Goal: Task Accomplishment & Management: Manage account settings

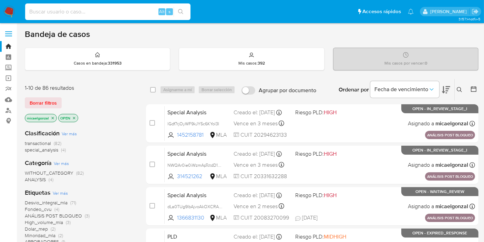
click at [105, 12] on input at bounding box center [107, 11] width 165 height 9
paste input "6uVZdOAZrI2VBl7NwodJY6Wf"
type input "6uVZdOAZrI2VBl7NwodJY6Wf"
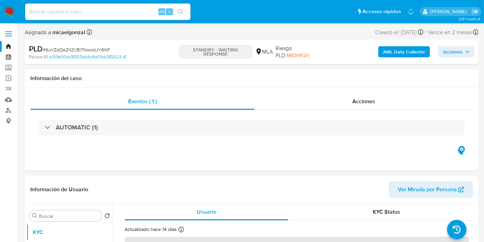
select select "10"
drag, startPoint x: 11, startPoint y: 19, endPoint x: 9, endPoint y: 15, distance: 4.2
click at [10, 17] on nav "Pausado Ver notificaciones Alt s Accesos rápidos Presiona las siguientes teclas…" at bounding box center [242, 11] width 484 height 23
click at [9, 15] on img at bounding box center [9, 12] width 12 height 12
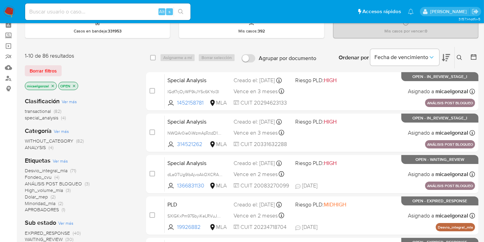
scroll to position [76, 0]
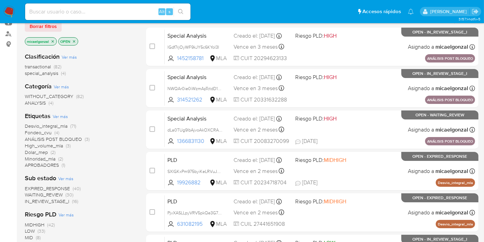
click at [56, 194] on span "WAITING_REVIEW" at bounding box center [44, 194] width 38 height 7
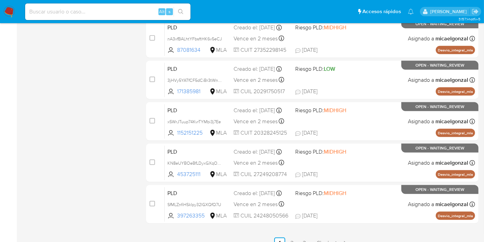
scroll to position [302, 0]
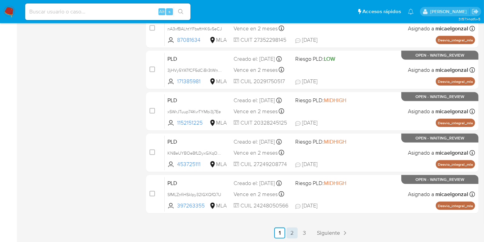
click at [297, 228] on link "2" at bounding box center [292, 232] width 11 height 11
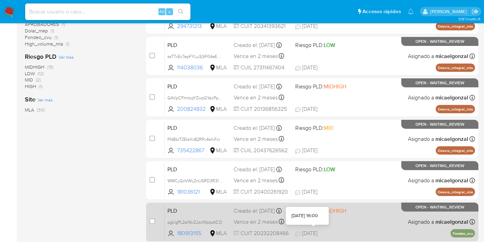
scroll to position [302, 0]
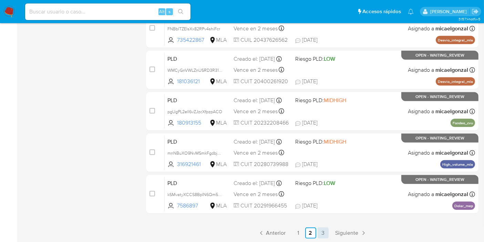
click at [327, 231] on link "3" at bounding box center [323, 232] width 11 height 11
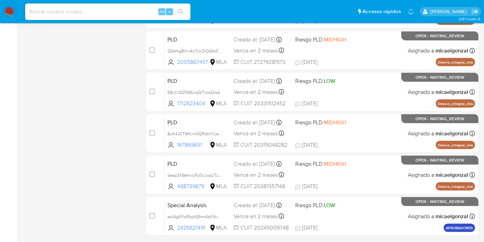
scroll to position [302, 0]
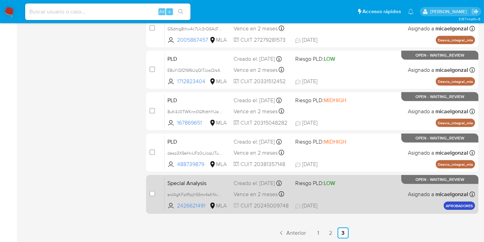
click at [344, 188] on div "Special Analysis eoIAgKFpIRpjhS5mr4sKNvWM 2426621491 MLA Riesgo PLD: LOW Creado…" at bounding box center [320, 193] width 310 height 35
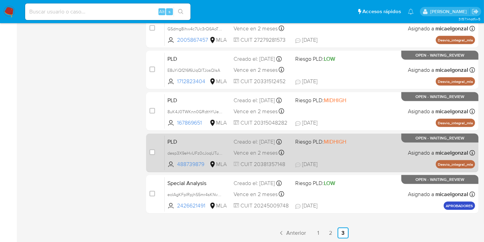
click at [244, 151] on span "Vence en 2 meses" at bounding box center [256, 153] width 44 height 8
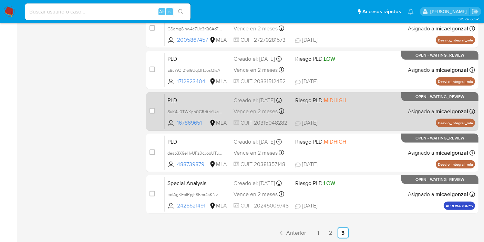
click at [346, 119] on div "PLD 8uK4J0TWKnn0GRdthYUenwJB 167869651 MLA Riesgo PLD: MIDHIGH Creado el: 12/08…" at bounding box center [320, 111] width 310 height 35
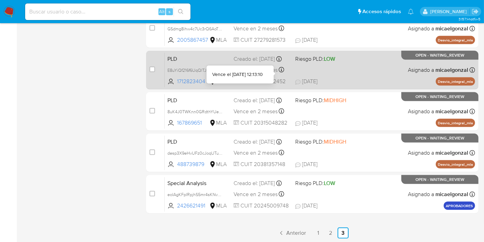
click at [284, 69] on div "Vence en 2 meses Vence el 29/10/2025 12:13:10" at bounding box center [262, 69] width 56 height 9
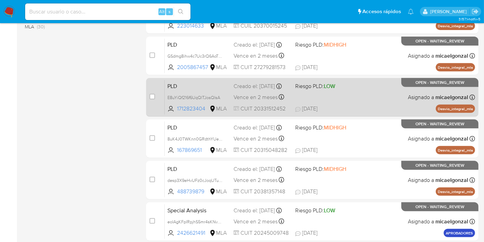
scroll to position [263, 0]
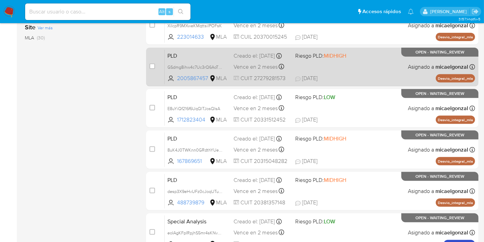
click at [373, 70] on div "PLD GSdmg8ihw4c7Uc3rQ6AoTXGE 2005867457 MLA Riesgo PLD: MIDHIGH Creado el: 12/0…" at bounding box center [320, 66] width 310 height 35
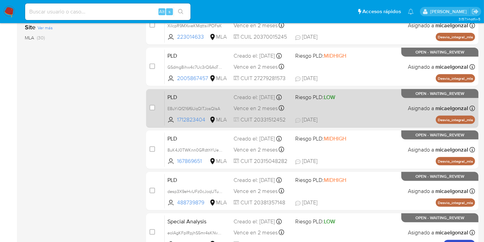
scroll to position [187, 0]
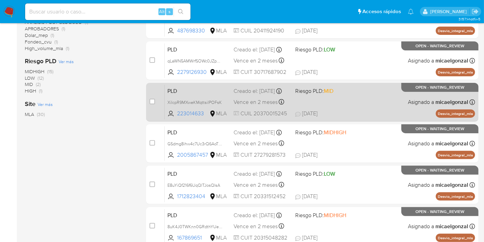
click at [368, 111] on span "22/08/2025 22/08/2025 16:07" at bounding box center [354, 114] width 118 height 8
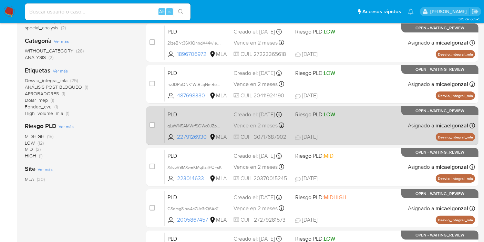
scroll to position [110, 0]
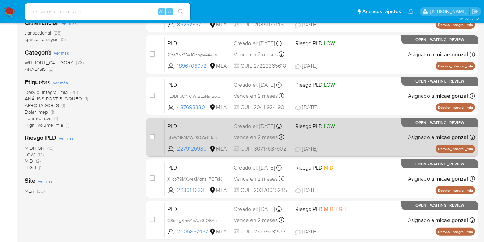
click at [335, 123] on span "Riesgo PLD: LOW" at bounding box center [323, 125] width 56 height 9
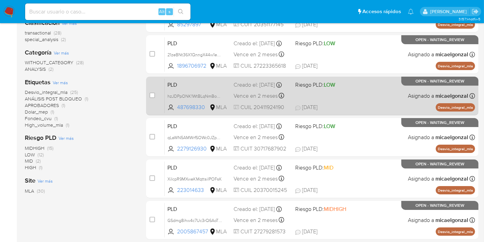
click at [338, 100] on div "PLD hzJDPpONK1WtBLqNmBoM8JBT 487698330 MLA Riesgo PLD: LOW Creado el: 12/08/202…" at bounding box center [320, 95] width 310 height 35
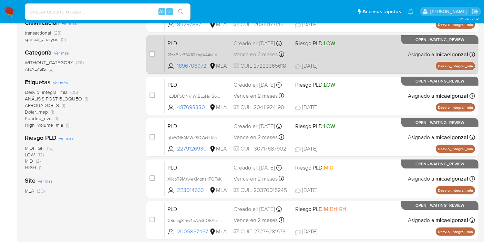
click at [313, 50] on div "PLD 21zeBNt36X1QnngX44w1emsS 1896706972 MLA Riesgo PLD: LOW Creado el: 12/08/20…" at bounding box center [320, 54] width 310 height 35
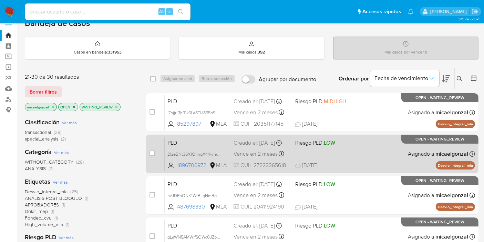
scroll to position [0, 0]
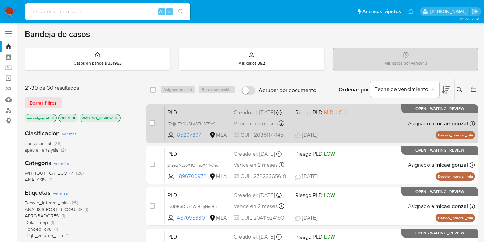
click at [341, 124] on div "PLD I7bjjrLTn91k5La8TlJ855b9 85297897 MLA Riesgo PLD: MIDHIGH Creado el: 12/08/…" at bounding box center [320, 123] width 310 height 35
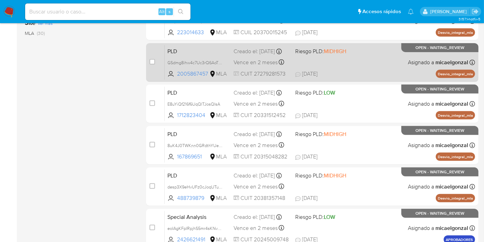
scroll to position [302, 0]
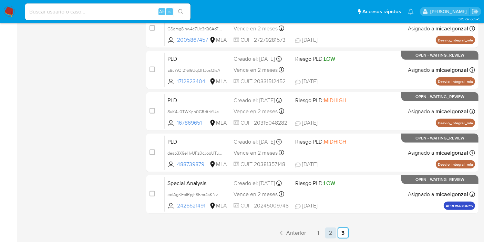
click at [332, 229] on link "2" at bounding box center [330, 232] width 11 height 11
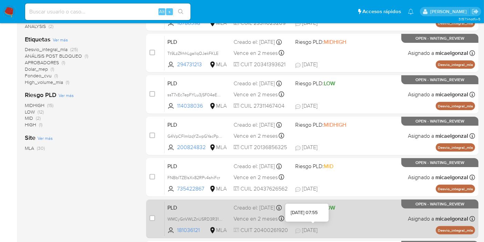
scroll to position [302, 0]
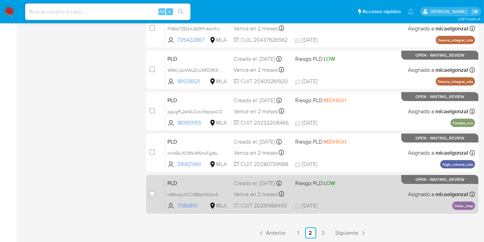
click at [270, 187] on div "Creado el: 12/08/2025 Creado el: 12/08/2025 12:15:34" at bounding box center [262, 183] width 56 height 8
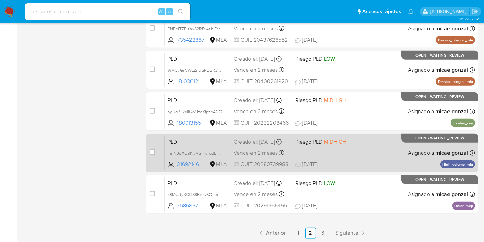
click at [275, 142] on div "Creado el: 12/08/2025 Creado el: 12/08/2025 12:16:10" at bounding box center [262, 142] width 56 height 8
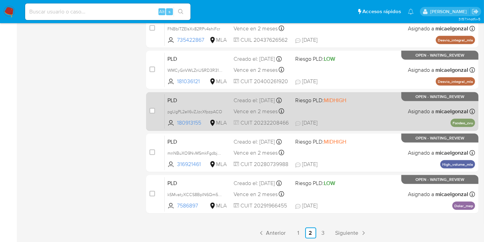
click at [331, 113] on div "PLD pgUgPL2elI6vZJzcXfpzpACO 180913155 MLA Riesgo PLD: MIDHIGH Creado el: 12/08…" at bounding box center [320, 111] width 310 height 35
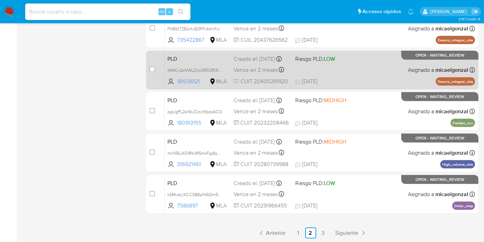
click at [324, 52] on div "PLD WMCyGnVWLZnUSRD3R31kzPkD 181036121 MLA Riesgo PLD: LOW Creado el: 12/08/202…" at bounding box center [320, 69] width 310 height 35
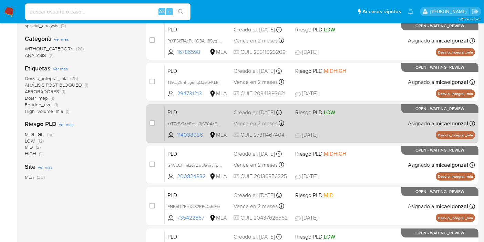
scroll to position [110, 0]
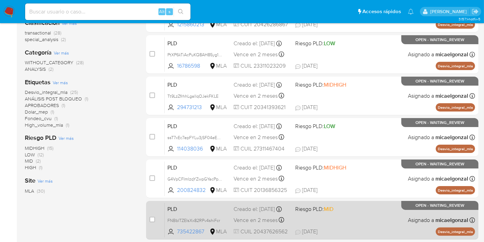
click at [317, 209] on span "Riesgo PLD: MID" at bounding box center [314, 209] width 38 height 8
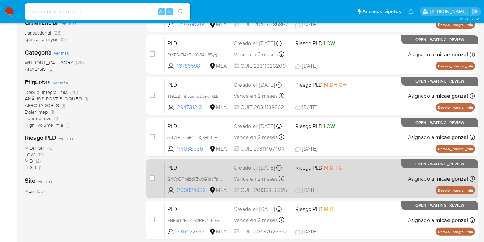
click at [341, 171] on span "MIDHIGH" at bounding box center [335, 167] width 22 height 8
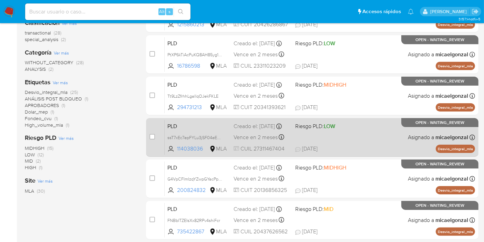
click at [320, 127] on span "Riesgo PLD: LOW" at bounding box center [315, 126] width 40 height 8
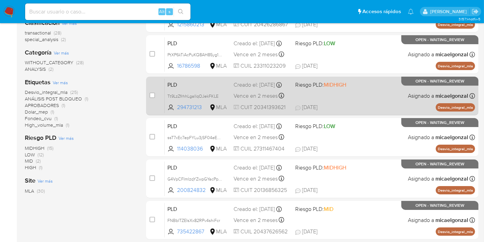
click at [351, 90] on div "PLD Tt9LzZfrhhLgallqOJekFKLE 294731213 MLA Riesgo PLD: MIDHIGH Creado el: 12/08…" at bounding box center [320, 95] width 310 height 35
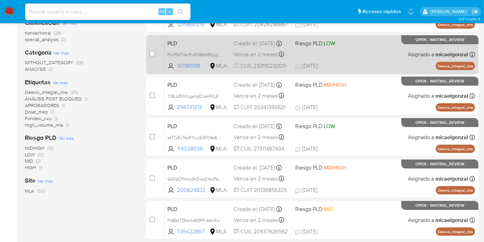
click at [311, 47] on span "Riesgo PLD: LOW" at bounding box center [315, 43] width 40 height 8
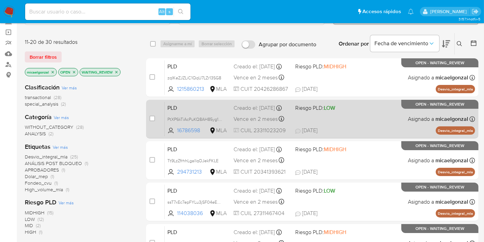
scroll to position [0, 0]
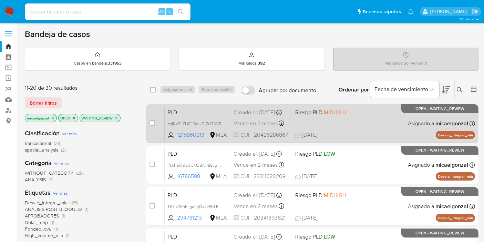
click at [339, 116] on span "MIDHIGH" at bounding box center [335, 112] width 22 height 8
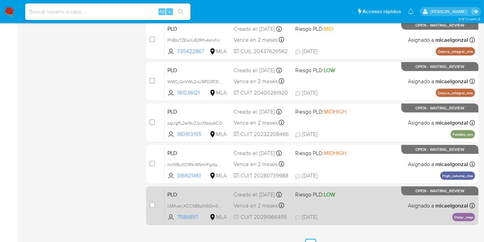
scroll to position [302, 0]
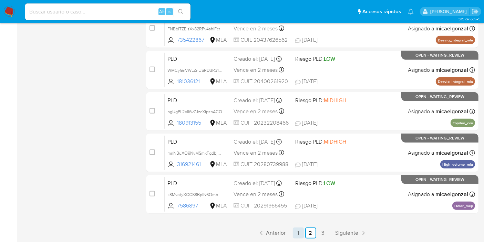
click at [293, 233] on link "1" at bounding box center [298, 232] width 11 height 11
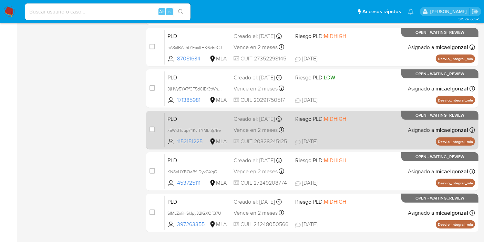
scroll to position [302, 0]
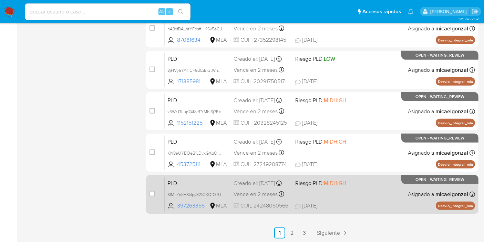
click at [349, 191] on div "PLD SfMLZnfiHSkIpy32lGXQfQ7U 397263355 MLA Riesgo PLD: MIDHIGH Creado el: 12/08…" at bounding box center [320, 193] width 310 height 35
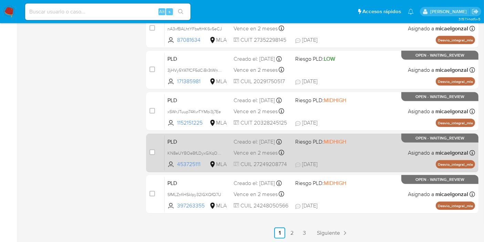
click at [326, 141] on span "MIDHIGH" at bounding box center [335, 141] width 22 height 8
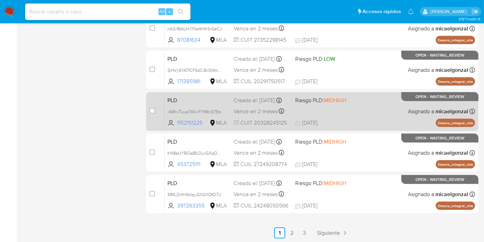
click at [362, 104] on div "PLD x5WrJTuup74KvrTYMbi3j7Ee 1152151225 MLA Riesgo PLD: MIDHIGH Creado el: 12/0…" at bounding box center [320, 111] width 310 height 35
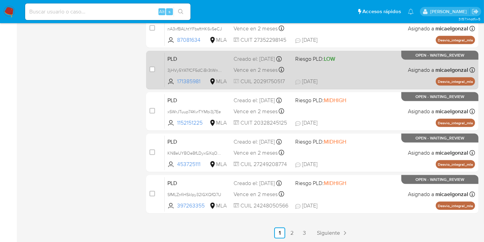
click at [363, 75] on div "PLD 3jHVy5YATfCF5dCiBr3tWnMO 171385981 MLA Riesgo PLD: LOW Creado el: 12/08/202…" at bounding box center [320, 69] width 310 height 35
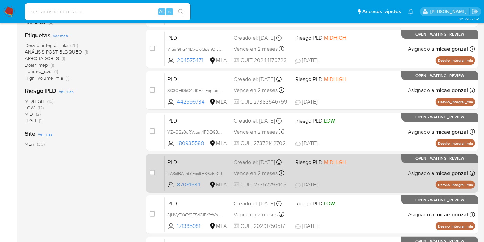
scroll to position [149, 0]
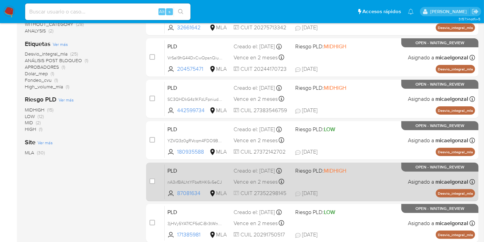
click at [336, 195] on span "20/08/2025 20/08/2025 14:57" at bounding box center [354, 193] width 118 height 8
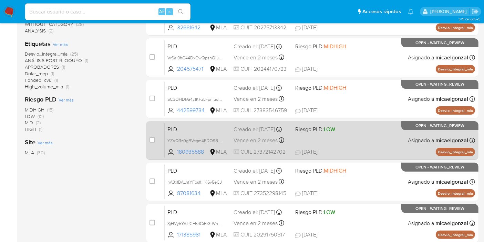
click at [390, 131] on div "PLD YZVQ3z0gRVcqm4FDO9BdTcbc 180935588 MLA Riesgo PLD: LOW Creado el: 12/08/202…" at bounding box center [320, 140] width 310 height 35
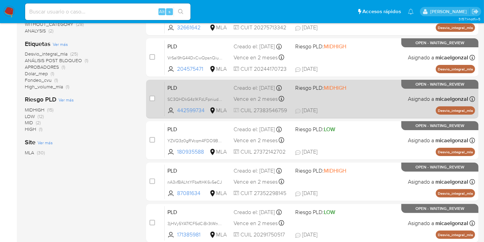
click at [318, 91] on span "Riesgo PLD: MIDHIGH" at bounding box center [320, 88] width 51 height 8
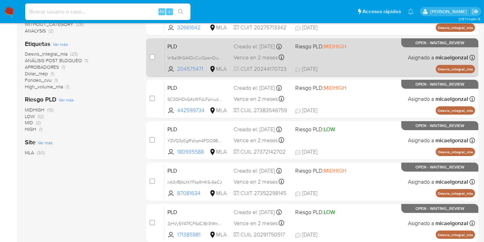
click at [386, 62] on div "PLD VrSal9hG44DxCwQpsnQiuZLr 204575471 MLA Riesgo PLD: MIDHIGH Creado el: 12/08…" at bounding box center [320, 57] width 310 height 35
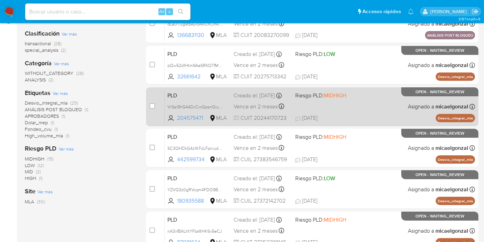
scroll to position [72, 0]
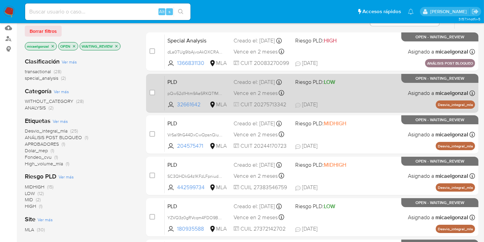
click at [366, 95] on div "PLD pQw52d1Htm9AeSRKQTfMBop5 32661642 MLA Riesgo PLD: LOW Creado el: 12/08/2025…" at bounding box center [320, 92] width 310 height 35
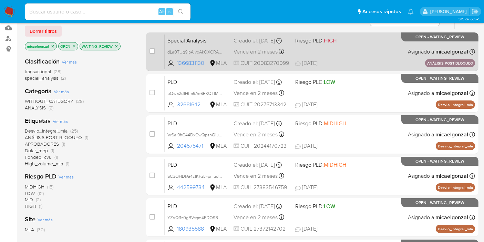
click at [331, 50] on div "Special Analysis dLa0TUg9lbAjvoAkOXCRAHqo 1366831130 MLA Riesgo PLD: HIGH Cread…" at bounding box center [320, 51] width 310 height 35
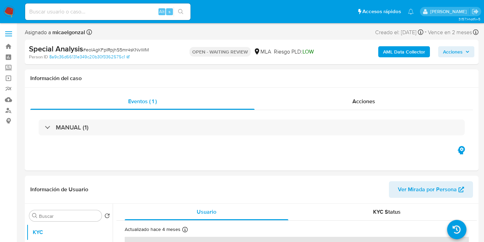
select select "10"
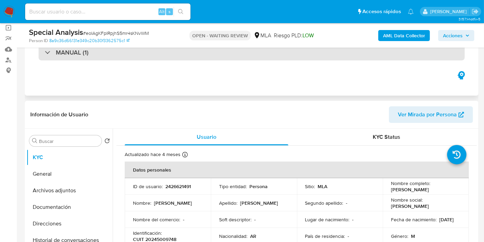
scroll to position [76, 0]
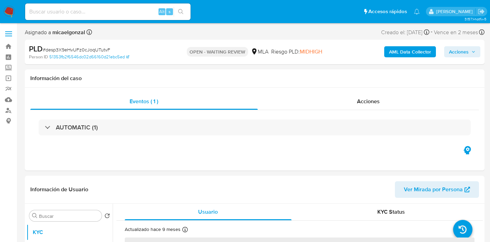
select select "10"
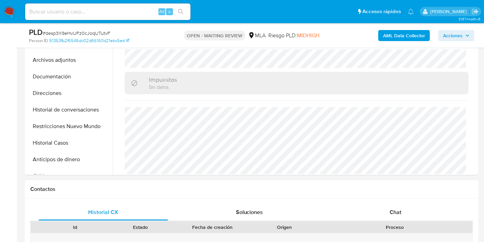
scroll to position [229, 0]
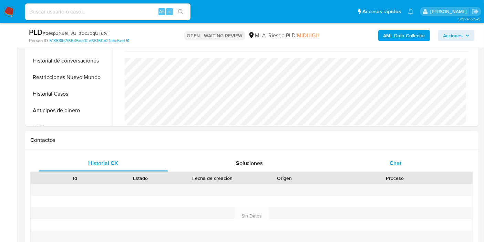
click at [408, 168] on div "Chat" at bounding box center [396, 163] width 130 height 17
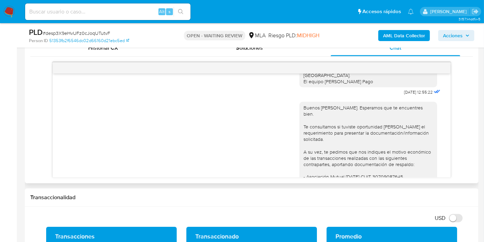
scroll to position [611, 0]
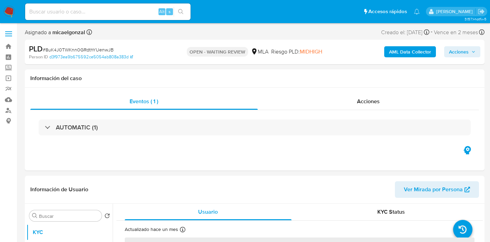
select select "10"
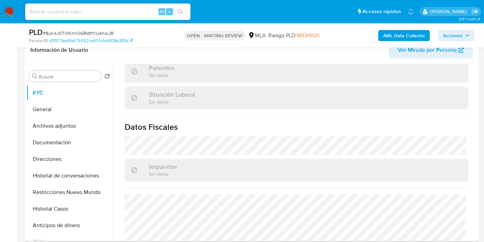
scroll to position [362, 0]
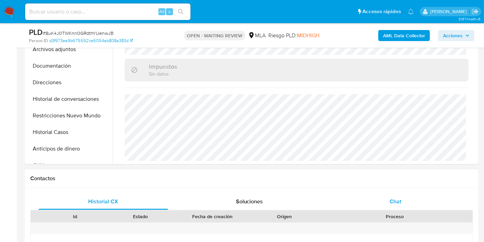
click at [377, 196] on div "Chat" at bounding box center [396, 201] width 130 height 17
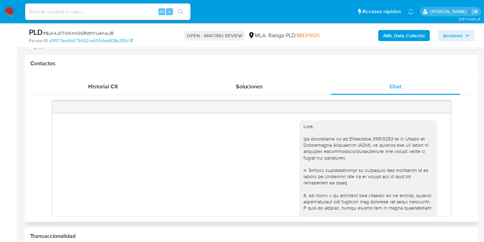
scroll to position [461, 0]
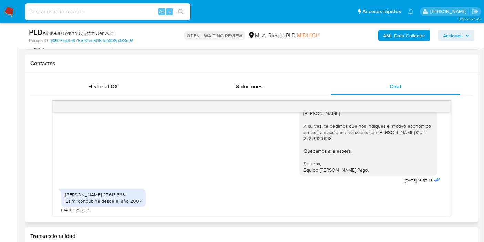
click at [91, 204] on div "[PERSON_NAME] 27.613.363 Es mi concubina desde el año 2007" at bounding box center [103, 197] width 84 height 18
click at [91, 204] on div "Natalia elena gonzalez 27.613.363 Es mi concubina desde el año 2007" at bounding box center [103, 197] width 84 height 18
click at [93, 202] on div "Natalia elena gonzalez 27.613.363 Es mi concubina desde el año 2007" at bounding box center [103, 197] width 76 height 12
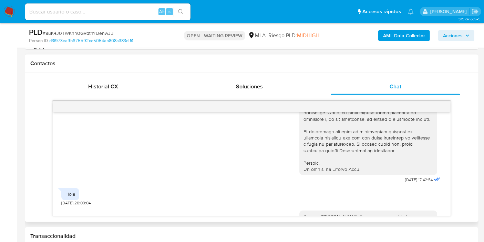
scroll to position [193, 0]
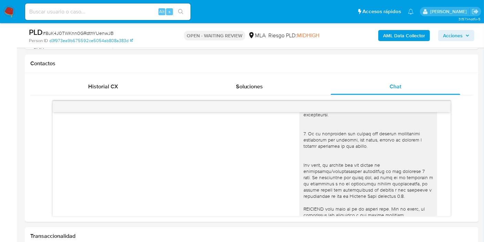
click at [12, 8] on img at bounding box center [9, 12] width 12 height 12
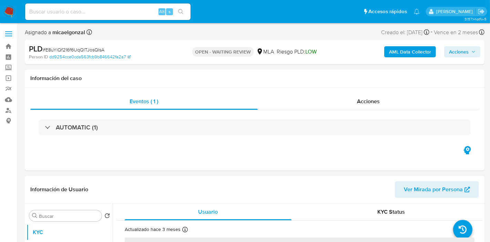
select select "10"
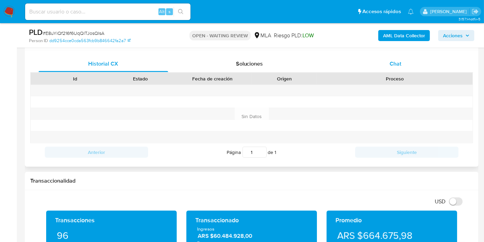
scroll to position [268, 0]
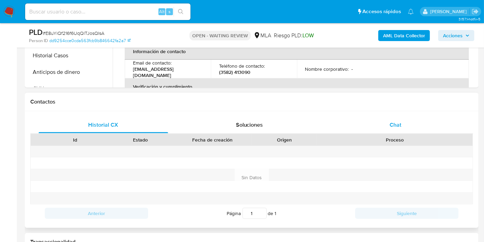
drag, startPoint x: 426, startPoint y: 116, endPoint x: 422, endPoint y: 124, distance: 9.6
click at [425, 120] on div "Chat" at bounding box center [396, 124] width 130 height 17
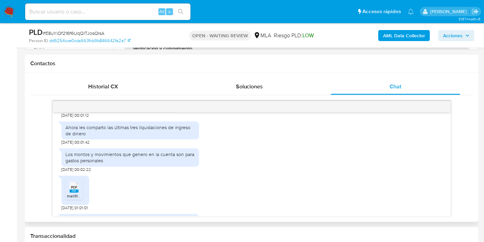
scroll to position [741, 0]
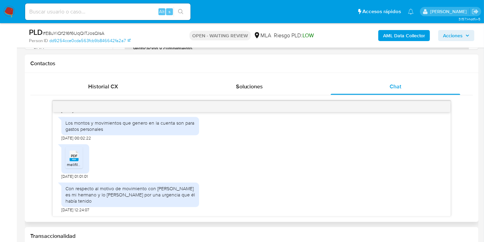
click at [77, 162] on icon "PDF" at bounding box center [74, 156] width 9 height 12
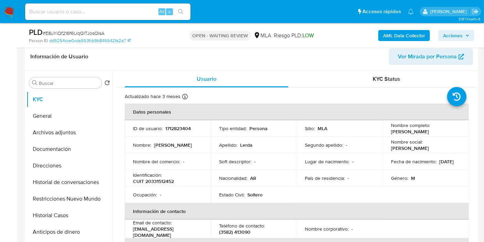
scroll to position [76, 0]
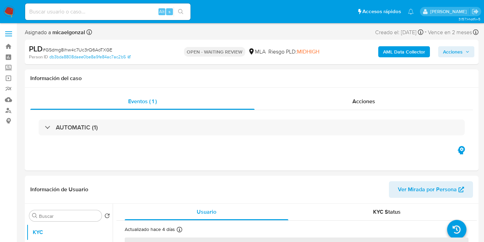
select select "10"
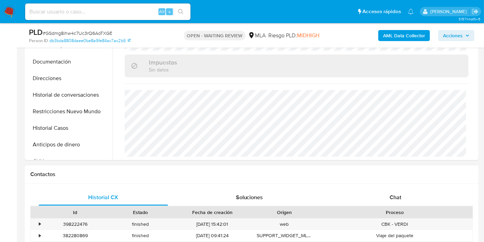
scroll to position [268, 0]
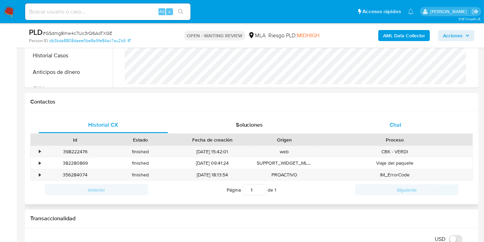
click at [422, 124] on div "Chat" at bounding box center [396, 124] width 130 height 17
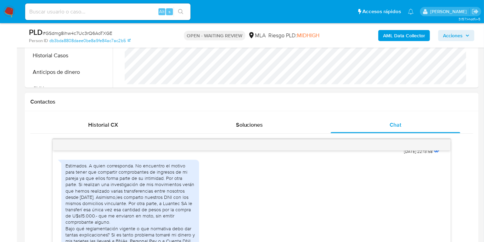
scroll to position [826, 0]
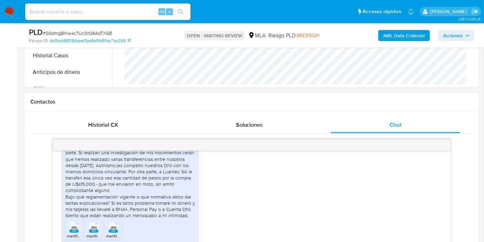
click at [160, 201] on div "Estimados. A quien corresponda. No encuentro el motivo para tener que compartir…" at bounding box center [130, 175] width 130 height 88
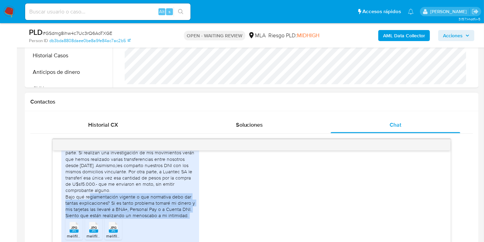
click at [160, 201] on div "Estimados. A quien corresponda. No encuentro el motivo para tener que compartir…" at bounding box center [130, 175] width 130 height 88
click at [153, 212] on div "Estimados. A quien corresponda. No encuentro el motivo para tener que compartir…" at bounding box center [130, 175] width 130 height 88
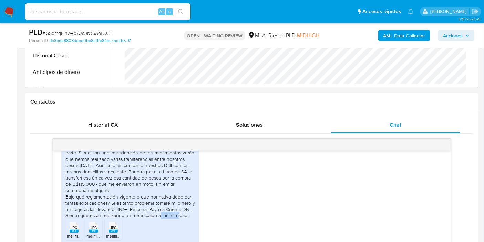
click at [153, 212] on div "Estimados. A quien corresponda. No encuentro el motivo para tener que compartir…" at bounding box center [130, 175] width 130 height 88
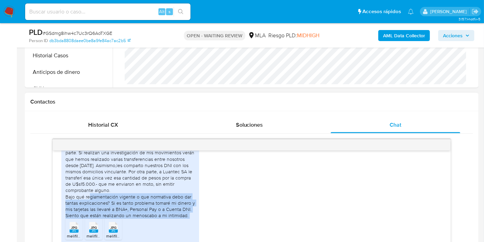
click at [153, 212] on div "Estimados. A quien corresponda. No encuentro el motivo para tener que compartir…" at bounding box center [130, 175] width 130 height 88
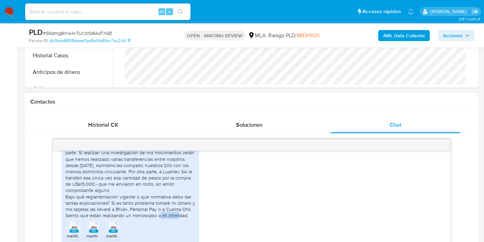
click at [153, 212] on div "Estimados. A quien corresponda. No encuentro el motivo para tener que compartir…" at bounding box center [130, 175] width 130 height 88
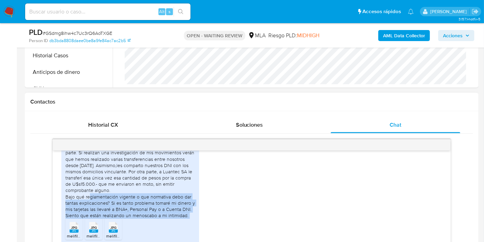
click at [153, 212] on div "Estimados. A quien corresponda. No encuentro el motivo para tener que compartir…" at bounding box center [130, 175] width 130 height 88
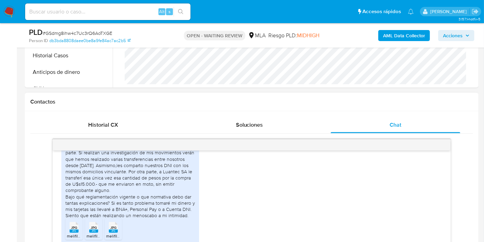
click at [73, 229] on rect at bounding box center [74, 230] width 9 height 3
click at [88, 227] on div "JPG JPG" at bounding box center [93, 226] width 14 height 13
click at [104, 226] on ul "JPG JPG melifile3248309011364478045.jpg JPG JPG melifile247842483017880569.jpg …" at bounding box center [130, 230] width 130 height 24
click at [79, 227] on icon at bounding box center [74, 227] width 9 height 11
click at [144, 186] on div "Estimados. A quien corresponda. No encuentro el motivo para tener que compartir…" at bounding box center [130, 175] width 130 height 88
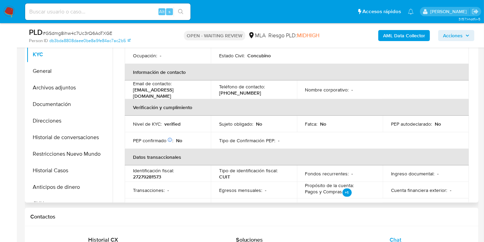
scroll to position [0, 0]
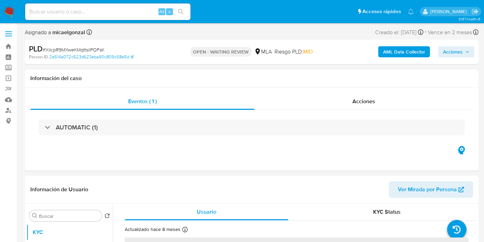
select select "10"
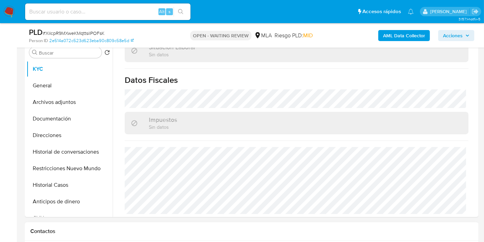
scroll to position [191, 0]
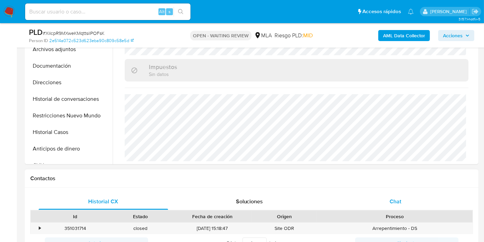
drag, startPoint x: 386, startPoint y: 207, endPoint x: 394, endPoint y: 204, distance: 8.8
click at [388, 206] on div "Chat" at bounding box center [396, 201] width 130 height 17
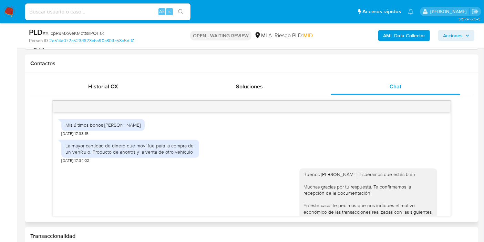
scroll to position [360, 0]
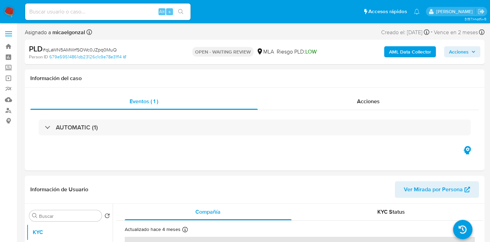
select select "10"
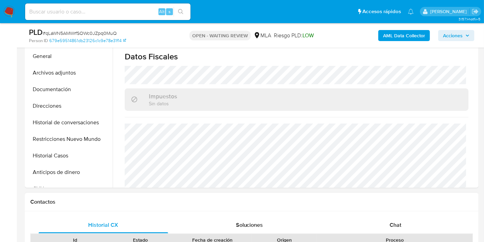
scroll to position [229, 0]
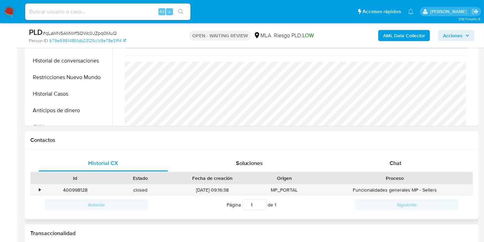
click at [396, 178] on div "Proceso" at bounding box center [395, 177] width 146 height 7
click at [402, 160] on div "Chat" at bounding box center [396, 163] width 130 height 17
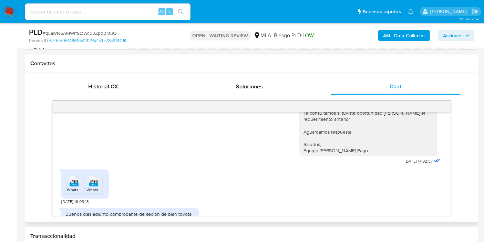
scroll to position [695, 0]
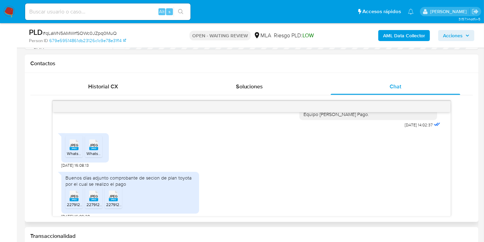
click at [73, 156] on span "WhatsApp Image 2025-07-28 at 16.27.22(1).jpeg" at bounding box center [103, 153] width 73 height 6
click at [89, 151] on icon "JPEG" at bounding box center [93, 145] width 9 height 12
drag, startPoint x: 78, startPoint y: 206, endPoint x: 90, endPoint y: 206, distance: 12.1
click at [78, 198] on span "JPEG" at bounding box center [74, 196] width 8 height 4
click at [94, 198] on span "JPEG" at bounding box center [94, 196] width 8 height 4
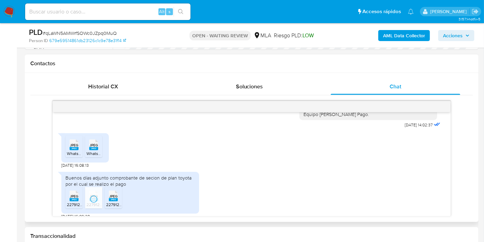
click at [107, 202] on div "JPEG JPEG" at bounding box center [113, 194] width 14 height 13
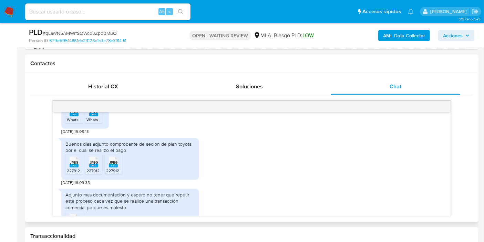
scroll to position [772, 0]
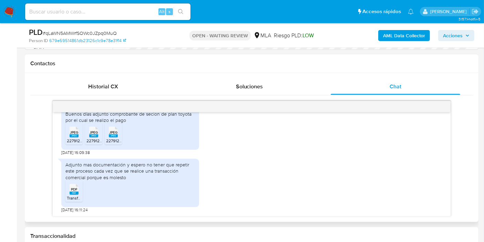
click at [80, 189] on div "PDF PDF" at bounding box center [74, 188] width 14 height 13
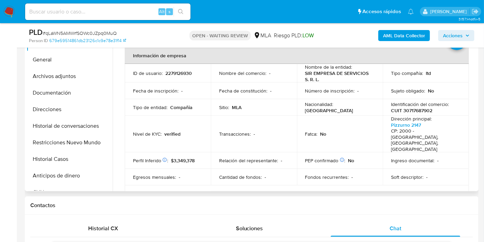
scroll to position [153, 0]
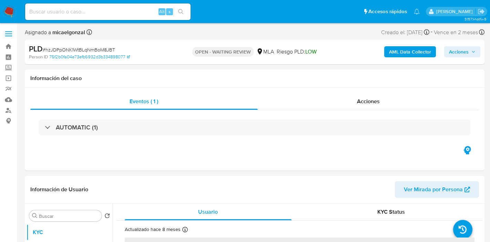
select select "10"
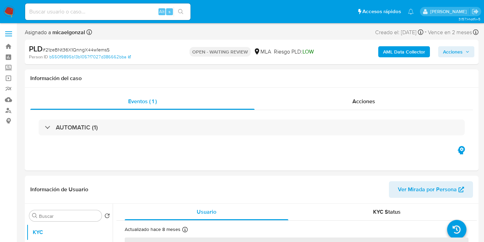
select select "10"
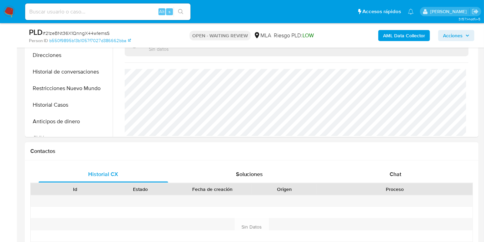
scroll to position [229, 0]
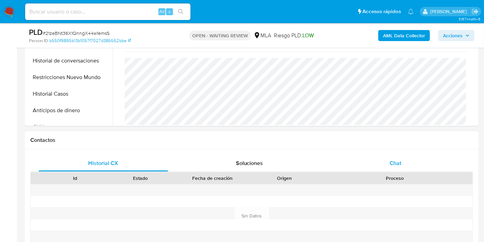
click at [388, 165] on div "Chat" at bounding box center [396, 163] width 130 height 17
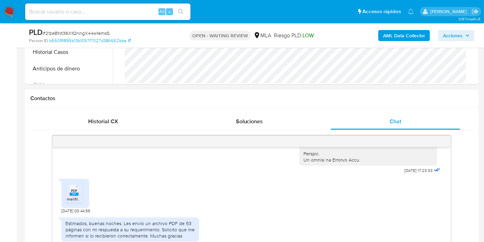
scroll to position [306, 0]
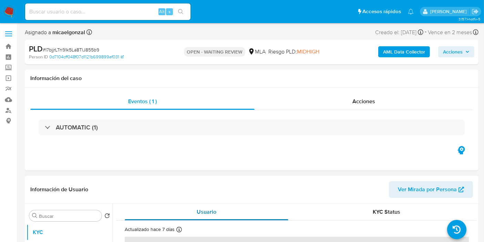
select select "10"
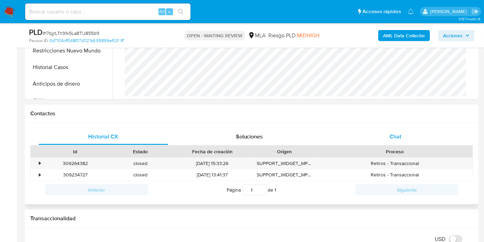
scroll to position [268, 0]
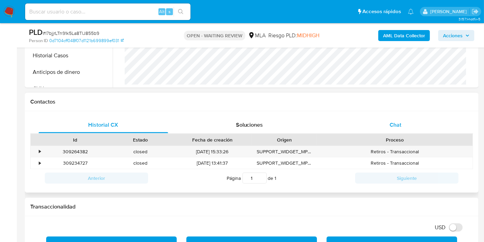
click at [372, 121] on div "Chat" at bounding box center [396, 124] width 130 height 17
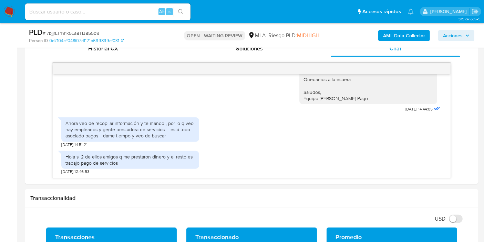
scroll to position [345, 0]
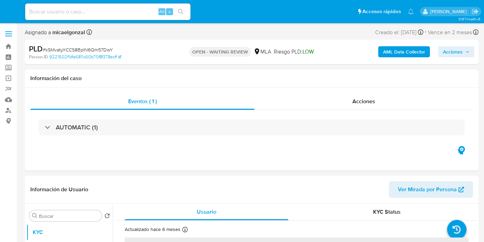
select select "10"
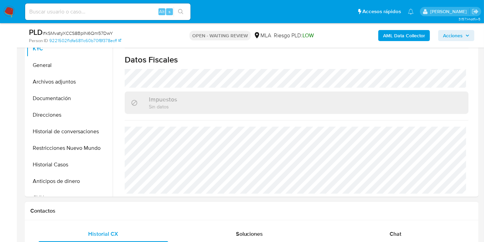
scroll to position [229, 0]
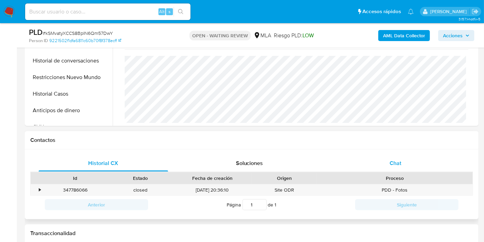
click at [397, 165] on span "Chat" at bounding box center [396, 163] width 12 height 8
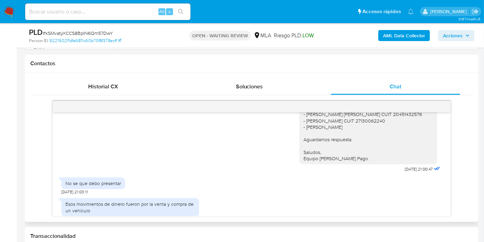
scroll to position [601, 0]
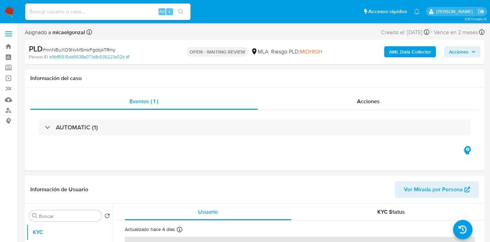
select select "10"
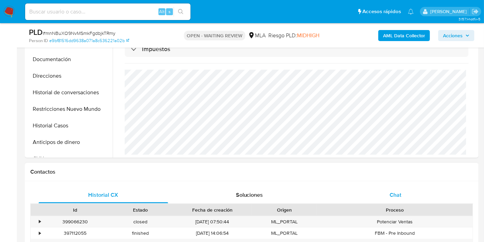
scroll to position [229, 0]
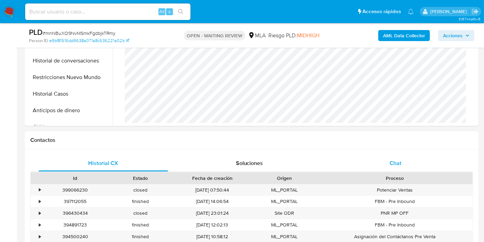
click at [408, 162] on div "Chat" at bounding box center [396, 163] width 130 height 17
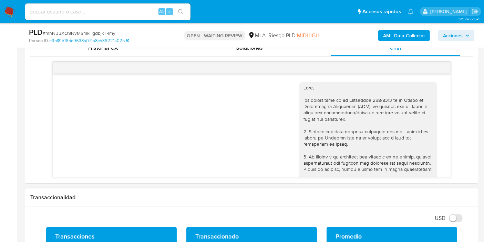
scroll to position [538, 0]
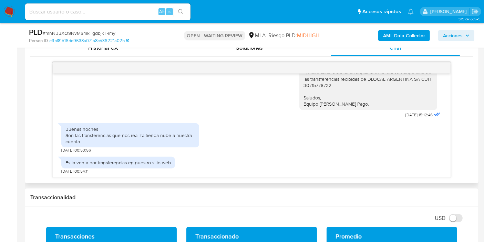
click at [125, 130] on div "Buenas noches Son las transferencias que nos realiza tienda nube a nuestra cuen…" at bounding box center [130, 135] width 130 height 19
click at [126, 129] on div "Buenas noches Son las transferencias que nos realiza tienda nube a nuestra cuen…" at bounding box center [130, 135] width 130 height 19
drag, startPoint x: 126, startPoint y: 129, endPoint x: 127, endPoint y: 134, distance: 4.5
click at [126, 129] on div "Buenas noches Son las transferencias que nos realiza tienda nube a nuestra cuen…" at bounding box center [130, 135] width 130 height 19
click at [127, 134] on div "Buenas noches Son las transferencias que nos realiza tienda nube a nuestra cuen…" at bounding box center [130, 135] width 130 height 19
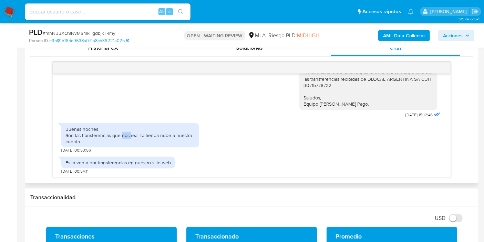
click at [127, 134] on div "Buenas noches Son las transferencias que nos realiza tienda nube a nuestra cuen…" at bounding box center [130, 135] width 130 height 19
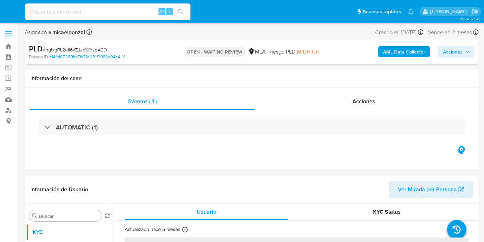
select select "10"
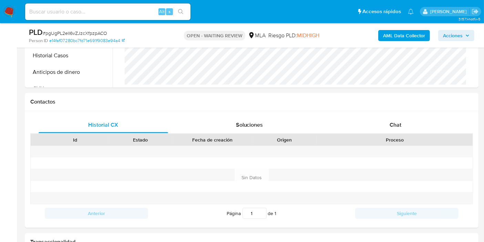
scroll to position [306, 0]
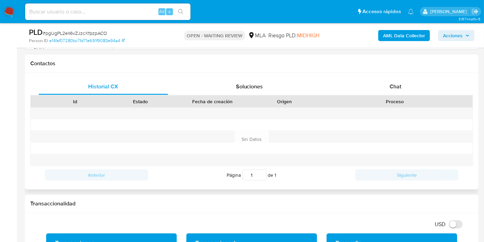
click at [411, 70] on div "Contactos" at bounding box center [252, 63] width 454 height 18
click at [407, 80] on div "Chat" at bounding box center [396, 86] width 130 height 17
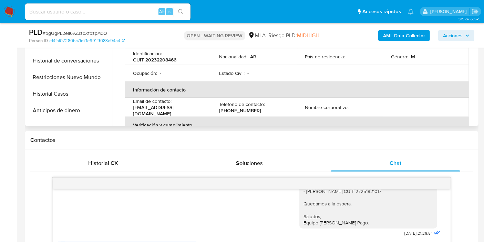
scroll to position [115, 0]
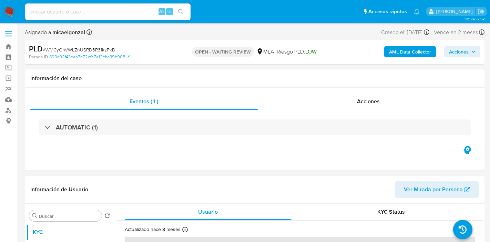
select select "10"
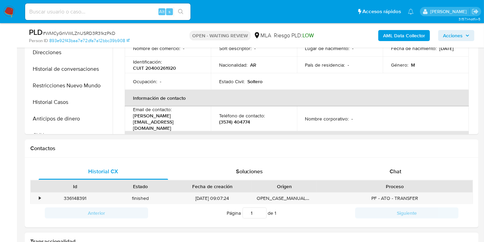
scroll to position [268, 0]
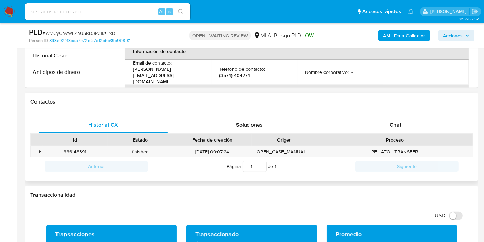
click at [407, 134] on div "Proceso" at bounding box center [395, 140] width 156 height 12
click at [408, 122] on div "Chat" at bounding box center [396, 124] width 130 height 17
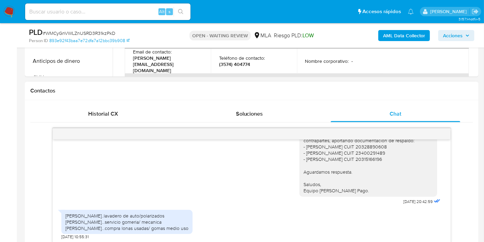
scroll to position [306, 0]
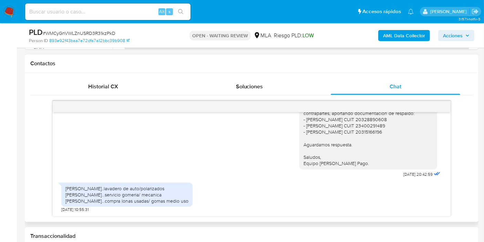
click at [119, 193] on div "Mario navarro..lavadero de auto/polarizados Maximiliano...servicio gomeria/ mec…" at bounding box center [126, 194] width 123 height 19
drag, startPoint x: 119, startPoint y: 193, endPoint x: 123, endPoint y: 198, distance: 6.6
click at [121, 195] on div "Mario navarro..lavadero de auto/polarizados Maximiliano...servicio gomeria/ mec…" at bounding box center [126, 194] width 123 height 19
click at [123, 199] on div "Mario navarro..lavadero de auto/polarizados Maximiliano...servicio gomeria/ mec…" at bounding box center [126, 194] width 123 height 19
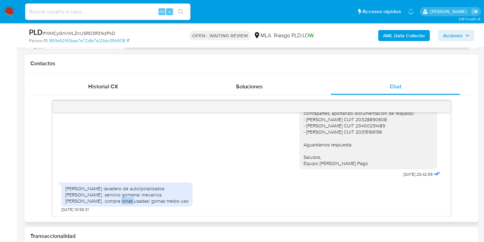
click at [123, 199] on div "Mario navarro..lavadero de auto/polarizados Maximiliano...servicio gomeria/ mec…" at bounding box center [126, 194] width 123 height 19
drag, startPoint x: 179, startPoint y: 191, endPoint x: 287, endPoint y: 139, distance: 119.6
click at [180, 191] on div "Mario navarro..lavadero de auto/polarizados Maximiliano...servicio gomeria/ mec…" at bounding box center [126, 194] width 123 height 19
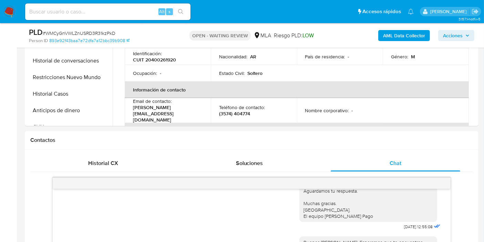
scroll to position [76, 0]
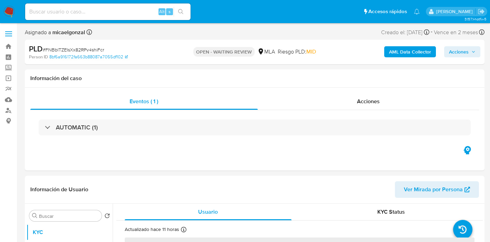
select select "10"
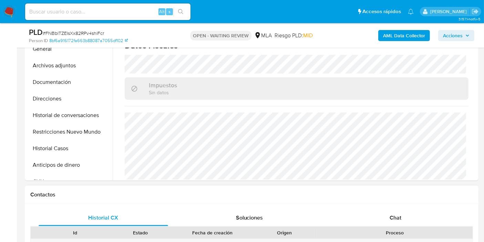
scroll to position [229, 0]
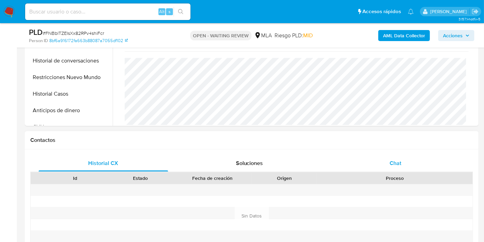
click at [415, 167] on div "Chat" at bounding box center [396, 163] width 130 height 17
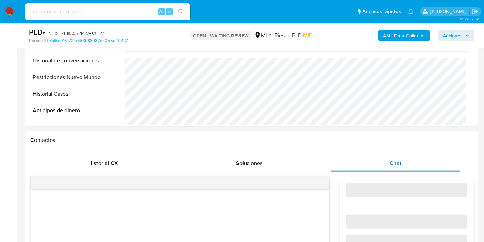
click at [415, 167] on div "Chat" at bounding box center [396, 163] width 130 height 17
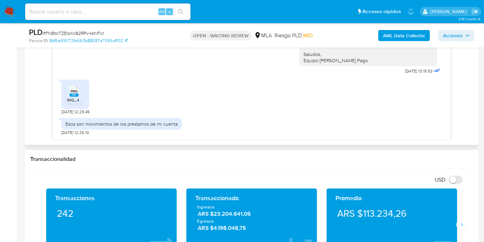
scroll to position [578, 0]
click at [68, 97] on div "PNG PNG" at bounding box center [74, 90] width 14 height 13
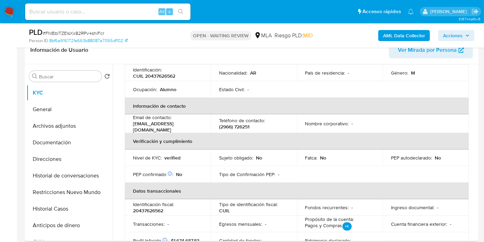
scroll to position [0, 0]
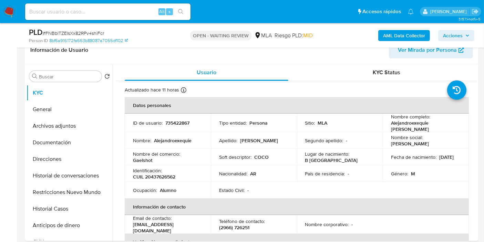
click at [80, 35] on span "# FNBblTZEIsXx82RPv4shiFcr" at bounding box center [73, 33] width 61 height 7
copy span "FNBblTZEIsXx82RPv4shiFcr"
click at [13, 7] on img at bounding box center [9, 12] width 12 height 12
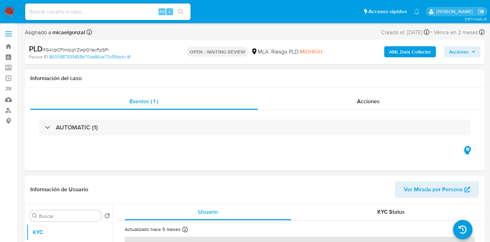
select select "10"
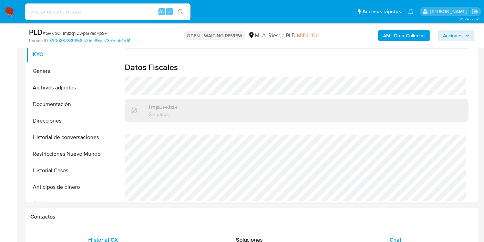
scroll to position [229, 0]
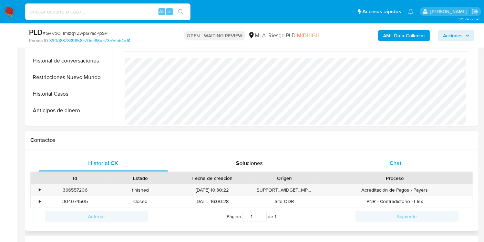
click at [420, 160] on div "Chat" at bounding box center [396, 163] width 130 height 17
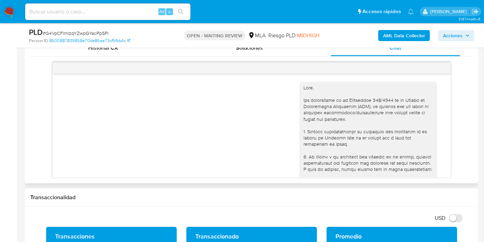
scroll to position [753, 0]
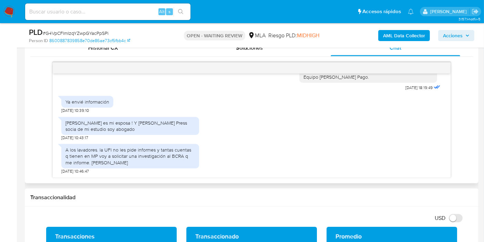
click at [78, 120] on div "Marisa Croata es mi esposa ! Y Jessica Giler Press socia de mi estudio soy abog…" at bounding box center [130, 126] width 130 height 12
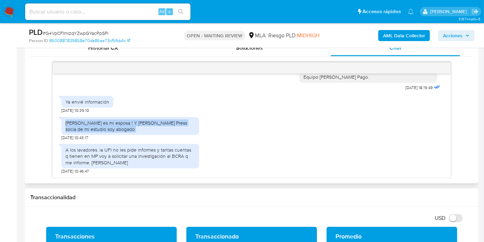
click at [78, 120] on div "Marisa Croata es mi esposa ! Y Jessica Giler Press socia de mi estudio soy abog…" at bounding box center [130, 126] width 130 height 12
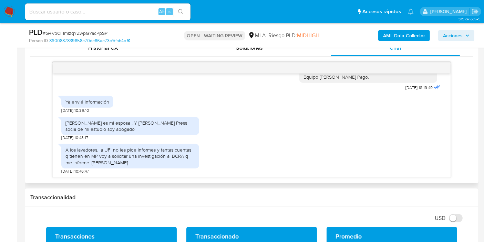
click at [148, 148] on div "A los lavadores. la UFI no les pide informes y tantas cuentas q tienen en MP vo…" at bounding box center [130, 155] width 130 height 19
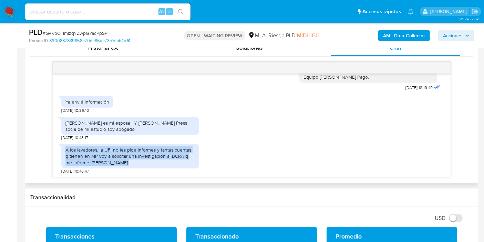
click at [148, 148] on div "A los lavadores. la UFI no les pide informes y tantas cuentas q tienen en MP vo…" at bounding box center [130, 155] width 130 height 19
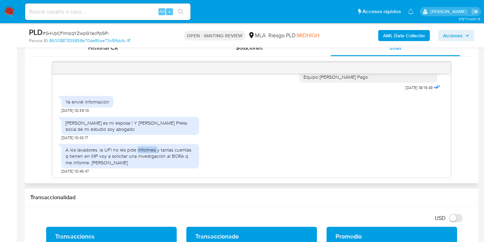
click at [148, 148] on div "A los lavadores. la UFI no les pide informes y tantas cuentas q tienen en MP vo…" at bounding box center [130, 155] width 130 height 19
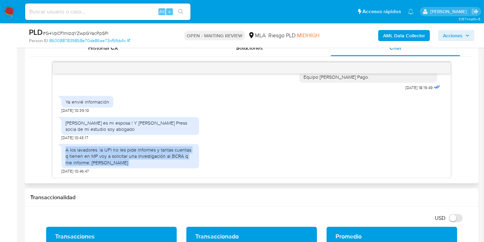
click at [148, 148] on div "A los lavadores. la UFI no les pide informes y tantas cuentas q tienen en MP vo…" at bounding box center [130, 155] width 130 height 19
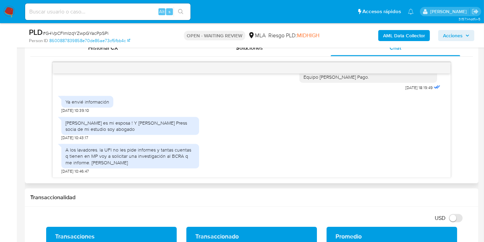
click at [148, 148] on div "A los lavadores. la UFI no les pide informes y tantas cuentas q tienen en MP vo…" at bounding box center [130, 155] width 130 height 19
drag, startPoint x: 153, startPoint y: 156, endPoint x: 159, endPoint y: 164, distance: 9.8
click at [159, 164] on div "A los lavadores. la UFI no les pide informes y tantas cuentas q tienen en MP vo…" at bounding box center [130, 155] width 130 height 19
click at [163, 151] on div "A los lavadores. la UFI no les pide informes y tantas cuentas q tienen en MP vo…" at bounding box center [130, 155] width 130 height 19
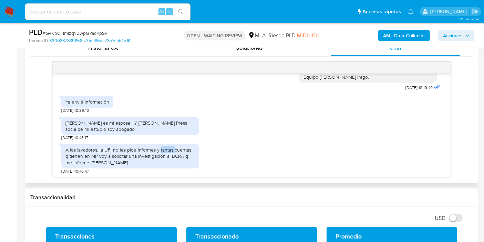
click at [163, 151] on div "A los lavadores. la UFI no les pide informes y tantas cuentas q tienen en MP vo…" at bounding box center [130, 155] width 130 height 19
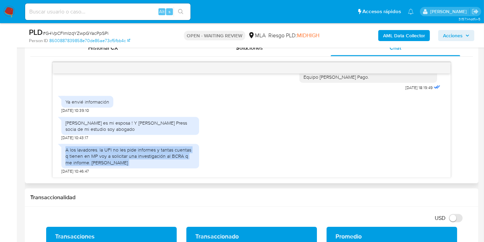
click at [163, 151] on div "A los lavadores. la UFI no les pide informes y tantas cuentas q tienen en MP vo…" at bounding box center [130, 155] width 130 height 19
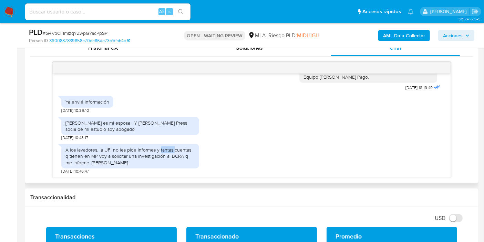
click at [163, 151] on div "A los lavadores. la UFI no les pide informes y tantas cuentas q tienen en MP vo…" at bounding box center [130, 155] width 130 height 19
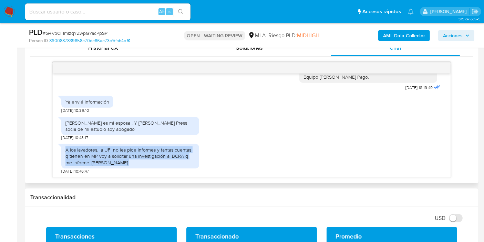
click at [163, 151] on div "A los lavadores. la UFI no les pide informes y tantas cuentas q tienen en MP vo…" at bounding box center [130, 155] width 130 height 19
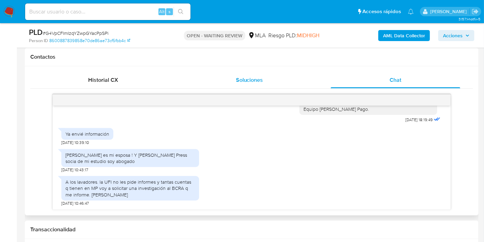
scroll to position [345, 0]
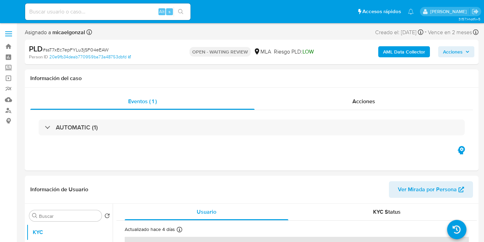
select select "10"
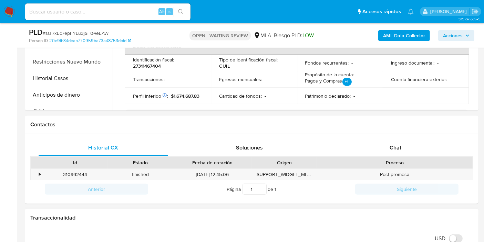
scroll to position [268, 0]
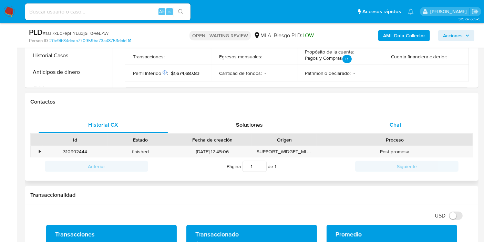
click at [459, 119] on div "Chat" at bounding box center [396, 124] width 130 height 17
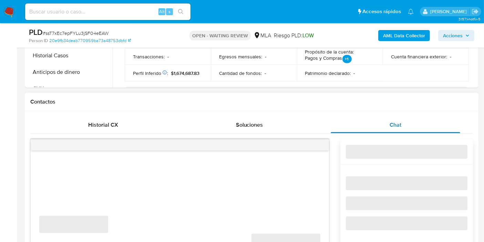
click at [451, 124] on div "Chat" at bounding box center [396, 124] width 130 height 17
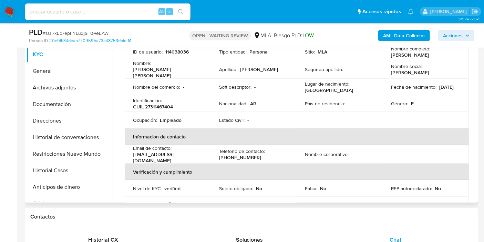
scroll to position [0, 0]
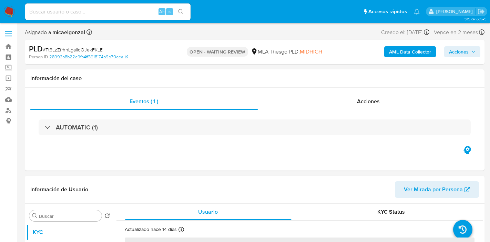
select select "10"
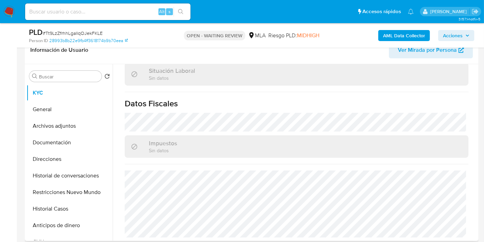
scroll to position [229, 0]
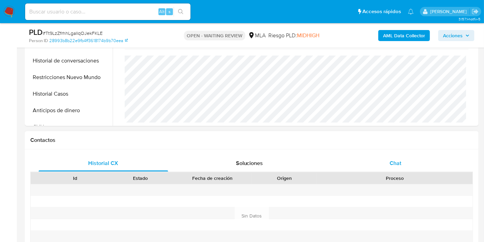
drag, startPoint x: 403, startPoint y: 177, endPoint x: 409, endPoint y: 155, distance: 23.0
click at [403, 176] on div "Proceso" at bounding box center [395, 177] width 146 height 7
click at [409, 155] on div "Chat" at bounding box center [396, 163] width 130 height 17
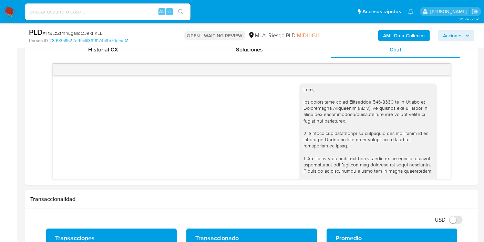
scroll to position [611, 0]
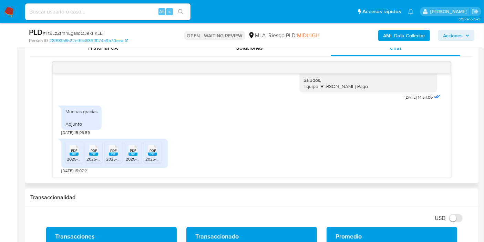
click at [72, 148] on span "PDF" at bounding box center [74, 150] width 7 height 4
click at [89, 151] on div "PDF PDF" at bounding box center [93, 149] width 14 height 13
click at [110, 150] on span "PDF" at bounding box center [113, 150] width 7 height 4
click at [132, 154] on rect at bounding box center [133, 153] width 9 height 3
click at [150, 151] on span "PDF" at bounding box center [153, 150] width 7 height 4
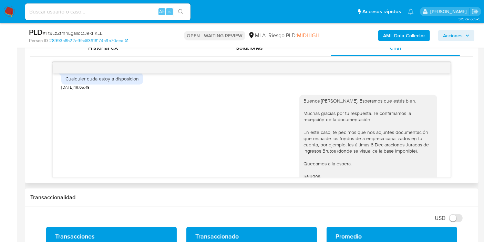
scroll to position [496, 0]
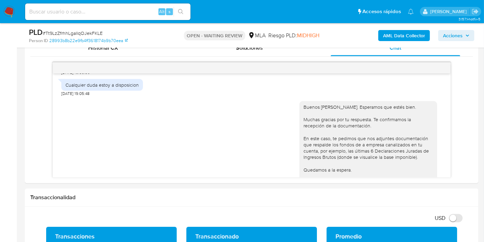
click at [74, 35] on span "# Tt9LzZfrhhLgallqOJekFKLE" at bounding box center [73, 33] width 60 height 7
copy span "Tt9LzZfrhhLgallqOJekFKLE"
click at [1, 5] on nav "Pausado Ver notificaciones Alt s Accesos rápidos Presiona las siguientes teclas…" at bounding box center [242, 11] width 484 height 23
click at [8, 8] on img at bounding box center [9, 12] width 12 height 12
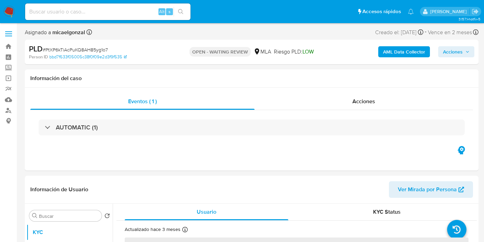
select select "10"
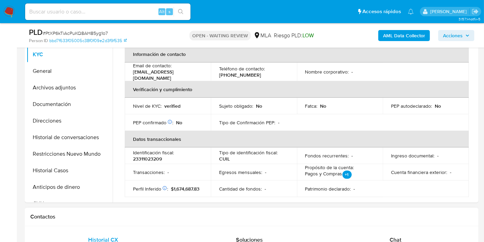
scroll to position [115, 0]
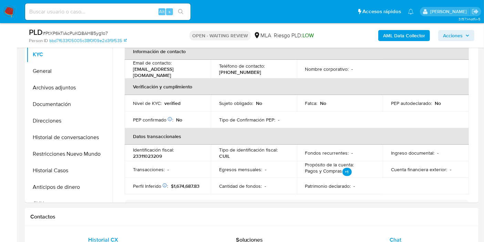
click at [428, 240] on div "Chat" at bounding box center [396, 239] width 130 height 17
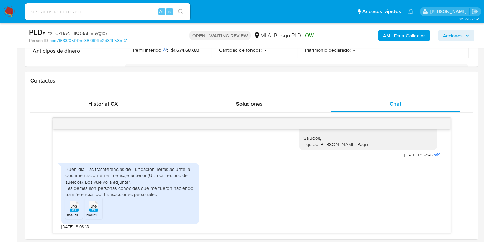
scroll to position [306, 0]
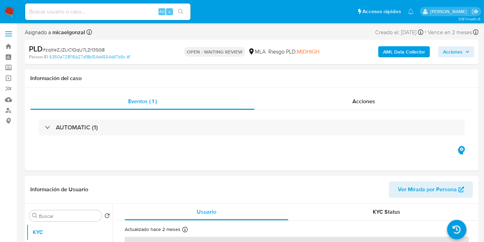
select select "10"
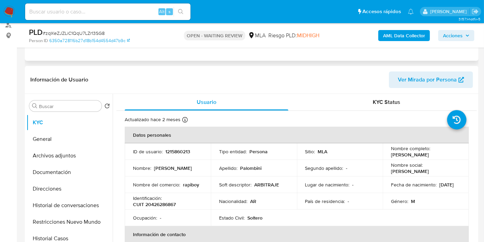
scroll to position [115, 0]
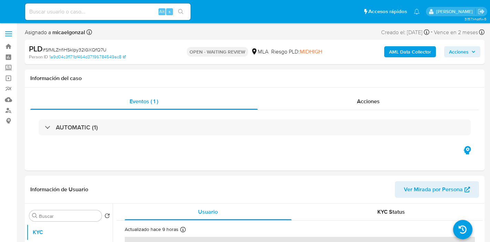
select select "10"
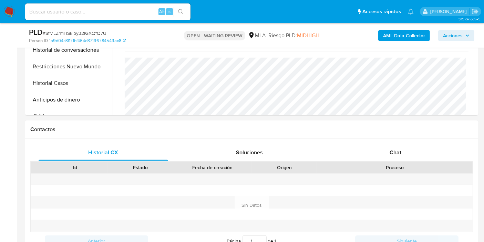
scroll to position [306, 0]
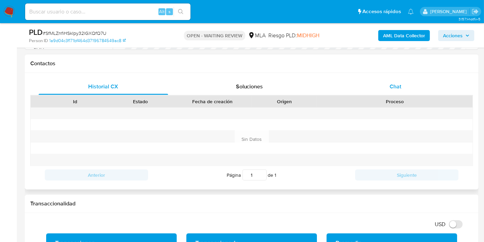
click at [417, 89] on div "Chat" at bounding box center [396, 86] width 130 height 17
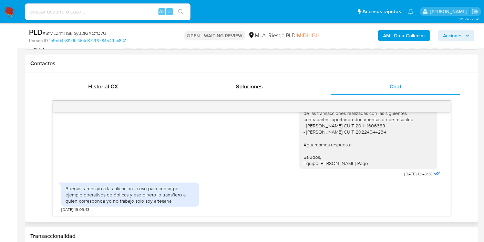
scroll to position [592, 0]
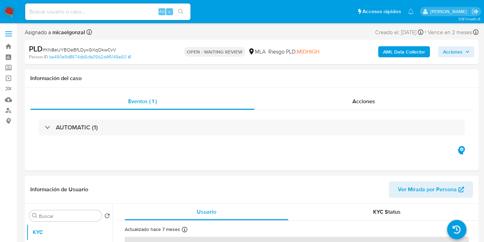
select select "10"
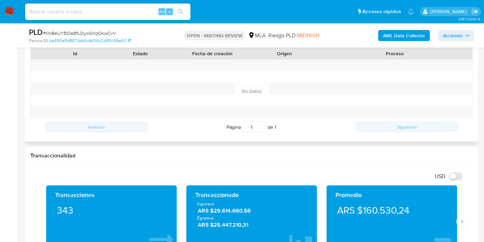
scroll to position [306, 0]
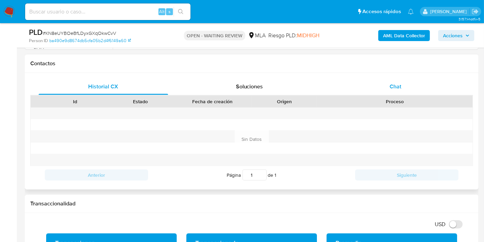
click at [419, 89] on div "Chat" at bounding box center [396, 86] width 130 height 17
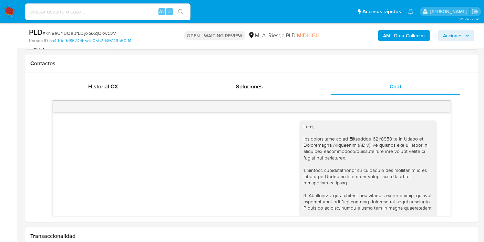
scroll to position [840, 0]
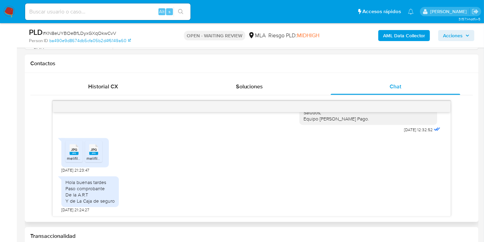
click at [72, 147] on span "JPG" at bounding box center [74, 149] width 6 height 4
click at [92, 147] on span "JPG" at bounding box center [94, 149] width 6 height 4
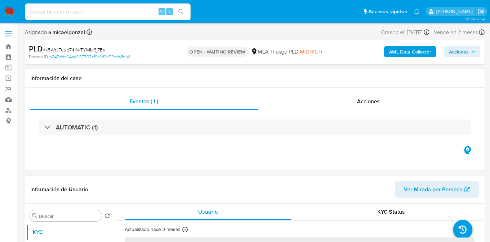
select select "10"
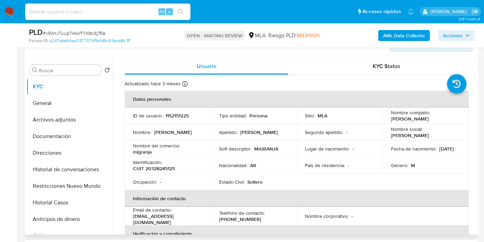
scroll to position [153, 0]
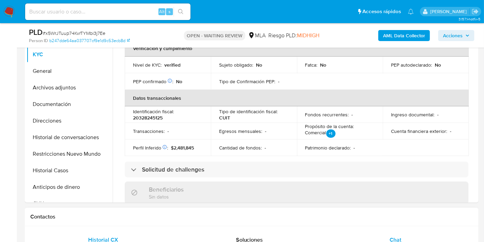
click at [383, 239] on div "Chat" at bounding box center [396, 239] width 130 height 17
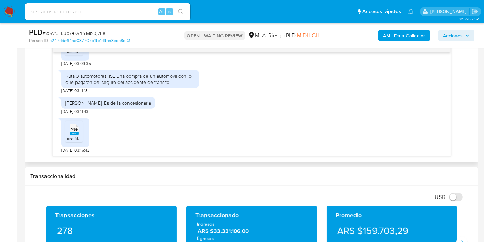
scroll to position [383, 0]
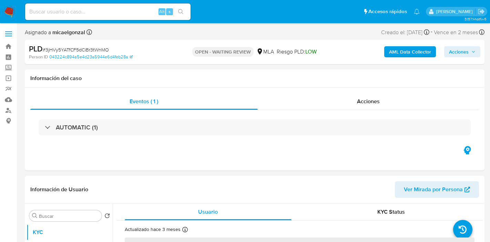
select select "10"
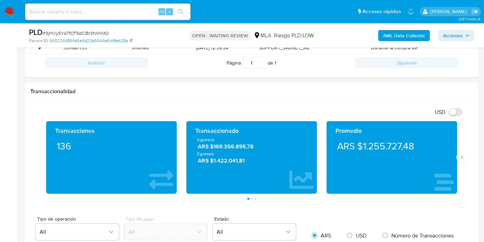
scroll to position [268, 0]
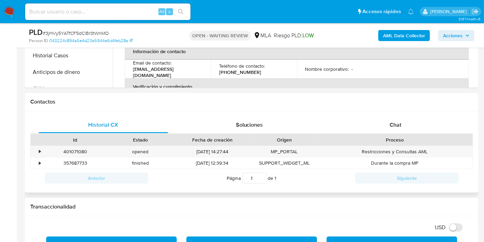
click at [412, 135] on div "Proceso" at bounding box center [395, 140] width 156 height 12
click at [425, 123] on div "Chat" at bounding box center [396, 124] width 130 height 17
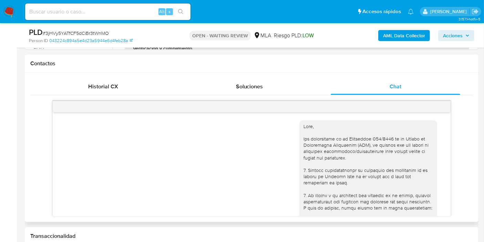
scroll to position [676, 0]
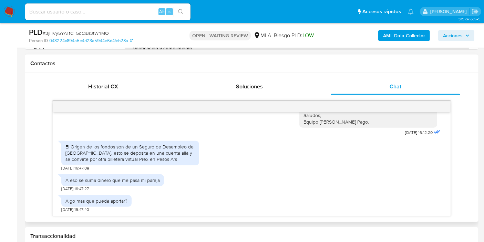
click at [173, 149] on div "El Origen de los fondos son de un Seguro de Desempleo de Uruguay, esto se depos…" at bounding box center [130, 152] width 130 height 19
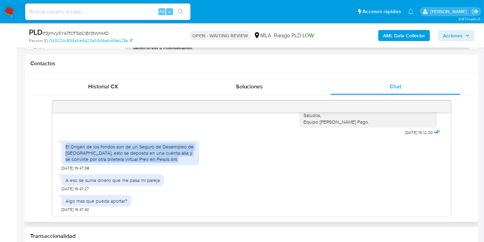
click at [173, 149] on div "El Origen de los fondos son de un Seguro de Desempleo de Uruguay, esto se depos…" at bounding box center [130, 152] width 130 height 19
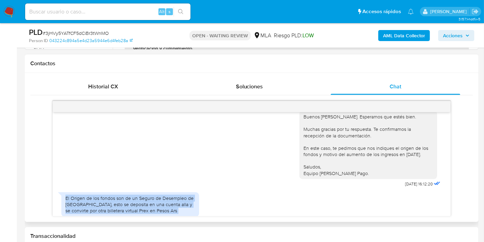
scroll to position [561, 0]
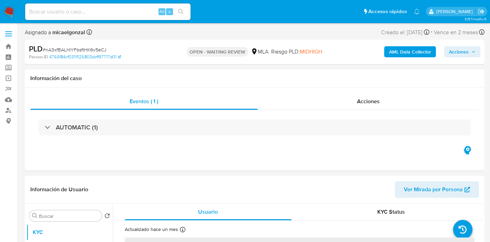
select select "10"
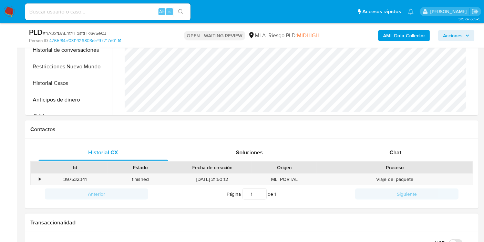
scroll to position [268, 0]
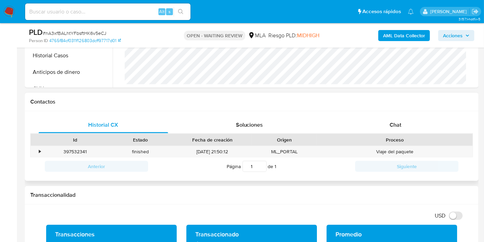
click at [432, 139] on div "Proceso" at bounding box center [395, 139] width 146 height 7
click at [429, 126] on div "Chat" at bounding box center [396, 124] width 130 height 17
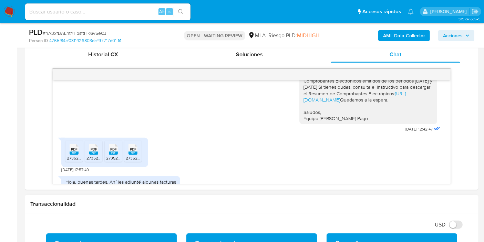
scroll to position [383, 0]
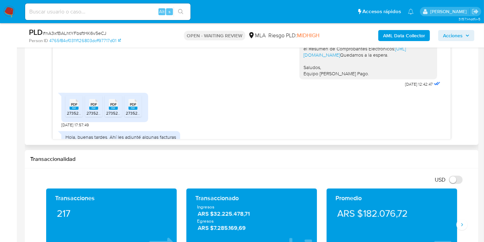
click at [71, 116] on span "27352298145_011_00001_00000021 (1).pdf" at bounding box center [106, 113] width 78 height 6
click at [91, 106] on span "PDF" at bounding box center [94, 104] width 7 height 4
drag, startPoint x: 112, startPoint y: 128, endPoint x: 126, endPoint y: 124, distance: 15.3
click at [115, 106] on span "PDF" at bounding box center [113, 104] width 7 height 4
click at [79, 110] on icon at bounding box center [74, 104] width 9 height 11
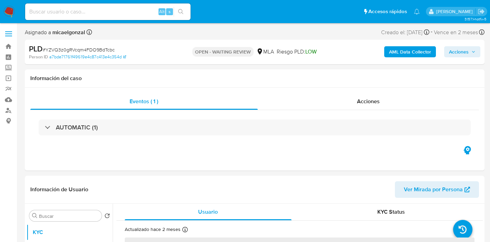
select select "10"
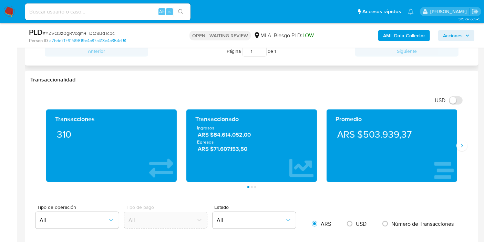
scroll to position [268, 0]
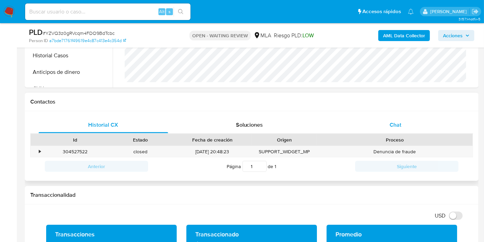
click at [424, 121] on div "Chat" at bounding box center [396, 124] width 130 height 17
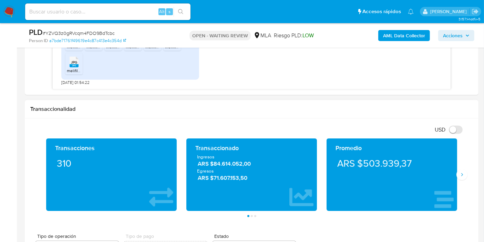
scroll to position [421, 0]
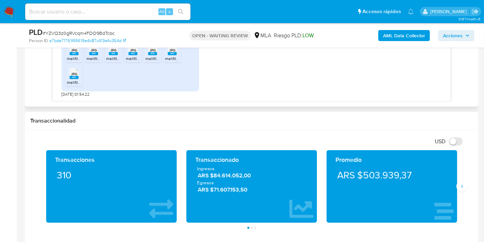
click at [69, 52] on div "JPG JPG" at bounding box center [74, 48] width 14 height 13
click at [92, 53] on rect at bounding box center [93, 53] width 9 height 3
click at [104, 53] on ul "JPG JPG melifile6909945263917574976.jpg JPG JPG melifile7149777035519554468.jpg…" at bounding box center [130, 65] width 130 height 48
click at [108, 56] on li "JPG JPG melifile6642013779690689074.jpg" at bounding box center [113, 51] width 17 height 21
click at [138, 57] on span "melifile562078741681780755.jpg" at bounding box center [156, 58] width 60 height 6
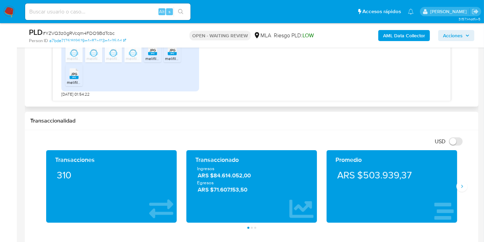
click at [149, 56] on span "melifile2947712667990425109.jpg" at bounding box center [176, 58] width 63 height 6
drag, startPoint x: 172, startPoint y: 55, endPoint x: 150, endPoint y: 60, distance: 22.4
click at [172, 55] on span "melifile205018417271505362.jpg" at bounding box center [195, 58] width 60 height 6
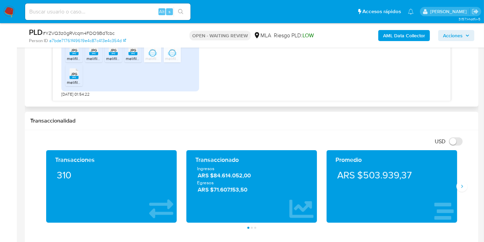
click at [69, 79] on span "melifile2894328874965168206.jpg" at bounding box center [99, 82] width 65 height 6
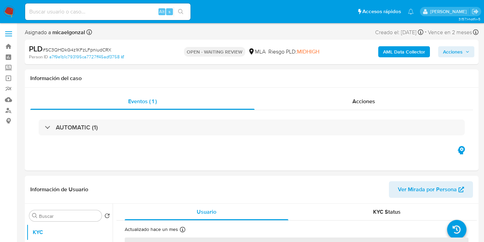
select select "10"
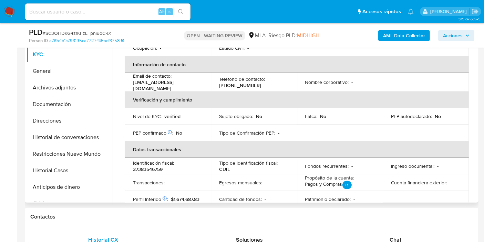
scroll to position [191, 0]
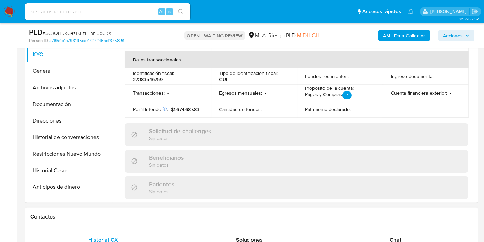
click at [392, 234] on div "Chat" at bounding box center [396, 239] width 130 height 17
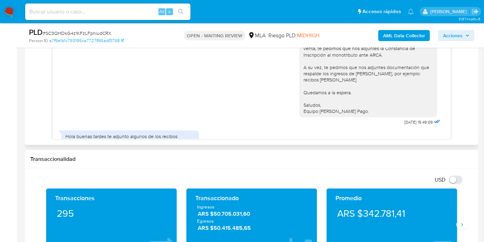
scroll to position [595, 0]
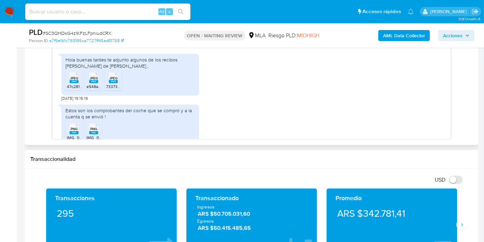
click at [78, 89] on span "47c28180-170c-4919-a259-50d3d1b10a12.jpeg" at bounding box center [109, 86] width 84 height 6
drag, startPoint x: 86, startPoint y: 88, endPoint x: 108, endPoint y: 88, distance: 21.4
click at [87, 84] on div "JPEG JPEG" at bounding box center [93, 76] width 14 height 13
click at [108, 84] on div "JPEG JPEG" at bounding box center [113, 76] width 14 height 13
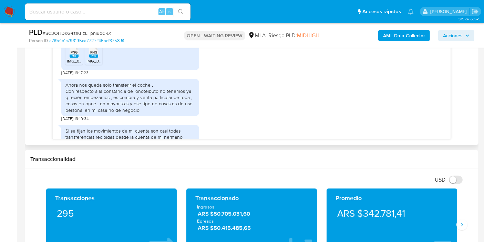
click at [76, 67] on ul "PNG PNG IMG_0775.png PNG PNG IMG_0774.png" at bounding box center [130, 55] width 130 height 24
click at [76, 64] on span "IMG_0775.png" at bounding box center [80, 61] width 27 height 6
click at [94, 58] on rect at bounding box center [93, 55] width 9 height 3
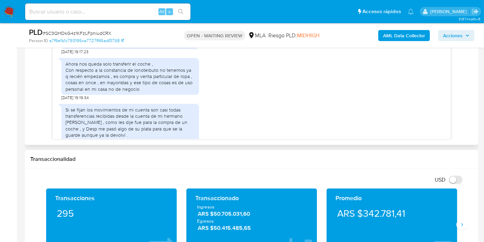
scroll to position [710, 0]
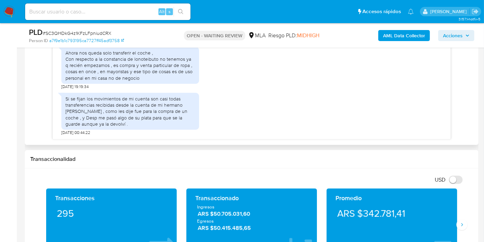
click at [146, 105] on div "Si se fijan los movimientos de mi cuenta son casi todas transferencias recibida…" at bounding box center [130, 110] width 130 height 31
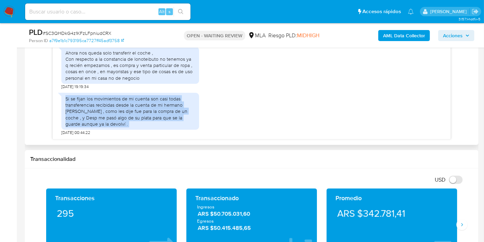
click at [146, 105] on div "Si se fijan los movimientos de mi cuenta son casi todas transferencias recibida…" at bounding box center [130, 110] width 130 height 31
click at [141, 103] on div "Si se fijan los movimientos de mi cuenta son casi todas transferencias recibida…" at bounding box center [130, 110] width 130 height 31
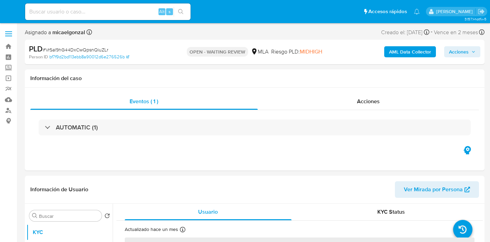
select select "10"
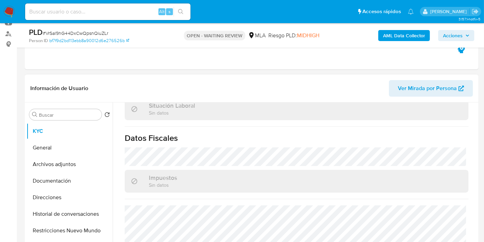
scroll to position [380, 0]
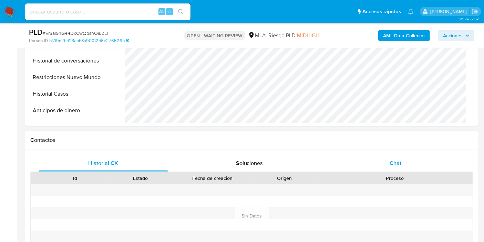
click at [382, 160] on div "Chat" at bounding box center [396, 163] width 130 height 17
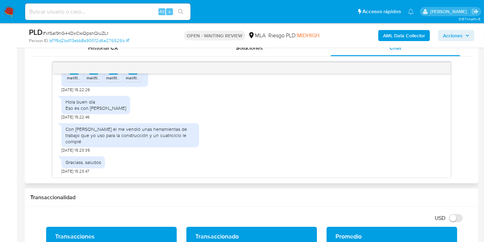
scroll to position [617, 0]
click at [167, 139] on div "Con Óscar Sayago el me vendió unas herramientas de trabajo que yo uso para la c…" at bounding box center [130, 135] width 130 height 19
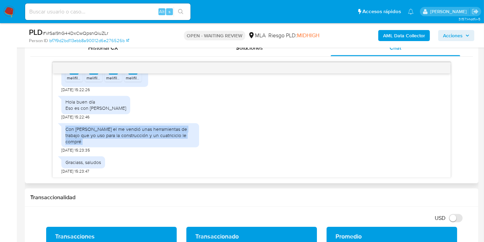
click at [167, 139] on div "Con Óscar Sayago el me vendió unas herramientas de trabajo que yo uso para la c…" at bounding box center [130, 135] width 130 height 19
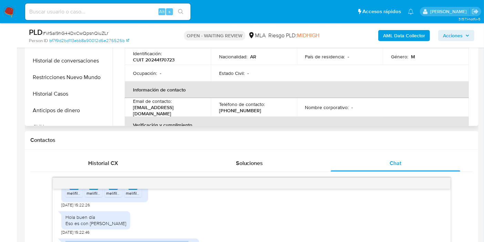
scroll to position [153, 0]
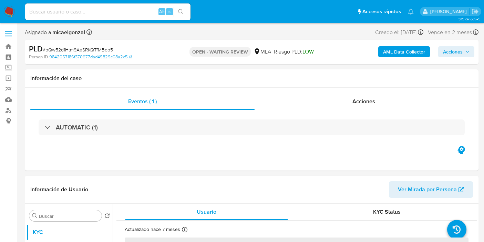
select select "10"
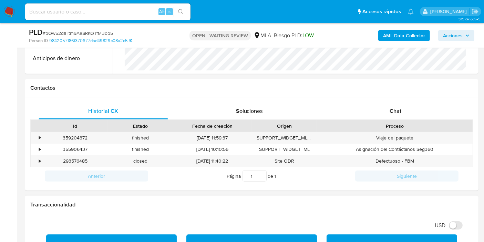
scroll to position [229, 0]
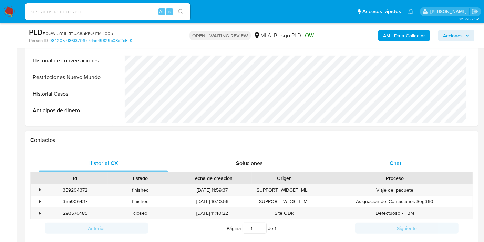
click at [399, 167] on div "Chat" at bounding box center [396, 163] width 130 height 17
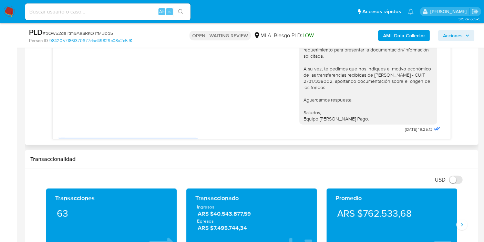
scroll to position [618, 0]
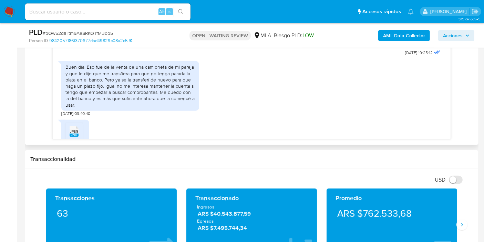
click at [101, 108] on div "Buen día. Eso fue de la venta de una camioneta de mi pareja y que le dije que m…" at bounding box center [130, 86] width 130 height 44
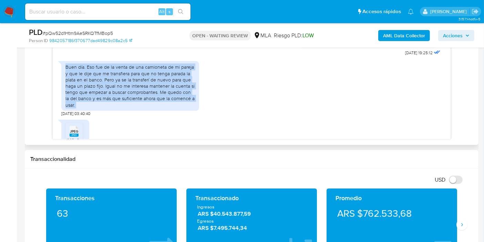
click at [101, 108] on div "Buen día. Eso fue de la venta de una camioneta de mi pareja y que le dije que m…" at bounding box center [130, 86] width 130 height 44
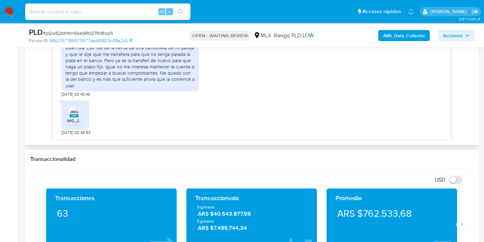
scroll to position [656, 0]
click at [85, 111] on div "JPEG JPEG IMG_2741.jpeg" at bounding box center [75, 114] width 28 height 29
click at [78, 114] on icon at bounding box center [74, 111] width 9 height 11
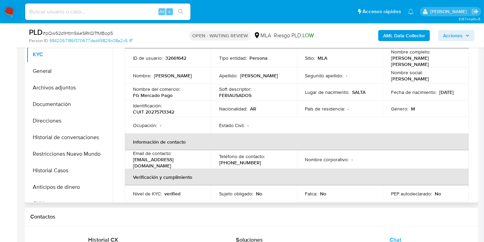
scroll to position [0, 0]
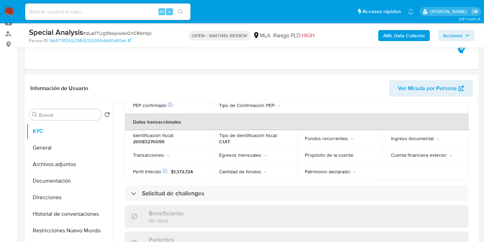
scroll to position [362, 0]
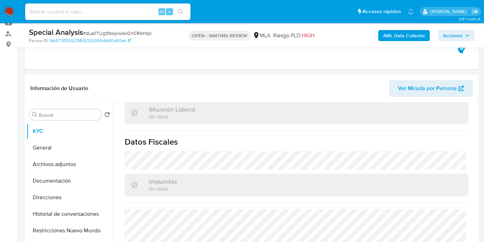
select select "10"
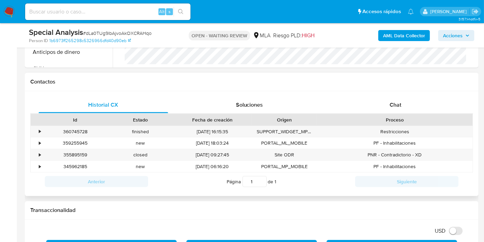
drag, startPoint x: 416, startPoint y: 88, endPoint x: 411, endPoint y: 94, distance: 7.7
click at [415, 90] on div "Contactos" at bounding box center [252, 82] width 454 height 18
click at [409, 97] on div "Chat" at bounding box center [396, 104] width 130 height 17
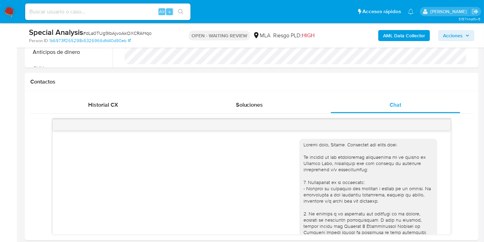
scroll to position [430, 0]
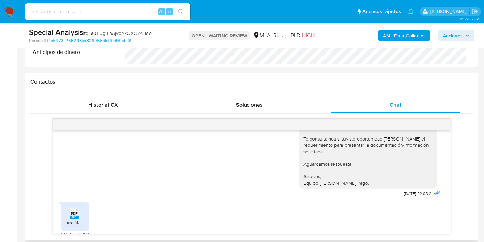
click at [67, 219] on span "melifile7439650107304170756.pdf" at bounding box center [98, 222] width 63 height 6
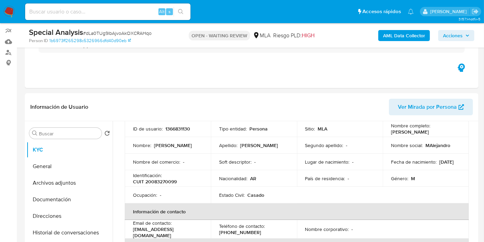
scroll to position [38, 0]
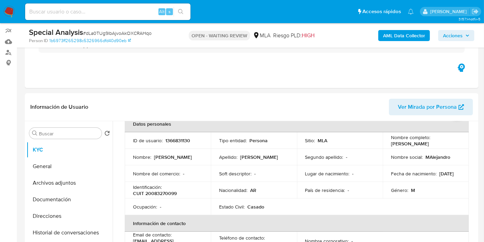
click at [140, 37] on div "Special Analysis # dLa0TUg9lbAjvoAkOXCRAHqo" at bounding box center [102, 32] width 146 height 10
click at [141, 34] on span "# dLa0TUg9lbAjvoAkOXCRAHqo" at bounding box center [117, 33] width 69 height 7
copy span "dLa0TUg9lbAjvoAkOXCRAHqo"
click at [6, 10] on img at bounding box center [9, 12] width 12 height 12
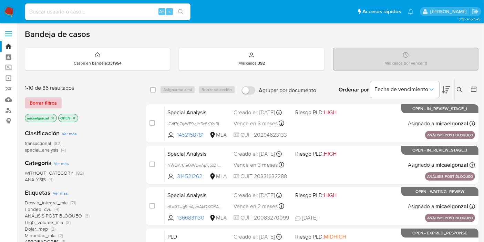
click at [48, 100] on span "Borrar filtros" at bounding box center [43, 103] width 27 height 10
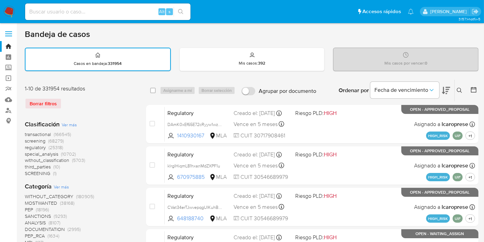
click at [468, 90] on div at bounding box center [472, 90] width 12 height 21
click at [462, 90] on icon at bounding box center [460, 91] width 6 height 6
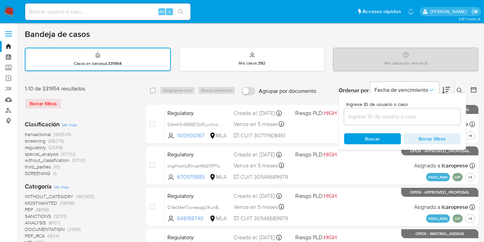
click at [416, 114] on input at bounding box center [402, 116] width 116 height 9
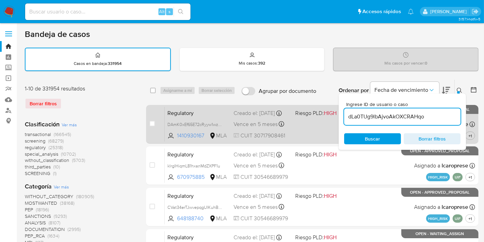
type input "dLa0TUg9lbAjvoAkOXCRAHqo"
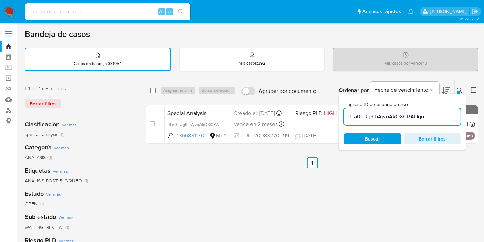
click at [150, 89] on input "checkbox" at bounding box center [153, 91] width 6 height 6
checkbox input "true"
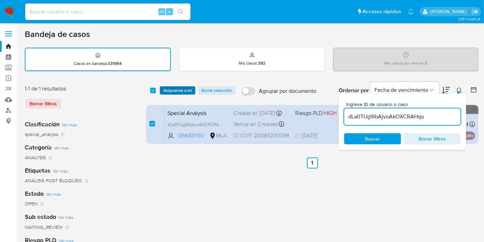
click at [184, 91] on span "Asignarme a mí" at bounding box center [177, 90] width 29 height 7
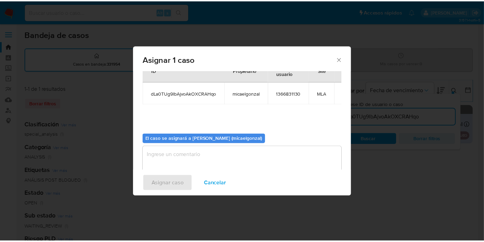
scroll to position [35, 0]
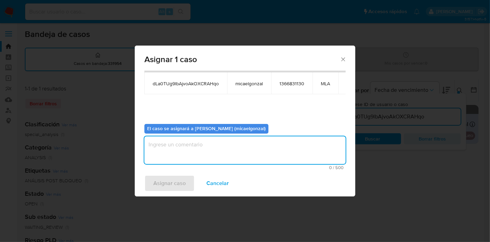
click at [235, 154] on textarea "assign-modal" at bounding box center [244, 150] width 201 height 28
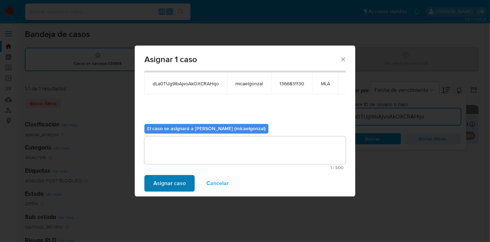
drag, startPoint x: 183, startPoint y: 193, endPoint x: 177, endPoint y: 184, distance: 11.0
click at [182, 192] on div "Asignar caso Cancelar" at bounding box center [245, 183] width 221 height 26
click at [177, 183] on span "Asignar caso" at bounding box center [169, 182] width 32 height 15
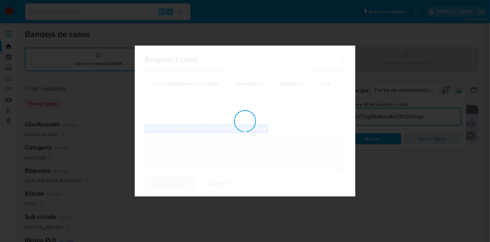
checkbox input "false"
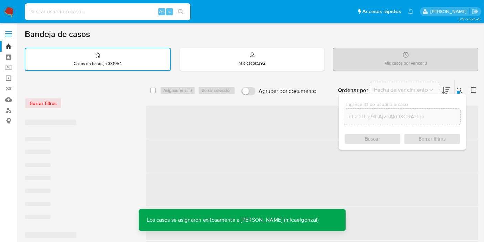
click at [135, 14] on input at bounding box center [107, 11] width 165 height 9
paste input "dLa0TUg9lbAjvoAkOXCRAHqo"
type input "dLa0TUg9lbAjvoAkOXCRAHqo"
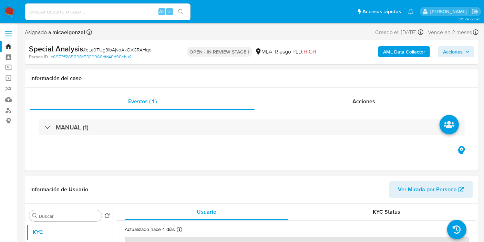
select select "10"
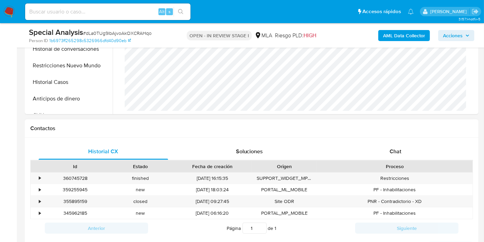
scroll to position [306, 0]
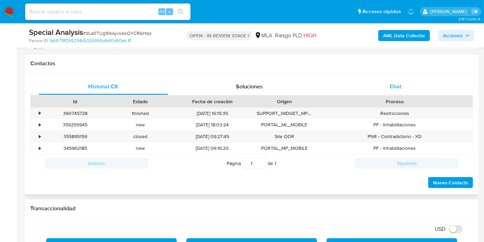
click at [421, 82] on div "Chat" at bounding box center [396, 86] width 130 height 17
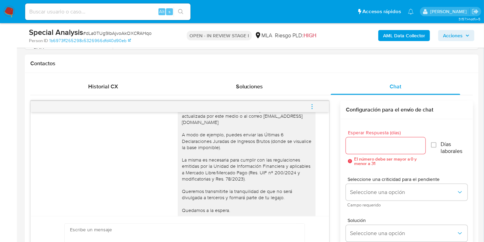
scroll to position [238, 0]
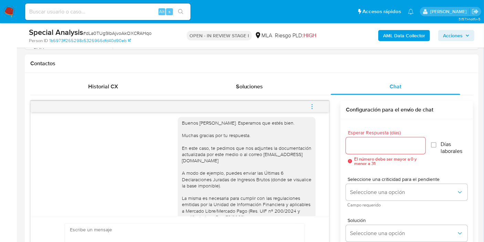
click at [194, 176] on div "Buenos días, Miguel. Esperamos que estés bien. Muchas gracias por tu respuesta.…" at bounding box center [247, 195] width 130 height 151
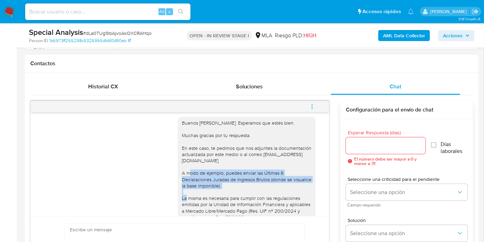
click at [194, 176] on div "Buenos días, Miguel. Esperamos que estés bien. Muchas gracias por tu respuesta.…" at bounding box center [247, 195] width 130 height 151
click at [240, 178] on div "Buenos días, Miguel. Esperamos que estés bien. Muchas gracias por tu respuesta.…" at bounding box center [247, 195] width 130 height 151
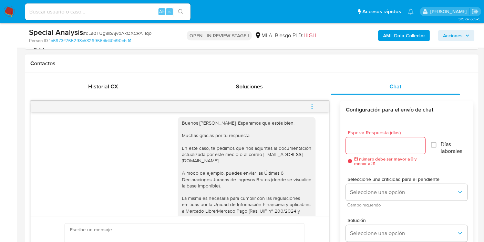
click at [231, 184] on div "Buenos días, Miguel. Esperamos que estés bien. Muchas gracias por tu respuesta.…" at bounding box center [247, 195] width 130 height 151
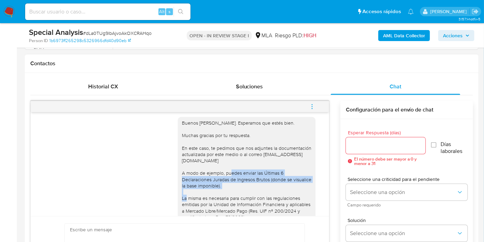
drag, startPoint x: 226, startPoint y: 190, endPoint x: 218, endPoint y: 174, distance: 17.4
click at [218, 174] on div "Buenos días, Miguel. Esperamos que estés bien. Muchas gracias por tu respuesta.…" at bounding box center [247, 195] width 130 height 151
copy div "puedes enviar las Últimas 6 Declaraciones Juradas de Ingresos Brutos (donde se …"
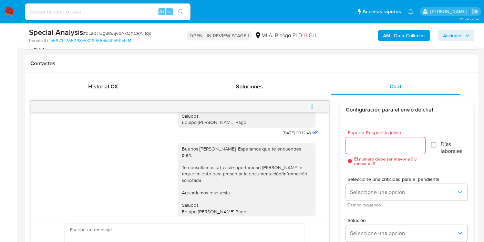
scroll to position [430, 0]
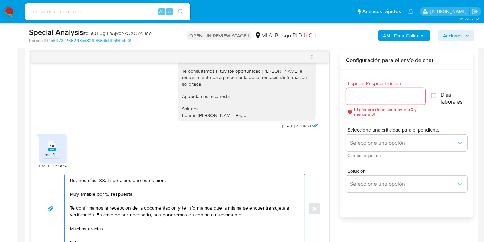
scroll to position [383, 0]
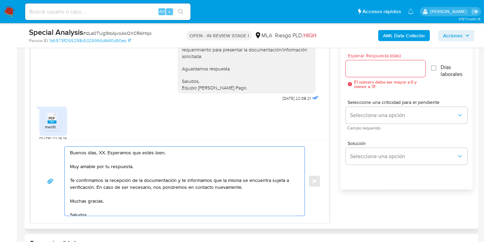
click at [101, 154] on textarea "Buenos días, XX. Esperamos que estés bien. Muy amable por tu respuesta. Te conf…" at bounding box center [183, 180] width 226 height 69
click at [107, 157] on textarea "Buenos días, Miguel. Esperamos que estés bien. Muy amable por tu respuesta. Te …" at bounding box center [183, 180] width 226 height 69
click at [113, 167] on textarea "Buenos días, Miguel. Esperamos que estés bien. Muy amable por tu respuesta. Te …" at bounding box center [183, 180] width 226 height 69
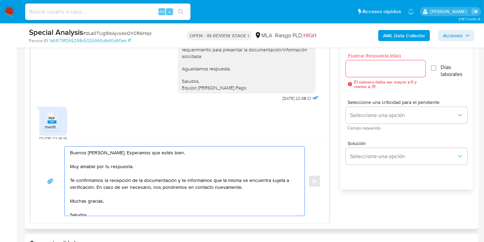
click at [113, 167] on textarea "Buenos días, Miguel. Esperamos que estés bien. Muy amable por tu respuesta. Te …" at bounding box center [183, 180] width 226 height 69
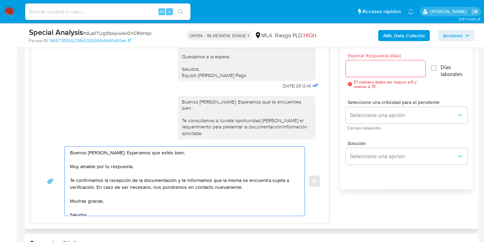
scroll to position [238, 0]
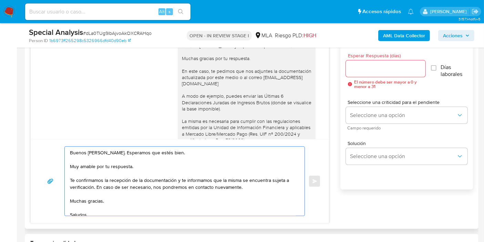
click at [163, 167] on textarea "Buenos días, Miguel. Esperamos que estés bien. Muy amable por tu respuesta. Te …" at bounding box center [183, 180] width 226 height 69
drag, startPoint x: 124, startPoint y: 178, endPoint x: 92, endPoint y: 183, distance: 32.7
click at [124, 178] on textarea "Buenos días, Miguel. Esperamos que estés bien. Muy amable por tu respuesta. Te …" at bounding box center [183, 180] width 226 height 69
click at [69, 182] on div "Buenos días, Miguel. Esperamos que estés bien. Muy amable por tu respuesta. Te …" at bounding box center [183, 180] width 236 height 69
click at [69, 181] on div "Buenos días, Miguel. Esperamos que estés bien. Muy amable por tu respuesta. Te …" at bounding box center [183, 180] width 236 height 69
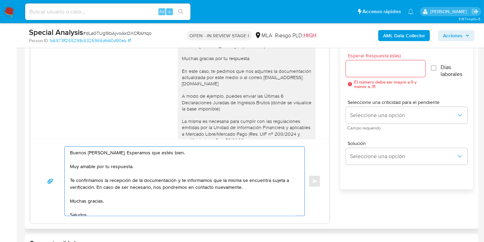
click at [70, 180] on textarea "Buenos días, Miguel. Esperamos que estés bien. Muy amable por tu respuesta. Te …" at bounding box center [183, 180] width 226 height 69
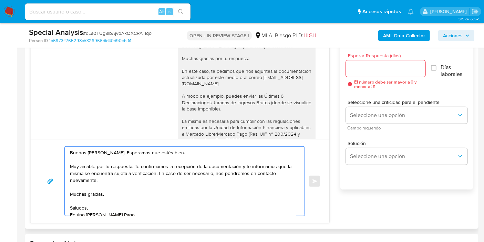
drag, startPoint x: 208, startPoint y: 166, endPoint x: 223, endPoint y: 176, distance: 18.3
click at [223, 176] on textarea "Buenos días, Miguel. Esperamos que estés bien. Muy amable por tu respuesta. Te …" at bounding box center [183, 180] width 226 height 69
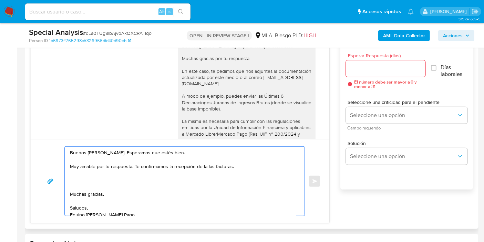
paste textarea "puedes enviar las Últimas 6 Declaraciones Juradas de Ingresos Brutos (donde se …"
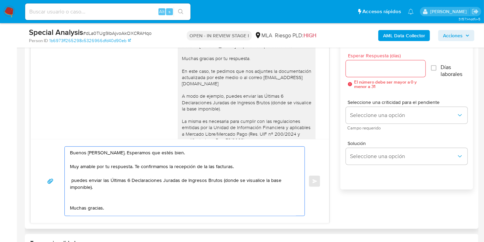
click at [205, 165] on textarea "Buenos días, Miguel. Esperamos que estés bien. Muy amable por tu respuesta. Te …" at bounding box center [183, 180] width 226 height 69
click at [203, 165] on textarea "Buenos días, Miguel. Esperamos que estés bien. Muy amable por tu respuesta. Te …" at bounding box center [183, 180] width 226 height 69
click at [86, 181] on textarea "Buenos días, Miguel. Esperamos que estés bien. Muy amable por tu respuesta. Te …" at bounding box center [183, 180] width 226 height 69
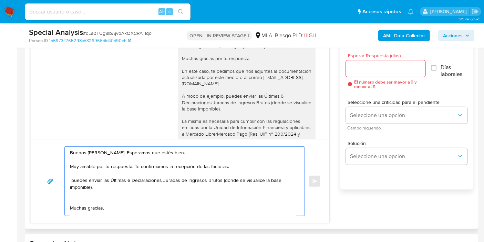
click at [86, 181] on textarea "Buenos días, Miguel. Esperamos que estés bien. Muy amable por tu respuesta. Te …" at bounding box center [183, 180] width 226 height 69
click at [85, 180] on textarea "Buenos días, Miguel. Esperamos que estés bien. Muy amable por tu respuesta. Te …" at bounding box center [183, 180] width 226 height 69
drag, startPoint x: 86, startPoint y: 180, endPoint x: 69, endPoint y: 178, distance: 17.3
click at [69, 178] on div "Buenos días, Miguel. Esperamos que estés bien. Muy amable por tu respuesta. Te …" at bounding box center [183, 180] width 236 height 69
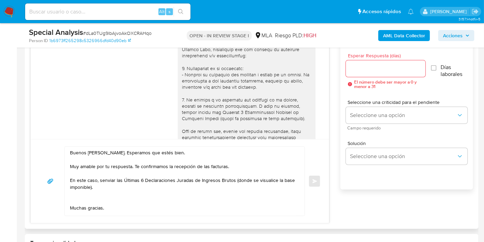
scroll to position [9, 0]
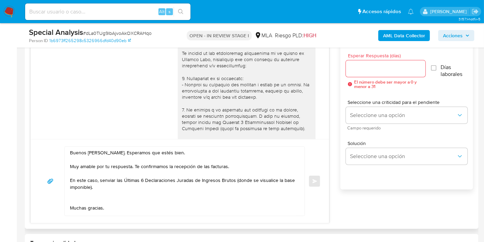
click at [192, 114] on div at bounding box center [247, 135] width 130 height 194
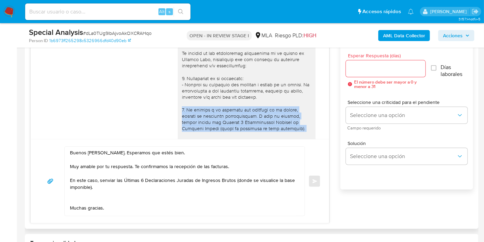
click at [192, 114] on div at bounding box center [247, 135] width 130 height 194
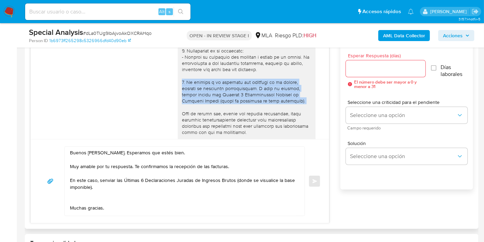
scroll to position [47, 0]
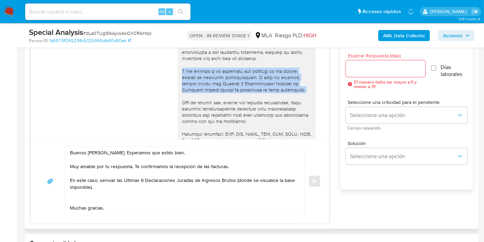
click at [232, 75] on div at bounding box center [247, 96] width 130 height 194
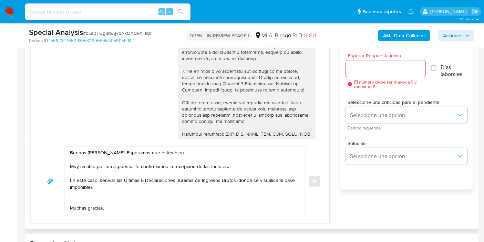
click at [259, 78] on div at bounding box center [247, 96] width 130 height 194
click at [109, 176] on textarea "Buenos días, Miguel. Esperamos que estés bien. Muy amable por tu respuesta. Te …" at bounding box center [183, 180] width 226 height 69
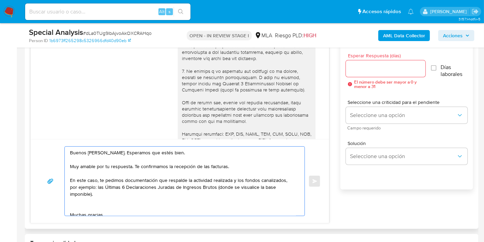
click at [115, 176] on textarea "Buenos días, Miguel. Esperamos que estés bien. Muy amable por tu respuesta. Te …" at bounding box center [183, 180] width 226 height 69
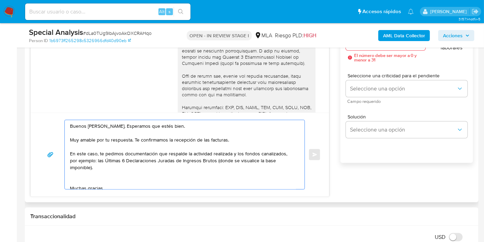
scroll to position [421, 0]
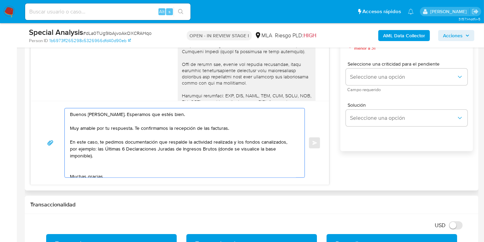
click at [78, 166] on textarea "Buenos días, Miguel. Esperamos que estés bien. Muy amable por tu respuesta. Te …" at bounding box center [183, 142] width 226 height 69
click at [85, 172] on textarea "Buenos días, Miguel. Esperamos que estés bien. Muy amable por tu respuesta. Te …" at bounding box center [183, 142] width 226 height 69
click at [85, 170] on textarea "Buenos días, Miguel. Esperamos que estés bien. Muy amable por tu respuesta. Te …" at bounding box center [183, 142] width 226 height 69
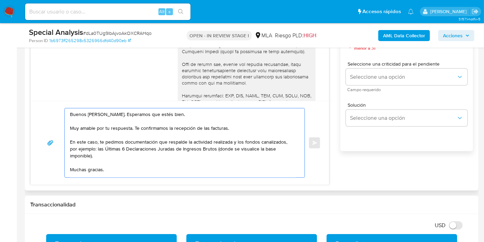
click at [85, 170] on textarea "Buenos días, Miguel. Esperamos que estés bien. Muy amable por tu respuesta. Te …" at bounding box center [183, 142] width 226 height 69
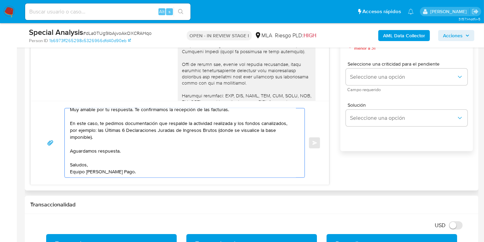
scroll to position [39, 0]
drag, startPoint x: 119, startPoint y: 177, endPoint x: 116, endPoint y: 172, distance: 5.9
click at [118, 176] on div "Buenos días, Miguel. Esperamos que estés bien. Muy amable por tu respuesta. Te …" at bounding box center [180, 143] width 298 height 84
click at [116, 172] on textarea "Buenos días, Miguel. Esperamos que estés bien. Muy amable por tu respuesta. Te …" at bounding box center [183, 142] width 226 height 69
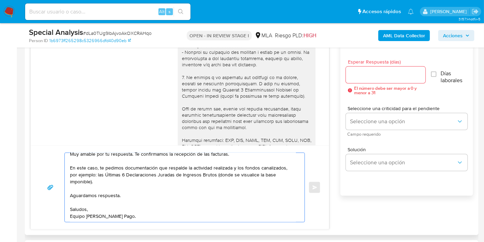
scroll to position [306, 0]
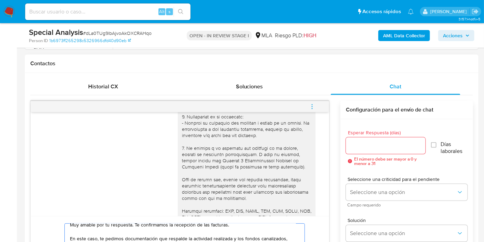
type textarea "Buenos días, Miguel. Esperamos que estés bien. Muy amable por tu respuesta. Te …"
drag, startPoint x: 367, startPoint y: 131, endPoint x: 364, endPoint y: 150, distance: 18.5
click at [366, 136] on div "Esperar Respuesta (días) El número debe ser mayor a 0 y menor a 31" at bounding box center [386, 147] width 80 height 35
drag, startPoint x: 364, startPoint y: 150, endPoint x: 364, endPoint y: 146, distance: 3.5
click at [364, 149] on div at bounding box center [386, 145] width 80 height 17
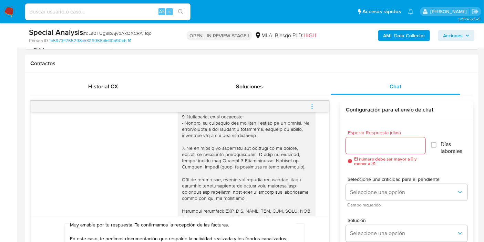
click at [364, 146] on input "Esperar Respuesta (días)" at bounding box center [386, 145] width 80 height 9
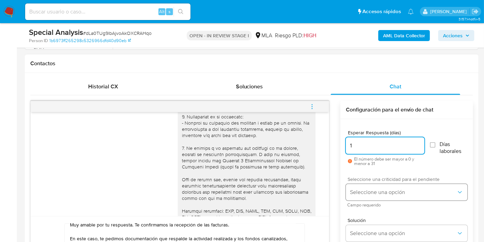
type input "1"
click at [385, 187] on button "Seleccione una opción" at bounding box center [407, 192] width 122 height 17
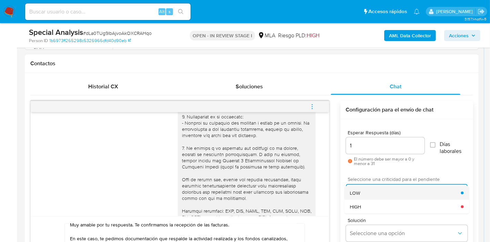
click at [381, 191] on div "LOW" at bounding box center [405, 193] width 111 height 14
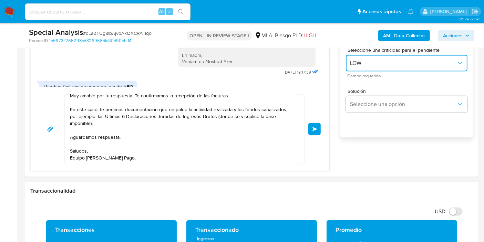
scroll to position [459, 0]
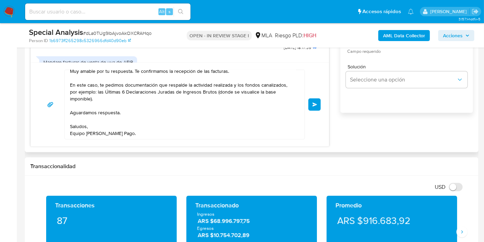
click at [316, 102] on span "Enviar" at bounding box center [315, 104] width 5 height 4
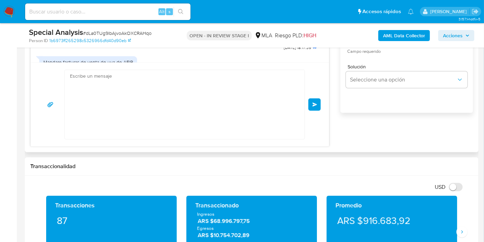
scroll to position [538, 0]
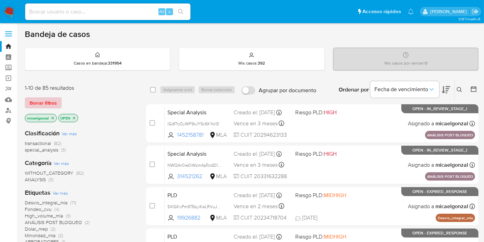
click at [51, 98] on span "Borrar filtros" at bounding box center [43, 103] width 27 height 10
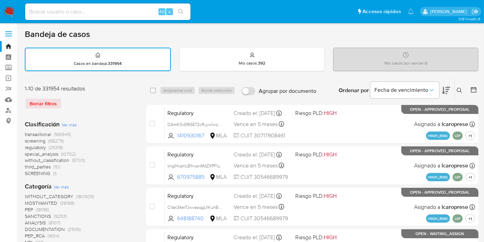
click at [461, 91] on icon at bounding box center [459, 90] width 5 height 5
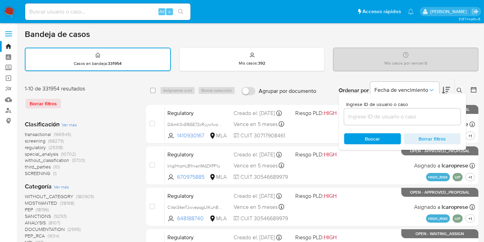
click at [420, 119] on input at bounding box center [402, 116] width 116 height 9
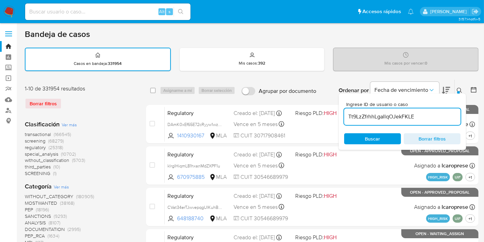
type input "Tt9LzZfrhhLgallqOJekFKLE"
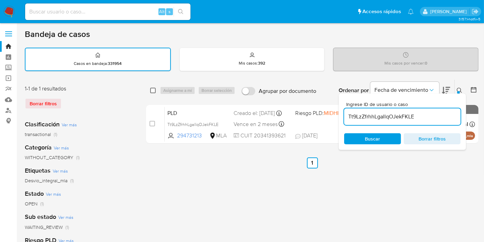
click at [153, 90] on input "checkbox" at bounding box center [153, 91] width 6 height 6
checkbox input "true"
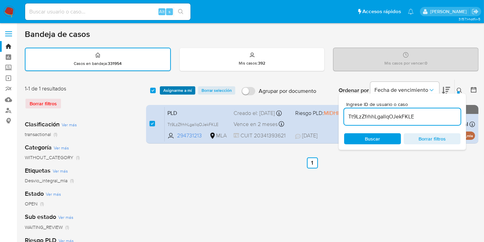
click at [169, 90] on span "Asignarme a mí" at bounding box center [177, 90] width 29 height 7
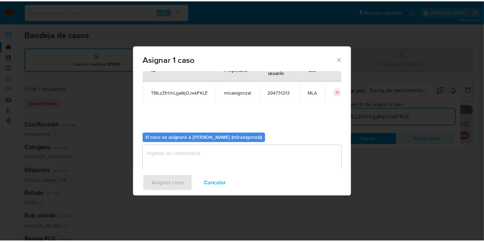
scroll to position [35, 0]
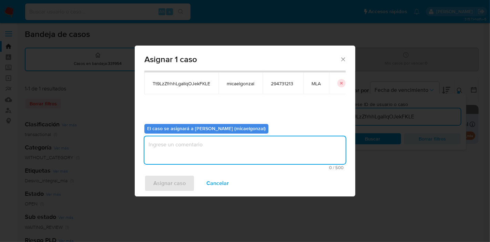
click at [182, 163] on textarea "assign-modal" at bounding box center [244, 150] width 201 height 28
click at [175, 187] on span "Asignar caso" at bounding box center [169, 182] width 32 height 15
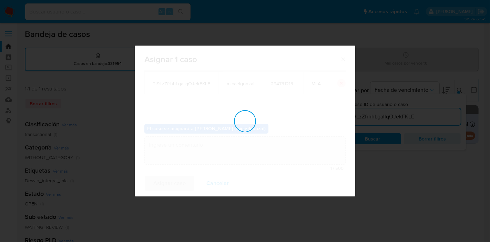
checkbox input "false"
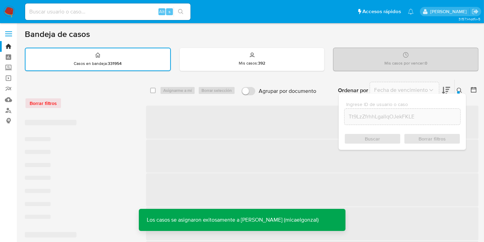
click at [133, 14] on input at bounding box center [107, 11] width 165 height 9
paste input "Tt9LzZfrhhLgallqOJekFKLE"
type input "Tt9LzZfrhhLgallqOJekFKLE"
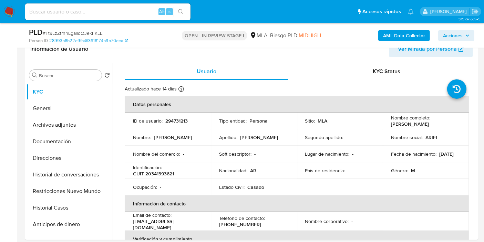
scroll to position [115, 0]
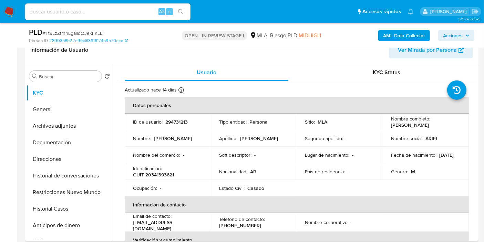
select select "10"
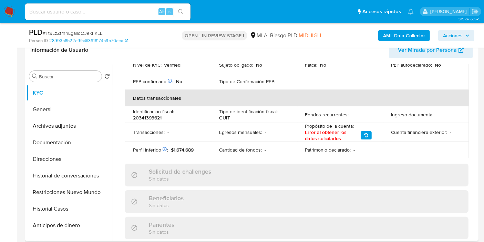
scroll to position [371, 0]
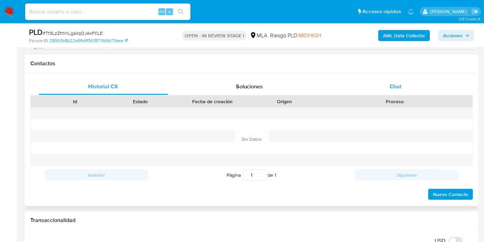
click at [402, 90] on div "Chat" at bounding box center [396, 86] width 130 height 17
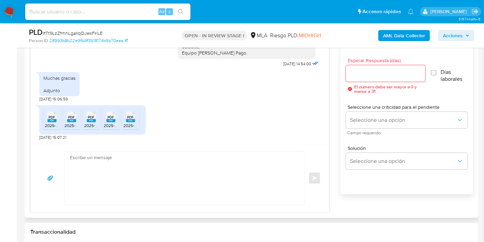
scroll to position [345, 0]
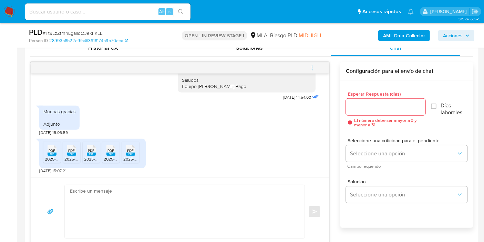
click at [172, 177] on div "Enviar" at bounding box center [180, 211] width 298 height 68
click at [164, 187] on textarea at bounding box center [183, 211] width 226 height 53
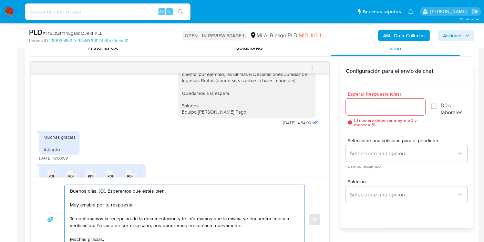
scroll to position [458, 0]
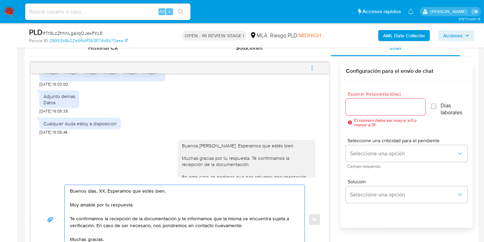
click at [98, 190] on textarea "Buenos días, XX. Esperamos que estés bien. Muy amable por tu respuesta. Te conf…" at bounding box center [183, 219] width 226 height 69
click at [99, 190] on textarea "Buenos días, XX. Esperamos que estés bien. Muy amable por tu respuesta. Te conf…" at bounding box center [183, 219] width 226 height 69
drag, startPoint x: 178, startPoint y: 215, endPoint x: 271, endPoint y: 229, distance: 94.5
click at [271, 229] on textarea "Buenos días, Ariel. Esperamos que estés bien. Muy amable por tu respuesta. Te c…" at bounding box center [183, 219] width 226 height 69
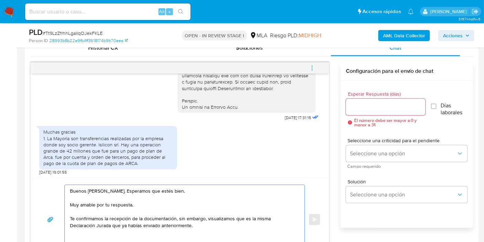
scroll to position [343, 0]
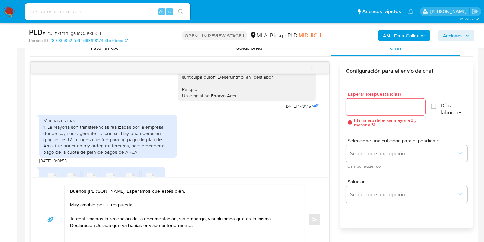
click at [83, 146] on div "Muchas gracias 1. La Mayoria son transferencias realizadas por la empresa donde…" at bounding box center [108, 136] width 130 height 38
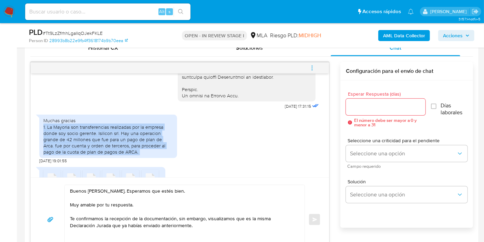
click at [83, 146] on div "Muchas gracias 1. La Mayoria son transferencias realizadas por la empresa donde…" at bounding box center [108, 136] width 130 height 38
click at [105, 143] on div "Muchas gracias 1. La Mayoria son transferencias realizadas por la empresa donde…" at bounding box center [108, 136] width 130 height 38
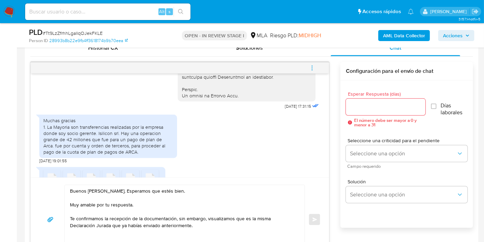
click at [130, 148] on div "Muchas gracias 1. La Mayoria son transferencias realizadas por la empresa donde…" at bounding box center [108, 136] width 130 height 38
drag, startPoint x: 132, startPoint y: 152, endPoint x: 173, endPoint y: 161, distance: 42.3
click at [173, 157] on div "Muchas gracias 1. La Mayoria son transferencias realizadas por la empresa donde…" at bounding box center [108, 135] width 138 height 43
click at [156, 155] on div "Muchas gracias 1. La Mayoria son transferencias realizadas por la empresa donde…" at bounding box center [108, 136] width 130 height 38
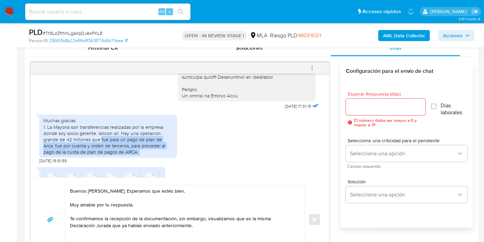
drag, startPoint x: 156, startPoint y: 162, endPoint x: 105, endPoint y: 153, distance: 51.7
click at [105, 153] on div "Muchas gracias 1. La Mayoria son transferencias realizadas por la empresa donde…" at bounding box center [108, 136] width 130 height 38
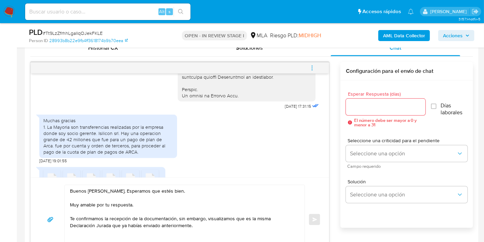
click at [109, 144] on div "Muchas gracias 1. La Mayoria son transferencias realizadas por la empresa donde…" at bounding box center [108, 136] width 130 height 38
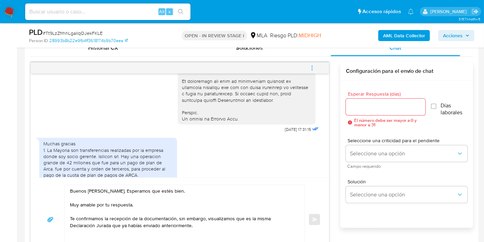
scroll to position [305, 0]
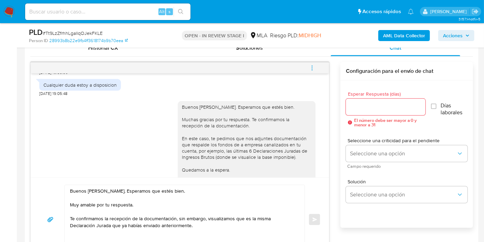
scroll to position [534, 0]
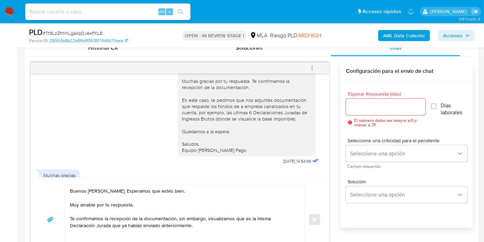
click at [220, 119] on div "Buenos días, Ariel. Esperamos que estés bien. Muchas gracias por tu respuesta. …" at bounding box center [247, 109] width 130 height 88
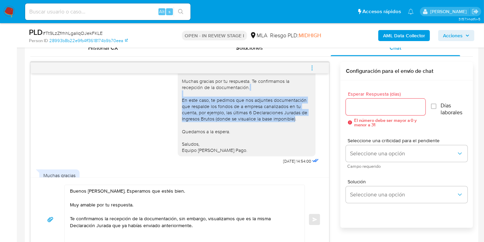
click at [220, 119] on div "Buenos días, Ariel. Esperamos que estés bien. Muchas gracias por tu respuesta. …" at bounding box center [247, 109] width 130 height 88
copy div "En este caso, te pedimos que nos adjuntes documentación que respalde los fondos…"
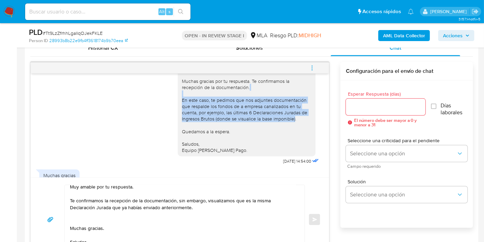
scroll to position [39, 0]
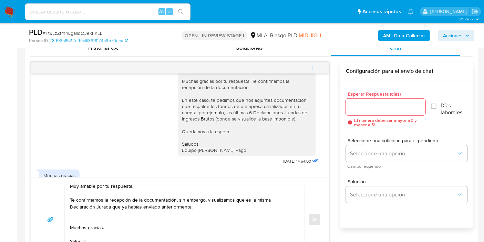
click at [197, 201] on textarea "Buenos días, Ariel. Esperamos que estés bien. Muy amable por tu respuesta. Te c…" at bounding box center [183, 219] width 226 height 69
click at [188, 196] on textarea "Buenos días, Ariel. Esperamos que estés bien. Muy amable por tu respuesta. Te c…" at bounding box center [183, 219] width 226 height 69
click at [184, 193] on textarea "Buenos días, Ariel. Esperamos que estés bien. Muy amable por tu respuesta. Te c…" at bounding box center [183, 219] width 226 height 69
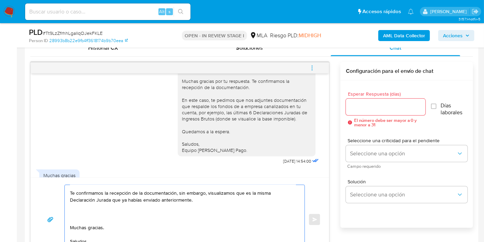
paste textarea "En este caso, te pedimos que nos adjuntes documentación que respalde los fondos…"
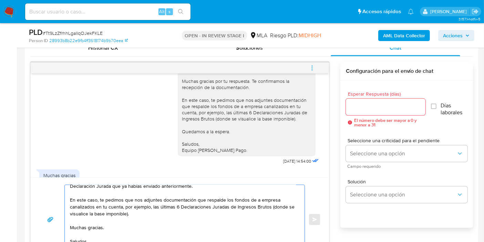
scroll to position [60, 0]
click at [88, 203] on textarea "Buenos días, Ariel. Esperamos que estés bien. Muy amable por tu respuesta. Te c…" at bounding box center [183, 219] width 226 height 69
click at [89, 207] on textarea "Buenos días, Ariel. Esperamos que estés bien. Muy amable por tu respuesta. Te c…" at bounding box center [183, 219] width 226 height 69
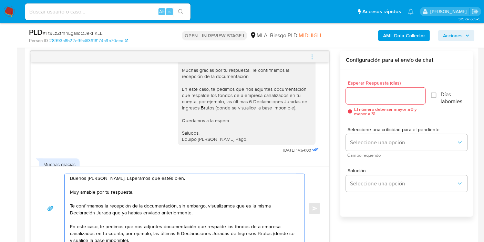
scroll to position [0, 0]
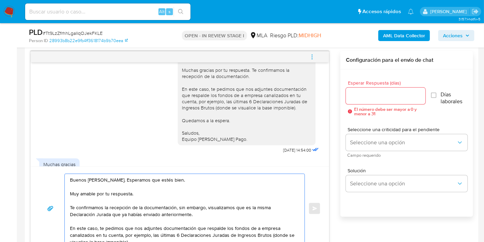
click at [121, 210] on textarea "Buenos días, Ariel. Esperamos que estés bien. Muy amable por tu respuesta. Te c…" at bounding box center [183, 208] width 226 height 69
click at [203, 196] on textarea "Buenos días, Ariel. Esperamos que estés bien. Muy amable por tu respuesta. Te c…" at bounding box center [183, 208] width 226 height 69
click at [211, 203] on textarea "Buenos días, Ariel. Esperamos que estés bien. Muy amable por tu respuesta. Te c…" at bounding box center [183, 208] width 226 height 69
click at [171, 206] on textarea "Buenos días, Ariel. Esperamos que estés bien. Muy amable por tu respuesta. Te c…" at bounding box center [183, 208] width 226 height 69
click at [125, 209] on textarea "Buenos días, Ariel. Esperamos que estés bien. Muy amable por tu respuesta. Te c…" at bounding box center [183, 208] width 226 height 69
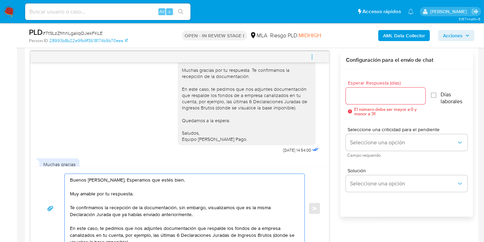
click at [121, 214] on textarea "Buenos días, Ariel. Esperamos que estés bien. Muy amable por tu respuesta. Te c…" at bounding box center [183, 208] width 226 height 69
click at [122, 212] on textarea "Buenos días, Ariel. Esperamos que estés bien. Muy amable por tu respuesta. Te c…" at bounding box center [183, 208] width 226 height 69
click at [224, 209] on textarea "Buenos días, Ariel. Esperamos que estés bien. Muy amable por tu respuesta. Te c…" at bounding box center [183, 208] width 226 height 69
click at [260, 208] on textarea "Buenos días, Ariel. Esperamos que estés bien. Muy amable por tu respuesta. Te c…" at bounding box center [183, 208] width 226 height 69
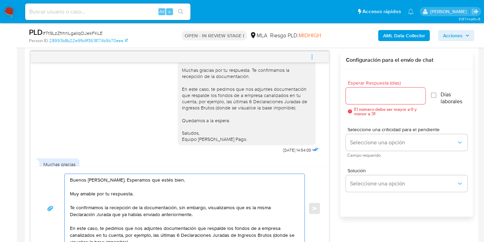
drag, startPoint x: 246, startPoint y: 205, endPoint x: 269, endPoint y: 207, distance: 22.8
click at [269, 207] on textarea "Buenos días, Ariel. Esperamos que estés bien. Muy amable por tu respuesta. Te c…" at bounding box center [183, 208] width 226 height 69
click at [259, 208] on textarea "Buenos días, Ariel. Esperamos que estés bien. Muy amable por tu respuesta. Te c…" at bounding box center [183, 208] width 226 height 69
drag, startPoint x: 269, startPoint y: 204, endPoint x: 274, endPoint y: 204, distance: 4.5
click at [274, 204] on textarea "Buenos días, Ariel. Esperamos que estés bien. Muy amable por tu respuesta. Te c…" at bounding box center [183, 208] width 226 height 69
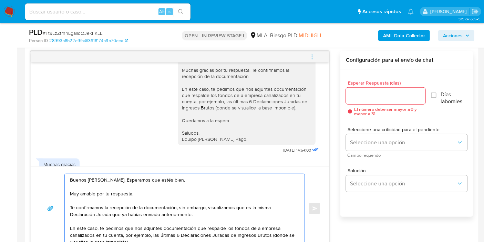
click at [232, 204] on textarea "Buenos días, Ariel. Esperamos que estés bien. Muy amable por tu respuesta. Te c…" at bounding box center [183, 208] width 226 height 69
drag, startPoint x: 237, startPoint y: 205, endPoint x: 252, endPoint y: 206, distance: 14.8
click at [252, 206] on textarea "Buenos días, Ariel. Esperamos que estés bien. Muy amable por tu respuesta. Te c…" at bounding box center [183, 208] width 226 height 69
click at [251, 206] on textarea "Buenos días, Ariel. Esperamos que estés bien. Muy amable por tu respuesta. Te c…" at bounding box center [183, 208] width 226 height 69
click at [250, 206] on textarea "Buenos días, Ariel. Esperamos que estés bien. Muy amable por tu respuesta. Te c…" at bounding box center [183, 208] width 226 height 69
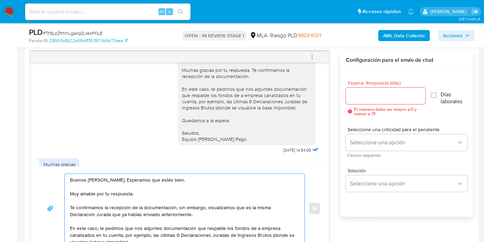
click at [257, 207] on textarea "Buenos días, Ariel. Esperamos que estés bien. Muy amable por tu respuesta. Te c…" at bounding box center [183, 208] width 226 height 69
click at [86, 215] on textarea "Buenos días, Ariel. Esperamos que estés bien. Muy amable por tu respuesta. Te c…" at bounding box center [183, 208] width 226 height 69
click at [184, 215] on textarea "Buenos días, Ariel. Esperamos que estés bien. Muy amable por tu respuesta. Te c…" at bounding box center [183, 208] width 226 height 69
click at [222, 211] on textarea "Buenos días, Ariel. Esperamos que estés bien. Muy amable por tu respuesta. Te c…" at bounding box center [183, 208] width 226 height 69
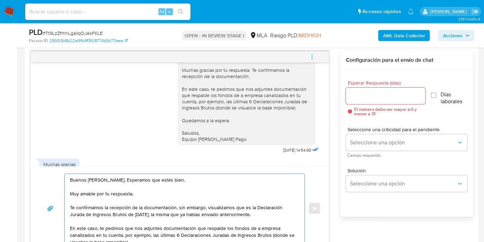
click at [256, 206] on textarea "Buenos días, Ariel. Esperamos que estés bien. Muy amable por tu respuesta. Te c…" at bounding box center [183, 208] width 226 height 69
click at [255, 205] on textarea "Buenos días, Ariel. Esperamos que estés bien. Muy amable por tu respuesta. Te c…" at bounding box center [183, 208] width 226 height 69
click at [254, 206] on textarea "Buenos días, Ariel. Esperamos que estés bien. Muy amable por tu respuesta. Te c…" at bounding box center [183, 208] width 226 height 69
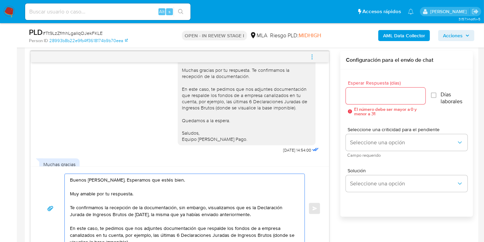
click at [254, 206] on textarea "Buenos días, Ariel. Esperamos que estés bien. Muy amable por tu respuesta. Te c…" at bounding box center [183, 208] width 226 height 69
click at [190, 210] on textarea "Buenos días, Ariel. Esperamos que estés bien. Muy amable por tu respuesta. Te c…" at bounding box center [183, 208] width 226 height 69
click at [122, 198] on textarea "Buenos días, Ariel. Esperamos que estés bien. Muy amable por tu respuesta. Te c…" at bounding box center [183, 208] width 226 height 69
click at [149, 203] on textarea "Buenos días, Ariel. Esperamos que estés bien. Muy amable por tu respuesta. Te c…" at bounding box center [183, 208] width 226 height 69
click at [192, 209] on textarea "Buenos días, Ariel. Esperamos que estés bien. Muy amable por tu respuesta. Te c…" at bounding box center [183, 208] width 226 height 69
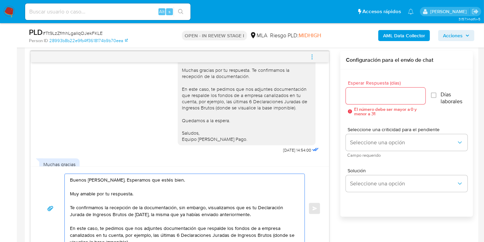
click at [178, 213] on textarea "Buenos días, Ariel. Esperamos que estés bien. Muy amable por tu respuesta. Te c…" at bounding box center [183, 208] width 226 height 69
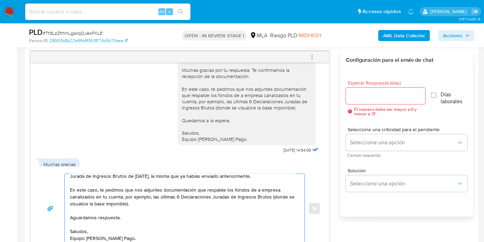
click at [183, 200] on textarea "Buenos días, Ariel. Esperamos que estés bien. Muy amable por tu respuesta. Te c…" at bounding box center [183, 208] width 226 height 69
type textarea "Buenos días, Ariel. Esperamos que estés bien. Muy amable por tu respuesta. Te c…"
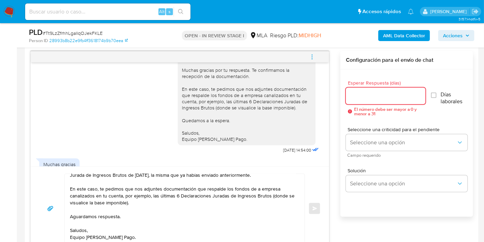
click at [397, 93] on input "Esperar Respuesta (días)" at bounding box center [386, 95] width 80 height 9
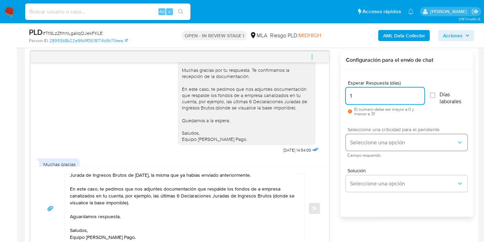
type input "1"
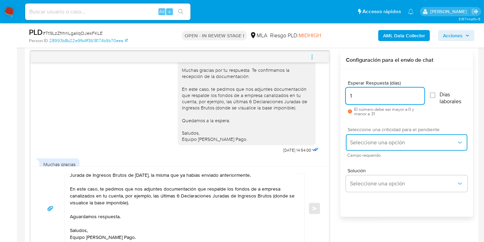
click at [379, 136] on button "Seleccione una opción" at bounding box center [407, 142] width 122 height 17
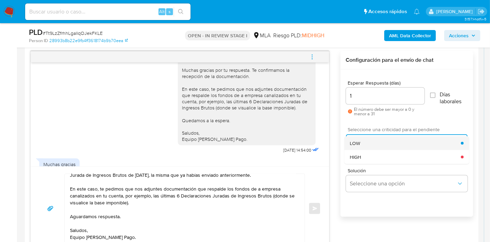
click at [377, 143] on div "LOW" at bounding box center [405, 143] width 111 height 14
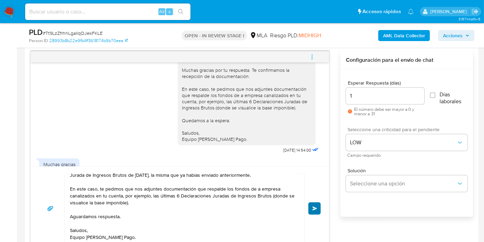
drag, startPoint x: 310, startPoint y: 200, endPoint x: 313, endPoint y: 206, distance: 6.8
click at [310, 200] on div "Buenos días, Ariel. Esperamos que estés bien. Muy amable por tu respuesta. Te c…" at bounding box center [180, 208] width 282 height 70
click at [313, 206] on span "Enviar" at bounding box center [315, 208] width 5 height 4
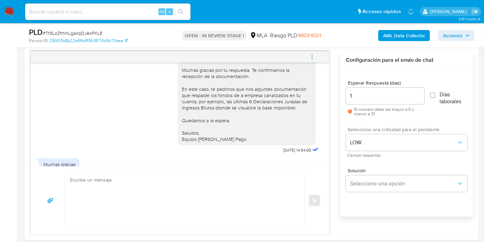
scroll to position [744, 0]
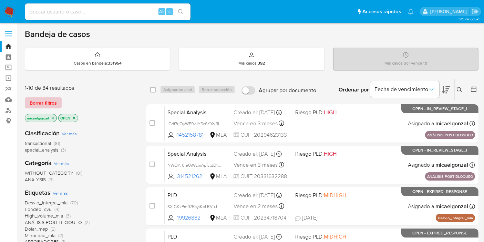
click at [42, 101] on span "Borrar filtros" at bounding box center [43, 103] width 27 height 10
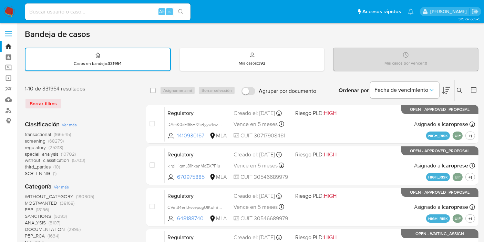
click at [460, 95] on div "Ingrese ID de usuario o caso Buscar Borrar filtros" at bounding box center [461, 90] width 12 height 21
click at [459, 91] on icon at bounding box center [460, 91] width 6 height 6
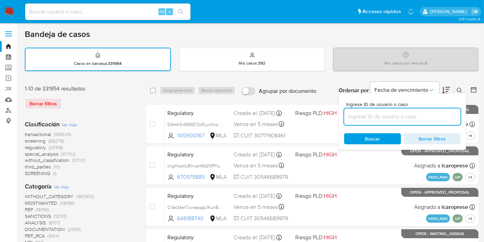
click at [435, 112] on input at bounding box center [402, 116] width 116 height 9
type input "FNBblTZEIsXx82RPv4shiFcr"
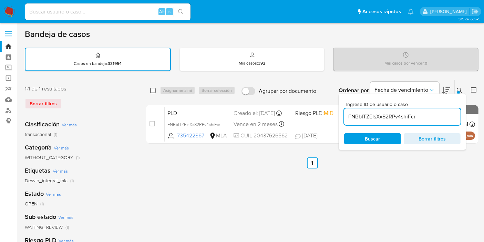
click at [155, 93] on div "select-all-cases-checkbox Asignarme a mí Borrar selección Agrupar por documento…" at bounding box center [312, 90] width 333 height 21
drag, startPoint x: 154, startPoint y: 92, endPoint x: 159, endPoint y: 90, distance: 5.2
click at [154, 92] on input "checkbox" at bounding box center [153, 91] width 6 height 6
checkbox input "true"
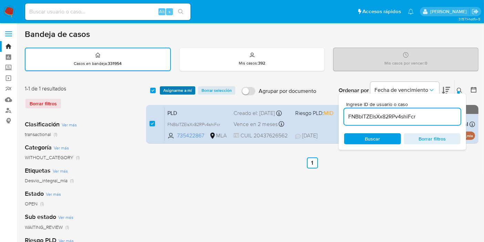
click at [174, 92] on span "Asignarme a mí" at bounding box center [177, 90] width 29 height 7
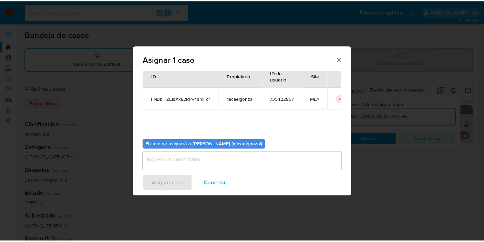
scroll to position [35, 0]
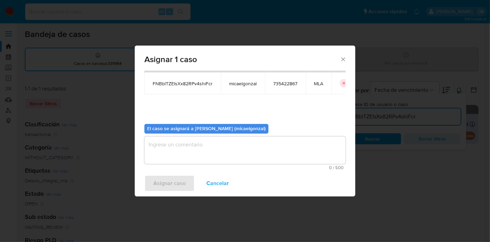
click at [227, 165] on span "0 / 500" at bounding box center [244, 167] width 197 height 4
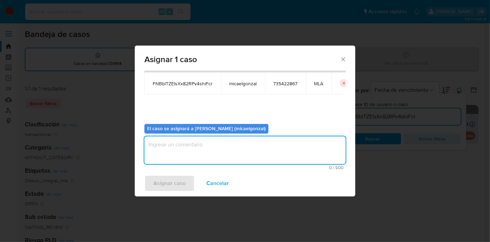
click at [229, 151] on textarea "assign-modal" at bounding box center [244, 150] width 201 height 28
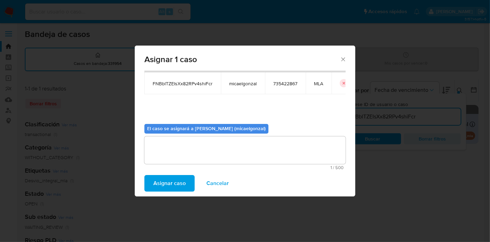
click at [181, 174] on div "Asignar caso Cancelar" at bounding box center [245, 183] width 221 height 26
click at [176, 178] on span "Asignar caso" at bounding box center [169, 182] width 32 height 15
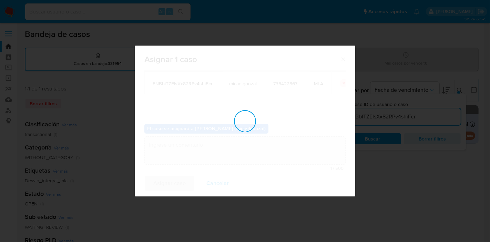
checkbox input "false"
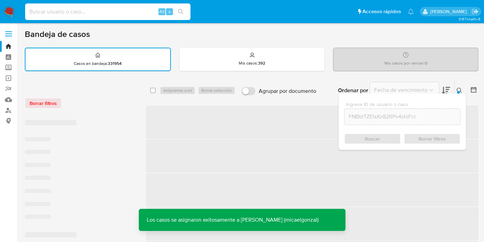
click at [129, 9] on input at bounding box center [107, 11] width 165 height 9
paste input "FNBblTZEIsXx82RPv4shiFcr"
type input "FNBblTZEIsXx82RPv4shiFcr"
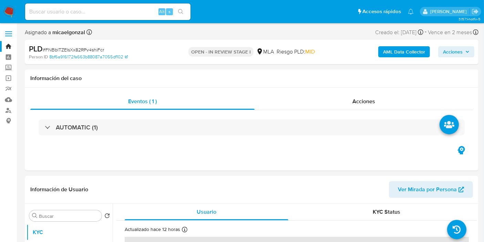
select select "10"
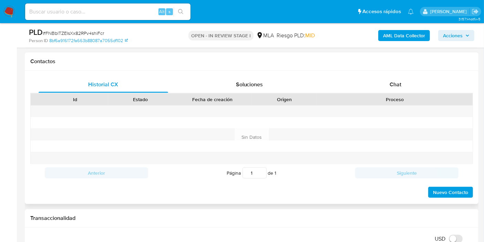
scroll to position [268, 0]
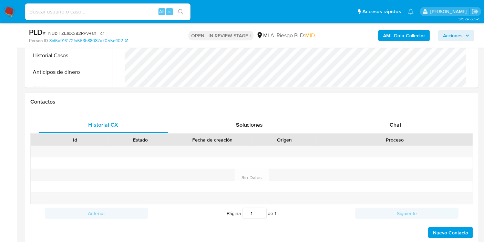
click at [385, 115] on div "Historial CX Soluciones Chat Id Estado Fecha de creación Origen Proceso Anterio…" at bounding box center [252, 177] width 454 height 133
click at [386, 121] on div "Chat" at bounding box center [396, 124] width 130 height 17
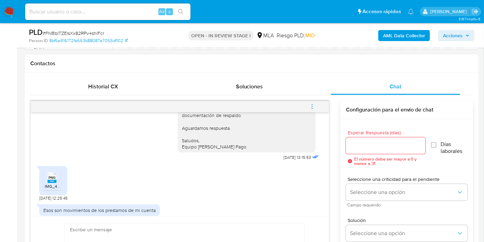
scroll to position [539, 0]
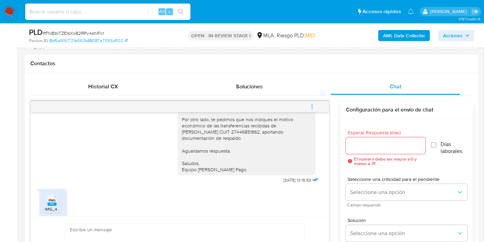
click at [195, 127] on div "Buenos [PERSON_NAME]. Esperamos que estés bien. Muchas gracias por tu respuesta…" at bounding box center [247, 119] width 130 height 106
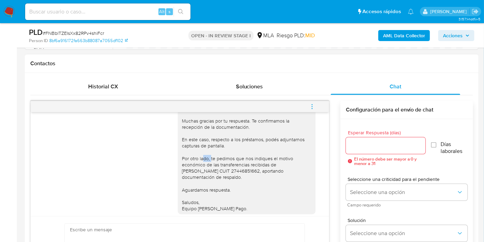
scroll to position [501, 0]
click at [205, 147] on div "Buenos [PERSON_NAME]. Esperamos que estés bien. Muchas gracias por tu respuesta…" at bounding box center [247, 157] width 130 height 106
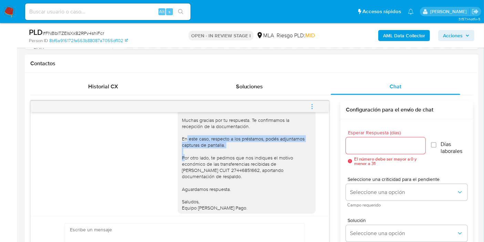
click at [205, 147] on div "Buenos [PERSON_NAME]. Esperamos que estés bien. Muchas gracias por tu respuesta…" at bounding box center [247, 157] width 130 height 106
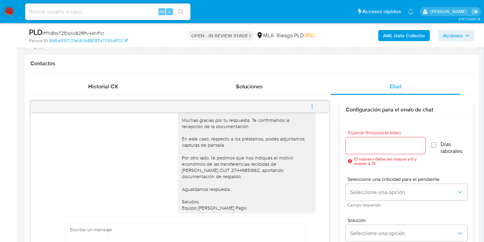
click at [237, 163] on div "Buenos [PERSON_NAME]. Esperamos que estés bien. Muchas gracias por tu respuesta…" at bounding box center [247, 157] width 130 height 106
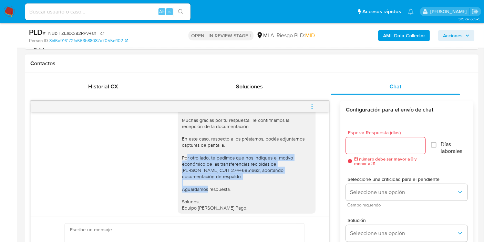
click at [237, 163] on div "Buenos [PERSON_NAME]. Esperamos que estés bien. Muchas gracias por tu respuesta…" at bounding box center [247, 157] width 130 height 106
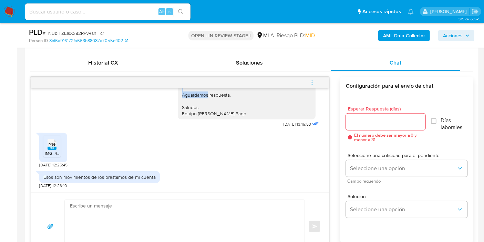
scroll to position [345, 0]
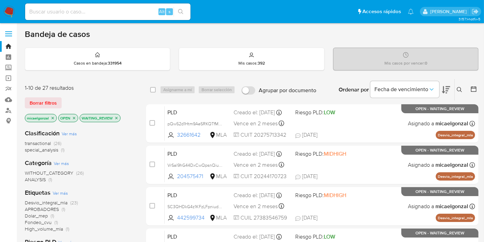
click at [8, 7] on img at bounding box center [9, 12] width 12 height 12
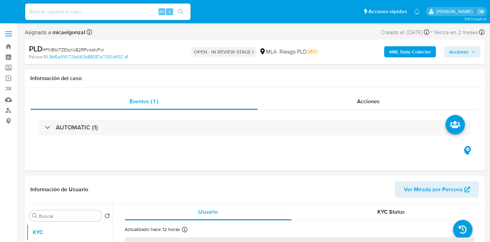
select select "10"
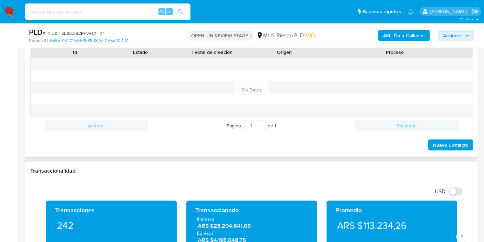
scroll to position [306, 0]
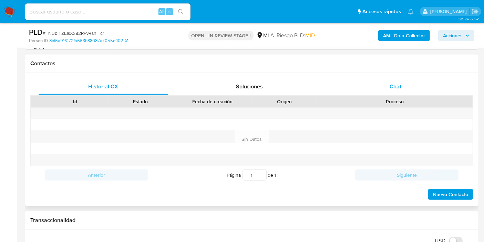
click at [397, 87] on span "Chat" at bounding box center [396, 86] width 12 height 8
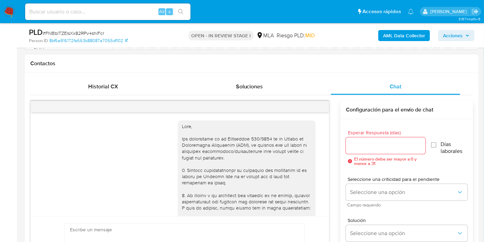
scroll to position [578, 0]
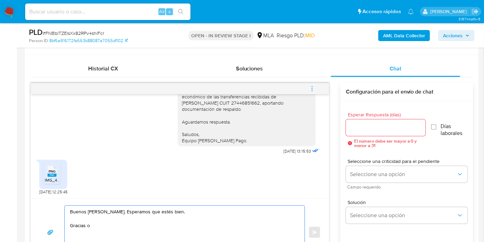
scroll to position [539, 0]
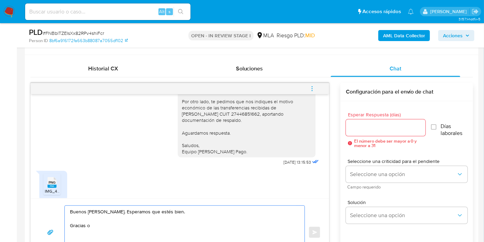
click at [210, 112] on div "Buenos [PERSON_NAME]. Esperamos que estés bien. Muchas gracias por tu respuesta…" at bounding box center [247, 101] width 130 height 106
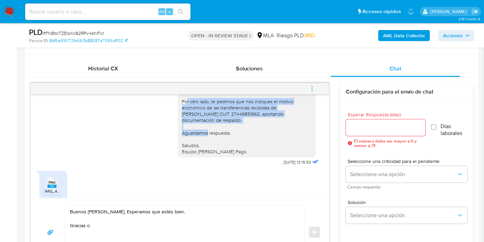
click at [210, 112] on div "Buenos [PERSON_NAME]. Esperamos que estés bien. Muchas gracias por tu respuesta…" at bounding box center [247, 101] width 130 height 106
copy div "Por otro lado, te pedimos que nos indiques el motivo económico de las transfere…"
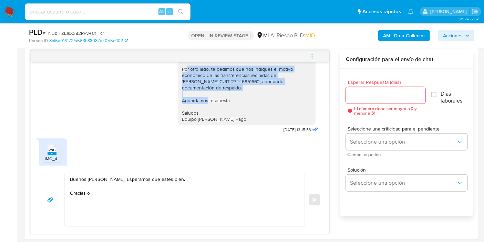
scroll to position [400, 0]
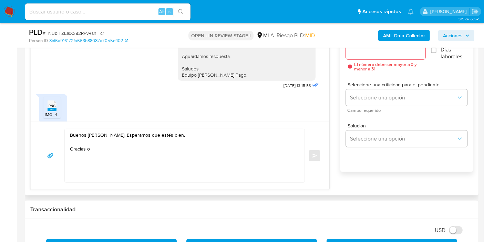
click at [127, 172] on textarea "Buenos [PERSON_NAME]. Esperamos que estés bien. Gracias o" at bounding box center [183, 155] width 226 height 53
paste textarea "Por otro lado, te pedimos que nos indiques el motivo económico de las transfere…"
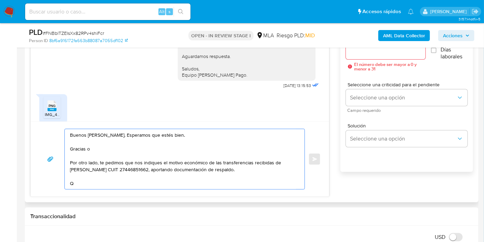
type textarea "Buenos [PERSON_NAME]. Esperamos que estés bien. Gracias o Por otro lado, te ped…"
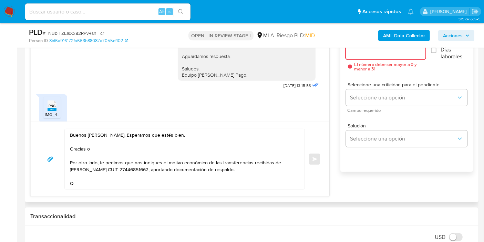
click at [384, 48] on input "Esperar Respuesta (días)" at bounding box center [386, 51] width 80 height 9
click at [380, 50] on input "Esperar Respuesta (días)" at bounding box center [386, 51] width 80 height 9
type input "1"
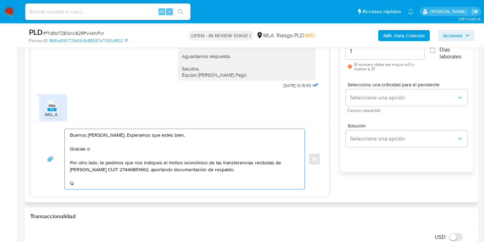
click at [122, 181] on textarea "Buenos [PERSON_NAME]. Esperamos que estés bien. Gracias o Por otro lado, te ped…" at bounding box center [183, 159] width 226 height 60
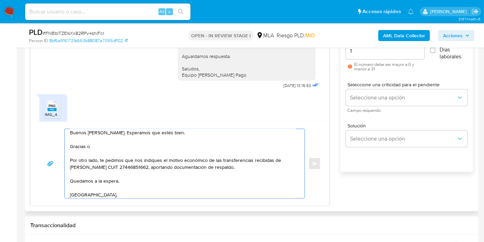
scroll to position [9, 0]
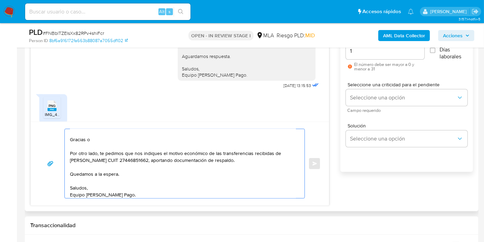
click at [93, 143] on textarea "Buenos días, Alejandro. Esperamos que estés bien. Gracias o Por otro lado, te p…" at bounding box center [183, 163] width 226 height 69
drag, startPoint x: 89, startPoint y: 141, endPoint x: 103, endPoint y: 139, distance: 14.2
click at [88, 141] on textarea "Buenos días, Alejandro. Esperamos que estés bien. Gracias o Por otro lado, te p…" at bounding box center [183, 163] width 226 height 69
drag, startPoint x: 105, startPoint y: 149, endPoint x: 41, endPoint y: 151, distance: 63.8
click at [41, 151] on div "Buenos días, Alejandro. Esperamos que estés bien. Gracias por tu respuesta. Por…" at bounding box center [180, 164] width 282 height 70
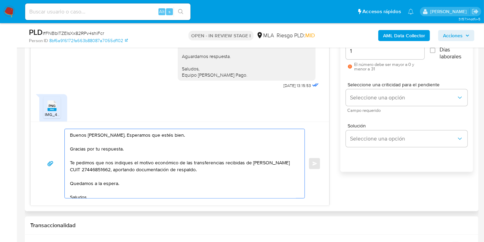
scroll to position [324, 0]
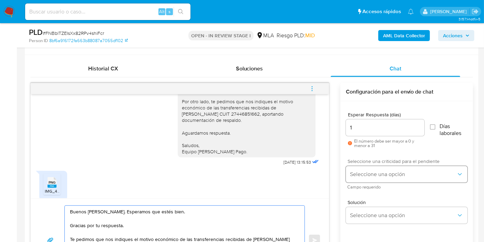
type textarea "Buenos días, Alejandro. Esperamos que estés bien. Gracias por tu respuesta. Te …"
click at [361, 175] on span "Seleccione una opción" at bounding box center [403, 174] width 106 height 7
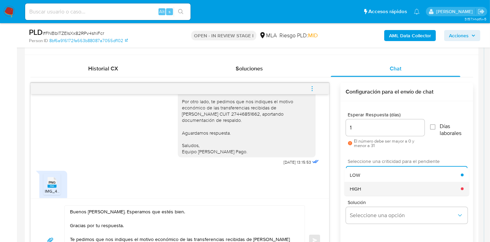
click at [362, 190] on div "HIGH" at bounding box center [405, 189] width 111 height 14
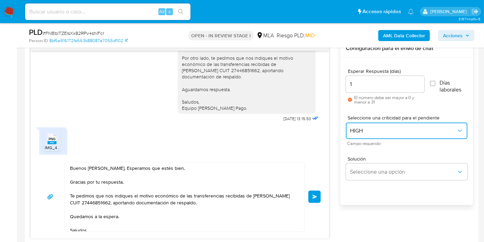
scroll to position [400, 0]
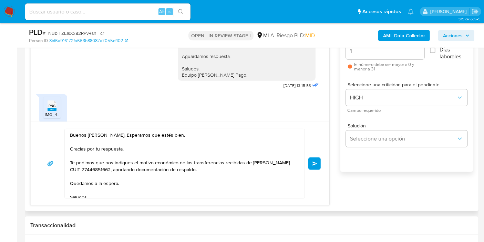
click at [320, 174] on div "Buenos días, Alejandro. Esperamos que estés bien. Gracias por tu respuesta. Te …" at bounding box center [180, 164] width 282 height 70
click at [319, 169] on div "Buenos días, Alejandro. Esperamos que estés bien. Gracias por tu respuesta. Te …" at bounding box center [180, 164] width 282 height 70
click at [315, 166] on button "Enviar" at bounding box center [314, 163] width 12 height 12
click at [315, 164] on span "Enviar" at bounding box center [315, 163] width 5 height 4
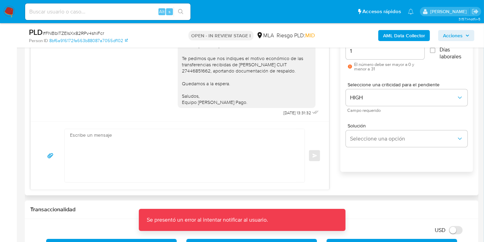
scroll to position [635, 0]
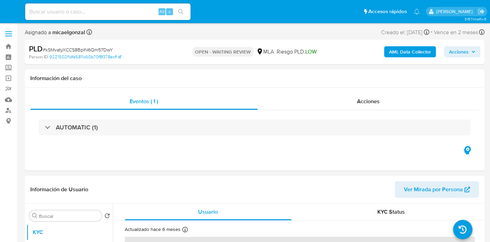
select select "10"
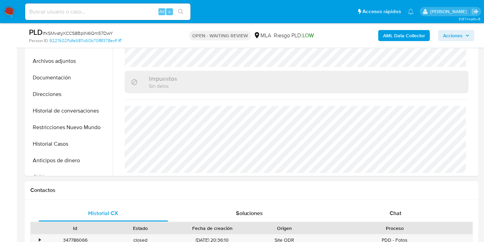
scroll to position [191, 0]
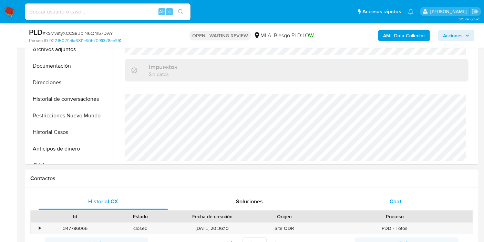
click at [394, 206] on div "Chat" at bounding box center [396, 201] width 130 height 17
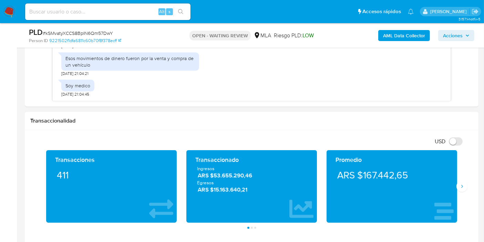
scroll to position [383, 0]
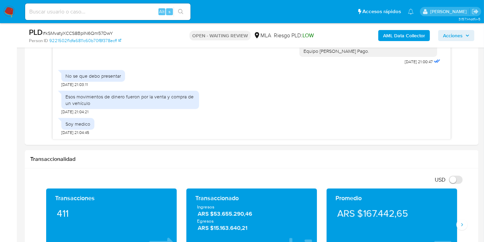
drag, startPoint x: 97, startPoint y: 29, endPoint x: 90, endPoint y: 35, distance: 9.3
click at [96, 30] on div "PLD # kSMvatyXCCS8BpIN6Qm57DwY" at bounding box center [102, 32] width 146 height 10
click at [89, 34] on span "# kSMvatyXCCS8BpIN6Qm57DwY" at bounding box center [78, 33] width 70 height 7
copy span "kSMvatyXCCS8BpIN6Qm57DwY"
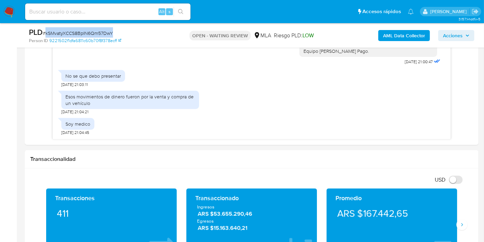
click at [10, 8] on img at bounding box center [9, 12] width 12 height 12
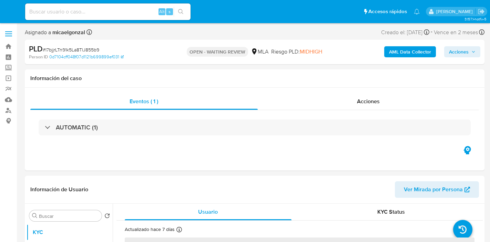
select select "10"
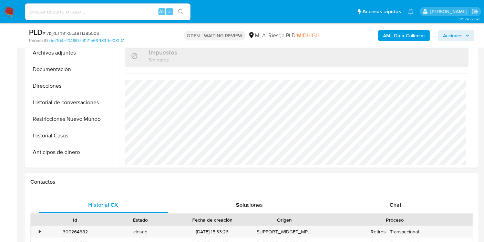
scroll to position [229, 0]
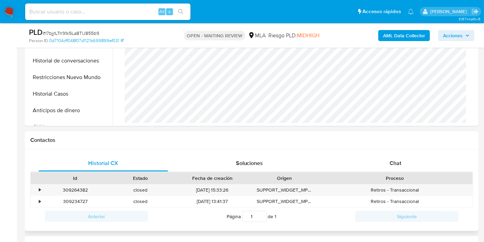
click at [432, 172] on div "Proceso" at bounding box center [395, 178] width 156 height 12
click at [426, 161] on div "Chat" at bounding box center [396, 163] width 130 height 17
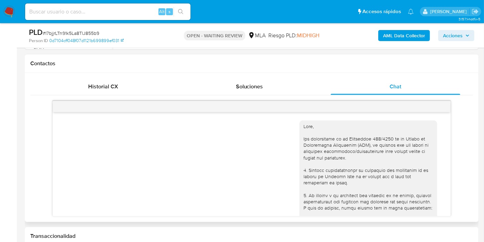
scroll to position [718, 0]
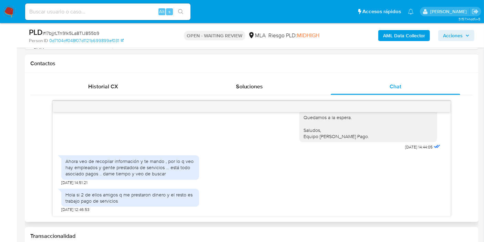
click at [91, 32] on span "# I7bjjrLTn91k5La8TlJ855b9" at bounding box center [71, 33] width 57 height 7
copy span "I7bjjrLTn91k5La8TlJ855b9"
click at [0, 13] on nav "Pausado Ver notificaciones Alt s Accesos rápidos Presiona las siguientes teclas…" at bounding box center [242, 11] width 484 height 23
click at [6, 10] on img at bounding box center [9, 12] width 12 height 12
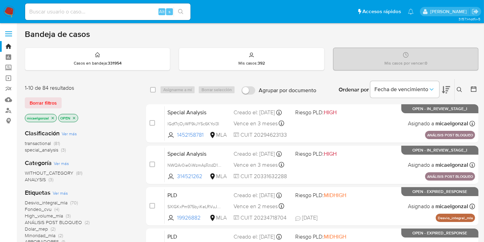
click at [6, 13] on img at bounding box center [9, 12] width 12 height 12
drag, startPoint x: 52, startPoint y: 106, endPoint x: 50, endPoint y: 102, distance: 4.2
click at [50, 103] on span "Borrar filtros" at bounding box center [43, 103] width 27 height 10
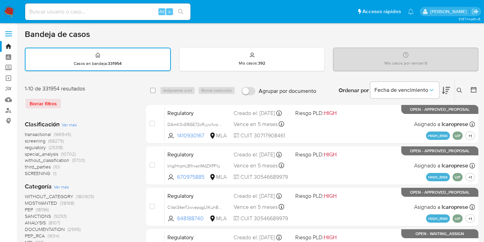
drag, startPoint x: 462, startPoint y: 88, endPoint x: 429, endPoint y: 101, distance: 35.6
click at [462, 88] on icon at bounding box center [460, 91] width 6 height 6
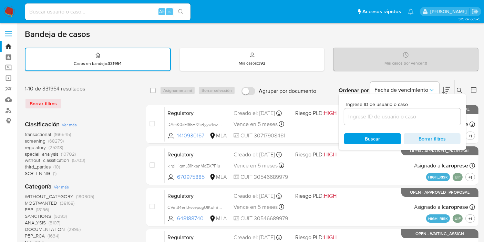
click at [366, 116] on input at bounding box center [402, 116] width 116 height 9
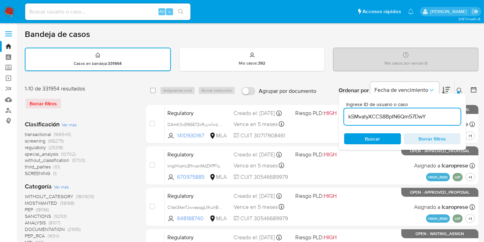
type input "kSMvatyXCCS8BpIN6Qm57DwY"
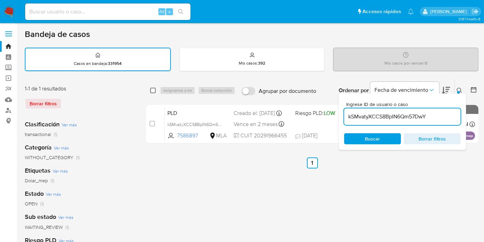
click at [154, 88] on input "checkbox" at bounding box center [153, 91] width 6 height 6
checkbox input "true"
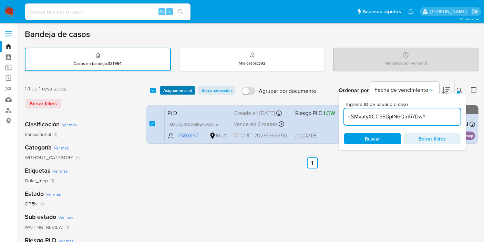
drag, startPoint x: 187, startPoint y: 97, endPoint x: 181, endPoint y: 89, distance: 10.8
click at [188, 97] on div "select-all-cases-checkbox Asignarme a mí Borrar selección Agrupar por documento…" at bounding box center [312, 90] width 333 height 21
click at [181, 88] on span "Asignarme a mí" at bounding box center [177, 90] width 29 height 7
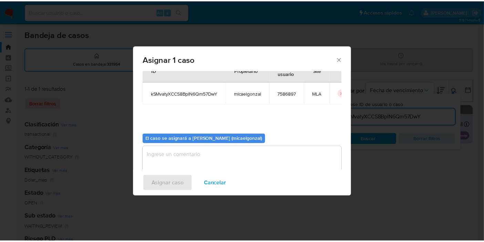
scroll to position [35, 0]
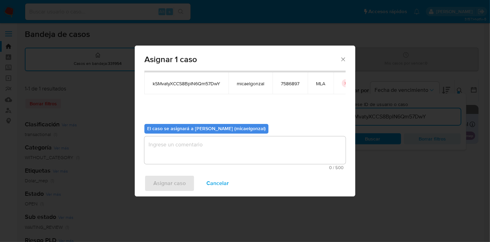
click at [236, 154] on textarea "assign-modal" at bounding box center [244, 150] width 201 height 28
click at [183, 181] on span "Asignar caso" at bounding box center [169, 182] width 32 height 15
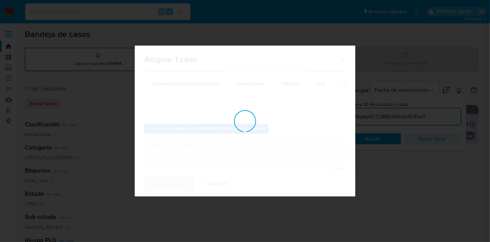
checkbox input "false"
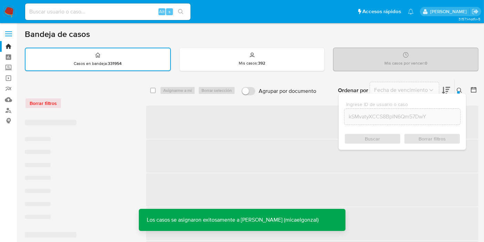
click at [101, 12] on input at bounding box center [107, 11] width 165 height 9
paste input "kSMvatyXCCS8BpIN6Qm57DwY"
type input "kSMvatyXCCS8BpIN6Qm57DwY"
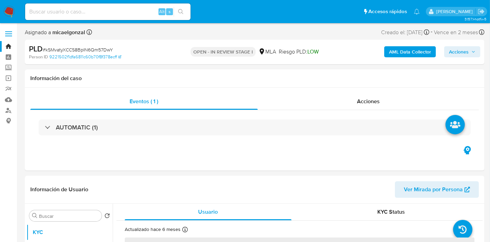
select select "10"
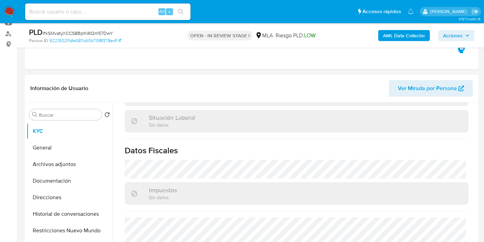
scroll to position [369, 0]
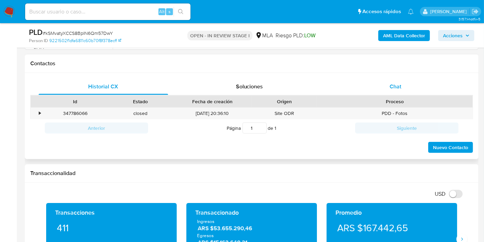
click at [421, 90] on div "Chat" at bounding box center [396, 86] width 130 height 17
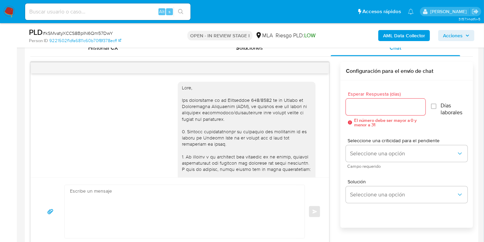
scroll to position [678, 0]
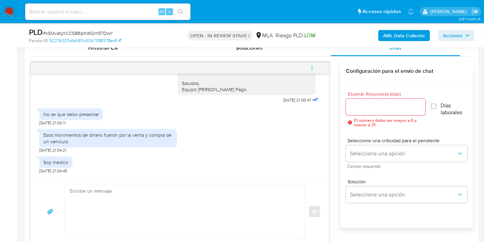
click at [167, 185] on textarea at bounding box center [183, 211] width 226 height 53
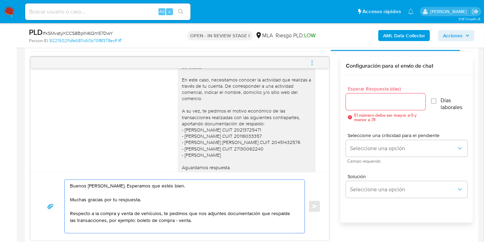
scroll to position [421, 0]
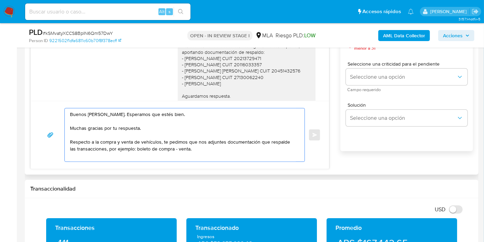
click at [163, 159] on textarea "Buenos días, José. Esperamos que estés bien. Muchas gracias por tu respuesta. R…" at bounding box center [183, 134] width 226 height 53
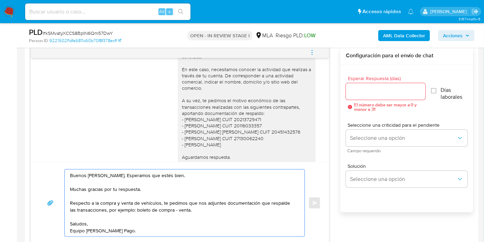
scroll to position [306, 0]
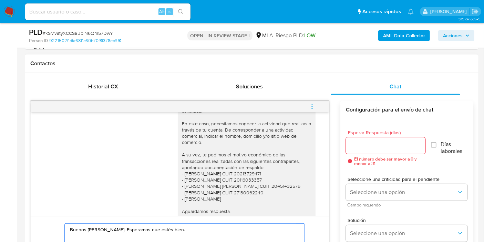
type textarea "Buenos días, José. Esperamos que estés bien. Muchas gracias por tu respuesta. R…"
drag, startPoint x: 387, startPoint y: 134, endPoint x: 382, endPoint y: 143, distance: 9.9
click at [386, 135] on div "Esperar Respuesta (días) El número debe ser mayor a 0 y menor a 31" at bounding box center [386, 147] width 80 height 35
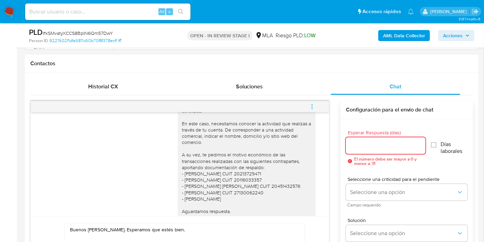
click at [382, 143] on input "Esperar Respuesta (días)" at bounding box center [386, 145] width 80 height 9
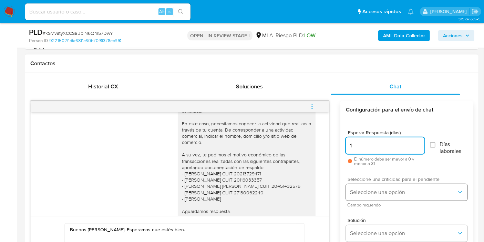
type input "1"
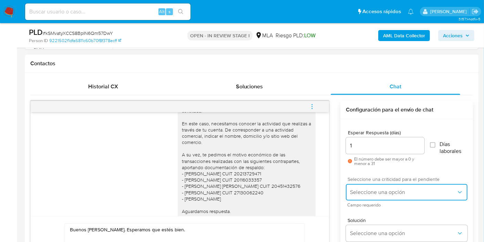
click at [375, 184] on button "Seleccione una opción" at bounding box center [407, 192] width 122 height 17
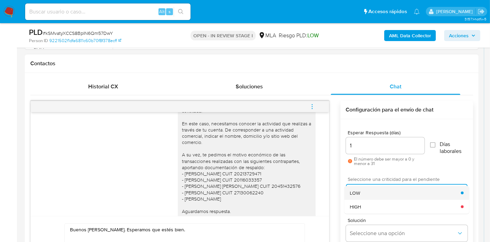
click at [367, 193] on div "LOW" at bounding box center [405, 193] width 111 height 14
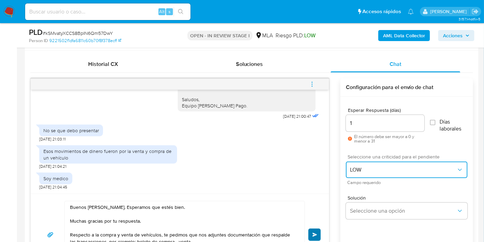
scroll to position [345, 0]
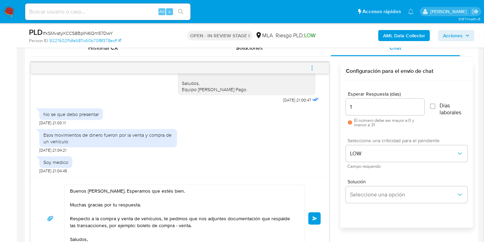
click at [315, 216] on span "Enviar" at bounding box center [315, 218] width 5 height 4
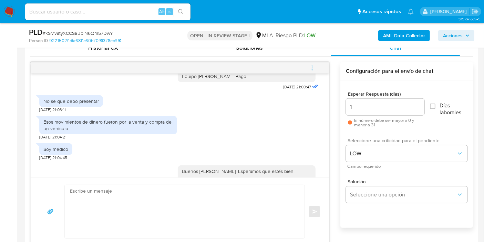
scroll to position [761, 0]
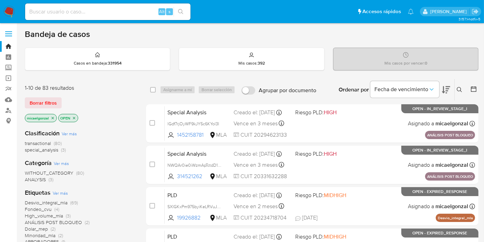
click at [7, 10] on img at bounding box center [9, 12] width 12 height 12
click at [52, 102] on span "Borrar filtros" at bounding box center [43, 103] width 27 height 10
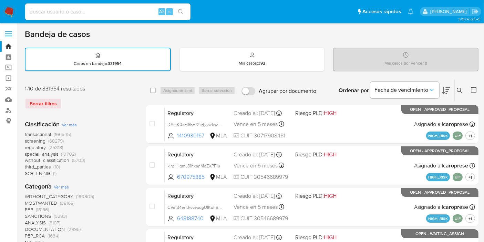
click at [461, 93] on div "Ingrese ID de usuario o caso Buscar Borrar filtros" at bounding box center [461, 90] width 12 height 21
click at [460, 93] on button at bounding box center [460, 90] width 11 height 8
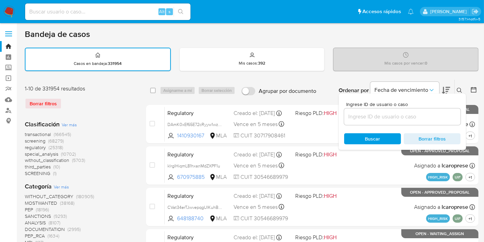
drag, startPoint x: 440, startPoint y: 110, endPoint x: 425, endPoint y: 118, distance: 17.7
click at [440, 111] on div at bounding box center [402, 116] width 116 height 17
click at [425, 118] on input at bounding box center [402, 116] width 116 height 9
paste input "I7bjjrLTn91k5La8TlJ855b9"
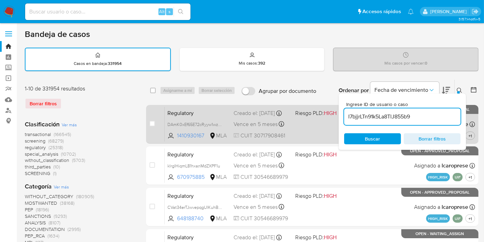
type input "I7bjjrLTn91k5La8TlJ855b9"
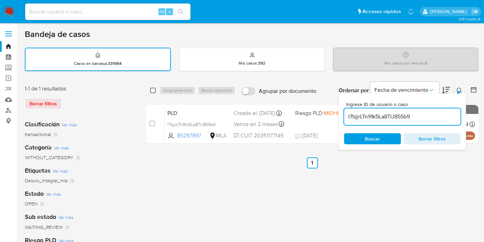
click at [154, 90] on input "checkbox" at bounding box center [153, 91] width 6 height 6
checkbox input "true"
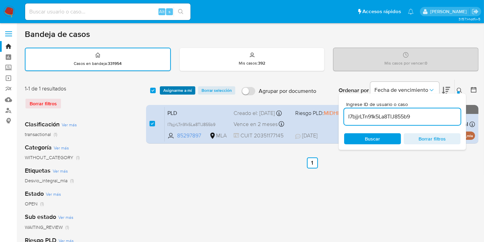
click at [190, 92] on span "Asignarme a mí" at bounding box center [177, 90] width 29 height 7
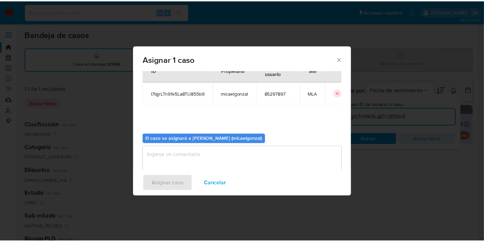
scroll to position [35, 0]
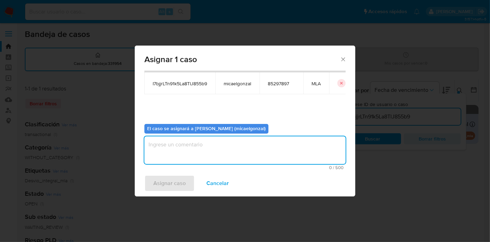
click at [217, 143] on textarea "assign-modal" at bounding box center [244, 150] width 201 height 28
click at [187, 173] on div "Asignar caso Cancelar" at bounding box center [245, 183] width 221 height 26
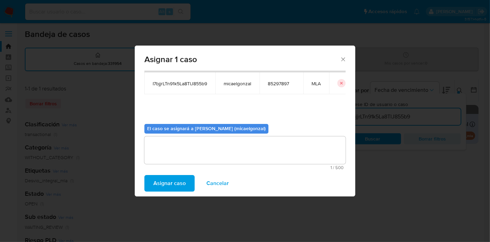
click at [184, 175] on span "Asignar caso" at bounding box center [169, 182] width 32 height 15
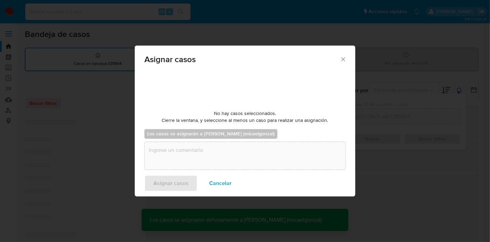
checkbox input "false"
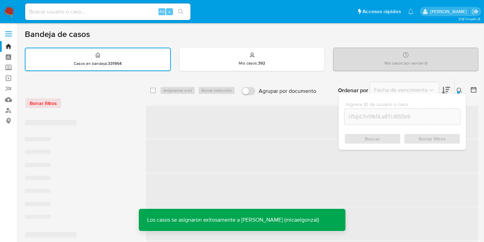
click at [139, 14] on input at bounding box center [107, 11] width 165 height 9
paste input "I7bjjrLTn91k5La8TlJ855b9"
type input "I7bjjrLTn91k5La8TlJ855b9"
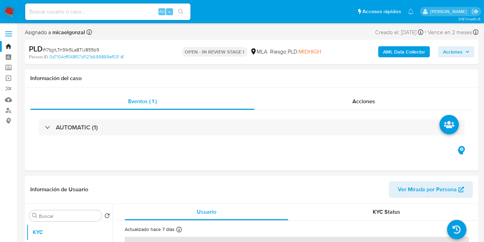
select select "10"
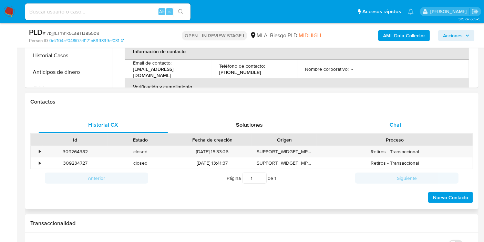
drag, startPoint x: 411, startPoint y: 109, endPoint x: 403, endPoint y: 125, distance: 17.6
click at [410, 111] on div "Contactos Historial CX Soluciones Chat Id Estado Fecha de creación Origen Proce…" at bounding box center [252, 151] width 454 height 116
click at [403, 125] on div "Chat" at bounding box center [396, 124] width 130 height 17
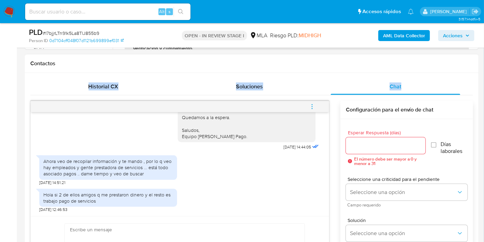
scroll to position [718, 0]
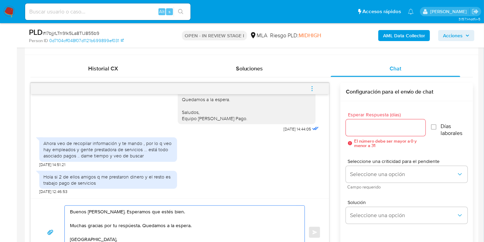
scroll to position [331, 0]
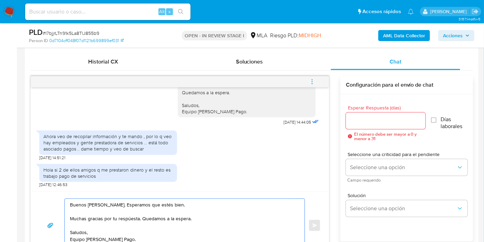
click at [130, 218] on textarea "Buenos días, Iván. Esperamos que estés bien. Muchas gracias por tu respúesta. Q…" at bounding box center [183, 224] width 226 height 53
drag, startPoint x: 130, startPoint y: 217, endPoint x: 105, endPoint y: 124, distance: 96.3
click at [105, 124] on div "Buenos días, Iván. Esperamos que estés bien. Muchas gracias por tu respuesta. T…" at bounding box center [179, 45] width 281 height 164
click at [129, 216] on textarea "Buenos días, Iván. Esperamos que estés bien. Muchas gracias por tu respúesta. Q…" at bounding box center [183, 224] width 226 height 53
click at [0, 0] on lt-div "resp u esta resp uestas re puesta Descartar" at bounding box center [0, 0] width 0 height 0
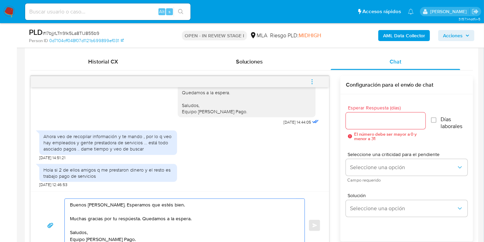
click at [0, 0] on lt-span "resp u esta" at bounding box center [0, 0] width 0 height 0
click at [197, 224] on textarea "Buenos días, Iván. Esperamos que estés bien. Muchas gracias por tu respuesta. Q…" at bounding box center [183, 224] width 226 height 53
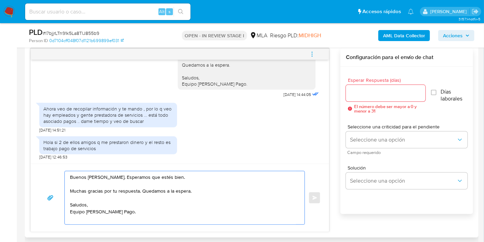
scroll to position [369, 0]
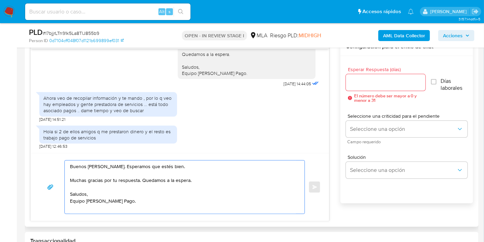
type textarea "Buenos días, Iván. Esperamos que estés bien. Muchas gracias por tu respuesta. Q…"
click at [378, 81] on input "Esperar Respuesta (días)" at bounding box center [386, 82] width 80 height 9
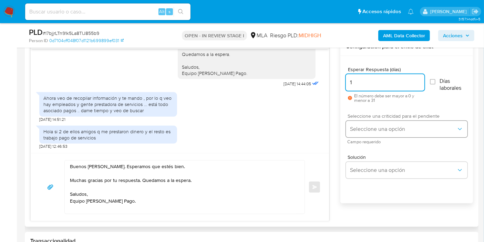
type input "1"
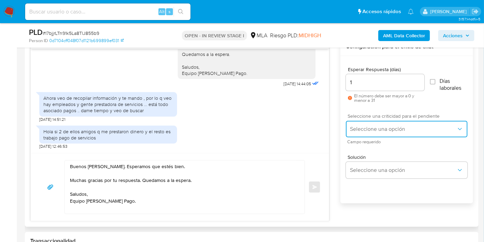
click at [374, 136] on button "Seleccione una opción" at bounding box center [407, 129] width 122 height 17
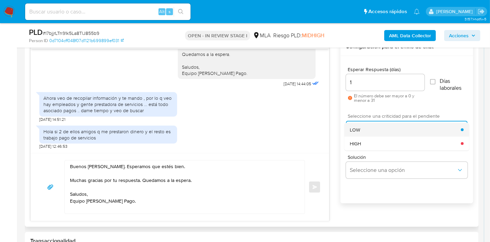
click at [375, 135] on div "LOW" at bounding box center [405, 130] width 111 height 14
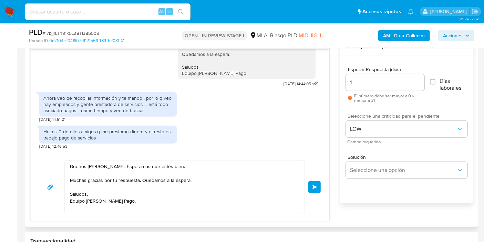
click at [313, 185] on span "Enviar" at bounding box center [315, 187] width 5 height 4
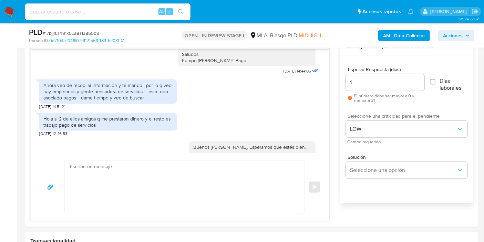
scroll to position [776, 0]
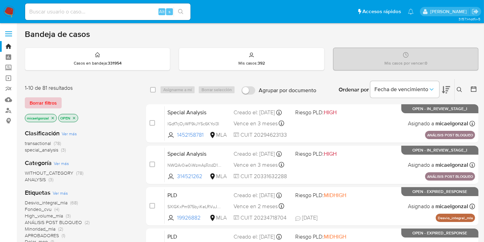
click at [46, 98] on span "Borrar filtros" at bounding box center [43, 103] width 27 height 10
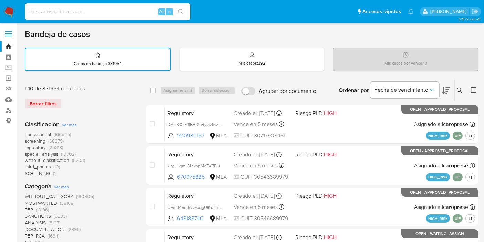
click at [462, 86] on button at bounding box center [460, 90] width 11 height 8
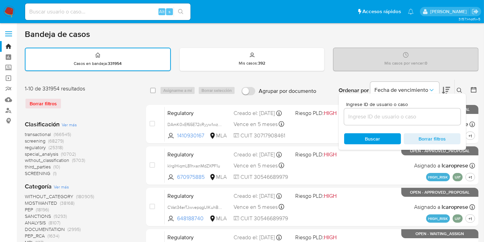
drag, startPoint x: 391, startPoint y: 122, endPoint x: 391, endPoint y: 115, distance: 6.5
click at [390, 121] on div at bounding box center [402, 116] width 116 height 17
click at [391, 115] on input at bounding box center [402, 116] width 116 height 9
paste input "21zeBNt36X1QnngX44w1emsS"
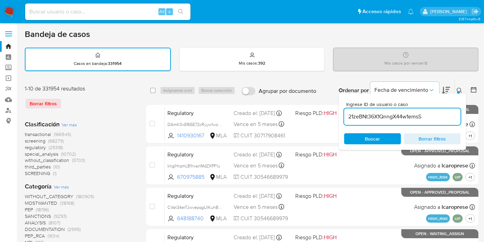
type input "21zeBNt36X1QnngX44w1emsS"
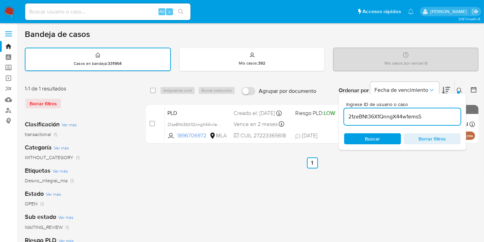
click at [156, 90] on div "select-all-cases-checkbox" at bounding box center [154, 90] width 8 height 8
click at [154, 89] on input "checkbox" at bounding box center [153, 91] width 6 height 6
checkbox input "true"
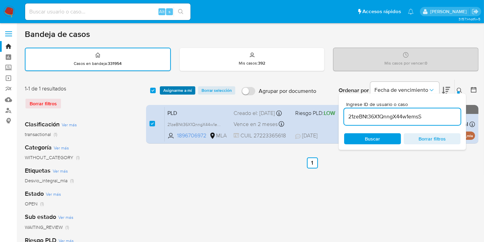
click at [167, 89] on span "Asignarme a mí" at bounding box center [177, 90] width 29 height 7
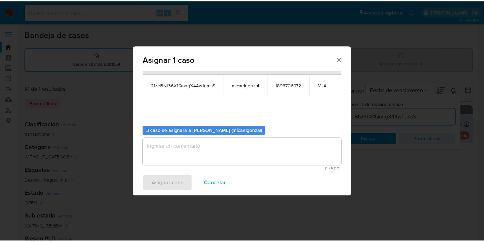
scroll to position [35, 0]
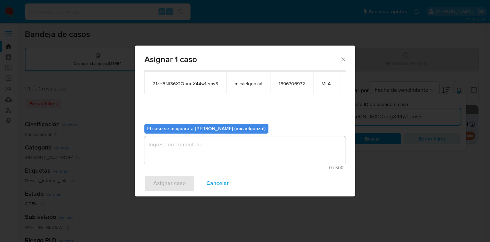
drag, startPoint x: 177, startPoint y: 168, endPoint x: 181, endPoint y: 161, distance: 8.2
click at [179, 166] on span "0 / 500" at bounding box center [244, 167] width 197 height 4
click at [182, 158] on textarea "assign-modal" at bounding box center [244, 150] width 201 height 28
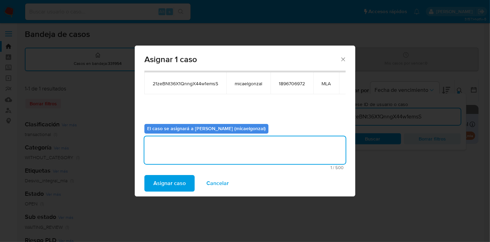
click at [177, 186] on span "Asignar caso" at bounding box center [169, 182] width 32 height 15
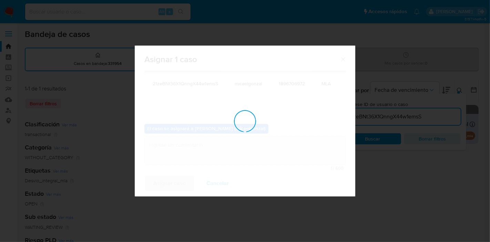
checkbox input "false"
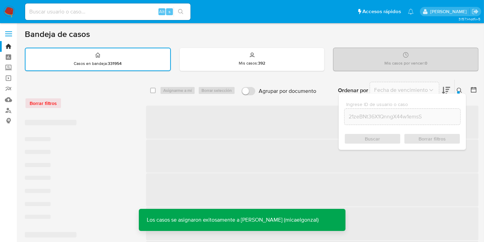
click at [125, 10] on input at bounding box center [107, 11] width 165 height 9
paste input "21zeBNt36X1QnngX44w1emsS"
type input "21zeBNt36X1QnngX44w1emsS"
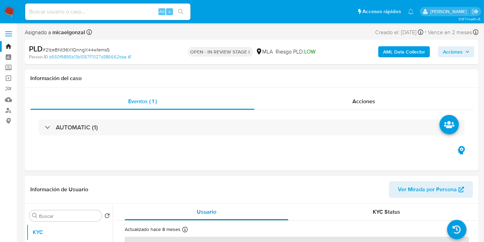
select select "10"
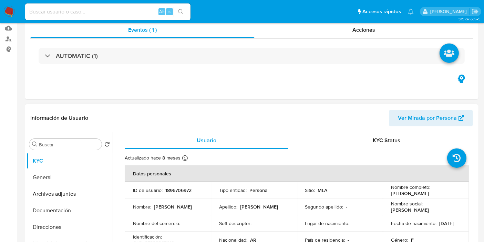
scroll to position [115, 0]
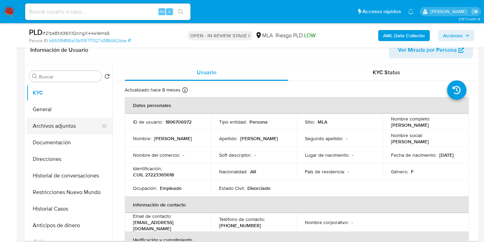
click at [73, 130] on button "Archivos adjuntos" at bounding box center [67, 126] width 81 height 17
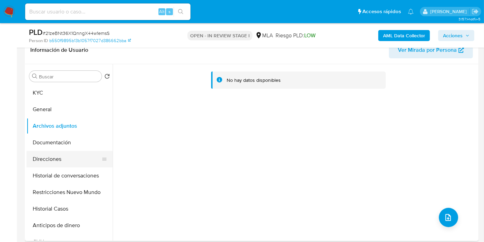
click at [44, 156] on button "Direcciones" at bounding box center [67, 159] width 81 height 17
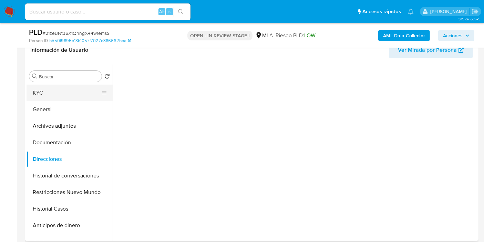
click at [71, 90] on button "KYC" at bounding box center [67, 92] width 81 height 17
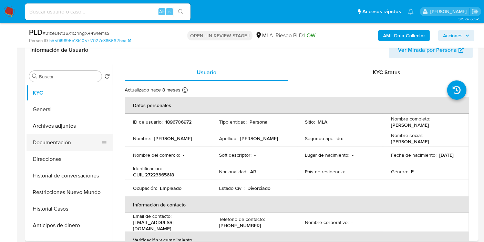
click at [70, 145] on button "Documentación" at bounding box center [67, 142] width 81 height 17
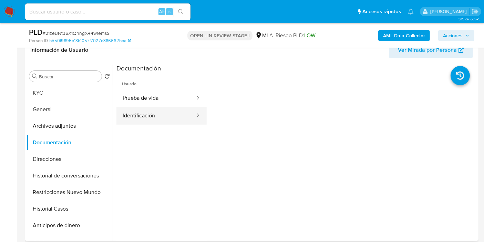
click at [159, 107] on button "Identificación" at bounding box center [155, 116] width 79 height 18
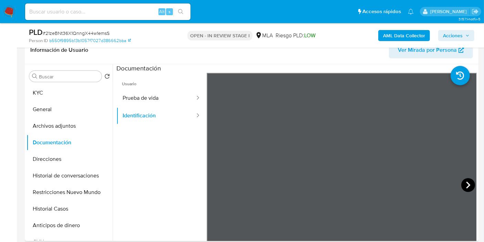
click at [470, 181] on icon at bounding box center [468, 185] width 14 height 14
click at [72, 112] on button "General" at bounding box center [67, 109] width 81 height 17
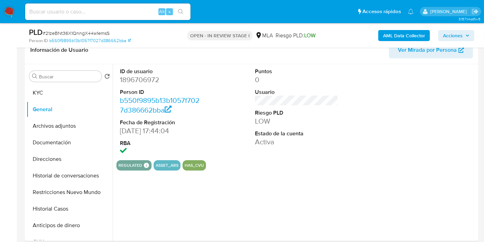
click at [149, 83] on dd "1896706972" at bounding box center [161, 80] width 83 height 10
copy dd "1896706972"
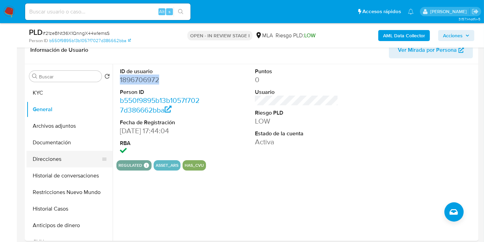
click at [49, 155] on button "Direcciones" at bounding box center [67, 159] width 81 height 17
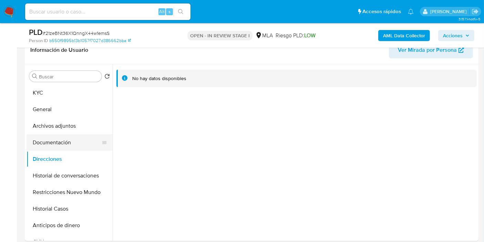
click at [50, 134] on button "Documentación" at bounding box center [67, 142] width 81 height 17
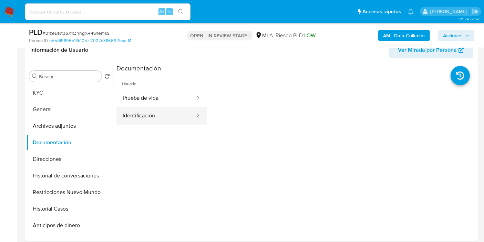
click at [132, 113] on button "Identificación" at bounding box center [155, 116] width 79 height 18
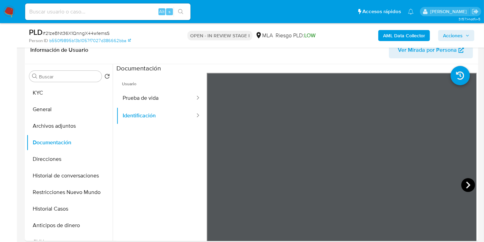
click at [467, 185] on icon at bounding box center [468, 185] width 14 height 14
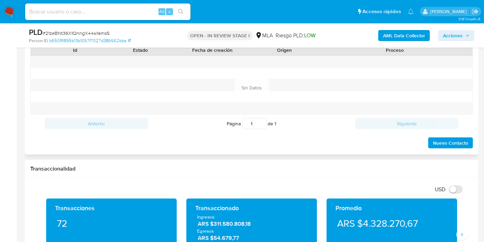
scroll to position [305, 0]
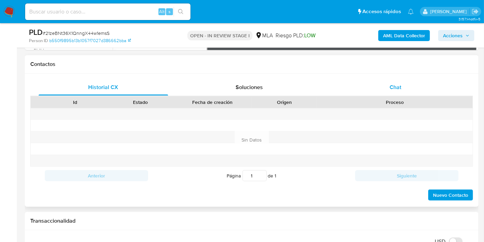
click at [404, 89] on div "Chat" at bounding box center [396, 87] width 130 height 17
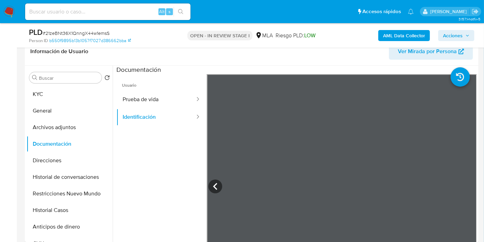
scroll to position [76, 0]
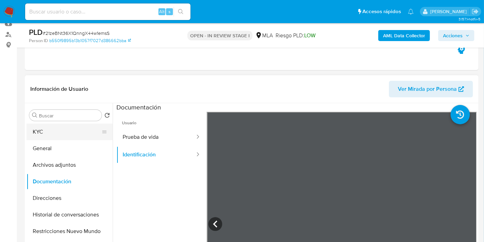
click at [70, 138] on button "KYC" at bounding box center [67, 131] width 81 height 17
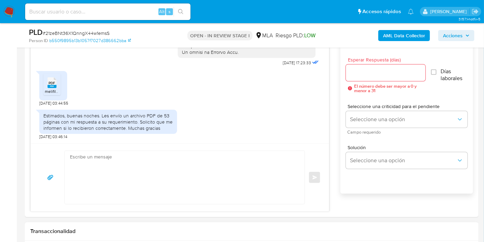
scroll to position [420, 0]
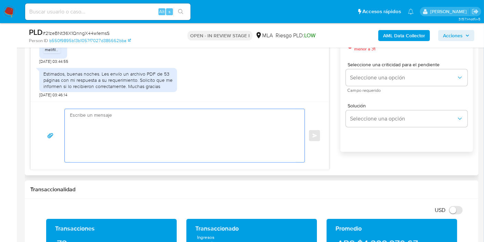
click at [108, 145] on textarea at bounding box center [183, 135] width 226 height 53
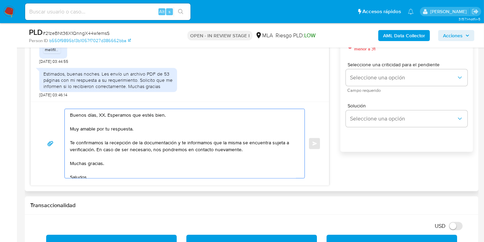
click at [103, 114] on textarea "Buenos días, XX. Esperamos que estés bien. Muy amable por tu respuesta. Te conf…" at bounding box center [183, 143] width 226 height 69
click at [101, 114] on textarea "Buenos días, XX. Esperamos que estés bien. Muy amable por tu respuesta. Te conf…" at bounding box center [183, 143] width 226 height 69
click at [128, 126] on textarea "Buenos días, Ana. Esperamos que estés bien. Muy amable por tu respuesta. Te con…" at bounding box center [183, 143] width 226 height 69
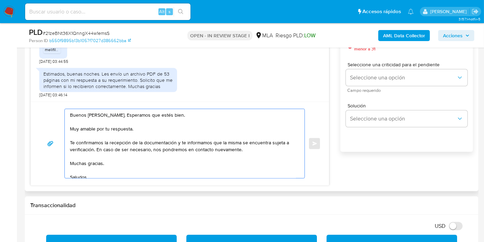
click at [128, 126] on textarea "Buenos días, Ana. Esperamos que estés bien. Muy amable por tu respuesta. Te con…" at bounding box center [183, 143] width 226 height 69
drag, startPoint x: 176, startPoint y: 140, endPoint x: 94, endPoint y: 150, distance: 83.0
click at [94, 150] on textarea "Buenos días, Ana. Esperamos que estés bien. Muchas gracias por tu respuesta. Te…" at bounding box center [183, 143] width 226 height 69
click at [89, 163] on textarea "Buenos días, Ana. Esperamos que estés bien. Muchas gracias por tu respuesta. Te…" at bounding box center [183, 143] width 226 height 69
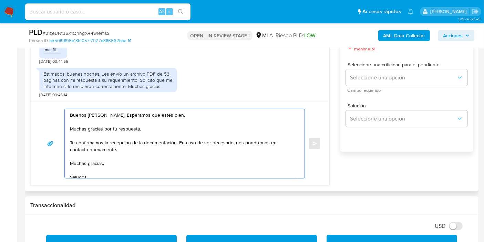
click at [89, 163] on textarea "Buenos días, Ana. Esperamos que estés bien. Muchas gracias por tu respuesta. Te…" at bounding box center [183, 143] width 226 height 69
click at [80, 172] on textarea "Buenos días, Ana. Esperamos que estés bien. Muchas gracias por tu respuesta. Te…" at bounding box center [183, 143] width 226 height 69
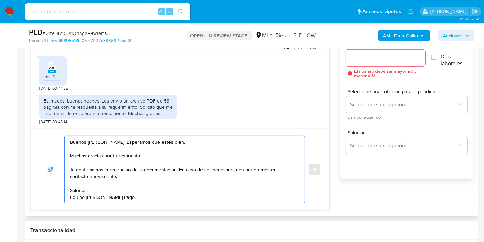
scroll to position [382, 0]
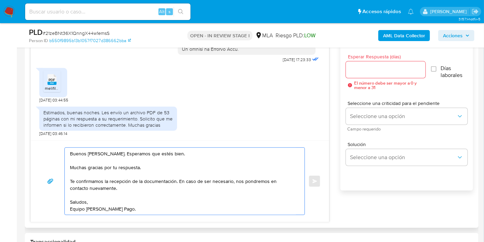
type textarea "Buenos días, Ana. Esperamos que estés bien. Muchas gracias por tu respuesta. Te…"
click at [363, 73] on div at bounding box center [386, 69] width 80 height 17
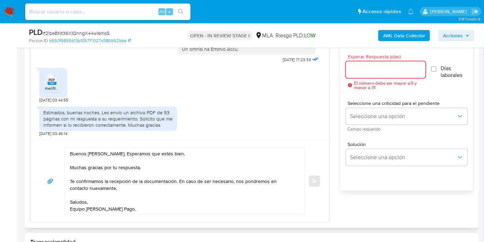
click at [363, 71] on input "Esperar Respuesta (días)" at bounding box center [386, 69] width 80 height 9
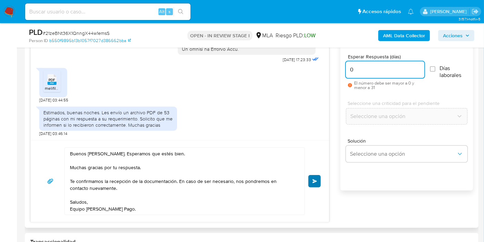
type input "0"
click at [316, 180] on span "Enviar" at bounding box center [315, 181] width 5 height 4
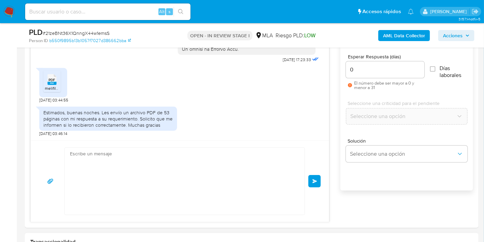
scroll to position [441, 0]
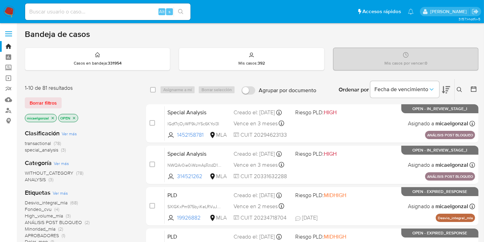
click at [101, 6] on div "Alt s" at bounding box center [107, 11] width 165 height 17
click at [103, 9] on input at bounding box center [107, 11] width 165 height 9
paste input "izW5B5QCRKBgh8DrZReF6XLG"
type input "izW5B5QCRKBgh8DrZReF6XLG"
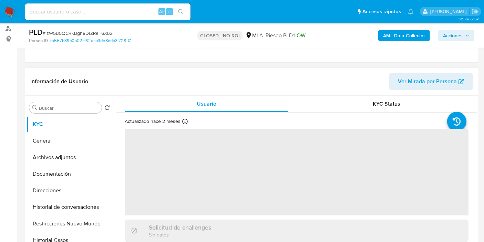
scroll to position [115, 0]
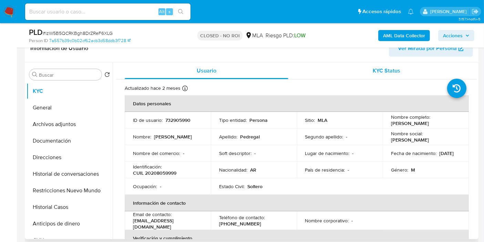
select select "10"
click at [392, 67] on span "KYC Status" at bounding box center [387, 71] width 28 height 8
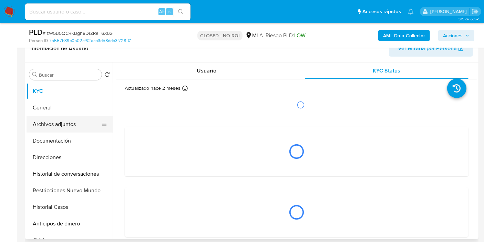
click at [75, 127] on button "Archivos adjuntos" at bounding box center [67, 124] width 81 height 17
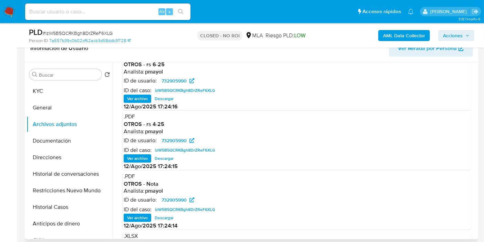
scroll to position [0, 0]
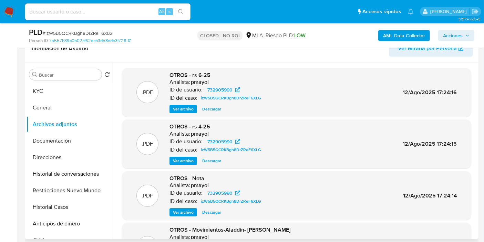
click at [182, 109] on span "Ver archivo" at bounding box center [183, 108] width 21 height 7
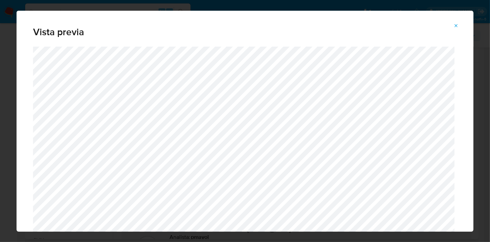
click at [447, 34] on span "Vista previa" at bounding box center [245, 32] width 424 height 10
click at [458, 25] on icon "Attachment preview" at bounding box center [456, 26] width 6 height 6
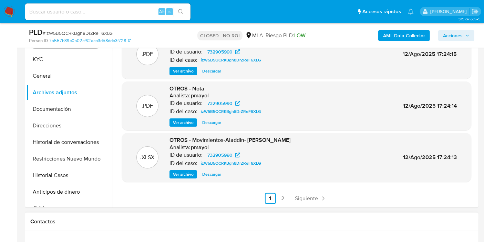
scroll to position [191, 0]
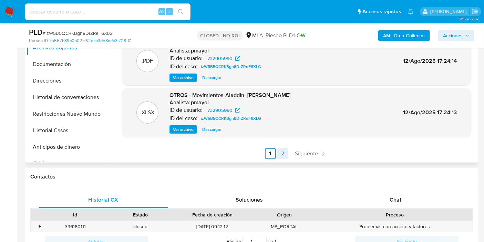
click at [279, 152] on link "2" at bounding box center [282, 153] width 11 height 11
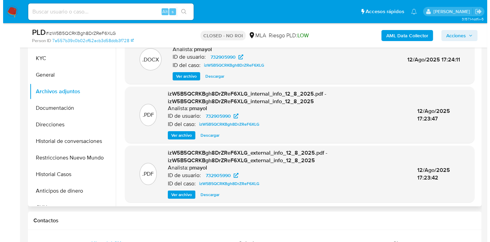
scroll to position [115, 0]
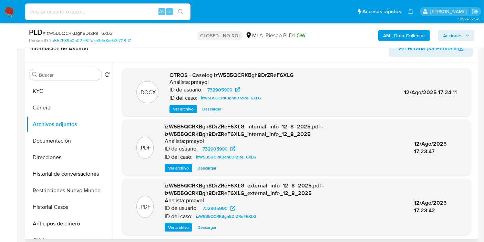
click at [178, 108] on span "Ver archivo" at bounding box center [183, 108] width 21 height 7
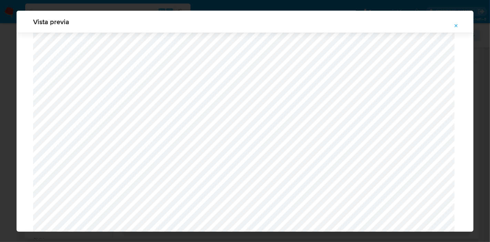
scroll to position [576, 0]
click at [4, 122] on div "Vista previa" at bounding box center [245, 121] width 490 height 242
click at [0, 112] on div "Vista previa" at bounding box center [245, 121] width 490 height 242
click at [455, 27] on icon "Attachment preview" at bounding box center [456, 25] width 3 height 3
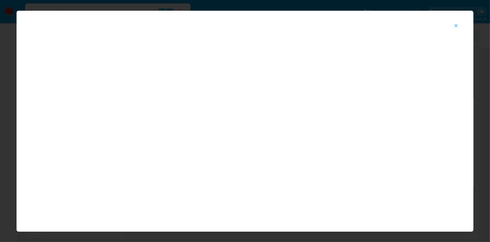
scroll to position [35, 0]
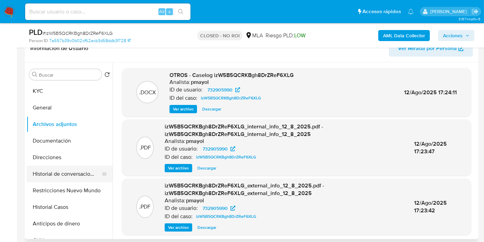
click at [79, 174] on button "Historial de conversaciones" at bounding box center [67, 173] width 81 height 17
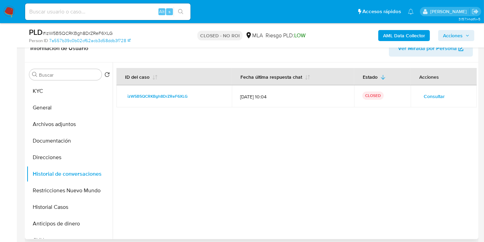
click at [434, 101] on span "Consultar" at bounding box center [434, 96] width 21 height 10
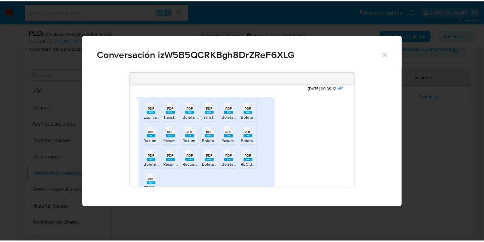
scroll to position [334, 0]
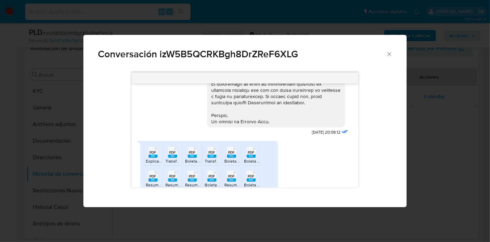
click at [157, 164] on span "Explicación.pdf" at bounding box center [160, 161] width 28 height 6
click at [388, 52] on icon "Cerrar" at bounding box center [389, 54] width 7 height 7
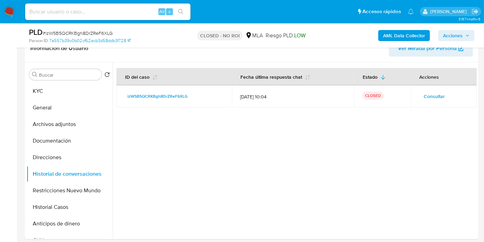
drag, startPoint x: 18, startPoint y: 4, endPoint x: 13, endPoint y: 8, distance: 6.1
click at [16, 6] on nav "Pausado Ver notificaciones Alt s Accesos rápidos Presiona las siguientes teclas…" at bounding box center [242, 11] width 484 height 23
click at [13, 8] on img at bounding box center [9, 12] width 12 height 12
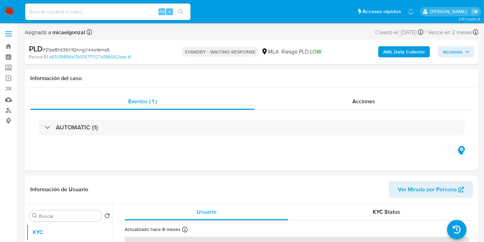
select select "10"
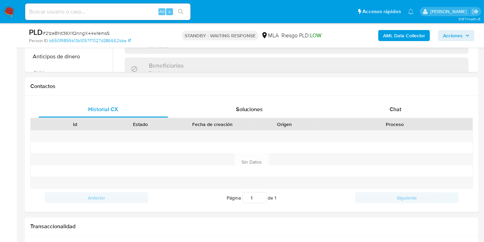
scroll to position [345, 0]
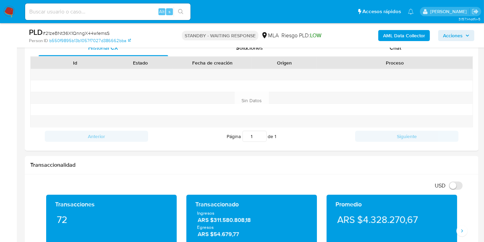
click at [408, 47] on div "PLD # 21zeBNt36X1QnngX44w1emsS Person ID b550f9895b13b1057f7027d386662bba STAND…" at bounding box center [252, 35] width 454 height 24
click at [407, 49] on div "Chat" at bounding box center [396, 48] width 130 height 17
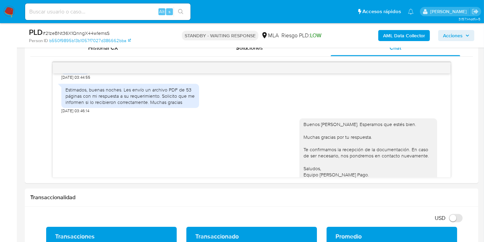
scroll to position [326, 0]
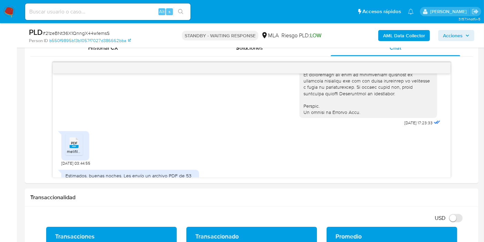
click at [101, 33] on span "# 21zeBNt36X1QnngX44w1emsS" at bounding box center [76, 33] width 67 height 7
copy span "21zeBNt36X1QnngX44w1emsS"
click at [9, 6] on img at bounding box center [9, 12] width 12 height 12
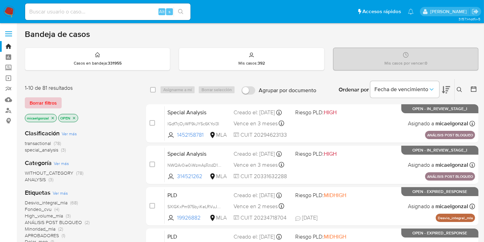
click at [37, 105] on span "Borrar filtros" at bounding box center [43, 103] width 27 height 10
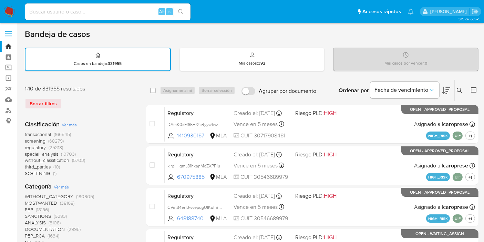
click at [458, 88] on icon at bounding box center [460, 91] width 6 height 6
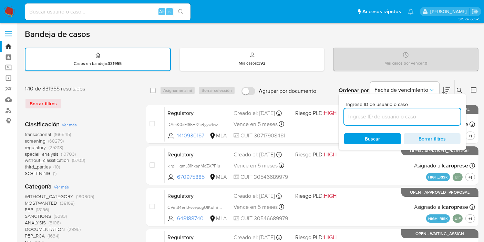
drag, startPoint x: 406, startPoint y: 116, endPoint x: 342, endPoint y: 123, distance: 64.5
click at [406, 116] on input at bounding box center [402, 116] width 116 height 9
type input "21zeBNt36X1QnngX44w1emsS"
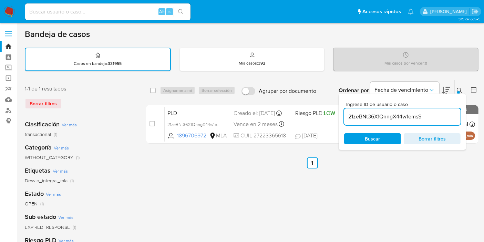
click at [153, 87] on div "select-all-cases-checkbox" at bounding box center [153, 90] width 6 height 7
click at [152, 89] on input "checkbox" at bounding box center [153, 91] width 6 height 6
checkbox input "true"
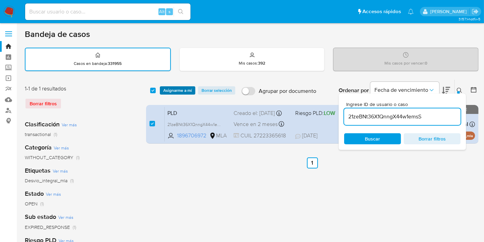
click at [167, 91] on span "Asignarme a mí" at bounding box center [177, 90] width 29 height 7
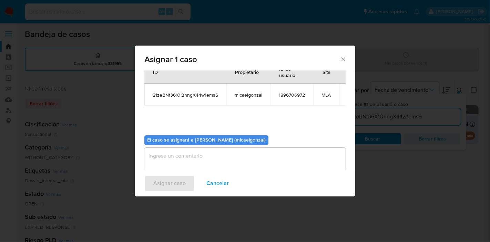
scroll to position [35, 0]
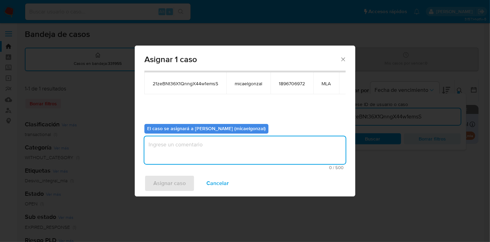
click at [249, 152] on textarea "assign-modal" at bounding box center [244, 150] width 201 height 28
click at [159, 183] on span "Asignar caso" at bounding box center [169, 182] width 32 height 15
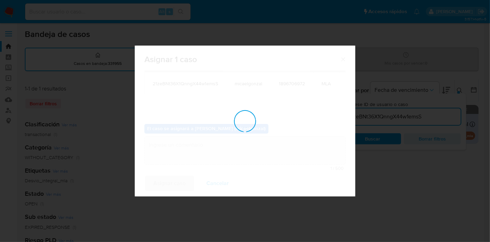
checkbox input "false"
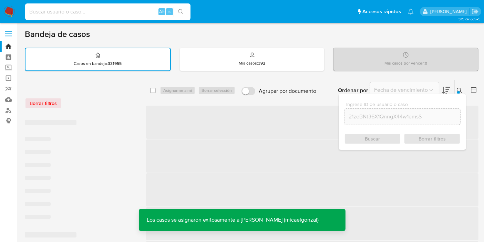
click at [119, 12] on input at bounding box center [107, 11] width 165 height 9
paste input "21zeBNt36X1QnngX44w1emsS"
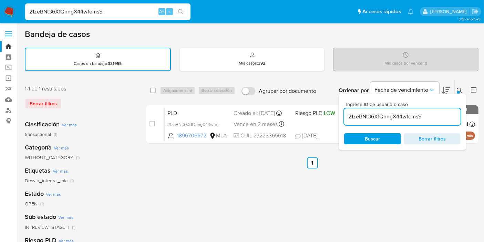
type input "21zeBNt36X1QnngX44w1emsS"
click at [179, 11] on icon "search-icon" at bounding box center [181, 12] width 6 height 6
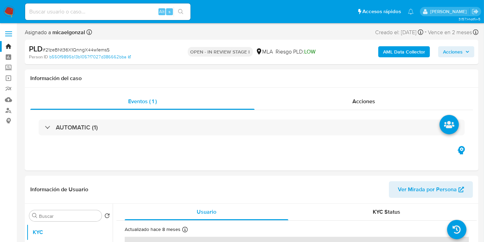
select select "10"
click at [390, 54] on b "AML Data Collector" at bounding box center [404, 51] width 42 height 11
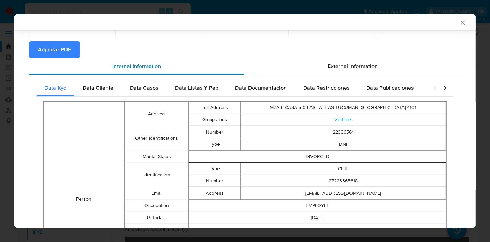
scroll to position [34, 0]
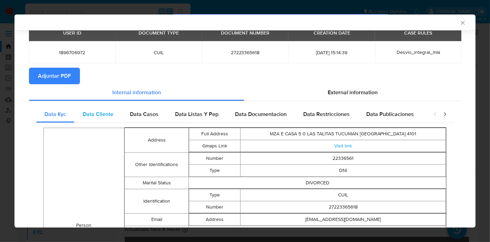
click at [98, 112] on span "Data Cliente" at bounding box center [98, 114] width 31 height 8
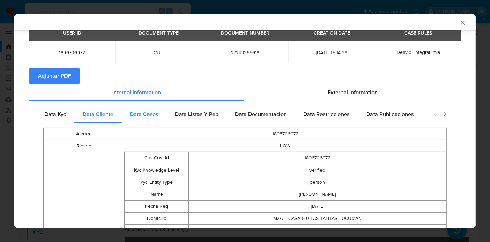
click at [155, 113] on span "Data Casos" at bounding box center [144, 114] width 29 height 8
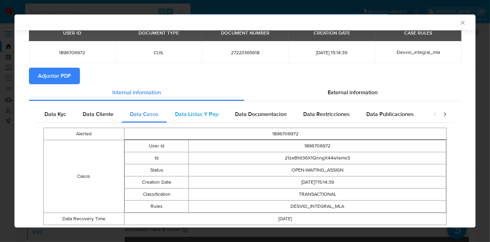
click at [197, 110] on span "Data Listas Y Pep" at bounding box center [196, 114] width 43 height 8
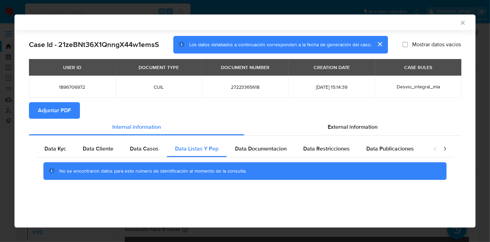
click at [238, 117] on section "Adjuntar PDF" at bounding box center [245, 110] width 432 height 17
drag, startPoint x: 259, startPoint y: 148, endPoint x: 332, endPoint y: 148, distance: 73.1
click at [264, 148] on span "Data Documentacion" at bounding box center [261, 148] width 52 height 8
drag, startPoint x: 332, startPoint y: 148, endPoint x: 424, endPoint y: 148, distance: 92.4
click at [335, 148] on span "Data Restricciones" at bounding box center [326, 148] width 47 height 8
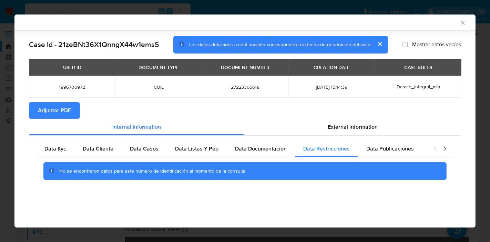
click at [424, 148] on div "Peticiones Secundarias" at bounding box center [459, 148] width 75 height 17
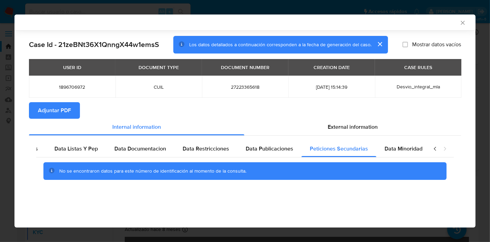
scroll to position [0, 121]
click at [440, 149] on div "closure-recommendation-modal" at bounding box center [440, 148] width 28 height 17
drag, startPoint x: 432, startPoint y: 151, endPoint x: 407, endPoint y: 152, distance: 25.2
click at [421, 152] on div "Data Kyc Data Cliente Data Casos Data Listas Y Pep Data Documentacion Data Rest…" at bounding box center [245, 162] width 418 height 44
drag, startPoint x: 403, startPoint y: 152, endPoint x: 381, endPoint y: 144, distance: 23.9
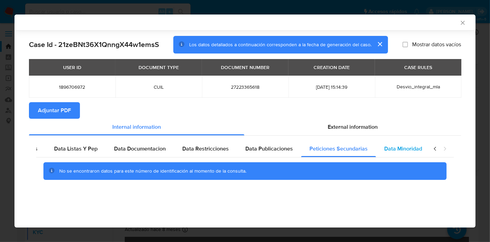
click at [400, 152] on div "Data Minoridad" at bounding box center [403, 148] width 54 height 17
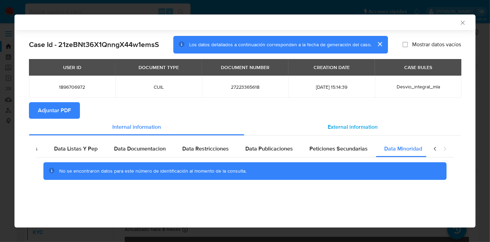
drag, startPoint x: 319, startPoint y: 119, endPoint x: 327, endPoint y: 124, distance: 9.6
click at [319, 119] on div "External information" at bounding box center [352, 127] width 217 height 17
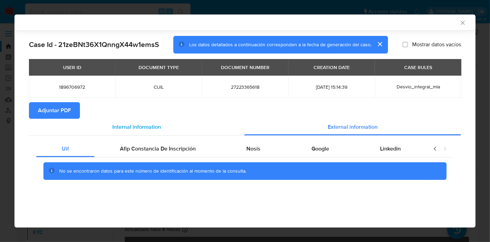
click at [154, 134] on div "Internal information" at bounding box center [136, 127] width 215 height 17
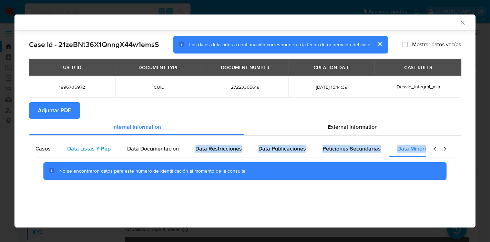
click at [160, 148] on span "Data Documentacion" at bounding box center [153, 148] width 52 height 8
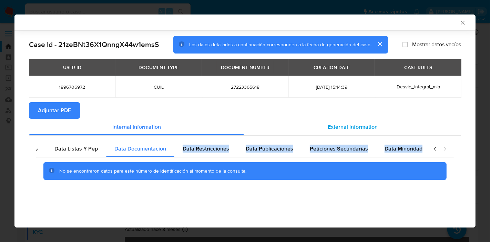
scroll to position [0, 121]
click at [363, 125] on span "External information" at bounding box center [353, 127] width 50 height 8
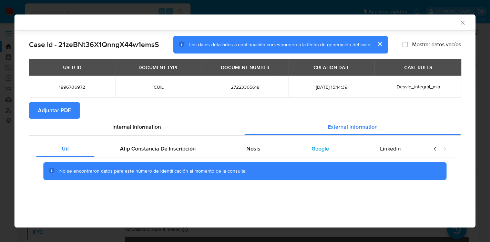
scroll to position [0, 0]
click at [185, 145] on span "Afip Constancia De Inscripción" at bounding box center [158, 148] width 76 height 8
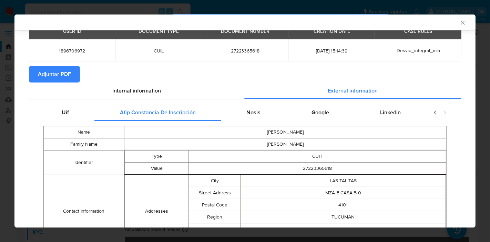
scroll to position [75, 0]
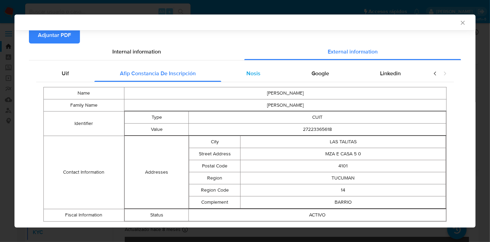
drag, startPoint x: 256, startPoint y: 76, endPoint x: 274, endPoint y: 78, distance: 18.0
click at [258, 75] on div "Nosis" at bounding box center [253, 73] width 65 height 17
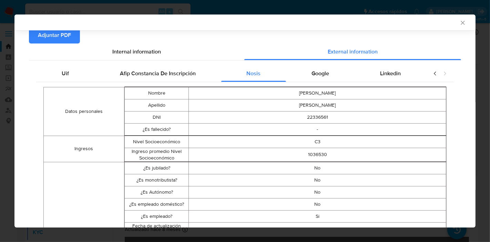
drag, startPoint x: 325, startPoint y: 74, endPoint x: 411, endPoint y: 81, distance: 86.4
click at [328, 73] on div "Google" at bounding box center [320, 73] width 69 height 17
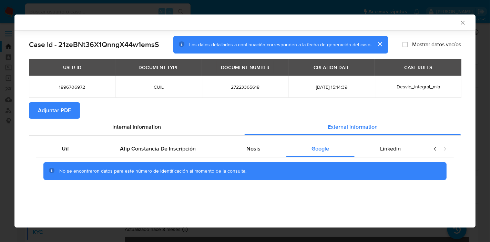
scroll to position [0, 0]
drag, startPoint x: 394, startPoint y: 149, endPoint x: 405, endPoint y: 149, distance: 11.0
click at [395, 149] on span "Linkedin" at bounding box center [390, 148] width 21 height 8
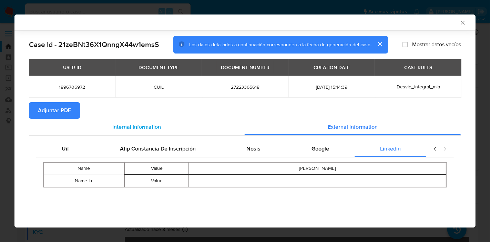
drag, startPoint x: 70, startPoint y: 156, endPoint x: 116, endPoint y: 132, distance: 52.2
click at [71, 156] on div "Uif" at bounding box center [65, 148] width 58 height 17
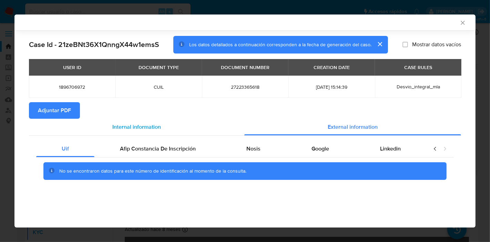
click at [118, 132] on div "Internal information" at bounding box center [136, 127] width 215 height 17
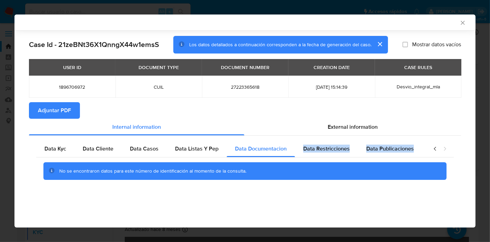
scroll to position [0, 121]
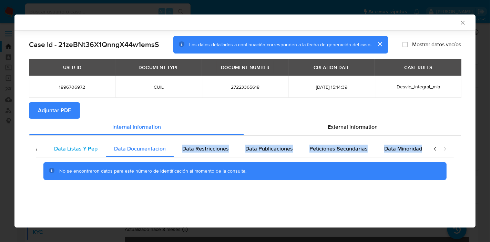
click at [89, 145] on span "Data Listas Y Pep" at bounding box center [75, 148] width 43 height 8
click at [434, 148] on icon "closure-recommendation-modal" at bounding box center [435, 148] width 2 height 4
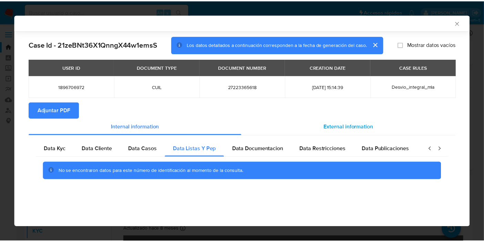
scroll to position [0, 0]
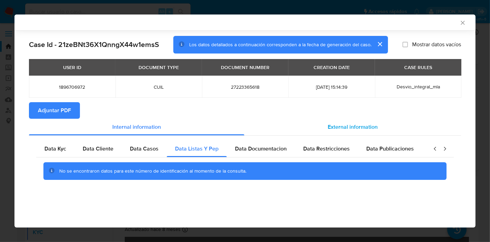
click at [442, 132] on div "External information" at bounding box center [352, 127] width 217 height 17
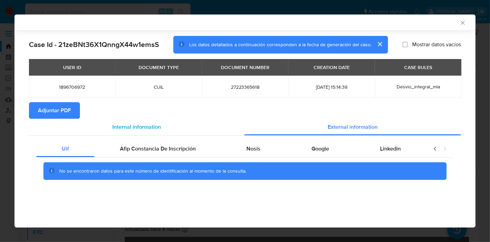
click at [153, 126] on span "Internal information" at bounding box center [136, 127] width 49 height 8
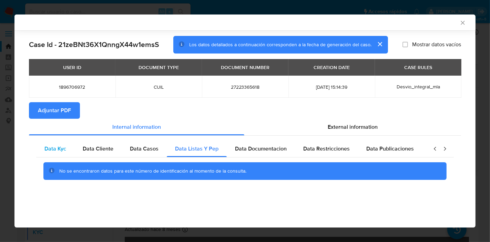
click at [61, 150] on span "Data Kyc" at bounding box center [55, 148] width 22 height 8
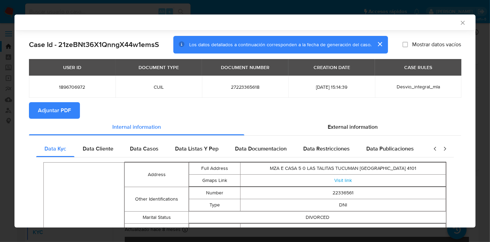
click at [78, 104] on button "Adjuntar PDF" at bounding box center [54, 110] width 51 height 17
click at [0, 124] on div "AML Data Collector Case Id - 21zeBNt36X1QnngX44w1emsS Los datos detallados a co…" at bounding box center [245, 121] width 490 height 242
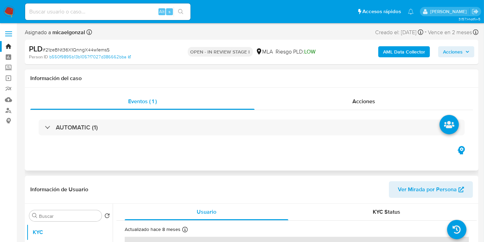
click at [282, 155] on div "Eventos ( 1 ) Acciones AUTOMATIC (1)" at bounding box center [252, 129] width 454 height 83
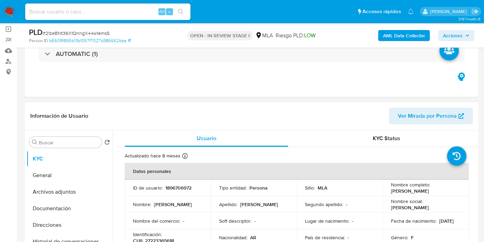
scroll to position [76, 0]
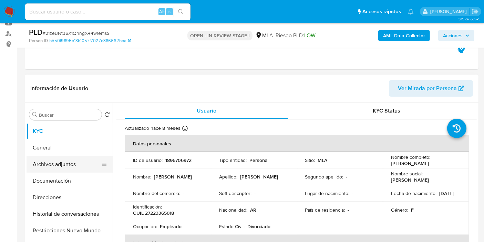
click at [91, 162] on button "Archivos adjuntos" at bounding box center [67, 164] width 81 height 17
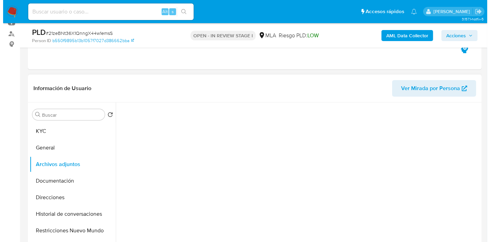
scroll to position [115, 0]
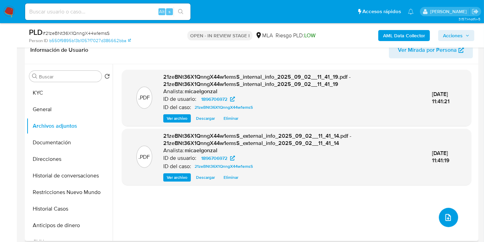
click at [447, 217] on icon "upload-file" at bounding box center [448, 217] width 8 height 8
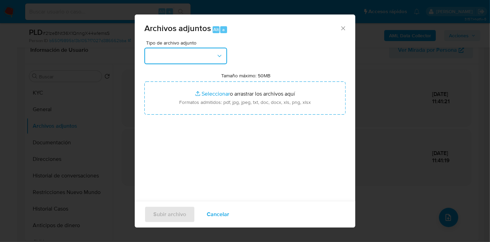
click at [208, 59] on button "button" at bounding box center [185, 56] width 83 height 17
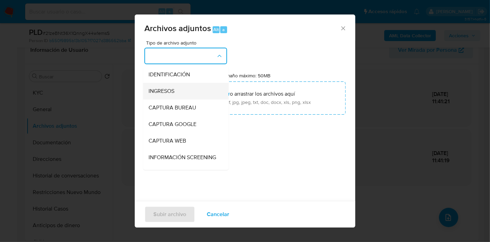
click at [194, 91] on div "INGRESOS" at bounding box center [184, 91] width 70 height 17
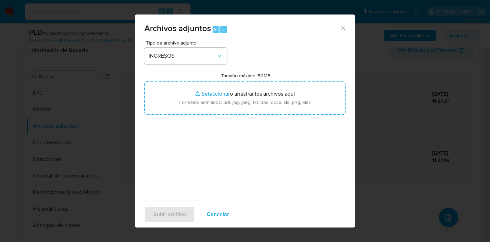
click at [248, 80] on div "Tamaño máximo: 50MB Seleccionar archivos Seleccionar o arrastrar los archivos a…" at bounding box center [244, 93] width 201 height 42
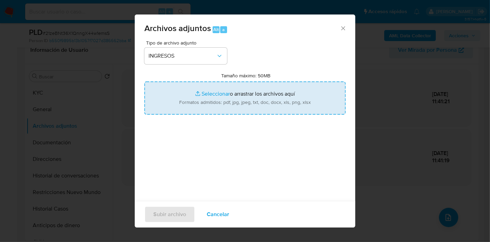
click at [237, 94] on input "Tamaño máximo: 50MB Seleccionar archivos" at bounding box center [244, 97] width 201 height 33
type input "C:\fakepath\Detalle de la Operatoria - Documentacion de respaldo.pdf"
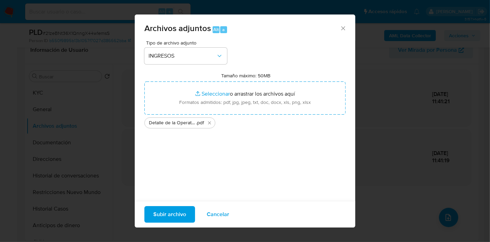
click at [161, 205] on div "Subir archivo Cancelar" at bounding box center [245, 214] width 221 height 27
click at [160, 210] on span "Subir archivo" at bounding box center [169, 213] width 33 height 15
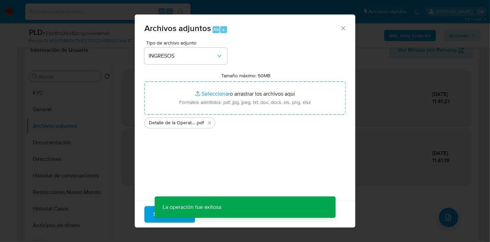
click at [455, 219] on div "Archivos adjuntos Alt a Tipo de archivo adjunto INGRESOS Tamaño máximo: 50MB Se…" at bounding box center [245, 121] width 490 height 242
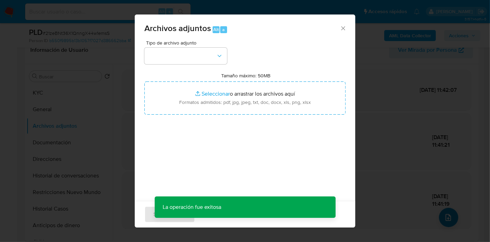
click at [450, 217] on div "Archivos adjuntos Alt a Tipo de archivo adjunto Tamaño máximo: 50MB Seleccionar…" at bounding box center [245, 121] width 490 height 242
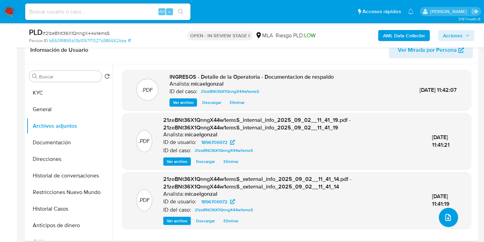
click at [447, 208] on button "upload-file" at bounding box center [448, 216] width 19 height 19
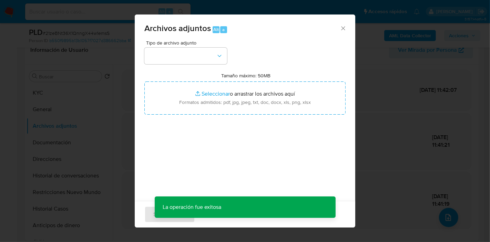
click at [191, 45] on span "Tipo de archivo adjunto" at bounding box center [187, 42] width 83 height 5
click at [186, 52] on button "button" at bounding box center [185, 56] width 83 height 17
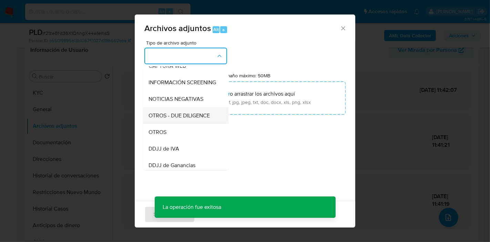
scroll to position [76, 0]
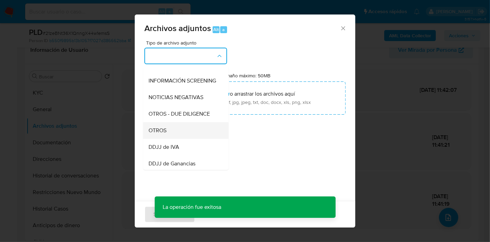
click at [172, 138] on div "OTROS" at bounding box center [184, 130] width 70 height 17
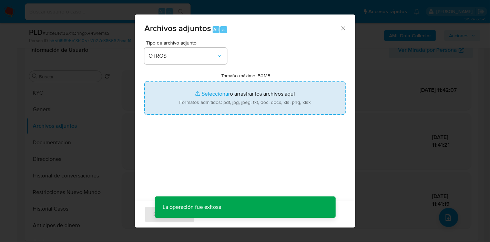
click at [316, 89] on input "Tamaño máximo: 50MB Seleccionar archivos" at bounding box center [244, 97] width 201 height 33
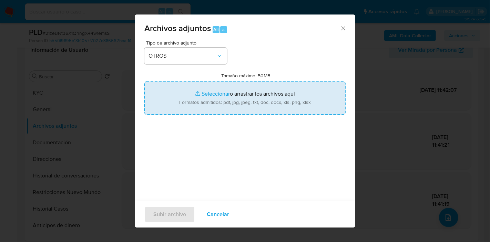
type input "C:\fakepath\Movimientos de Ana Lia Sandoval.xlsx"
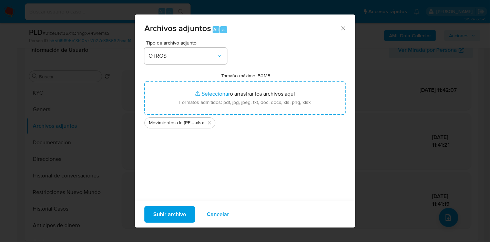
click at [161, 213] on span "Subir archivo" at bounding box center [169, 213] width 33 height 15
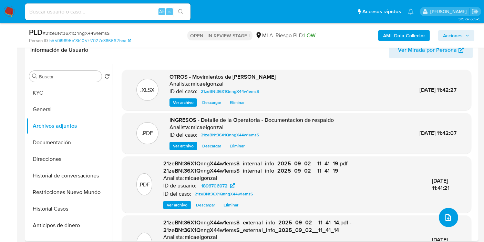
click at [444, 215] on icon "upload-file" at bounding box center [448, 217] width 8 height 8
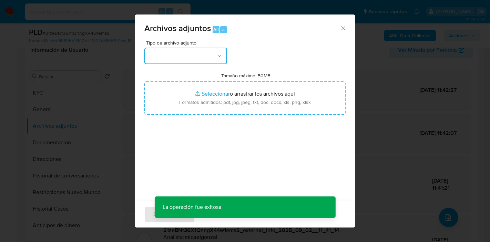
click at [168, 48] on button "button" at bounding box center [185, 56] width 83 height 17
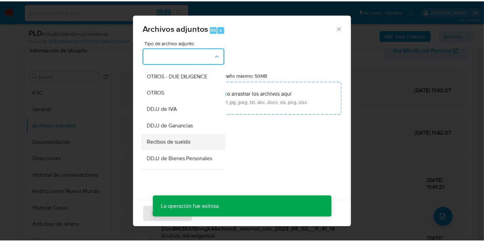
scroll to position [115, 0]
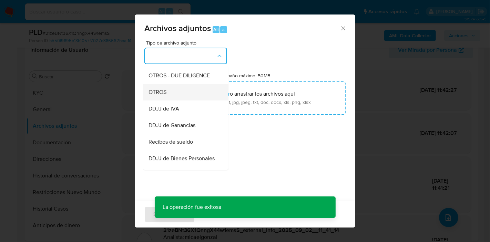
click at [202, 100] on div "OTROS" at bounding box center [184, 92] width 70 height 17
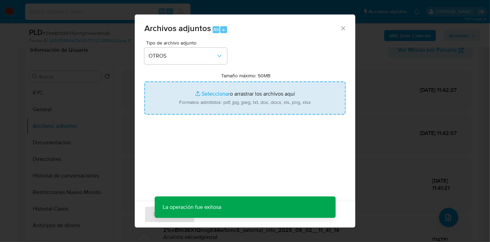
click at [273, 104] on input "Tamaño máximo: 50MB Seleccionar archivos" at bounding box center [244, 97] width 201 height 33
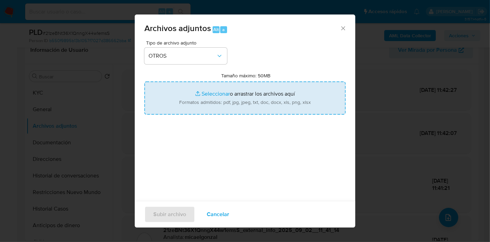
type input "C:\fakepath\Caselog 21zeBNt36X1QnngX44w1emsS_2025_08_18_19_04_29.docx"
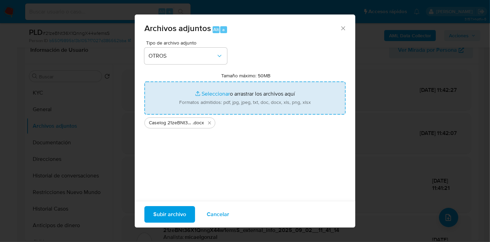
click at [166, 212] on span "Subir archivo" at bounding box center [169, 213] width 33 height 15
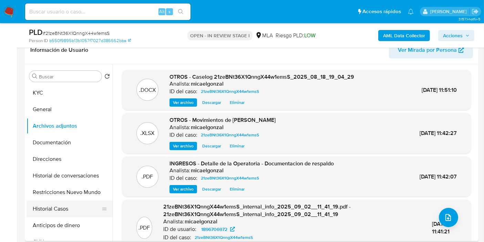
click at [60, 213] on button "Historial Casos" at bounding box center [67, 208] width 81 height 17
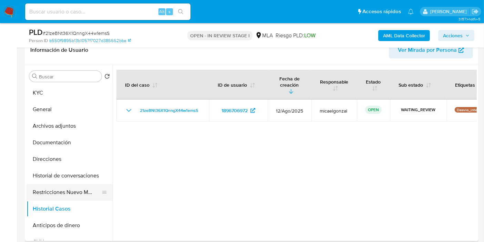
click at [66, 196] on button "Restricciones Nuevo Mundo" at bounding box center [67, 192] width 81 height 17
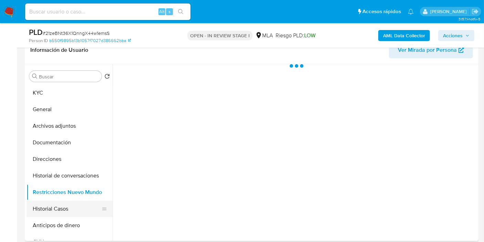
click at [63, 202] on button "Historial Casos" at bounding box center [67, 208] width 81 height 17
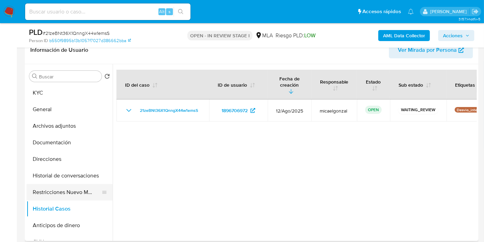
click at [71, 188] on button "Restricciones Nuevo Mundo" at bounding box center [67, 192] width 81 height 17
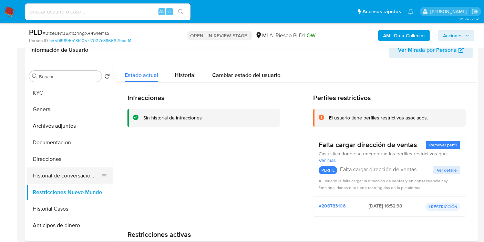
click at [84, 176] on button "Historial de conversaciones" at bounding box center [67, 175] width 81 height 17
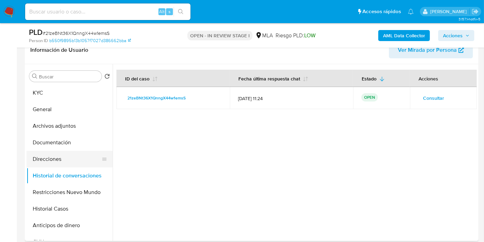
click at [80, 158] on button "Direcciones" at bounding box center [67, 159] width 81 height 17
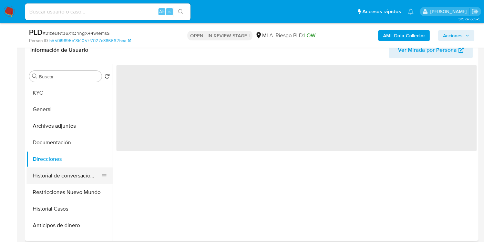
click at [70, 174] on button "Historial de conversaciones" at bounding box center [67, 175] width 81 height 17
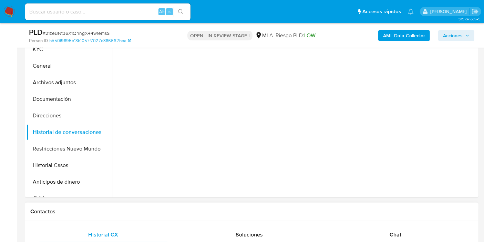
scroll to position [268, 0]
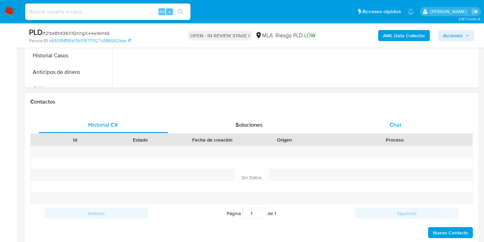
click at [423, 119] on div "Chat" at bounding box center [396, 124] width 130 height 17
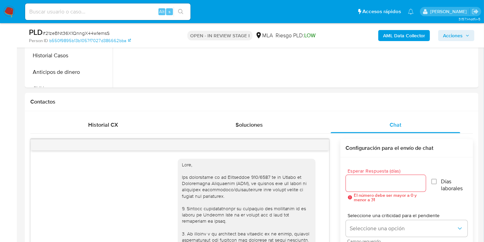
scroll to position [462, 0]
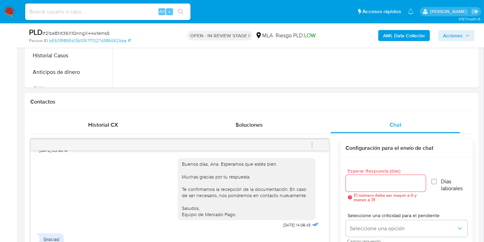
click at [320, 144] on button "menu-action" at bounding box center [312, 144] width 23 height 17
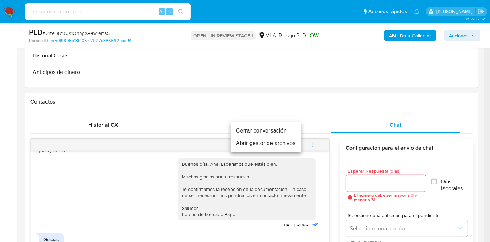
click at [276, 128] on li "Cerrar conversación" at bounding box center [266, 130] width 71 height 12
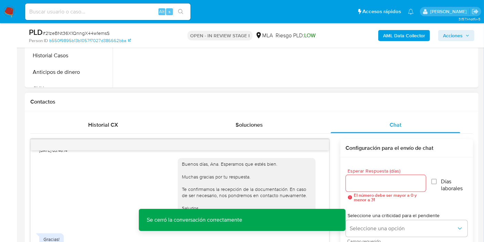
scroll to position [153, 0]
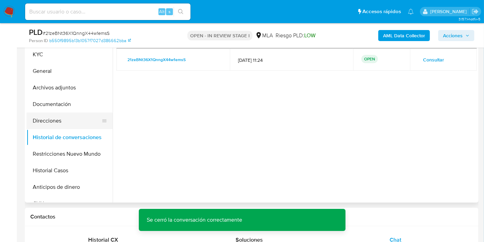
click at [72, 125] on button "Direcciones" at bounding box center [67, 120] width 81 height 17
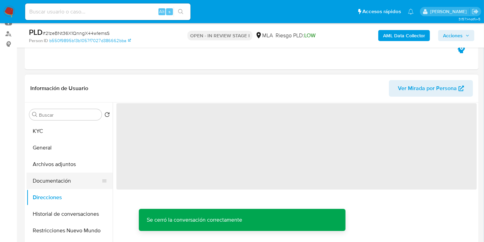
scroll to position [76, 0]
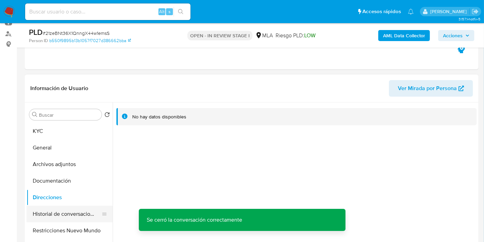
click at [61, 215] on button "Historial de conversaciones" at bounding box center [67, 213] width 81 height 17
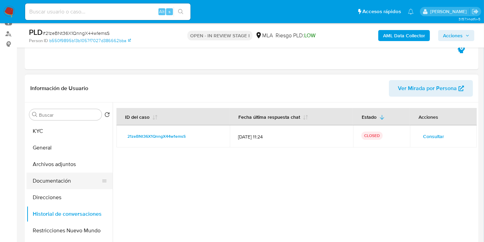
click at [66, 179] on button "Documentación" at bounding box center [67, 180] width 81 height 17
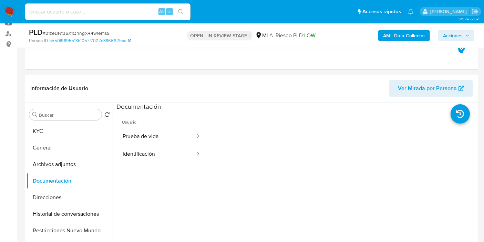
click at [141, 146] on button "Identificación" at bounding box center [155, 154] width 79 height 18
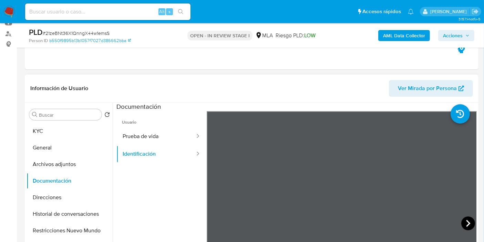
click at [465, 225] on icon at bounding box center [468, 223] width 14 height 14
click at [159, 136] on button "Prueba de vida" at bounding box center [155, 136] width 79 height 18
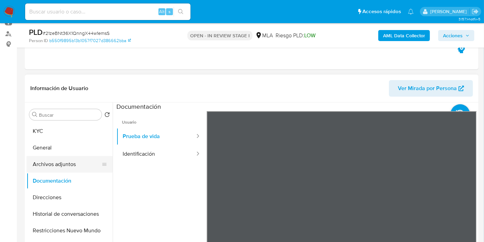
click at [55, 167] on button "Archivos adjuntos" at bounding box center [67, 164] width 81 height 17
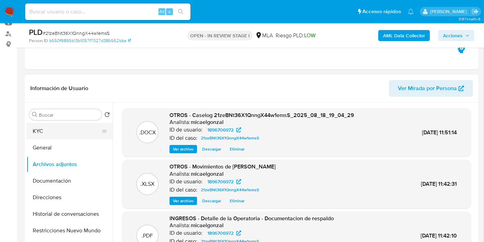
click at [70, 133] on button "KYC" at bounding box center [67, 131] width 81 height 17
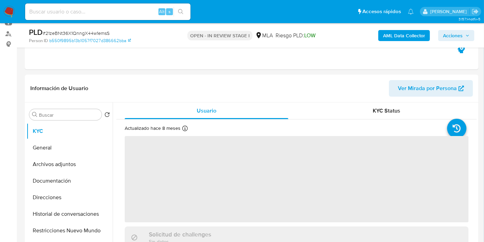
click at [458, 32] on span "Acciones" at bounding box center [453, 35] width 20 height 11
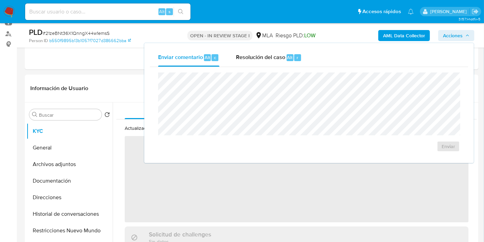
click at [241, 68] on div "Enviar" at bounding box center [309, 112] width 318 height 90
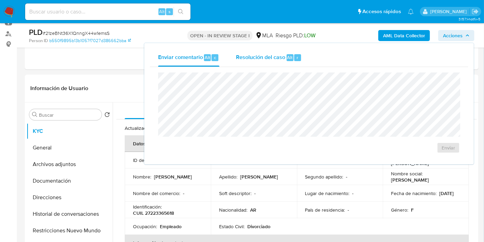
click at [274, 59] on span "Resolución del caso" at bounding box center [260, 57] width 49 height 8
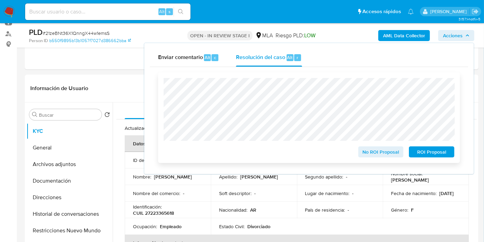
click at [381, 148] on span "No ROI Proposal" at bounding box center [381, 152] width 36 height 10
click at [376, 152] on span "No ROI Proposal" at bounding box center [381, 152] width 36 height 10
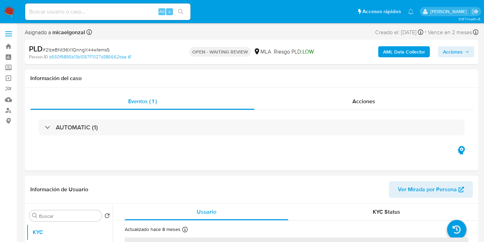
click at [94, 49] on span "# 21zeBNt36X1QnngX44w1emsS" at bounding box center [76, 49] width 67 height 7
click at [92, 49] on span "# 21zeBNt36X1QnngX44w1emsS" at bounding box center [76, 49] width 67 height 7
drag, startPoint x: 0, startPoint y: 0, endPoint x: 82, endPoint y: 50, distance: 95.7
click at [82, 50] on span "# 21zeBNt36X1QnngX44w1emsS" at bounding box center [76, 49] width 67 height 7
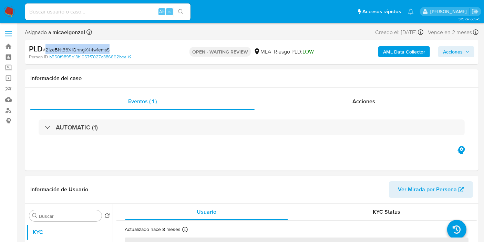
click at [82, 50] on span "# 21zeBNt36X1QnngX44w1emsS" at bounding box center [76, 49] width 67 height 7
copy span "21zeBNt36X1QnngX44w1emsS"
select select "10"
click at [4, 14] on img at bounding box center [9, 12] width 12 height 12
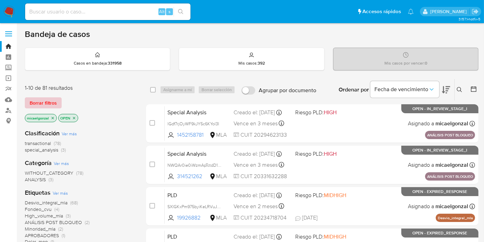
click at [41, 104] on span "Borrar filtros" at bounding box center [43, 103] width 27 height 10
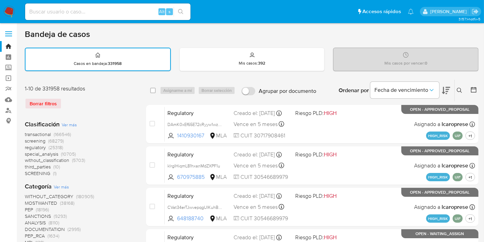
click at [464, 90] on button at bounding box center [460, 90] width 11 height 8
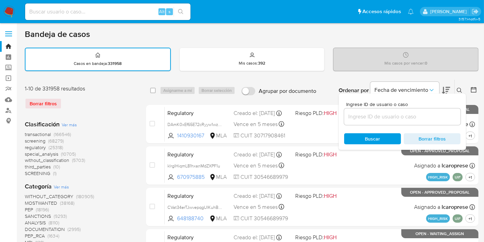
click at [411, 120] on input at bounding box center [402, 116] width 116 height 9
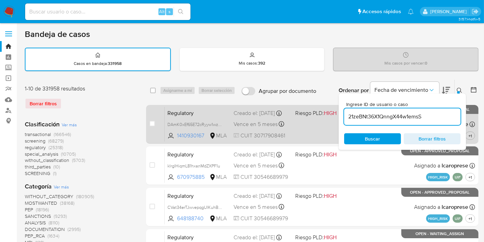
type input "21zeBNt36X1QnngX44w1emsS"
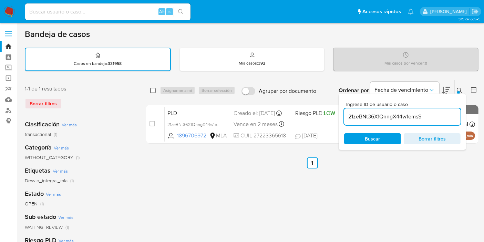
click at [154, 90] on input "checkbox" at bounding box center [153, 91] width 6 height 6
checkbox input "true"
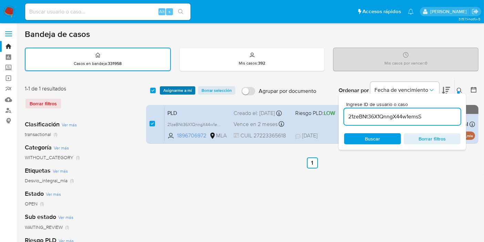
click at [177, 92] on span "Asignarme a mí" at bounding box center [177, 90] width 29 height 7
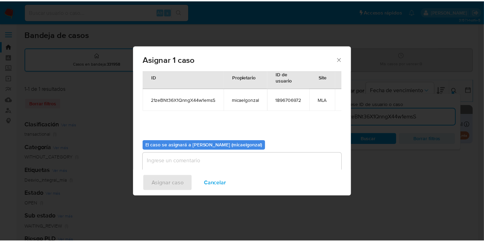
scroll to position [35, 0]
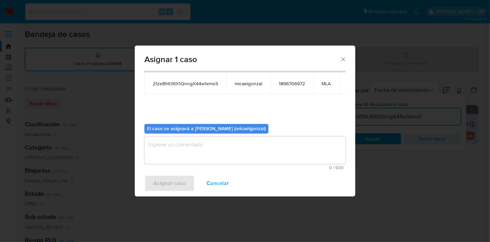
click at [176, 151] on textarea "assign-modal" at bounding box center [244, 150] width 201 height 28
click at [171, 187] on span "Asignar caso" at bounding box center [169, 182] width 32 height 15
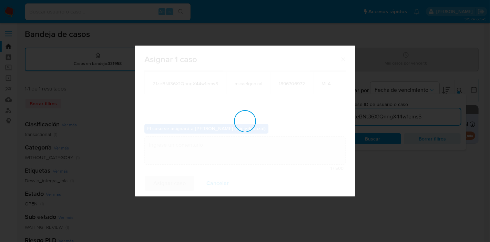
checkbox input "false"
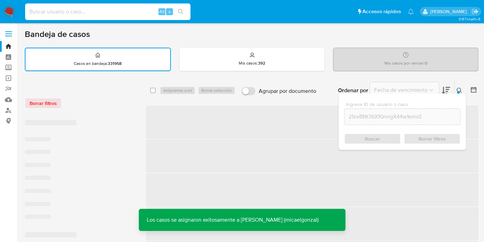
click at [132, 14] on input at bounding box center [107, 11] width 165 height 9
paste input "21zeBNt36X1QnngX44w1emsS"
type input "21zeBNt36X1QnngX44w1emsS"
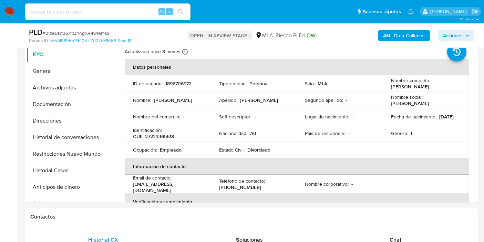
select select "10"
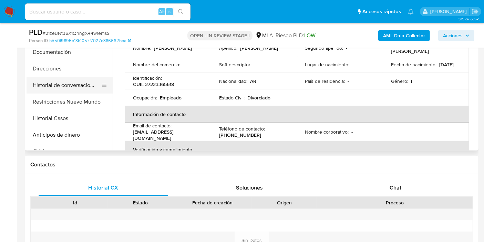
click at [88, 81] on button "Historial de conversaciones" at bounding box center [67, 85] width 81 height 17
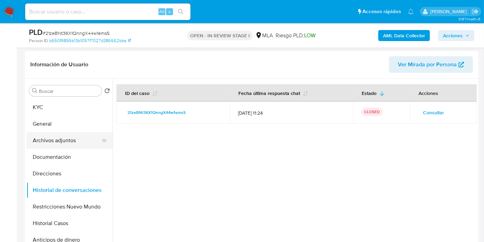
scroll to position [90, 0]
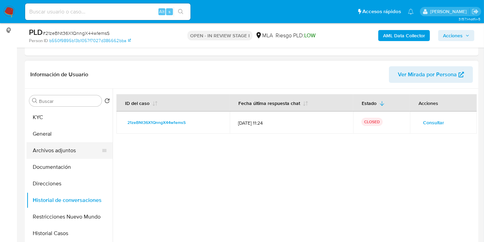
click at [41, 149] on button "Archivos adjuntos" at bounding box center [67, 150] width 81 height 17
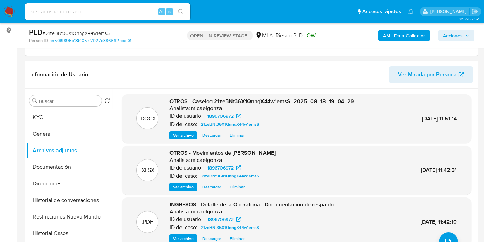
click at [465, 33] on span "Acciones" at bounding box center [456, 36] width 27 height 10
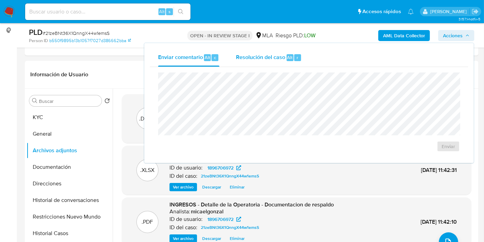
click at [265, 59] on span "Resolución del caso" at bounding box center [260, 57] width 49 height 8
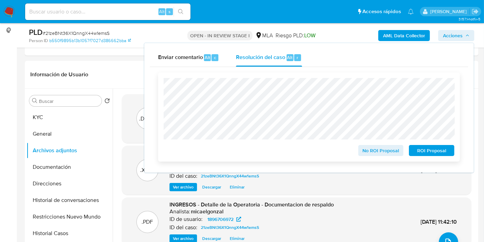
click at [379, 154] on span "No ROI Proposal" at bounding box center [381, 150] width 36 height 10
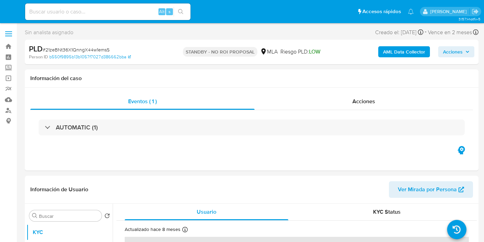
select select "10"
drag, startPoint x: 98, startPoint y: 12, endPoint x: 98, endPoint y: 9, distance: 3.5
click at [99, 11] on input at bounding box center [107, 11] width 165 height 9
paste input "6uVZdOAZrI2VBl7NwodJY6Wf"
type input "6uVZdOAZrI2VBl7NwodJY6Wf"
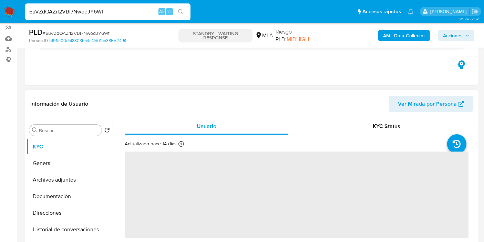
scroll to position [115, 0]
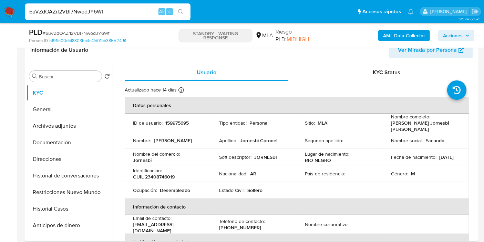
select select "10"
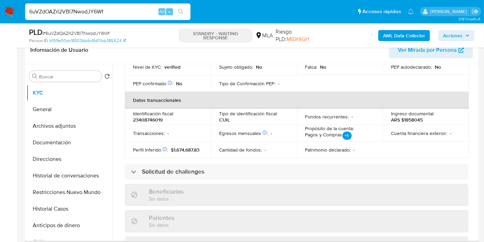
scroll to position [364, 0]
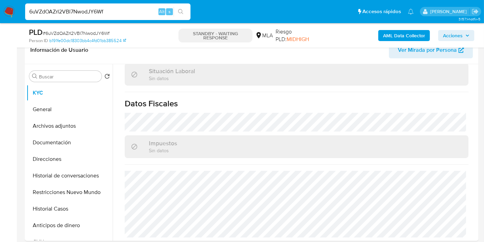
click at [3, 12] on img at bounding box center [9, 12] width 12 height 12
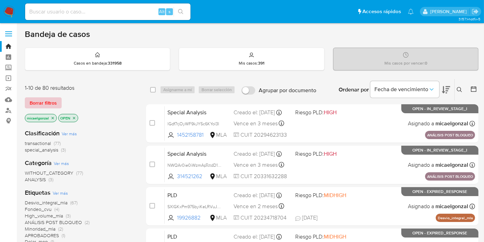
click at [51, 99] on span "Borrar filtros" at bounding box center [43, 103] width 27 height 10
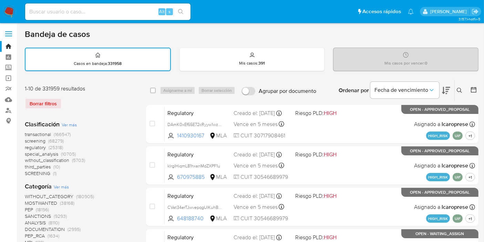
drag, startPoint x: 470, startPoint y: 93, endPoint x: 462, endPoint y: 89, distance: 9.1
click at [466, 90] on div "Ordenar por Fecha de vencimiento No es posible ordenar los resultados mientras …" at bounding box center [399, 90] width 159 height 21
click at [461, 89] on icon at bounding box center [460, 91] width 6 height 6
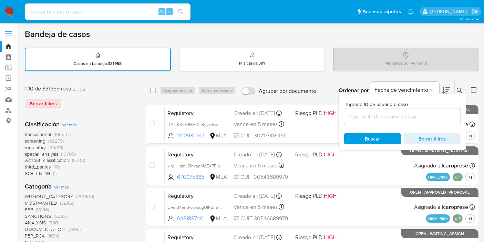
click at [417, 121] on div at bounding box center [402, 116] width 116 height 17
click at [421, 118] on input at bounding box center [402, 116] width 116 height 9
paste input "desp3X9eHvUFz0cJoqUTutvF"
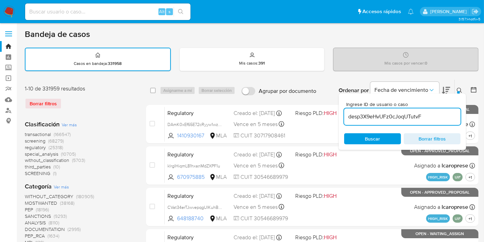
type input "desp3X9eHvUFz0cJoqUTutvF"
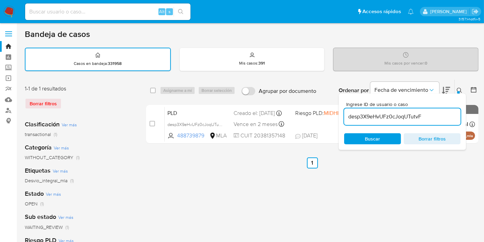
click at [149, 90] on div "select-all-cases-checkbox Asignarme a mí Borrar selección Agrupar por documento…" at bounding box center [312, 90] width 333 height 21
click at [155, 90] on input "checkbox" at bounding box center [153, 91] width 6 height 6
checkbox input "true"
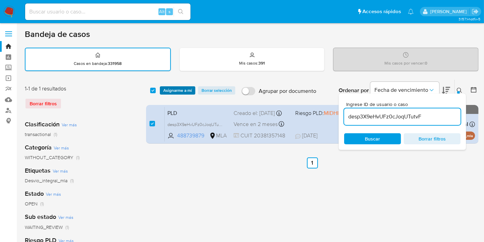
click at [162, 86] on button "Asignarme a mí" at bounding box center [177, 90] width 35 height 8
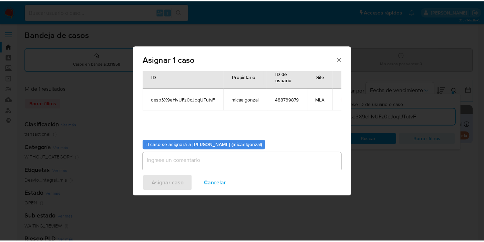
scroll to position [35, 0]
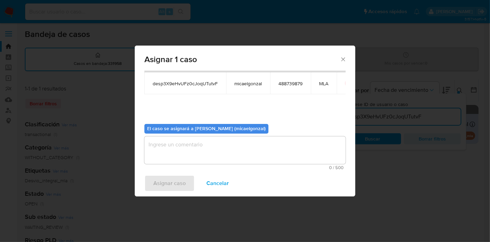
click at [180, 150] on textarea "assign-modal" at bounding box center [244, 150] width 201 height 28
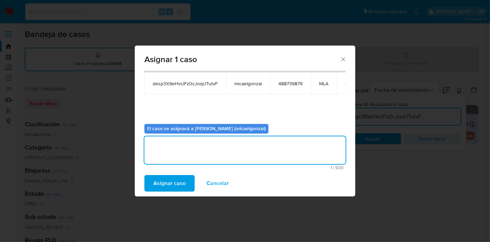
click at [173, 188] on span "Asignar caso" at bounding box center [169, 182] width 32 height 15
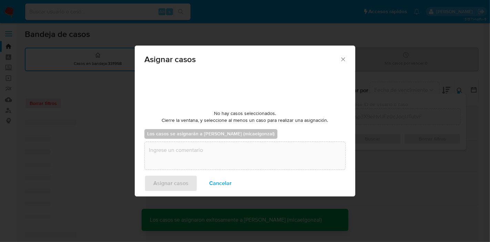
checkbox input "false"
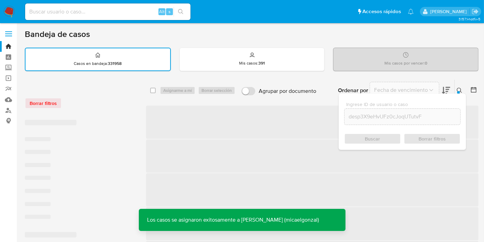
click at [138, 11] on input at bounding box center [107, 11] width 165 height 9
paste input "desp3X9eHvUFz0cJoqUTutvF"
type input "desp3X9eHvUFz0cJoqUTutvF"
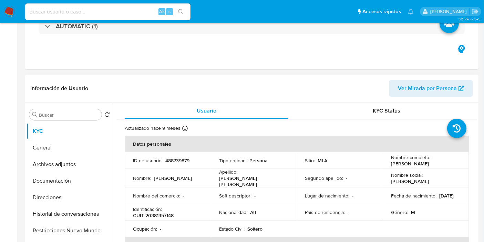
select select "10"
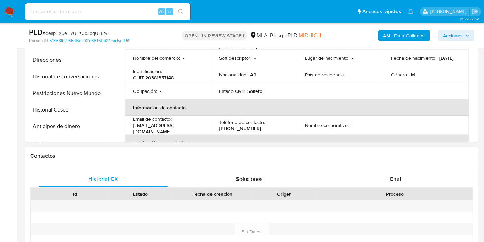
scroll to position [229, 0]
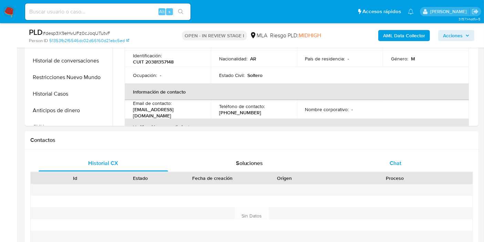
click at [422, 159] on div "Chat" at bounding box center [396, 163] width 130 height 17
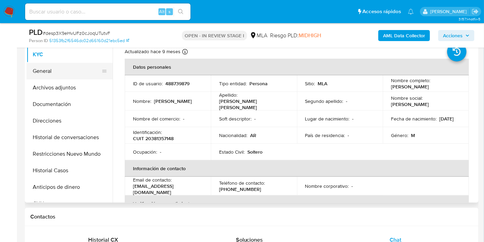
scroll to position [611, 0]
click at [89, 78] on button "General" at bounding box center [67, 71] width 81 height 17
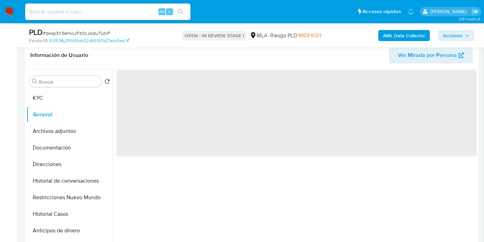
scroll to position [76, 0]
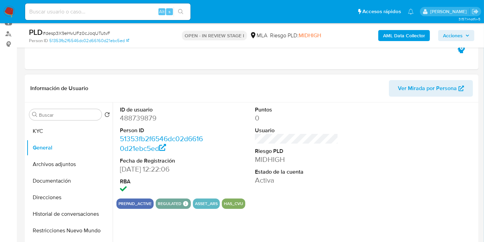
click at [139, 108] on dt "ID de usuario" at bounding box center [161, 110] width 83 height 8
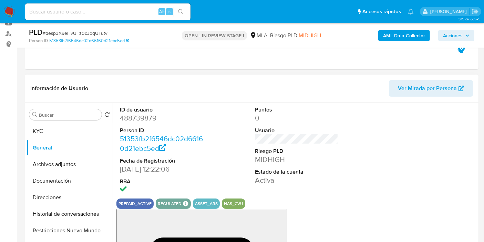
click at [140, 118] on dd "488739879" at bounding box center [161, 118] width 83 height 10
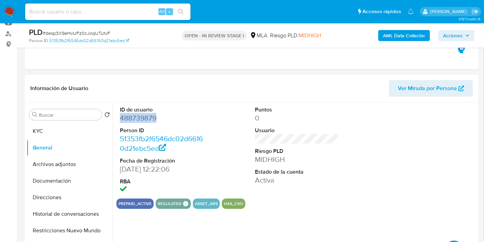
click at [140, 118] on dd "488739879" at bounding box center [161, 118] width 83 height 10
copy dd "488739879"
click at [63, 128] on button "KYC" at bounding box center [67, 131] width 81 height 17
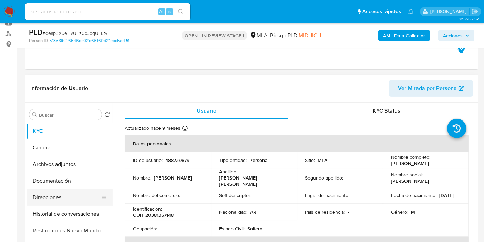
click at [76, 195] on button "Direcciones" at bounding box center [67, 197] width 81 height 17
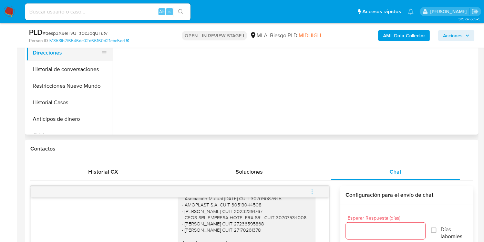
scroll to position [153, 0]
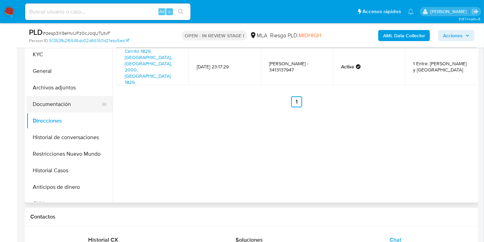
click at [65, 110] on button "Documentación" at bounding box center [67, 104] width 81 height 17
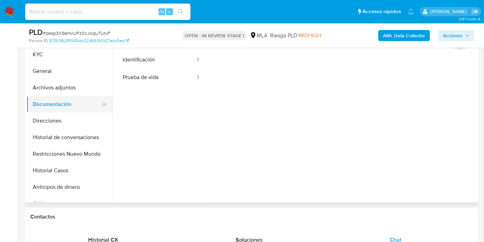
scroll to position [115, 0]
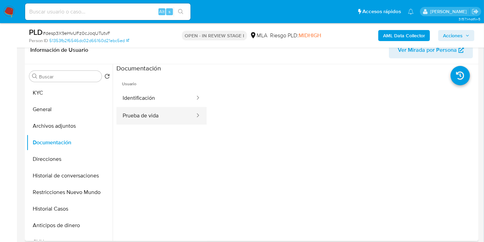
click at [144, 119] on button "Prueba de vida" at bounding box center [155, 116] width 79 height 18
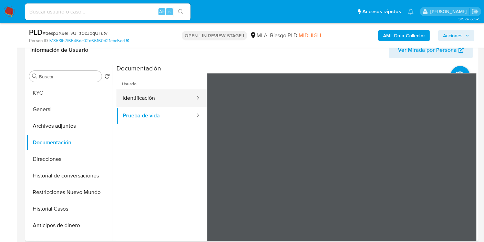
click at [174, 105] on button "Identificación" at bounding box center [155, 98] width 79 height 18
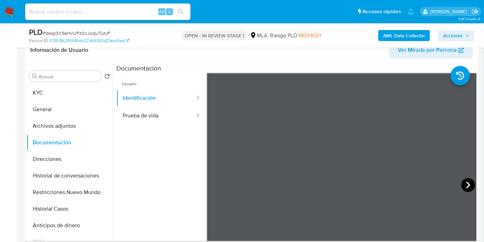
click at [463, 186] on icon at bounding box center [468, 185] width 14 height 14
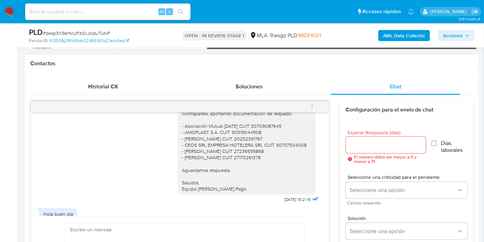
scroll to position [496, 0]
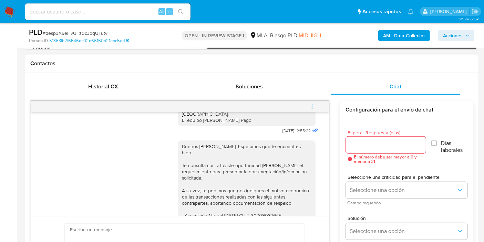
click at [216, 187] on div "Buenos días, Brian. Esperamos que te encuentres bien. Te consultamos si tuviste…" at bounding box center [247, 212] width 130 height 138
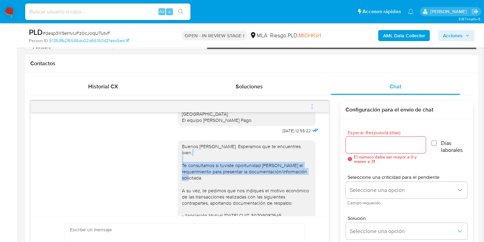
click at [216, 187] on div "Buenos días, Brian. Esperamos que te encuentres bien. Te consultamos si tuviste…" at bounding box center [247, 212] width 130 height 138
copy div "Te consultamos si tuviste oportunidad de leer el requerimiento para presentar l…"
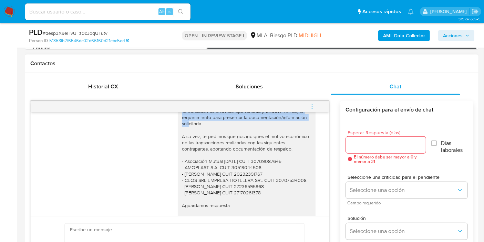
scroll to position [611, 0]
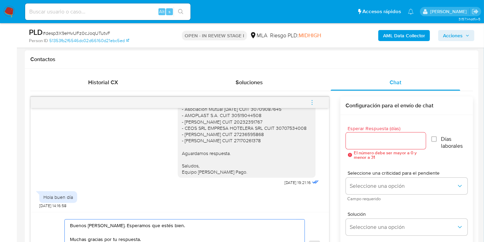
scroll to position [324, 0]
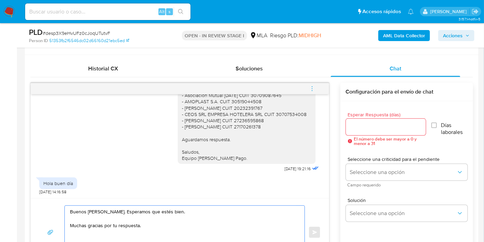
paste textarea "Te consultamos si tuviste oportunidad de leer el requerimiento para presentar l…"
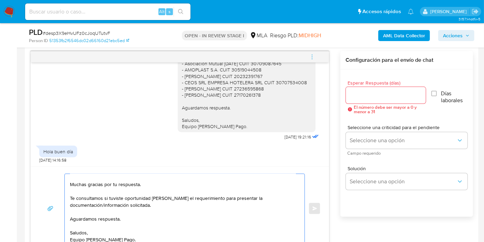
scroll to position [12, 0]
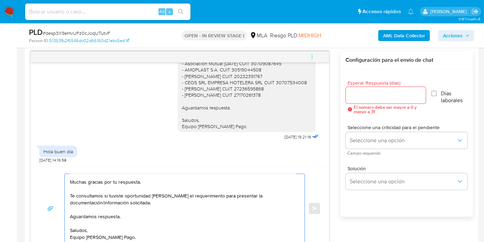
type textarea "Buenos días, Brian. Esperamos que estés bien. Muchas gracias por tu respuesta. …"
drag, startPoint x: 351, startPoint y: 89, endPoint x: 355, endPoint y: 91, distance: 4.5
click at [351, 89] on div at bounding box center [386, 95] width 80 height 17
click at [355, 91] on input "Esperar Respuesta (días)" at bounding box center [386, 95] width 80 height 9
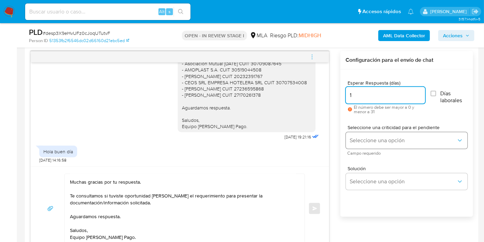
type input "1"
click at [396, 135] on button "Seleccione una opción" at bounding box center [407, 140] width 122 height 17
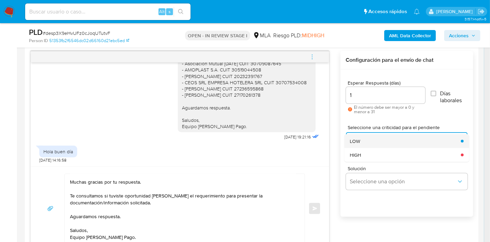
click at [385, 146] on div "LOW" at bounding box center [403, 141] width 107 height 14
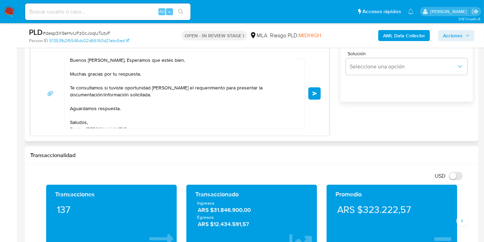
scroll to position [0, 0]
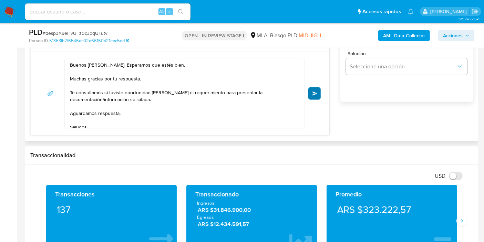
drag, startPoint x: 301, startPoint y: 90, endPoint x: 314, endPoint y: 89, distance: 12.4
click at [313, 88] on div "Buenos días, Brian. Esperamos que estés bien. Muchas gracias por tu respuesta. …" at bounding box center [180, 94] width 282 height 70
click at [314, 89] on button "Enviar" at bounding box center [314, 93] width 12 height 12
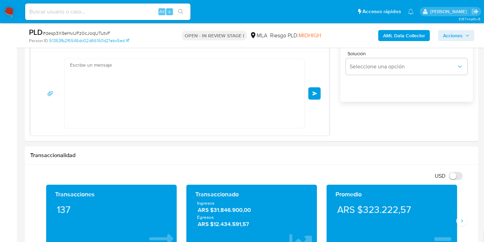
scroll to position [707, 0]
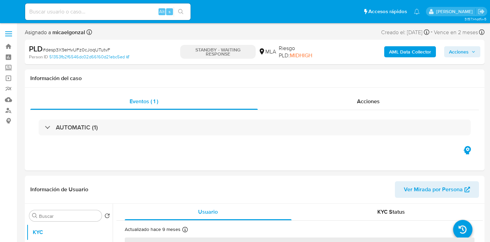
select select "10"
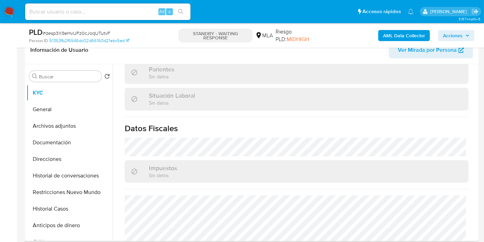
scroll to position [369, 0]
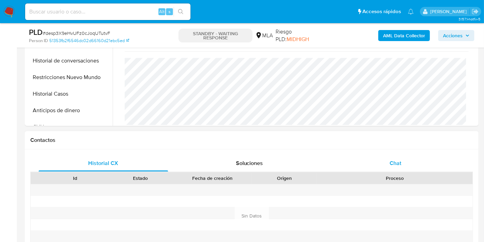
click at [410, 167] on div "Chat" at bounding box center [396, 163] width 130 height 17
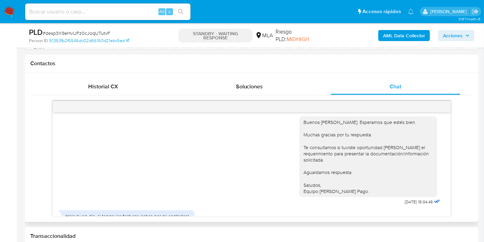
scroll to position [689, 0]
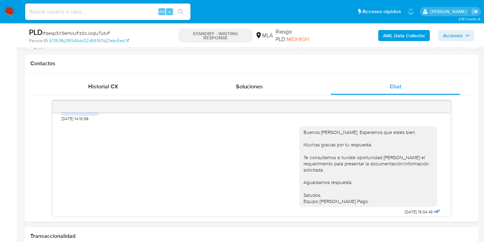
click at [101, 31] on span "# desp3X9eHvUFz0cJoqUTutvF" at bounding box center [77, 33] width 68 height 7
copy span "desp3X9eHvUFz0cJoqUTutvF"
click at [20, 11] on nav "Pausado Ver notificaciones Alt s Accesos rápidos Presiona las siguientes teclas…" at bounding box center [242, 11] width 484 height 23
click at [11, 11] on img at bounding box center [9, 12] width 12 height 12
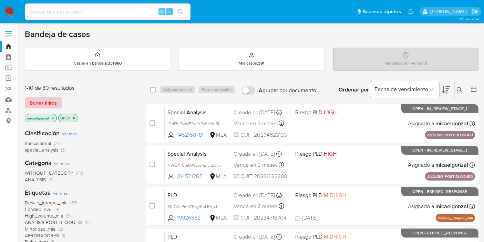
click at [51, 104] on span "Borrar filtros" at bounding box center [43, 103] width 27 height 10
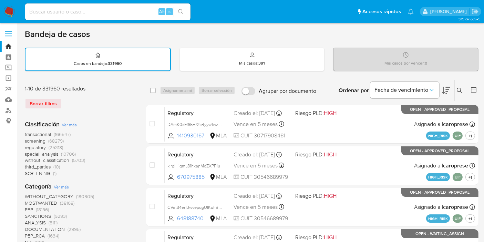
click at [460, 88] on icon at bounding box center [460, 91] width 6 height 6
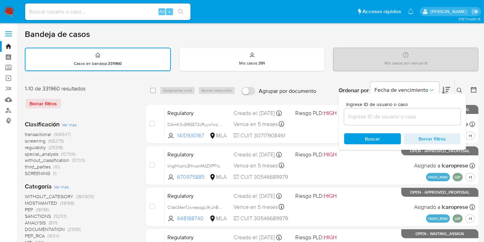
click at [386, 111] on div at bounding box center [402, 116] width 116 height 17
click at [386, 114] on input at bounding box center [402, 116] width 116 height 9
paste input "desp3X9eHvUFz0cJoqUTutvF"
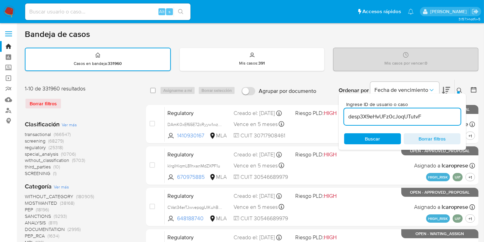
type input "desp3X9eHvUFz0cJoqUTutvF"
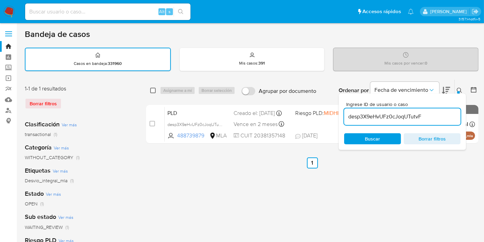
click at [152, 88] on input "checkbox" at bounding box center [153, 91] width 6 height 6
checkbox input "true"
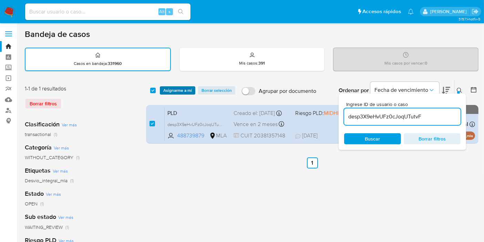
click at [165, 89] on span "Asignarme a mí" at bounding box center [177, 90] width 29 height 7
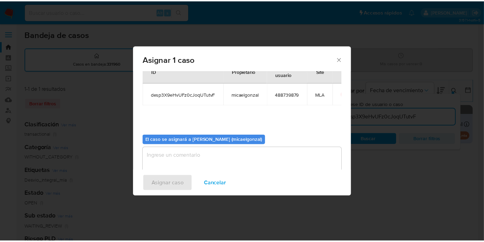
scroll to position [35, 0]
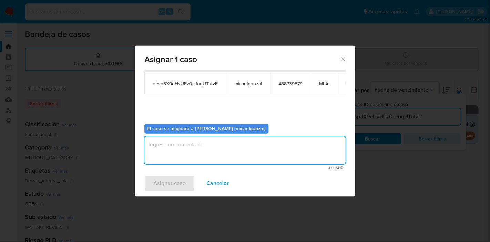
click at [173, 141] on textarea "assign-modal" at bounding box center [244, 150] width 201 height 28
click at [163, 176] on span "Asignar caso" at bounding box center [169, 182] width 32 height 15
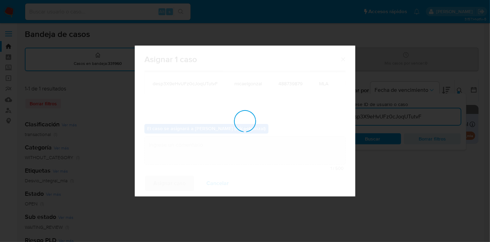
checkbox input "false"
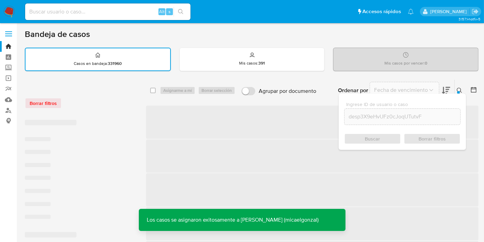
click at [119, 16] on div "Alt s" at bounding box center [107, 11] width 165 height 17
click at [118, 13] on input at bounding box center [107, 11] width 165 height 9
paste input "desp3X9eHvUFz0cJoqUTutvF"
type input "desp3X9eHvUFz0cJoqUTutvF"
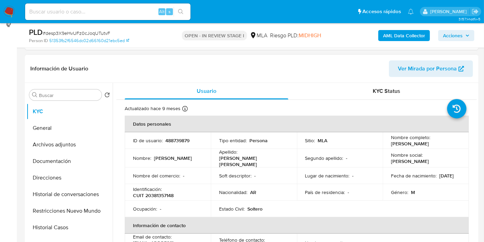
scroll to position [191, 0]
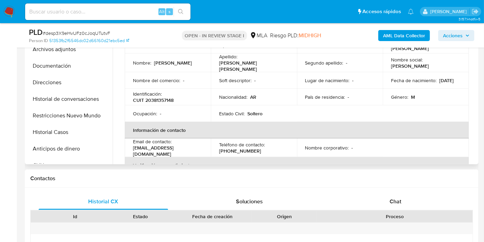
select select "10"
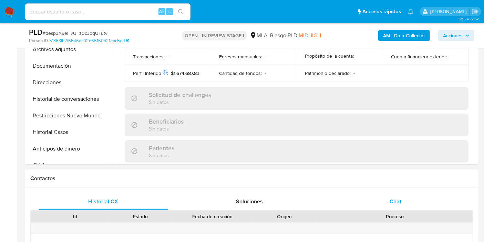
click at [395, 197] on span "Chat" at bounding box center [396, 201] width 12 height 8
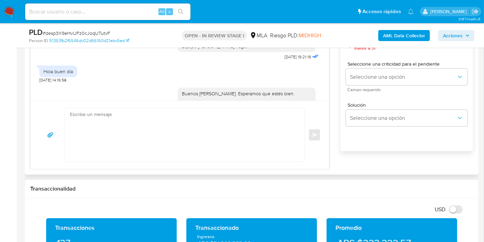
scroll to position [651, 0]
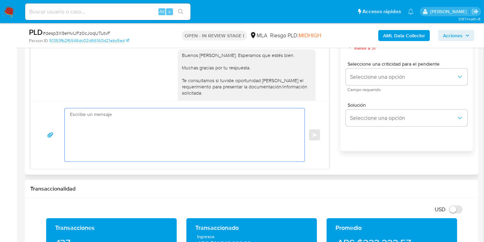
click at [200, 137] on textarea at bounding box center [183, 134] width 226 height 53
type textarea "b"
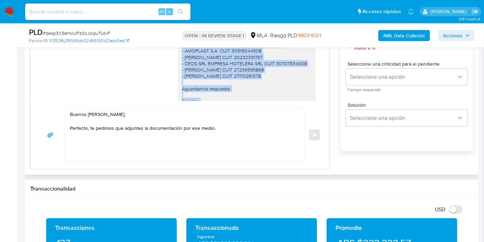
scroll to position [574, 0]
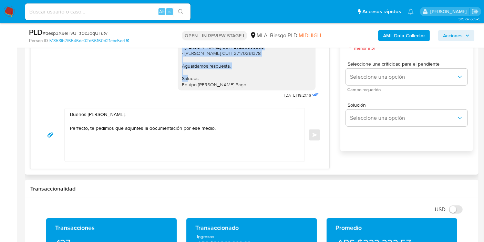
drag, startPoint x: 177, startPoint y: 83, endPoint x: 268, endPoint y: 62, distance: 93.3
click at [268, 62] on div "Buenos días, Brian. Esperamos que te encuentres bien. Te consultamos si tuviste…" at bounding box center [247, 19] width 130 height 138
copy div "A su vez, te pedimos que nos indiques el motivo económico de las transacciones …"
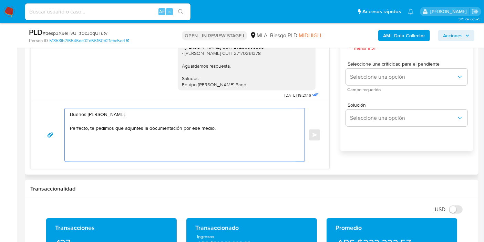
click at [176, 143] on textarea "Buenos días, Brian. Perfecto, te pedimos que adjuntes la documentación por ese …" at bounding box center [183, 134] width 226 height 53
click at [171, 148] on textarea "Buenos días, Brian. Perfecto, te pedimos que adjuntes la documentación por ese …" at bounding box center [183, 134] width 226 height 53
drag, startPoint x: 221, startPoint y: 137, endPoint x: 229, endPoint y: 134, distance: 9.3
click at [228, 134] on textarea "Buenos días, Brian. Perfecto, te pedimos que adjuntes la documentación por ese …" at bounding box center [183, 134] width 226 height 53
paste textarea "A su vez, te pedimos que nos indiques el motivo económico de las transacciones …"
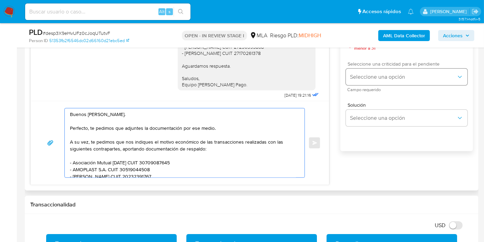
scroll to position [383, 0]
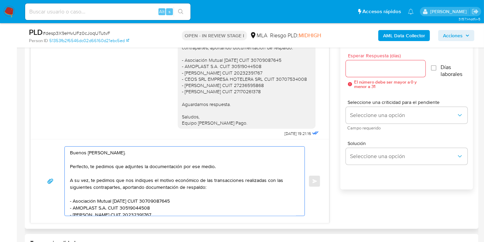
type textarea "Buenos días, Brian. Perfecto, te pedimos que adjuntes la documentación por ese …"
click at [395, 72] on div at bounding box center [386, 68] width 80 height 17
click at [400, 67] on input "Esperar Respuesta (días)" at bounding box center [386, 68] width 80 height 9
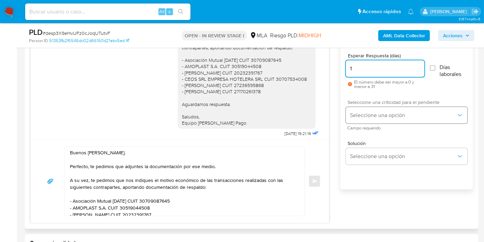
type input "1"
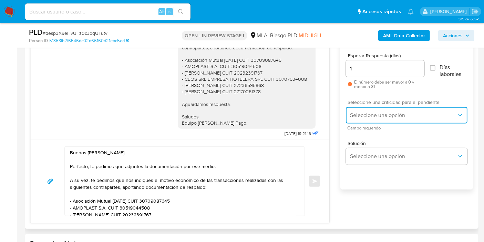
click at [372, 118] on span "Seleccione una opción" at bounding box center [403, 115] width 106 height 7
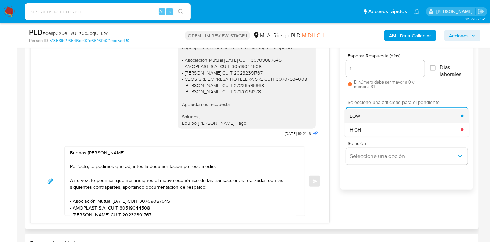
click at [378, 119] on div "LOW" at bounding box center [405, 116] width 111 height 14
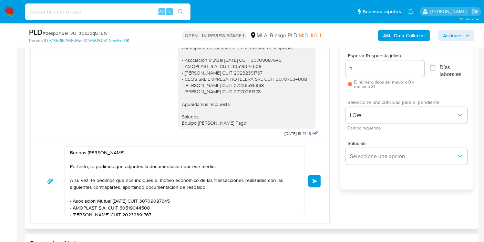
click at [315, 180] on span "Enviar" at bounding box center [315, 181] width 5 height 4
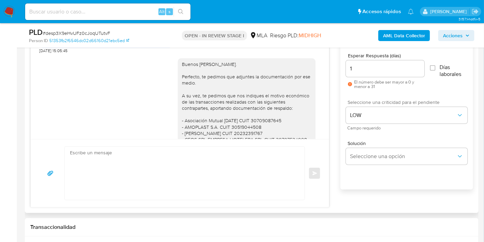
scroll to position [770, 0]
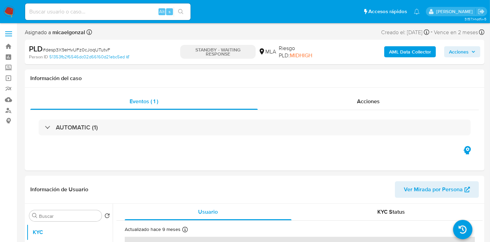
select select "10"
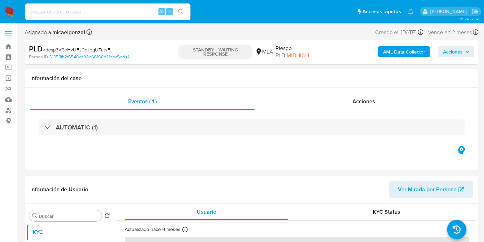
click at [92, 8] on input at bounding box center [107, 11] width 165 height 9
paste input "9dwFfTJjuoE8QvjSnKQF1MGK"
type input "9dwFfTJjuoE8QvjSnKQF1MGK"
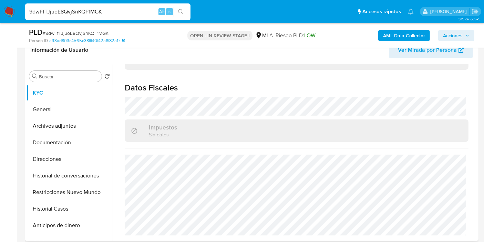
scroll to position [376, 0]
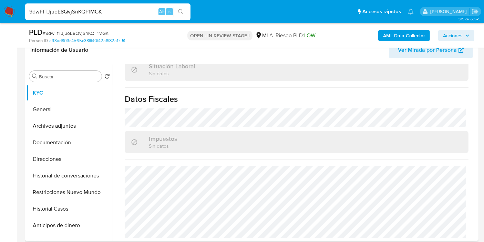
select select "10"
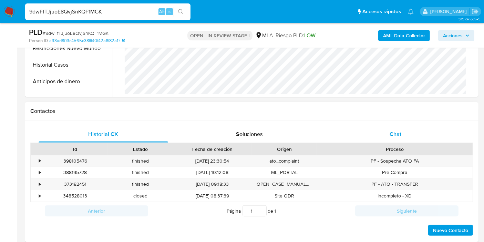
scroll to position [274, 0]
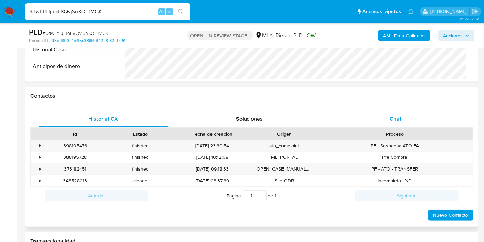
click at [400, 120] on span "Chat" at bounding box center [396, 119] width 12 height 8
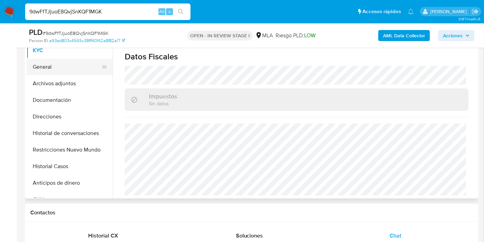
scroll to position [121, 0]
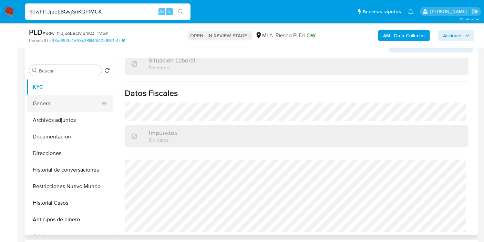
click at [77, 96] on button "General" at bounding box center [67, 103] width 81 height 17
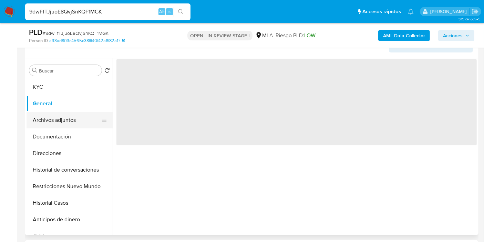
click at [51, 122] on button "Archivos adjuntos" at bounding box center [67, 120] width 81 height 17
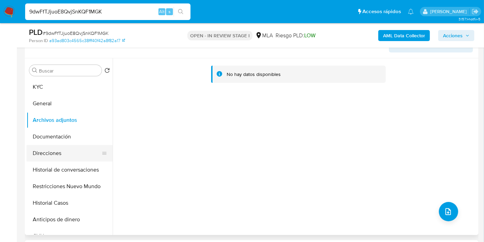
click at [59, 151] on button "Direcciones" at bounding box center [67, 153] width 81 height 17
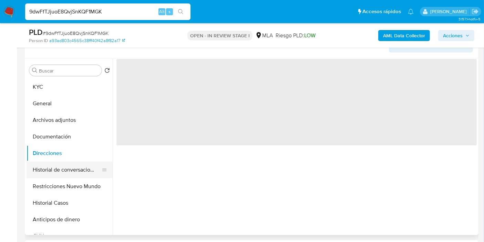
click at [65, 162] on button "Historial de conversaciones" at bounding box center [67, 169] width 81 height 17
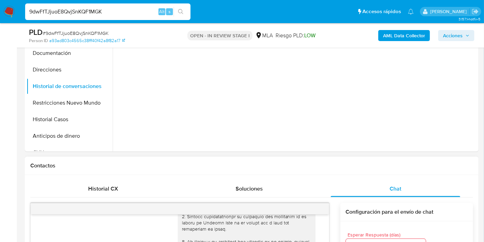
scroll to position [389, 0]
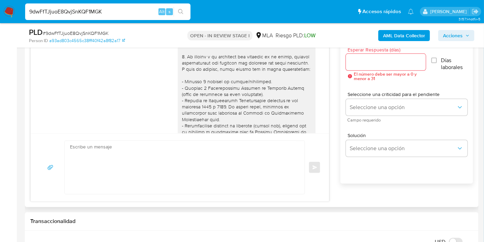
click at [268, 163] on textarea at bounding box center [183, 167] width 226 height 53
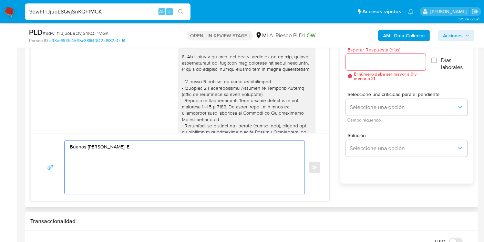
click at [197, 157] on textarea "Buenos [PERSON_NAME]. E" at bounding box center [183, 167] width 226 height 53
paste textarea "[PERSON_NAME]"
paste textarea "27345123569"
paste textarea "[PERSON_NAME]"
paste textarea "20145409862"
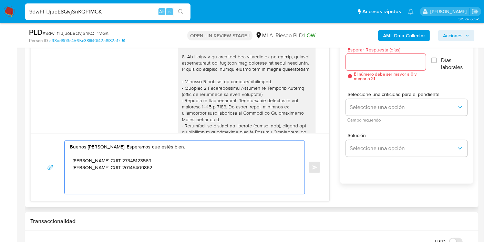
type textarea "Buenos [PERSON_NAME]. Esperamos que estés bien. - [PERSON_NAME] CUIT 2734512356…"
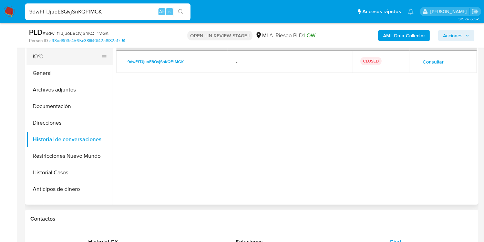
scroll to position [82, 0]
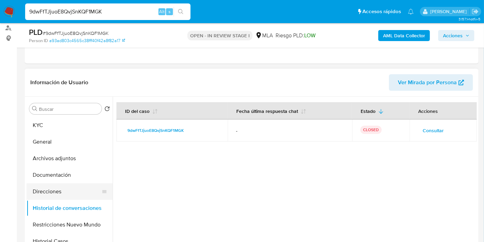
click at [47, 185] on button "Direcciones" at bounding box center [67, 191] width 81 height 17
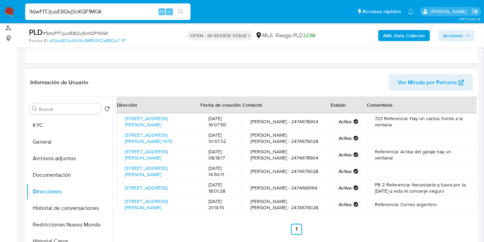
scroll to position [121, 0]
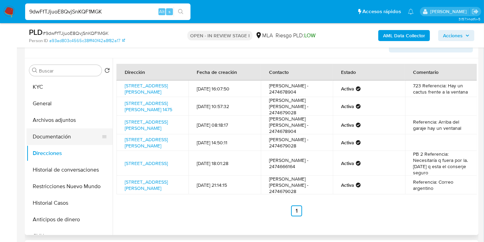
click at [79, 142] on button "Documentación" at bounding box center [67, 136] width 81 height 17
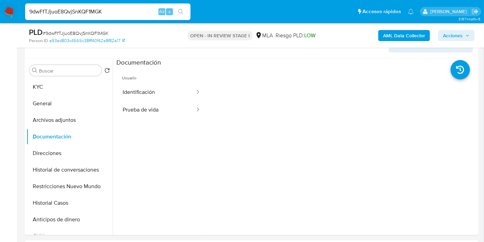
click at [149, 103] on button "Prueba de vida" at bounding box center [155, 110] width 79 height 18
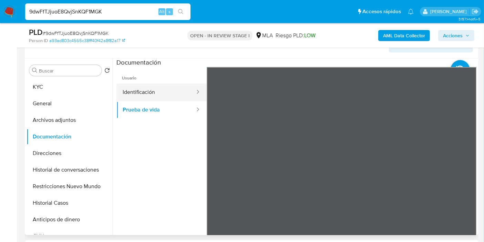
click at [162, 91] on button "Identificación" at bounding box center [155, 92] width 79 height 18
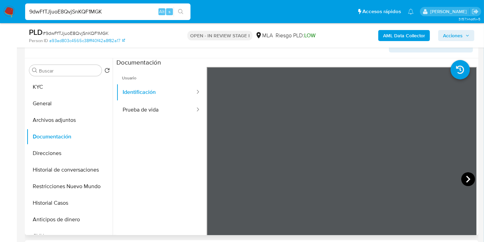
click at [467, 178] on icon at bounding box center [468, 178] width 4 height 7
drag, startPoint x: 162, startPoint y: 94, endPoint x: 161, endPoint y: 104, distance: 10.7
click at [162, 94] on button "Identificación" at bounding box center [155, 92] width 79 height 18
click at [162, 114] on button "Prueba de vida" at bounding box center [155, 110] width 79 height 18
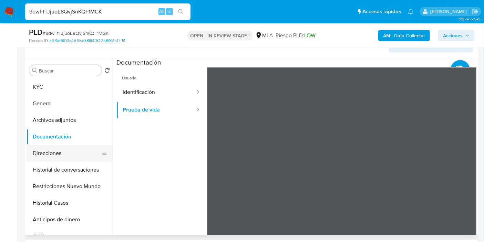
click at [56, 149] on button "Direcciones" at bounding box center [67, 153] width 81 height 17
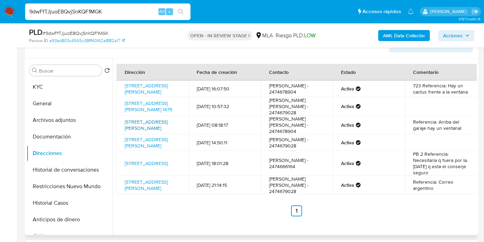
drag, startPoint x: 127, startPoint y: 118, endPoint x: 174, endPoint y: 126, distance: 47.2
click at [174, 126] on td "Calle Saavedra 581, Arrecifes, Buenos Aires, 2740, Argentina 581" at bounding box center [152, 124] width 72 height 19
copy link "Calle Saavedra 581, Arrecifes, Buenos Aires"
click at [57, 79] on button "KYC" at bounding box center [67, 87] width 81 height 17
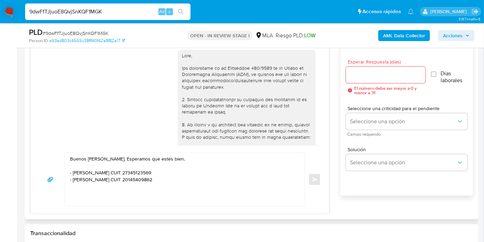
scroll to position [389, 0]
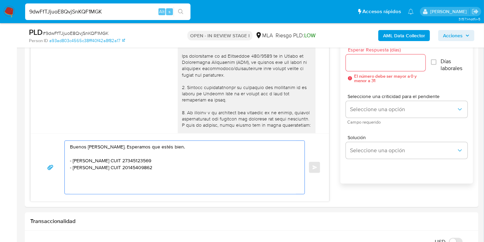
drag, startPoint x: 212, startPoint y: 179, endPoint x: 0, endPoint y: 127, distance: 217.9
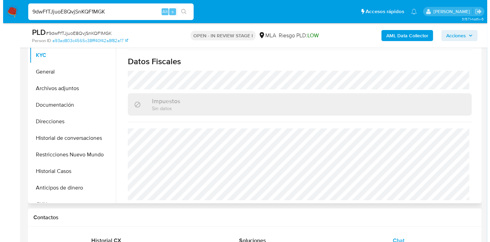
scroll to position [82, 0]
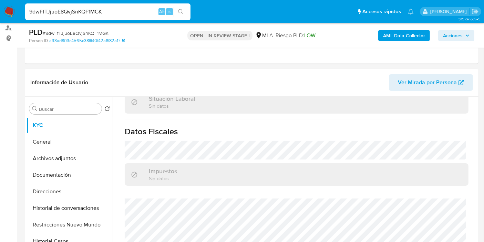
click at [400, 36] on b "AML Data Collector" at bounding box center [404, 35] width 42 height 11
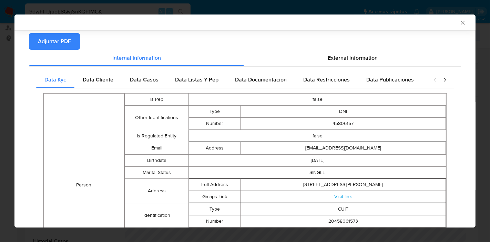
scroll to position [45, 0]
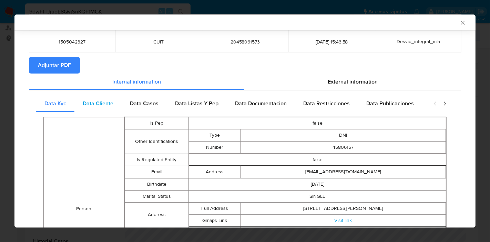
click at [105, 109] on div "Data Cliente" at bounding box center [97, 103] width 47 height 17
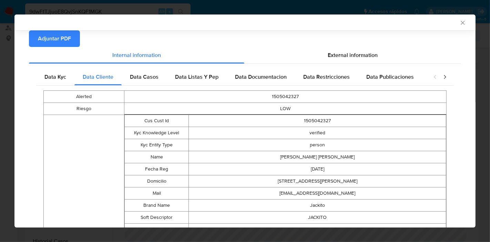
drag, startPoint x: 143, startPoint y: 78, endPoint x: 202, endPoint y: 79, distance: 58.9
click at [143, 78] on span "Data Casos" at bounding box center [144, 77] width 29 height 8
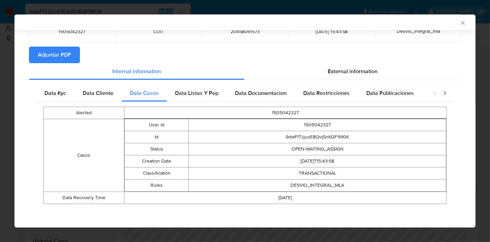
drag, startPoint x: 199, startPoint y: 91, endPoint x: 277, endPoint y: 108, distance: 80.1
click at [199, 91] on span "Data Listas Y Pep" at bounding box center [196, 93] width 43 height 8
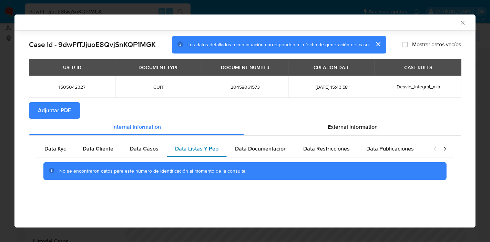
drag, startPoint x: 141, startPoint y: 145, endPoint x: 224, endPoint y: 146, distance: 83.0
click at [148, 146] on span "Data Casos" at bounding box center [144, 148] width 29 height 8
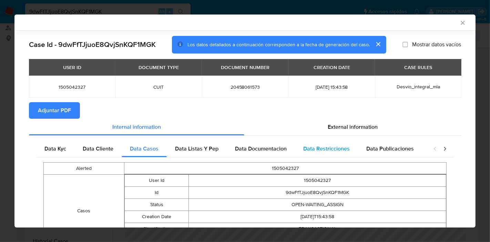
drag, startPoint x: 267, startPoint y: 149, endPoint x: 337, endPoint y: 146, distance: 70.7
click at [268, 149] on span "Data Documentacion" at bounding box center [261, 148] width 52 height 8
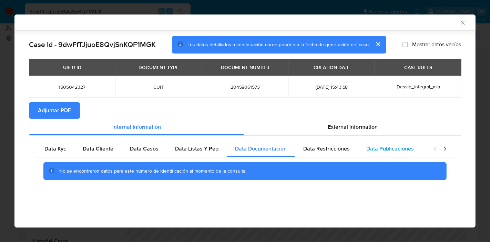
drag, startPoint x: 338, startPoint y: 146, endPoint x: 409, endPoint y: 150, distance: 70.8
click at [344, 148] on span "Data Restricciones" at bounding box center [326, 148] width 47 height 8
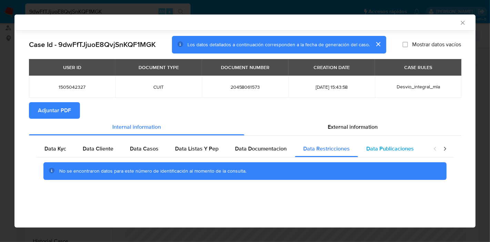
click at [409, 150] on span "Data Publicaciones" at bounding box center [390, 148] width 48 height 8
click at [448, 147] on icon "closure-recommendation-modal" at bounding box center [444, 148] width 7 height 7
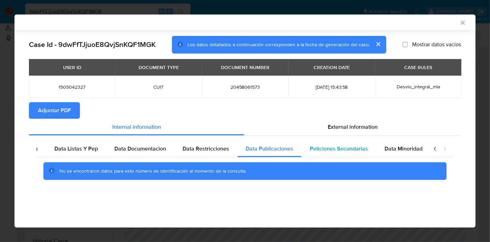
scroll to position [0, 121]
drag, startPoint x: 361, startPoint y: 151, endPoint x: 380, endPoint y: 148, distance: 19.2
click at [362, 151] on span "Peticiones Secundarias" at bounding box center [338, 148] width 58 height 8
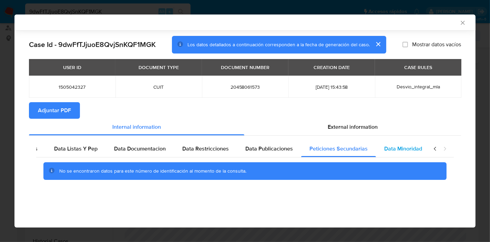
drag, startPoint x: 387, startPoint y: 146, endPoint x: 414, endPoint y: 146, distance: 27.2
click at [401, 146] on span "Data Minoridad" at bounding box center [403, 148] width 38 height 8
click at [432, 147] on icon "closure-recommendation-modal" at bounding box center [435, 148] width 7 height 7
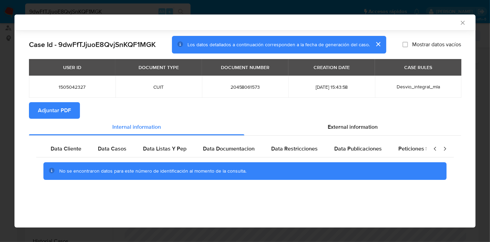
scroll to position [0, 0]
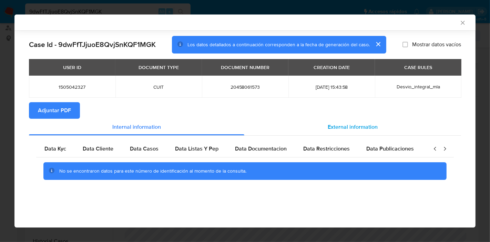
drag, startPoint x: 49, startPoint y: 144, endPoint x: 335, endPoint y: 120, distance: 287.1
click at [49, 144] on span "Data Kyc" at bounding box center [55, 148] width 22 height 8
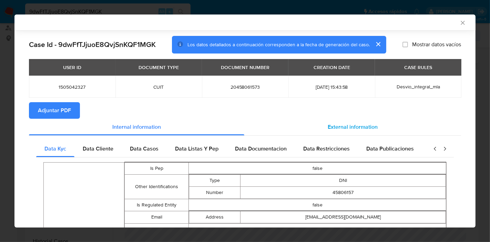
click at [351, 123] on span "External information" at bounding box center [353, 127] width 50 height 8
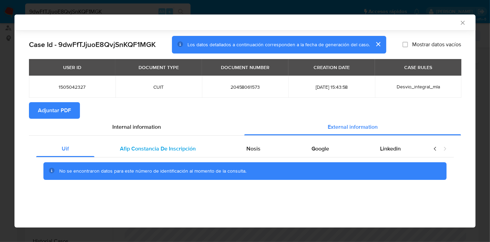
click at [162, 152] on div "Afip Constancia De Inscripción" at bounding box center [157, 148] width 127 height 17
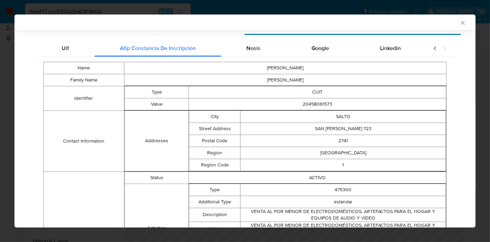
scroll to position [37, 0]
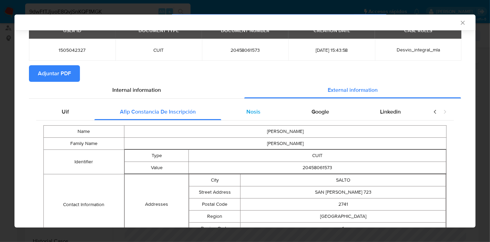
drag, startPoint x: 264, startPoint y: 117, endPoint x: 280, endPoint y: 120, distance: 16.4
click at [264, 116] on div "Nosis" at bounding box center [253, 111] width 65 height 17
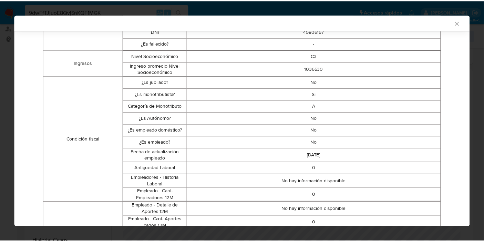
scroll to position [0, 0]
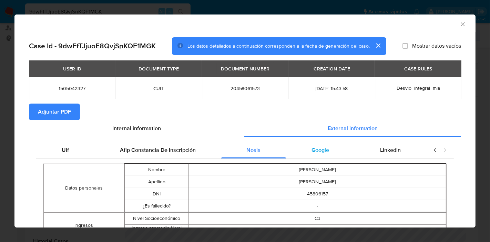
click at [318, 152] on span "Google" at bounding box center [321, 150] width 18 height 8
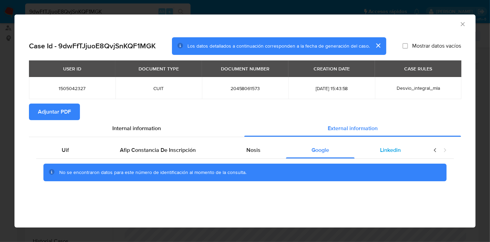
click at [404, 149] on div "Linkedin" at bounding box center [391, 150] width 72 height 17
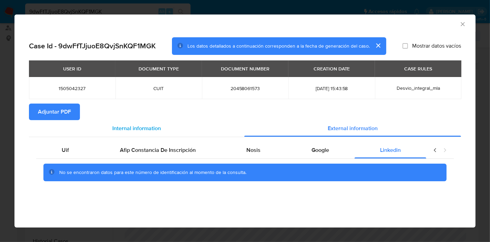
drag, startPoint x: 72, startPoint y: 153, endPoint x: 137, endPoint y: 134, distance: 67.3
click at [79, 153] on div "Uif" at bounding box center [65, 150] width 58 height 17
click at [137, 134] on div "Internal information" at bounding box center [136, 128] width 215 height 17
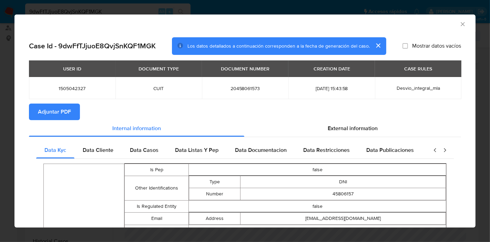
click at [52, 117] on span "Adjuntar PDF" at bounding box center [54, 111] width 33 height 15
click at [459, 25] on icon "Cerrar ventana" at bounding box center [462, 24] width 7 height 7
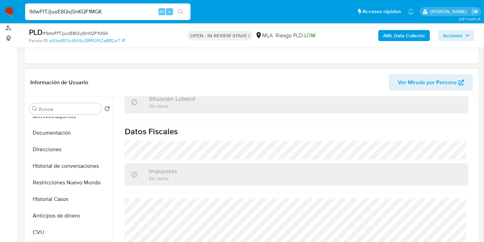
scroll to position [76, 0]
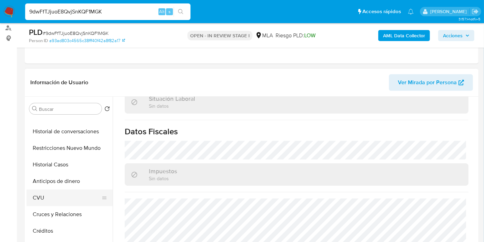
click at [57, 204] on button "CVU" at bounding box center [67, 197] width 81 height 17
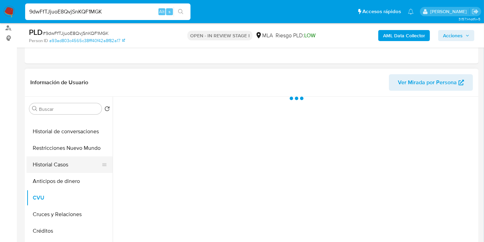
scroll to position [0, 0]
click at [78, 164] on button "Historial Casos" at bounding box center [67, 164] width 81 height 17
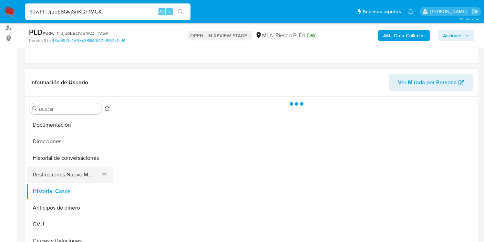
scroll to position [38, 0]
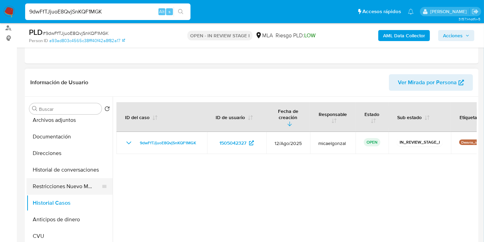
drag, startPoint x: 74, startPoint y: 200, endPoint x: 78, endPoint y: 179, distance: 20.9
click at [74, 198] on button "Historial Casos" at bounding box center [70, 202] width 86 height 17
click at [78, 179] on button "Restricciones Nuevo Mundo" at bounding box center [67, 186] width 81 height 17
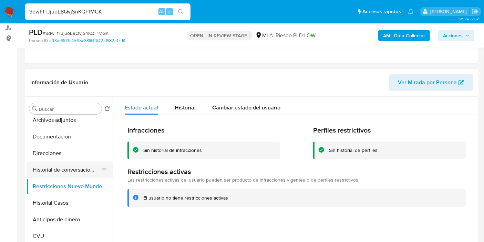
click at [80, 168] on button "Historial de conversaciones" at bounding box center [67, 169] width 81 height 17
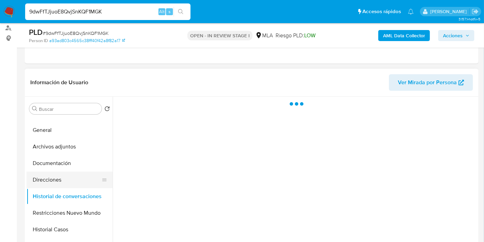
scroll to position [0, 0]
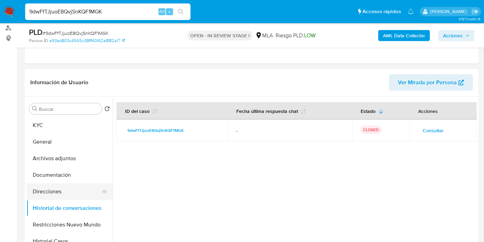
click at [76, 194] on button "Direcciones" at bounding box center [67, 191] width 81 height 17
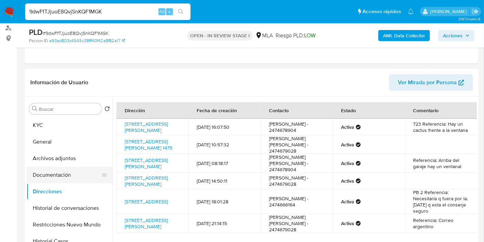
click at [82, 177] on button "Documentación" at bounding box center [67, 174] width 81 height 17
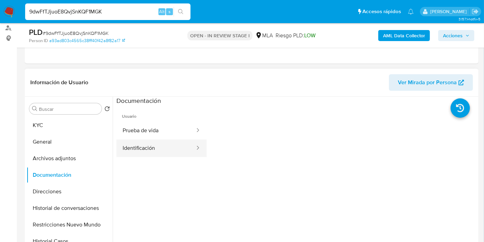
click at [194, 146] on icon at bounding box center [197, 147] width 7 height 7
click at [157, 151] on button "Identificación" at bounding box center [155, 148] width 79 height 18
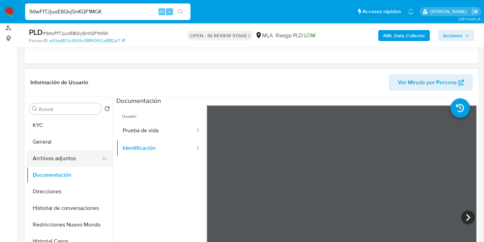
drag, startPoint x: 91, startPoint y: 144, endPoint x: 59, endPoint y: 155, distance: 34.0
click at [89, 146] on button "General" at bounding box center [70, 141] width 86 height 17
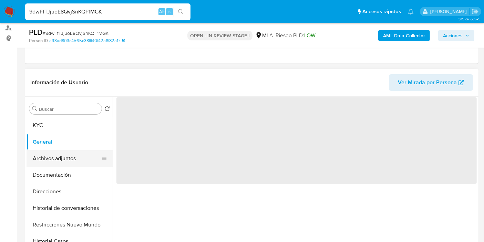
click at [59, 155] on button "Archivos adjuntos" at bounding box center [67, 158] width 81 height 17
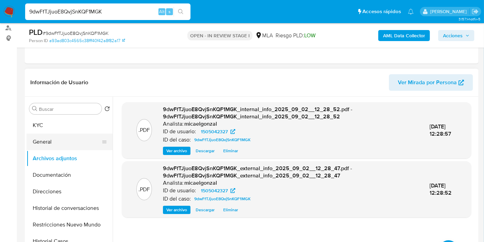
click at [76, 133] on button "General" at bounding box center [67, 141] width 81 height 17
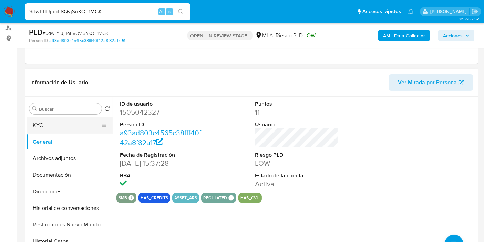
click at [79, 127] on button "KYC" at bounding box center [67, 125] width 81 height 17
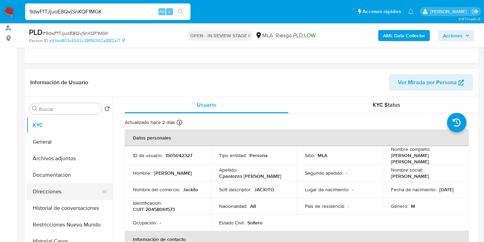
click at [40, 191] on button "Direcciones" at bounding box center [67, 191] width 81 height 17
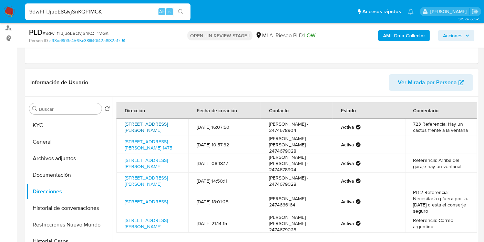
click at [155, 126] on link "Calle San Pablo 723 Sn, Salto, Buenos Aires, 2741, Argentina SN" at bounding box center [146, 126] width 43 height 13
click at [156, 161] on link "Calle Saavedra 581, Arrecifes, Buenos Aires, 2740, Argentina 581" at bounding box center [146, 162] width 43 height 13
click at [156, 144] on link "Calle Castelli 1475, Pergamino, Buenos Aires, 2700, Argentina 1475" at bounding box center [149, 144] width 48 height 13
click at [143, 225] on link "Calle Sarmiento 86, Salto, Buenos Aires, 2741, Argentina 86" at bounding box center [146, 222] width 43 height 13
click at [162, 205] on link "Laprida 1115, Recoleta, Capital Federal, 1018, Argentina 1115" at bounding box center [146, 201] width 43 height 7
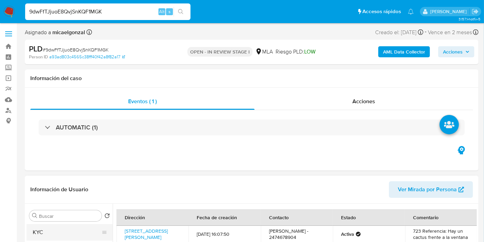
click at [39, 225] on button "KYC" at bounding box center [67, 232] width 81 height 17
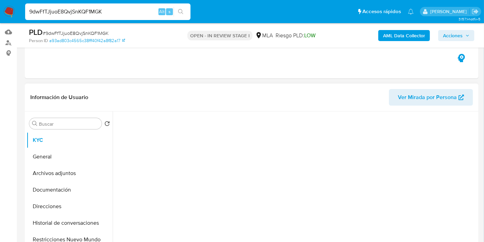
scroll to position [115, 0]
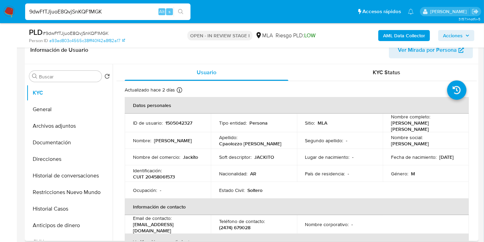
drag, startPoint x: 421, startPoint y: 131, endPoint x: 388, endPoint y: 121, distance: 34.8
click at [388, 121] on td "Nombre completo : Valentino Cpaolozzo Marveggio" at bounding box center [426, 122] width 86 height 19
copy p "Valentino Cpaolozzo Marveggio"
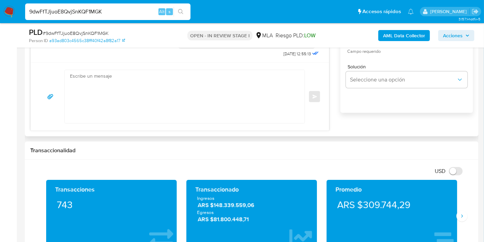
scroll to position [306, 0]
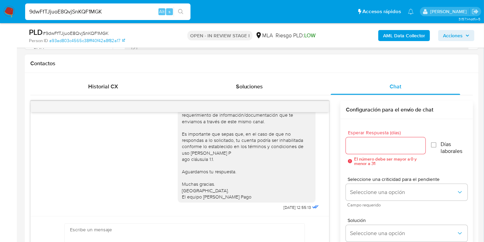
click at [97, 95] on div "18/08/2025 17:41:07 Hola, Esperamos que te encuentres muy bien. Te consultamos …" at bounding box center [251, 189] width 443 height 189
click at [104, 89] on span "Historial CX" at bounding box center [104, 86] width 30 height 8
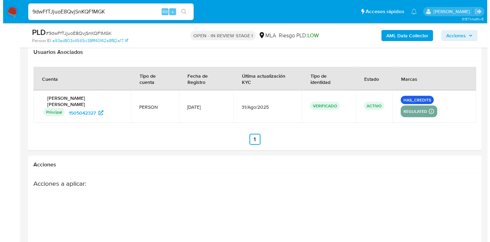
scroll to position [1130, 0]
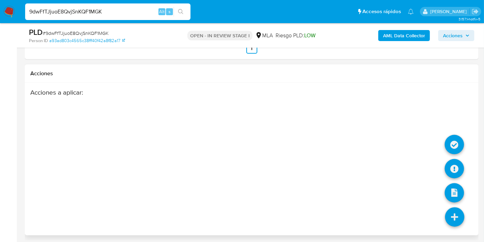
click at [453, 215] on icon at bounding box center [454, 216] width 19 height 19
click at [451, 170] on icon at bounding box center [454, 168] width 19 height 19
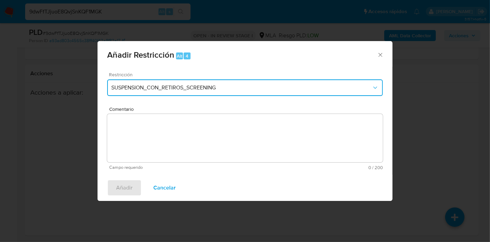
click at [257, 88] on span "SUSPENSION_CON_RETIROS_SCREENING" at bounding box center [241, 87] width 261 height 7
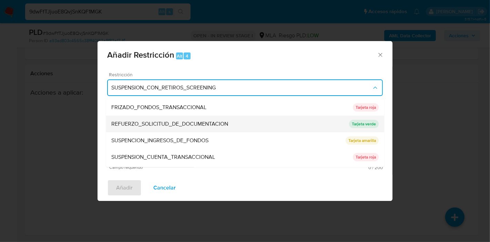
scroll to position [146, 0]
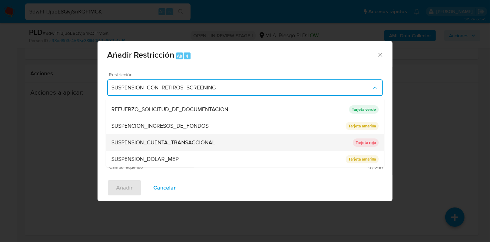
click at [172, 142] on span "SUSPENSION_CUENTA_TRANSACCIONAL" at bounding box center [163, 142] width 104 height 7
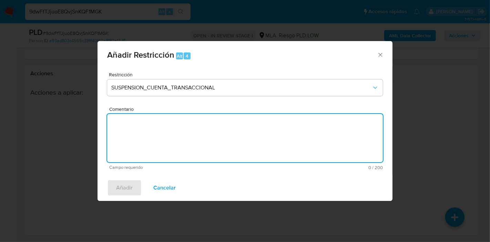
click at [218, 141] on textarea "Comentario" at bounding box center [245, 138] width 276 height 48
type textarea "a"
type textarea "AML"
click at [135, 184] on button "Añadir" at bounding box center [124, 187] width 34 height 17
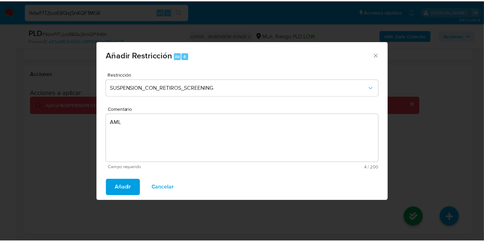
scroll to position [1114, 0]
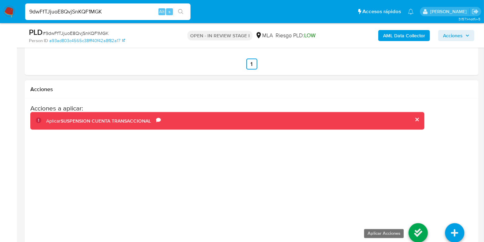
drag, startPoint x: 429, startPoint y: 227, endPoint x: 425, endPoint y: 227, distance: 4.1
click at [426, 227] on li at bounding box center [418, 233] width 37 height 39
click at [419, 226] on icon at bounding box center [418, 232] width 19 height 19
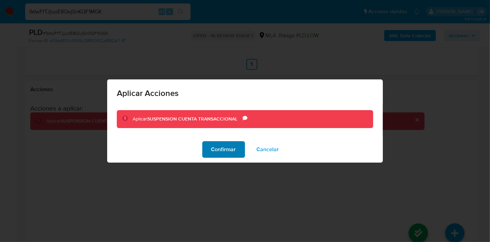
click at [226, 151] on span "Confirmar" at bounding box center [223, 149] width 25 height 15
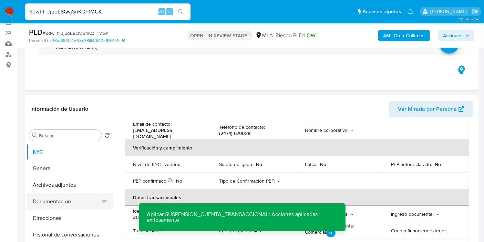
scroll to position [76, 0]
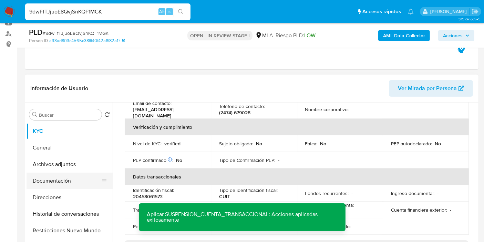
click at [49, 174] on button "Documentación" at bounding box center [67, 180] width 81 height 17
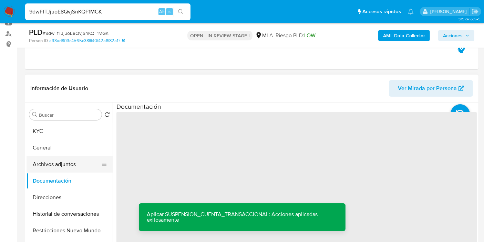
click at [59, 166] on button "Archivos adjuntos" at bounding box center [67, 164] width 81 height 17
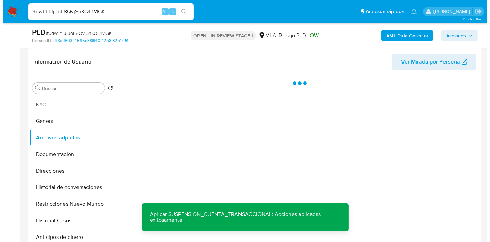
scroll to position [115, 0]
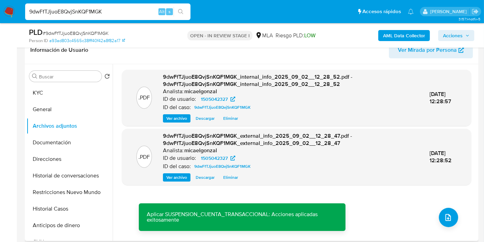
click at [434, 223] on div ".PDF 9dwFfTJjuoE8QvjSnKQF1MGK_internal_info_2025_09_02__12_28_52.pdf - 9dwFfTJj…" at bounding box center [296, 152] width 349 height 165
click at [444, 219] on span "upload-file" at bounding box center [448, 217] width 8 height 8
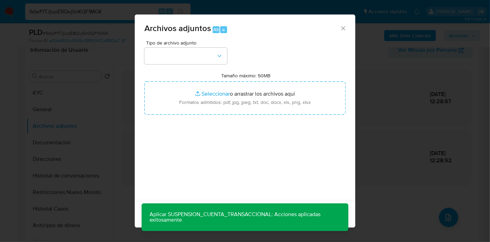
drag, startPoint x: 203, startPoint y: 45, endPoint x: 202, endPoint y: 52, distance: 6.4
click at [204, 46] on div "Tipo de archivo adjunto" at bounding box center [185, 52] width 83 height 24
click at [202, 52] on button "button" at bounding box center [185, 56] width 83 height 17
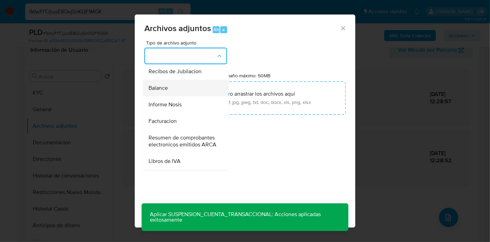
scroll to position [120, 0]
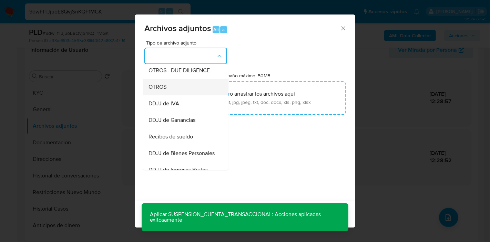
click at [181, 87] on div "OTROS" at bounding box center [184, 87] width 70 height 17
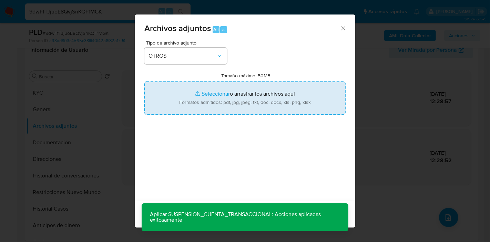
click at [229, 85] on input "Tamaño máximo: 50MB Seleccionar archivos" at bounding box center [244, 97] width 201 height 33
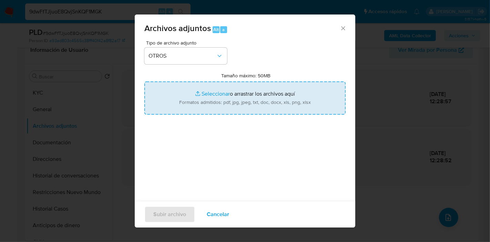
type input "C:\fakepath\Movimientos de Valentino Paolozzo Marveggio.xlsx"
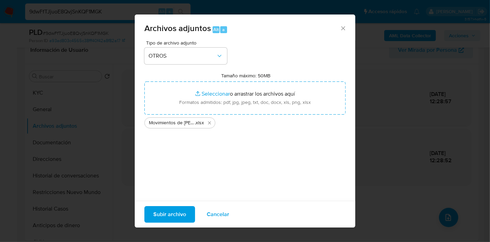
click at [160, 207] on span "Subir archivo" at bounding box center [169, 213] width 33 height 15
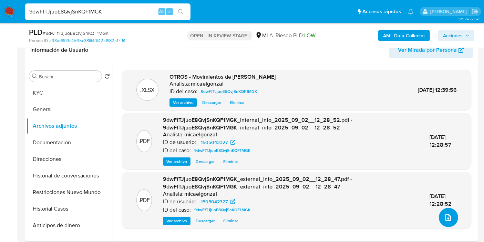
click at [447, 213] on span "upload-file" at bounding box center [448, 217] width 8 height 8
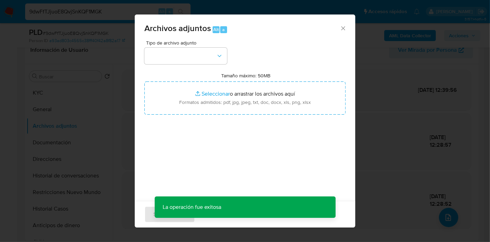
click at [218, 64] on div "Tipo de archivo adjunto Tamaño máximo: 50MB Seleccionar archivos Seleccionar o …" at bounding box center [244, 121] width 201 height 163
click at [214, 55] on button "button" at bounding box center [185, 56] width 83 height 17
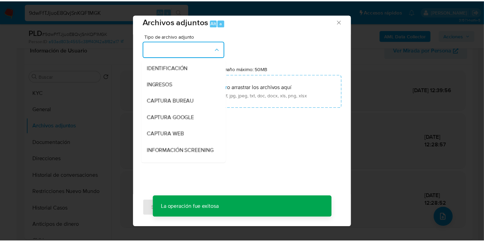
scroll to position [76, 0]
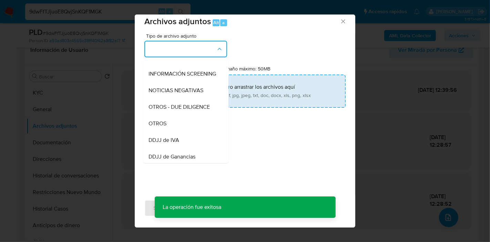
drag, startPoint x: 165, startPoint y: 126, endPoint x: 192, endPoint y: 93, distance: 42.1
click at [167, 124] on div "OTROS" at bounding box center [184, 123] width 70 height 17
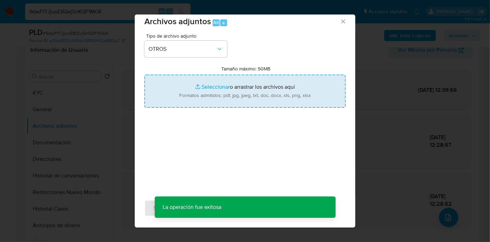
click at [204, 83] on input "Tamaño máximo: 50MB Seleccionar archivos" at bounding box center [244, 90] width 201 height 33
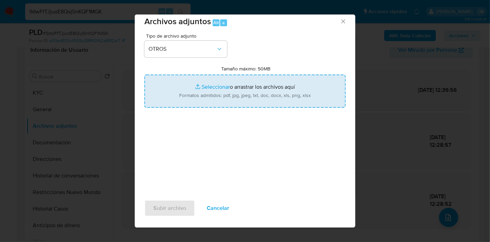
type input "C:\fakepath\Caselog 9dwFfTJjuoE8QvjSnKQF1MGK_2025_08_19_05_24_47.docx"
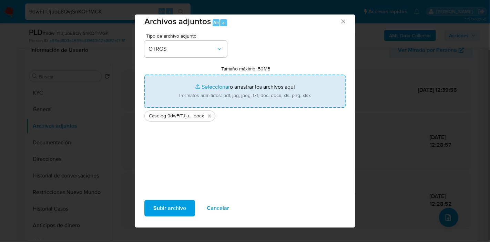
click at [169, 206] on span "Subir archivo" at bounding box center [169, 207] width 33 height 15
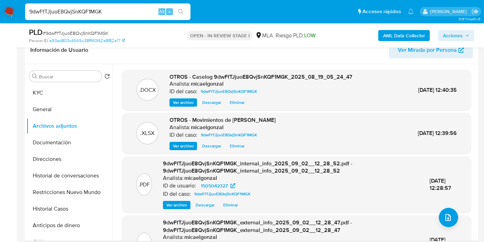
click at [63, 194] on button "Restricciones Nuevo Mundo" at bounding box center [70, 192] width 86 height 17
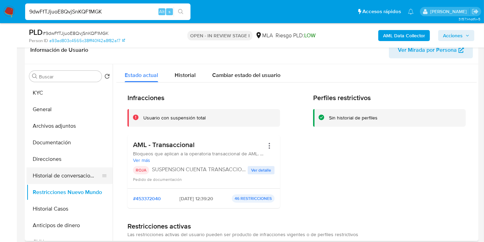
click at [76, 171] on button "Historial de conversaciones" at bounding box center [67, 175] width 81 height 17
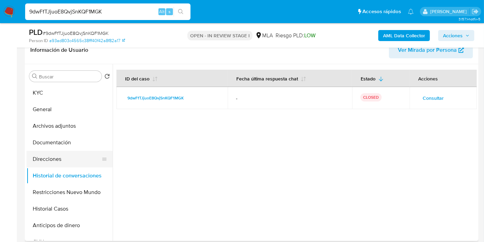
click at [64, 151] on button "Direcciones" at bounding box center [67, 159] width 81 height 17
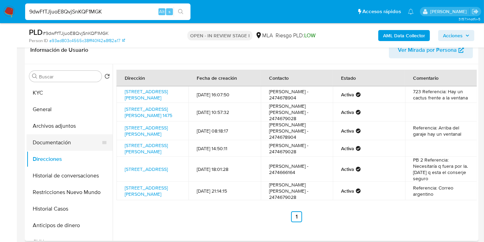
click at [70, 135] on button "Documentación" at bounding box center [67, 142] width 81 height 17
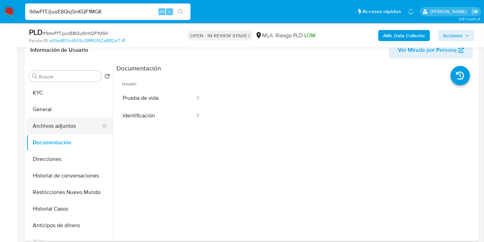
click at [84, 119] on button "Archivos adjuntos" at bounding box center [67, 126] width 81 height 17
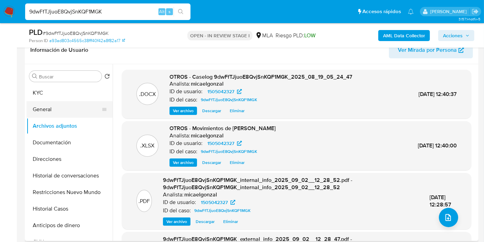
click at [80, 105] on button "General" at bounding box center [67, 109] width 81 height 17
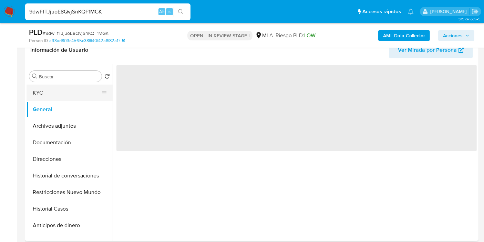
click at [47, 96] on button "KYC" at bounding box center [67, 92] width 81 height 17
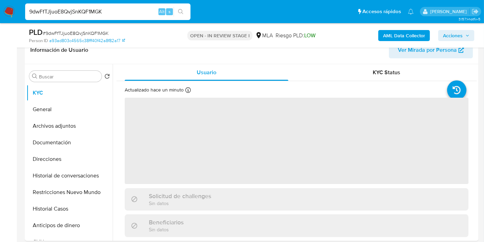
click at [469, 30] on button "Acciones" at bounding box center [456, 35] width 36 height 11
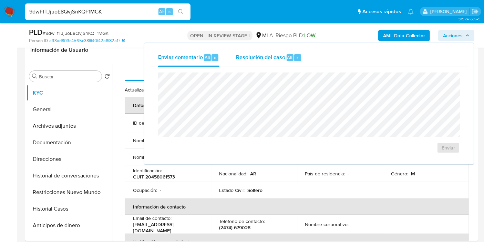
click at [263, 65] on div "Resolución del caso Alt r" at bounding box center [269, 58] width 66 height 18
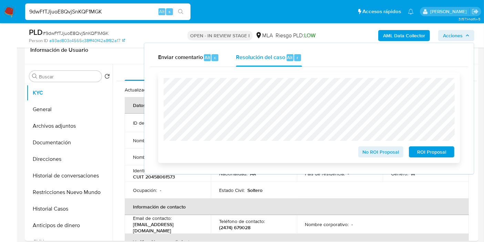
click at [438, 152] on span "ROI Proposal" at bounding box center [432, 152] width 36 height 10
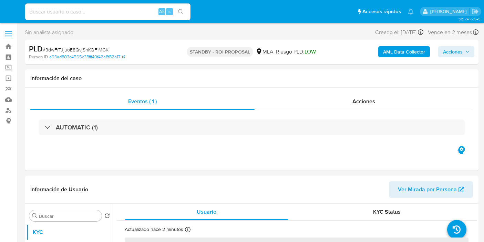
select select "10"
click at [81, 18] on div "Alt s" at bounding box center [107, 11] width 165 height 17
drag, startPoint x: 22, startPoint y: 18, endPoint x: 9, endPoint y: 12, distance: 14.3
click at [18, 16] on nav "Pausado Ver notificaciones Alt s Accesos rápidos Presiona las siguientes teclas…" at bounding box center [242, 11] width 484 height 23
click at [9, 12] on img at bounding box center [9, 12] width 12 height 12
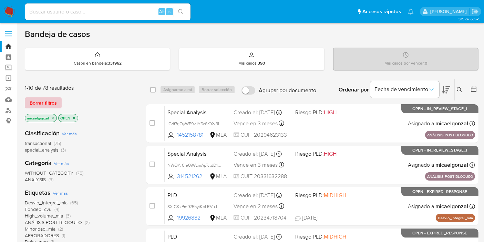
click at [44, 106] on span "Borrar filtros" at bounding box center [43, 103] width 27 height 10
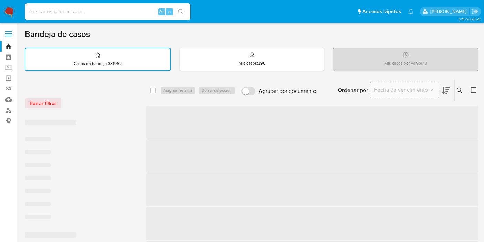
click at [45, 100] on div "Borrar filtros" at bounding box center [80, 103] width 110 height 11
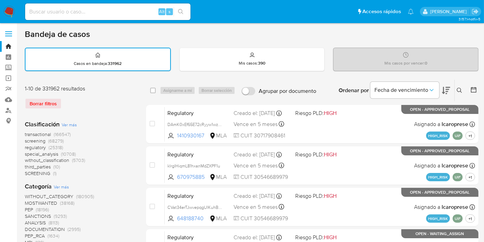
click at [461, 89] on icon at bounding box center [460, 91] width 6 height 6
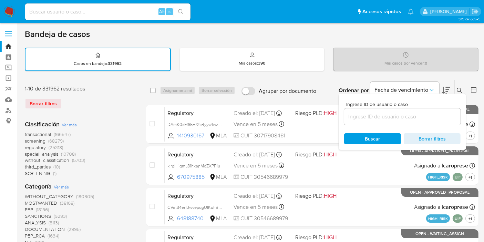
click at [426, 111] on div at bounding box center [402, 116] width 116 height 17
click at [409, 120] on input at bounding box center [402, 116] width 116 height 9
paste input "nA3xfBALhtYFbsftHK6v5eCJ"
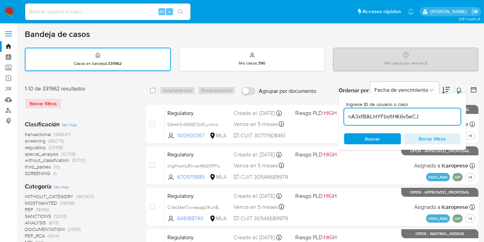
type input "nA3xfBALhtYFbsftHK6v5eCJ"
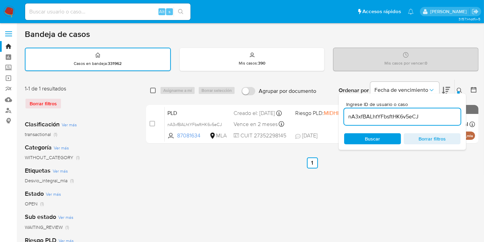
click at [154, 90] on input "checkbox" at bounding box center [153, 91] width 6 height 6
checkbox input "true"
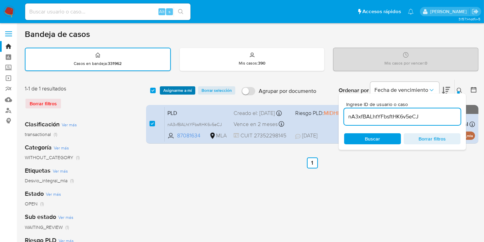
click at [164, 91] on span "Asignarme a mí" at bounding box center [177, 90] width 29 height 7
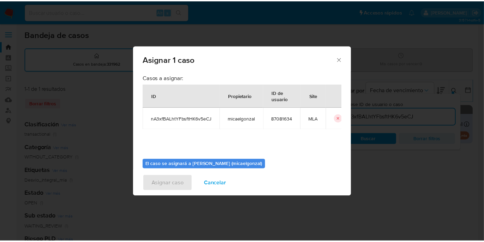
scroll to position [35, 0]
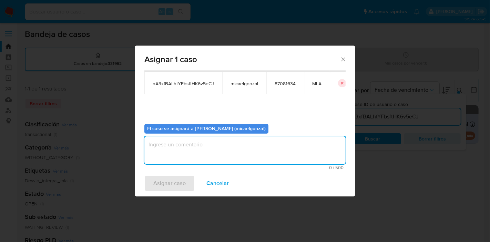
click at [204, 150] on textarea "assign-modal" at bounding box center [244, 150] width 201 height 28
click at [170, 188] on span "Asignar caso" at bounding box center [169, 182] width 32 height 15
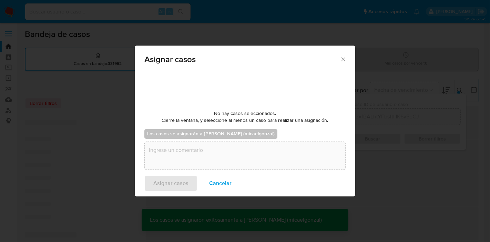
checkbox input "false"
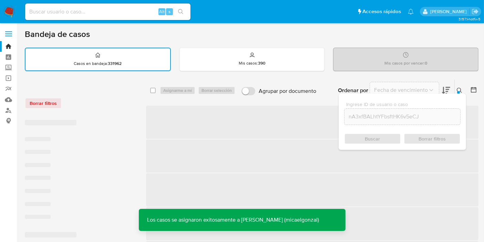
click at [74, 11] on input at bounding box center [107, 11] width 165 height 9
paste input "nA3xfBALhtYFbsftHK6v5eCJ"
type input "nA3xfBALhtYFbsftHK6v5eCJ"
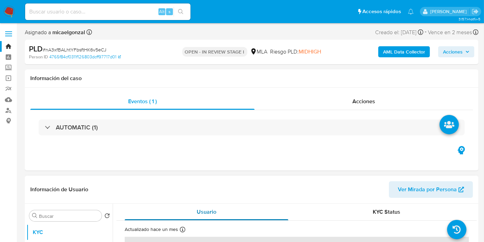
select select "10"
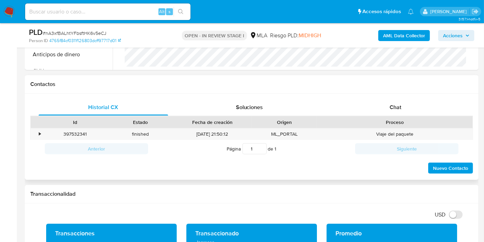
scroll to position [306, 0]
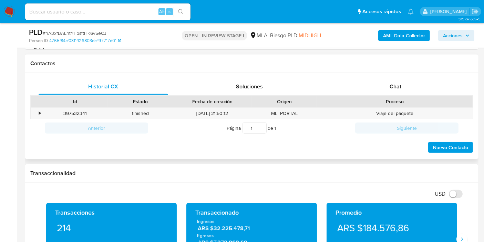
click at [420, 96] on div "Proceso" at bounding box center [395, 101] width 156 height 12
click at [428, 89] on div "Chat" at bounding box center [396, 86] width 130 height 17
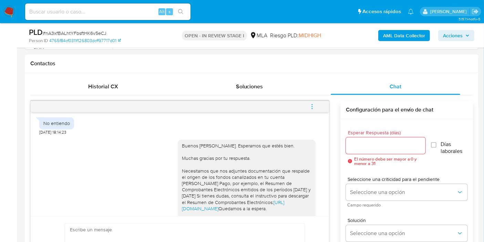
scroll to position [115, 0]
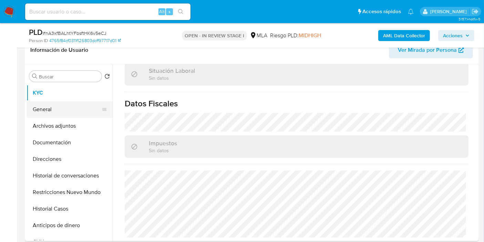
click at [56, 114] on button "General" at bounding box center [67, 109] width 81 height 17
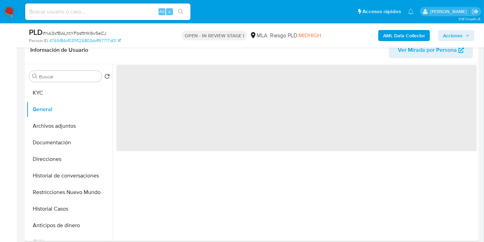
scroll to position [0, 0]
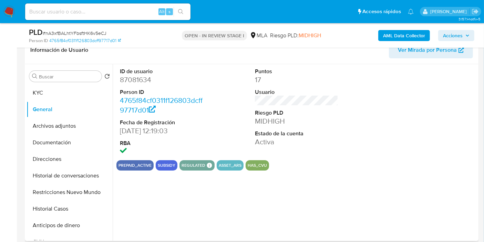
click at [143, 79] on dd "87081634" at bounding box center [161, 80] width 83 height 10
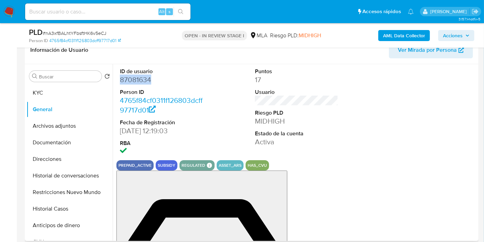
copy dd "87081634"
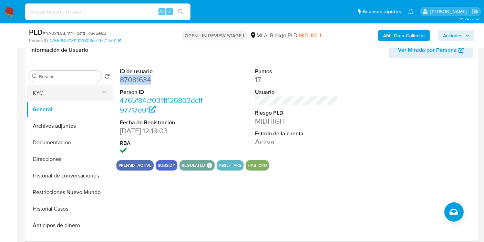
click at [59, 98] on button "KYC" at bounding box center [67, 92] width 81 height 17
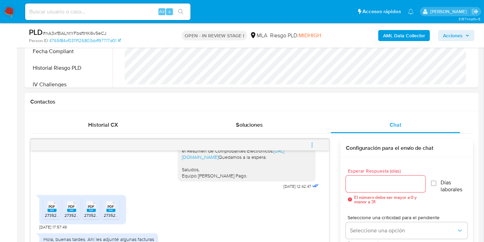
scroll to position [421, 0]
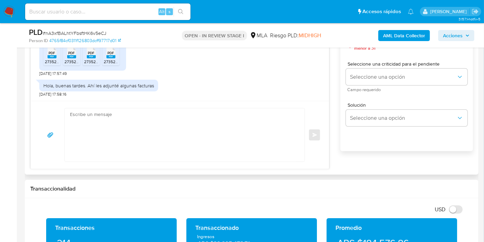
click at [228, 145] on textarea at bounding box center [183, 134] width 226 height 53
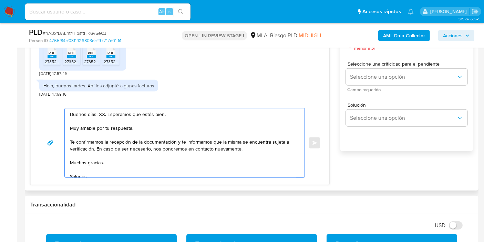
click at [96, 112] on textarea "Buenos días, XX. Esperamos que estés bien. Muy amable por tu respuesta. Te conf…" at bounding box center [183, 142] width 226 height 69
click at [98, 111] on textarea "Buenos días, XX. Esperamos que estés bien. Muy amable por tu respuesta. Te conf…" at bounding box center [183, 142] width 226 height 69
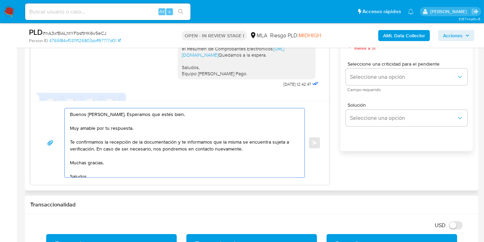
scroll to position [340, 0]
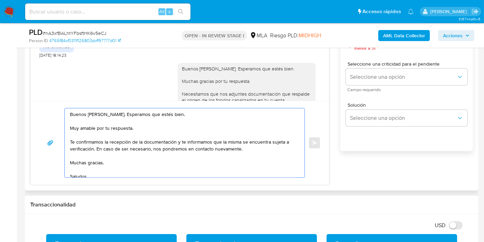
click at [110, 125] on textarea "Buenos días, Luciana. Esperamos que estés bien. Muy amable por tu respuesta. Te…" at bounding box center [183, 142] width 226 height 69
drag, startPoint x: 110, startPoint y: 125, endPoint x: 114, endPoint y: 121, distance: 6.1
click at [110, 125] on textarea "Buenos días, Luciana. Esperamos que estés bien. Muy amable por tu respuesta. Te…" at bounding box center [183, 142] width 226 height 69
drag, startPoint x: 178, startPoint y: 142, endPoint x: 94, endPoint y: 147, distance: 83.6
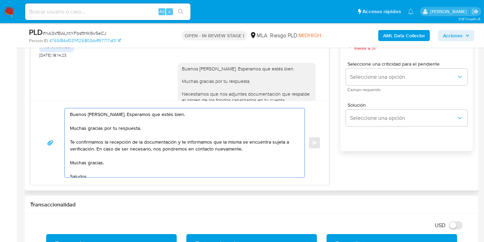
click at [94, 147] on textarea "Buenos días, Luciana. Esperamos que estés bien. Muchas gracias por tu respuesta…" at bounding box center [183, 142] width 226 height 69
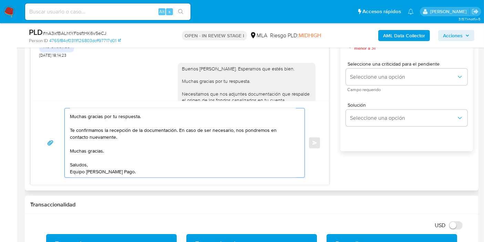
drag, startPoint x: 95, startPoint y: 124, endPoint x: 90, endPoint y: 137, distance: 14.1
click at [92, 131] on textarea "Buenos días, Luciana. Esperamos que estés bien. Muchas gracias por tu respuesta…" at bounding box center [183, 142] width 226 height 69
drag, startPoint x: 90, startPoint y: 137, endPoint x: 92, endPoint y: 134, distance: 4.0
click at [92, 135] on textarea "Buenos días, Luciana. Esperamos que estés bien. Muchas gracias por tu respuesta…" at bounding box center [183, 142] width 226 height 69
click at [93, 132] on textarea "Buenos días, Luciana. Esperamos que estés bien. Muchas gracias por tu respuesta…" at bounding box center [183, 142] width 226 height 69
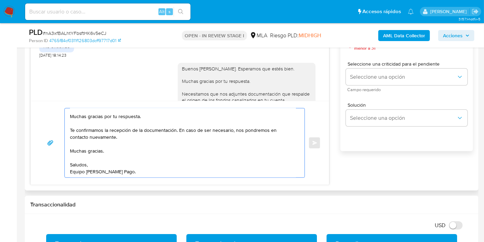
click at [93, 132] on textarea "Buenos días, Luciana. Esperamos que estés bien. Muchas gracias por tu respuesta…" at bounding box center [183, 142] width 226 height 69
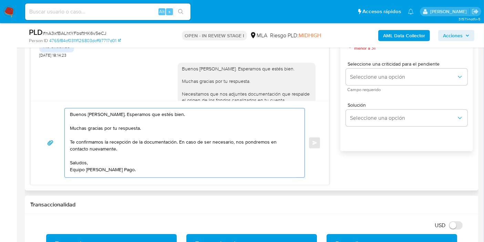
click at [83, 179] on div "Buenos días, Luciana. Esperamos que estés bien. Muchas gracias por tu respuesta…" at bounding box center [180, 143] width 298 height 84
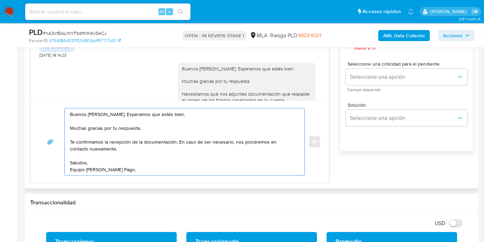
scroll to position [0, 0]
type textarea "Buenos días, Luciana. Esperamos que estés bien. Muchas gracias por tu respuesta…"
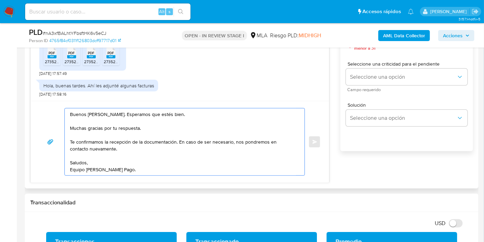
scroll to position [383, 0]
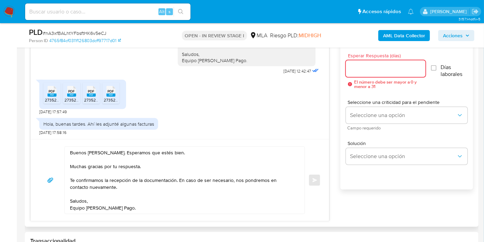
click at [378, 67] on input "Esperar Respuesta (días)" at bounding box center [386, 68] width 80 height 9
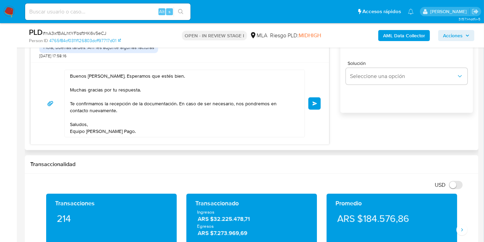
scroll to position [498, 0]
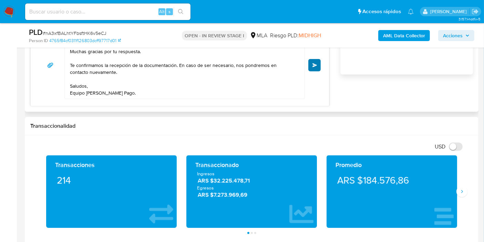
type input "0"
click at [317, 63] on button "Enviar" at bounding box center [314, 65] width 12 height 12
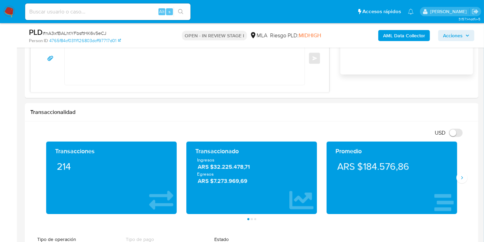
scroll to position [570, 0]
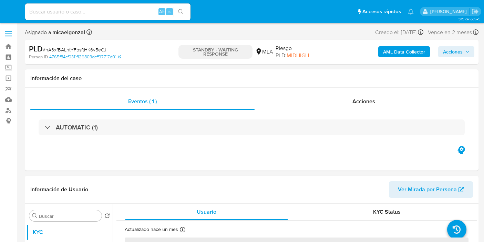
select select "10"
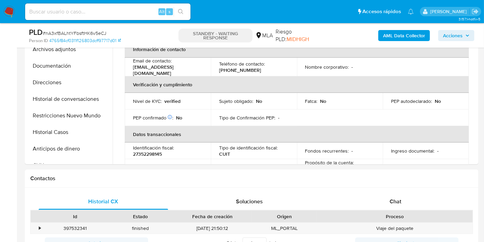
scroll to position [115, 0]
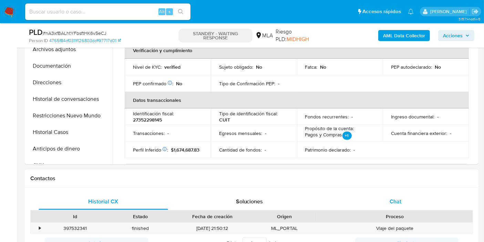
drag, startPoint x: 397, startPoint y: 189, endPoint x: 396, endPoint y: 195, distance: 6.3
click at [396, 194] on div "Historial CX Soluciones Chat Id Estado Fecha de creación Origen Proceso • 39753…" at bounding box center [252, 222] width 454 height 70
drag, startPoint x: 395, startPoint y: 196, endPoint x: 304, endPoint y: 184, distance: 91.5
click at [395, 197] on span "Chat" at bounding box center [396, 201] width 12 height 8
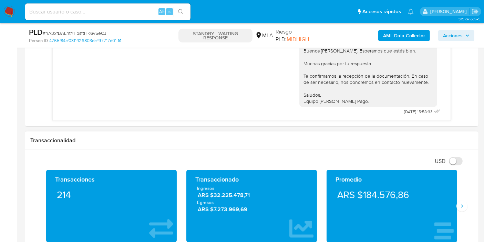
scroll to position [459, 0]
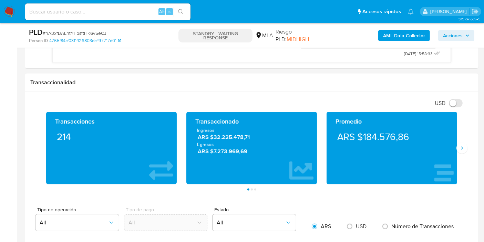
click at [90, 34] on span "# nA3xfBALhtYFbsftHK6v5eCJ" at bounding box center [75, 33] width 64 height 7
copy span "nA3xfBALhtYFbsftHK6v5eCJ"
click at [9, 10] on img at bounding box center [9, 12] width 12 height 12
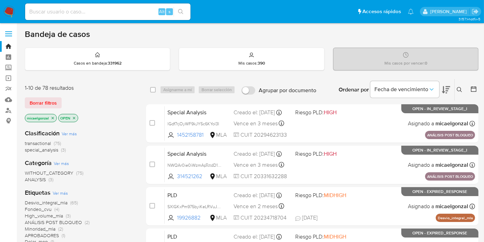
click at [46, 106] on span "Borrar filtros" at bounding box center [43, 103] width 27 height 10
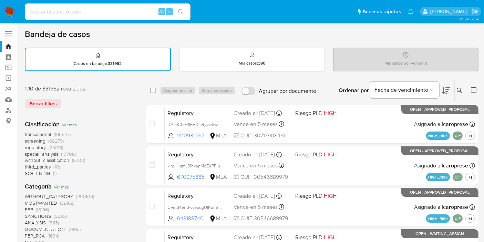
click at [459, 92] on icon at bounding box center [460, 91] width 6 height 6
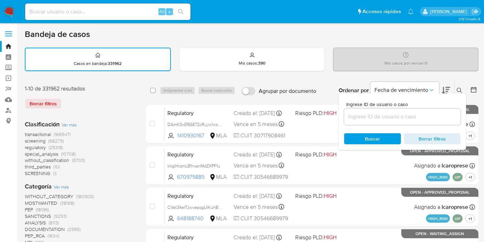
drag, startPoint x: 382, startPoint y: 125, endPoint x: 399, endPoint y: 112, distance: 21.6
click at [394, 115] on div "Ingrese ID de usuario o caso Buscar Borrar filtros" at bounding box center [402, 121] width 127 height 56
click at [399, 112] on input at bounding box center [402, 116] width 116 height 9
paste input "nA3xfBALhtYFbsftHK6v5eCJ"
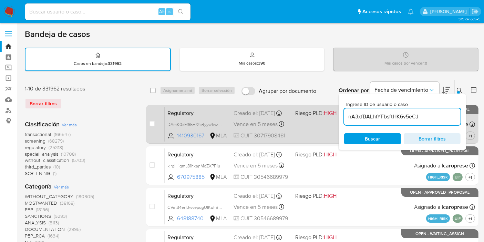
type input "nA3xfBALhtYFbsftHK6v5eCJ"
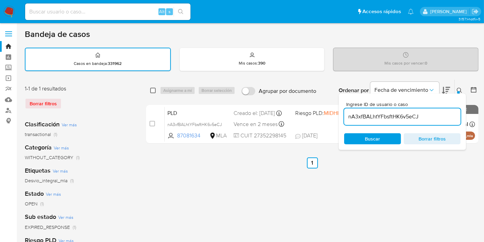
click at [151, 91] on input "checkbox" at bounding box center [153, 91] width 6 height 6
checkbox input "true"
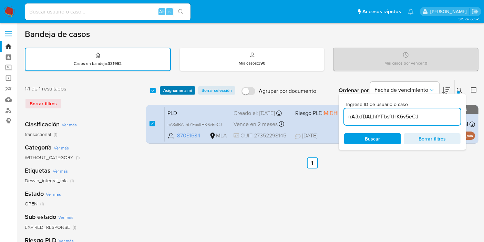
click at [172, 91] on span "Asignarme a mí" at bounding box center [177, 90] width 29 height 7
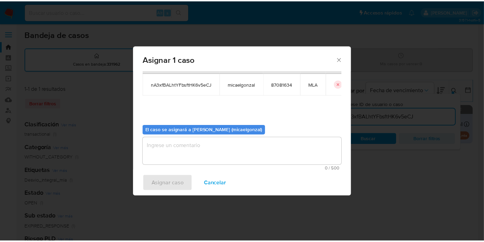
scroll to position [35, 0]
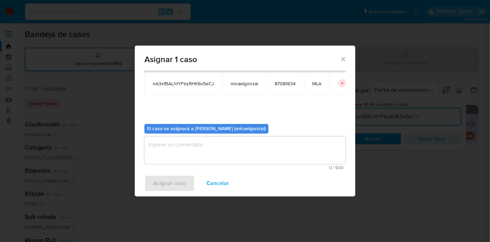
click at [198, 154] on textarea "assign-modal" at bounding box center [244, 150] width 201 height 28
click at [176, 185] on span "Asignar caso" at bounding box center [169, 182] width 32 height 15
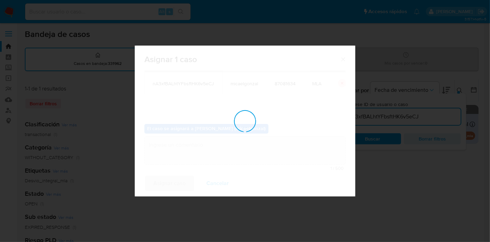
checkbox input "false"
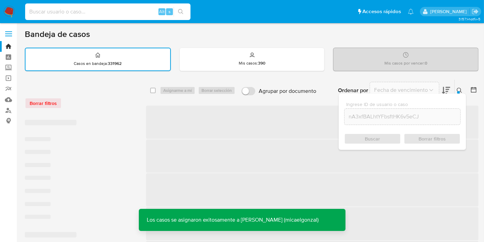
click at [133, 12] on input at bounding box center [107, 11] width 165 height 9
paste input "nA3xfBALhtYFbsftHK6v5eCJ"
type input "nA3xfBALhtYFbsftHK6v5eCJ"
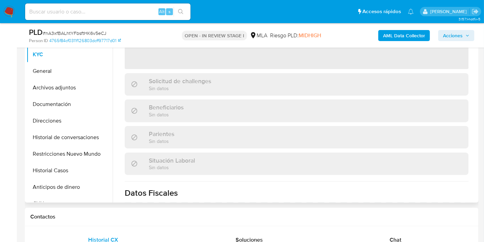
scroll to position [356, 0]
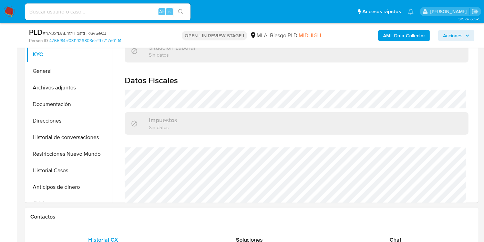
select select "10"
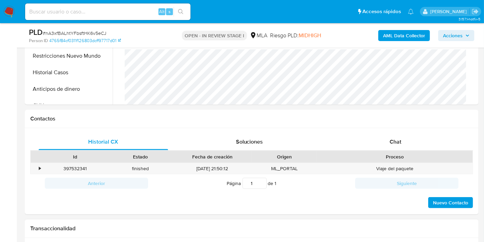
scroll to position [268, 0]
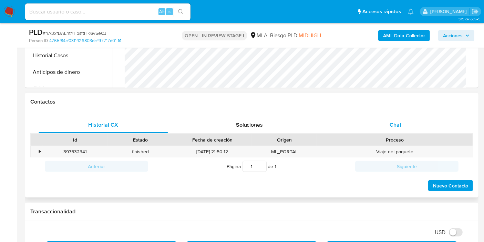
click at [399, 117] on div "Chat" at bounding box center [396, 124] width 130 height 17
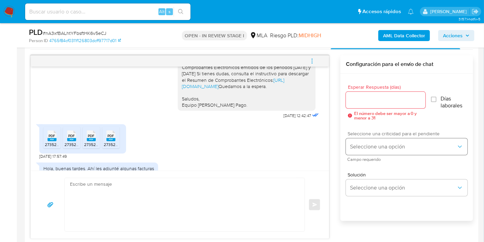
scroll to position [345, 0]
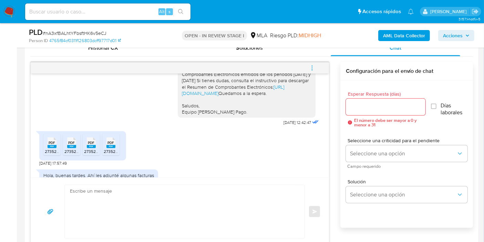
click at [313, 68] on icon "menu-action" at bounding box center [312, 68] width 6 height 6
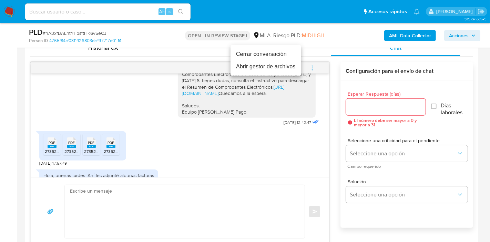
click at [291, 58] on li "Cerrar conversación" at bounding box center [266, 54] width 71 height 12
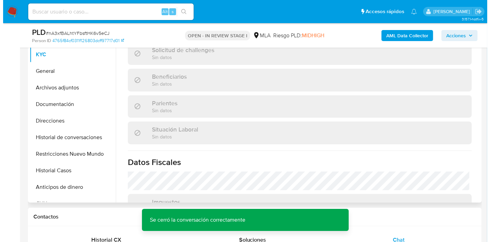
scroll to position [241, 0]
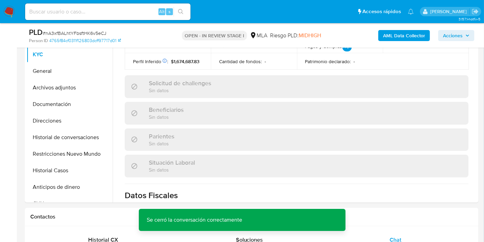
click at [422, 40] on b "AML Data Collector" at bounding box center [404, 35] width 42 height 11
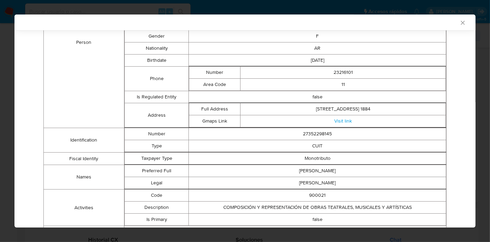
scroll to position [98, 0]
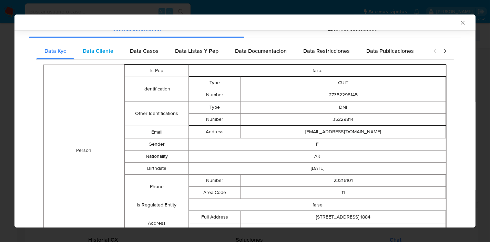
click at [113, 49] on div "Data Cliente" at bounding box center [97, 51] width 47 height 17
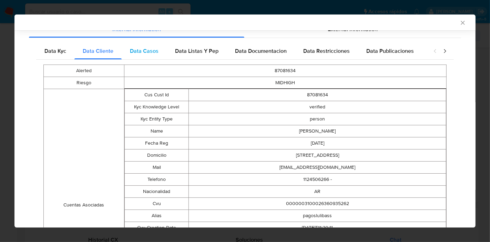
click at [157, 53] on span "Data Casos" at bounding box center [144, 51] width 29 height 8
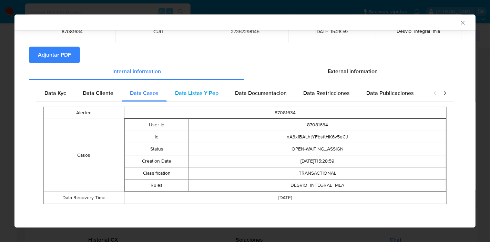
drag, startPoint x: 204, startPoint y: 79, endPoint x: 208, endPoint y: 95, distance: 16.2
click at [205, 79] on div "Internal information External information Data Kyc Data Cliente Data Casos Data…" at bounding box center [245, 138] width 432 height 150
click at [208, 96] on span "Data Listas Y Pep" at bounding box center [196, 93] width 43 height 8
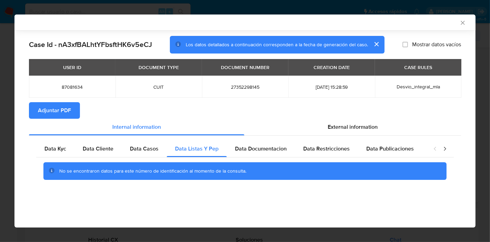
scroll to position [0, 0]
click at [253, 157] on div "No se encontraron datos para este número de identificación al momento de la con…" at bounding box center [245, 171] width 418 height 28
click at [275, 144] on div "Data Documentacion" at bounding box center [261, 148] width 68 height 17
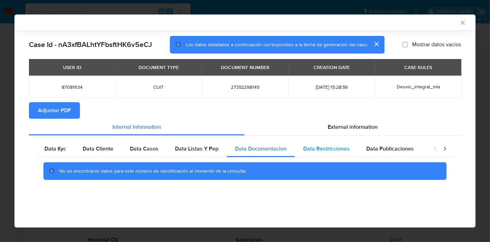
click at [322, 153] on div "Data Restricciones" at bounding box center [326, 148] width 63 height 17
drag, startPoint x: 427, startPoint y: 158, endPoint x: 416, endPoint y: 159, distance: 10.4
click at [420, 159] on div "No se encontraron datos para este número de identificación al momento de la con…" at bounding box center [245, 171] width 418 height 28
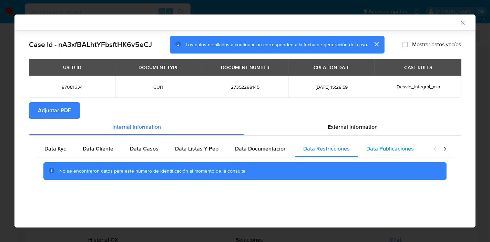
drag, startPoint x: 415, startPoint y: 152, endPoint x: 434, endPoint y: 151, distance: 19.0
click at [415, 151] on div "Data Publicaciones" at bounding box center [390, 148] width 64 height 17
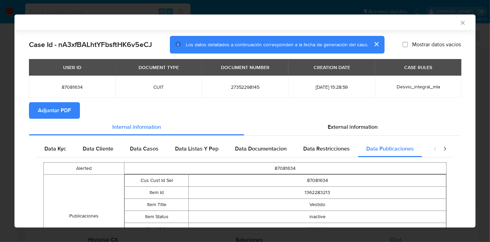
click at [441, 151] on icon "closure-recommendation-modal" at bounding box center [444, 148] width 7 height 7
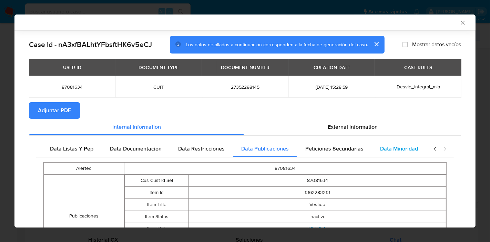
click at [372, 147] on div "Data Minoridad" at bounding box center [399, 148] width 54 height 17
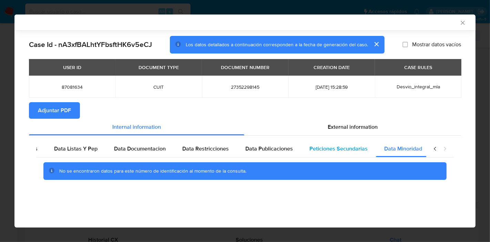
click at [358, 148] on span "Peticiones Secundarias" at bounding box center [338, 148] width 58 height 8
click at [434, 151] on icon "closure-recommendation-modal" at bounding box center [435, 148] width 7 height 7
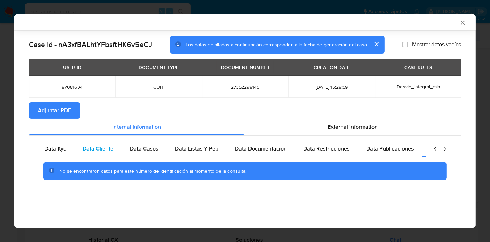
scroll to position [0, 0]
drag, startPoint x: 61, startPoint y: 152, endPoint x: 100, endPoint y: 136, distance: 42.6
click at [61, 151] on span "Data Kyc" at bounding box center [55, 148] width 22 height 8
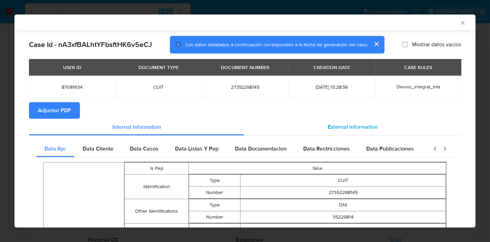
click at [331, 128] on span "External information" at bounding box center [353, 127] width 50 height 8
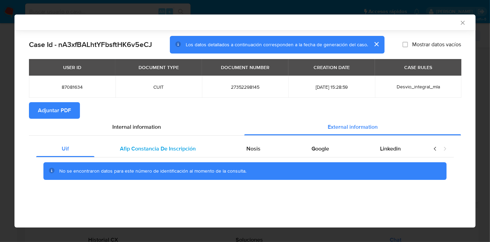
click at [131, 150] on span "Afip Constancia De Inscripción" at bounding box center [158, 148] width 76 height 8
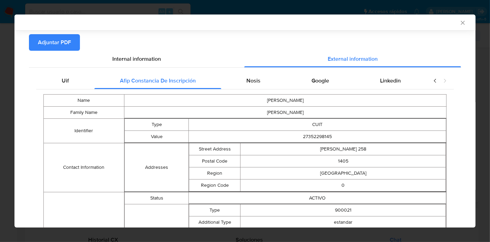
scroll to position [75, 0]
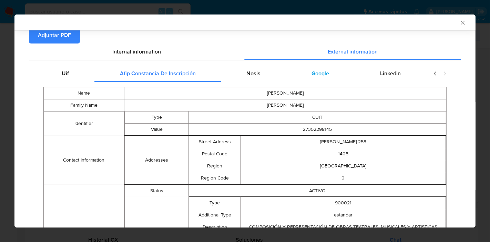
drag, startPoint x: 258, startPoint y: 75, endPoint x: 325, endPoint y: 75, distance: 66.5
click at [260, 75] on div "Nosis" at bounding box center [253, 73] width 65 height 17
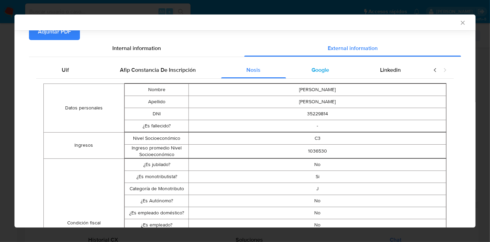
scroll to position [37, 0]
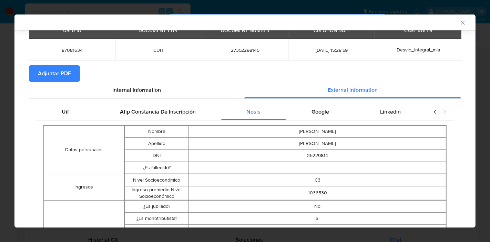
drag, startPoint x: 324, startPoint y: 108, endPoint x: 402, endPoint y: 111, distance: 79.0
click at [324, 109] on span "Google" at bounding box center [321, 112] width 18 height 8
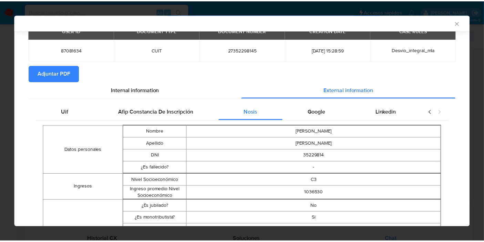
scroll to position [0, 0]
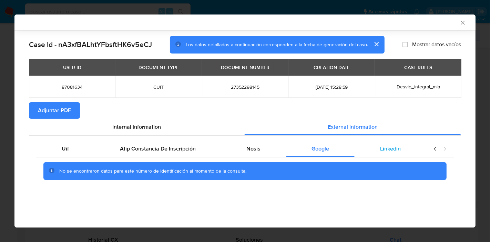
drag, startPoint x: 394, startPoint y: 156, endPoint x: 415, endPoint y: 147, distance: 22.2
click at [397, 156] on div "Linkedin" at bounding box center [391, 148] width 72 height 17
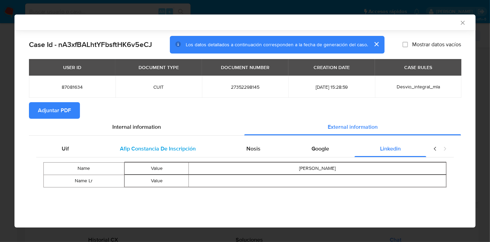
drag, startPoint x: 68, startPoint y: 151, endPoint x: 95, endPoint y: 146, distance: 28.0
click at [78, 149] on div "Uif" at bounding box center [65, 148] width 58 height 17
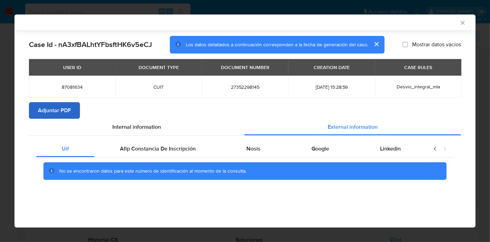
drag, startPoint x: 136, startPoint y: 124, endPoint x: 68, endPoint y: 114, distance: 68.3
click at [135, 123] on span "Internal information" at bounding box center [136, 127] width 49 height 8
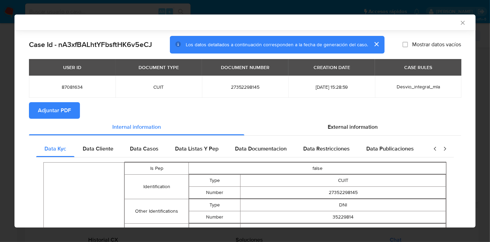
click at [52, 108] on span "Adjuntar PDF" at bounding box center [54, 110] width 33 height 15
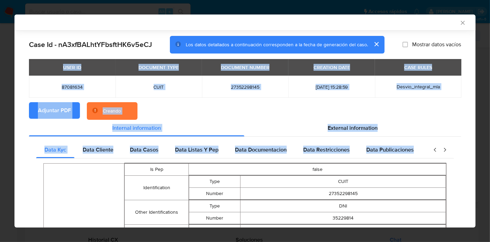
click at [253, 127] on div "External information" at bounding box center [352, 128] width 217 height 17
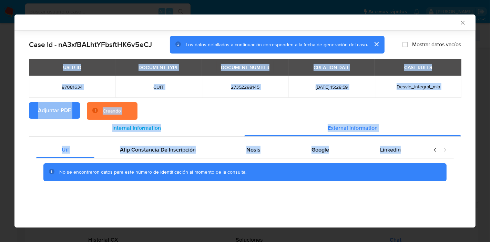
click at [173, 128] on div "Internal information" at bounding box center [136, 128] width 215 height 17
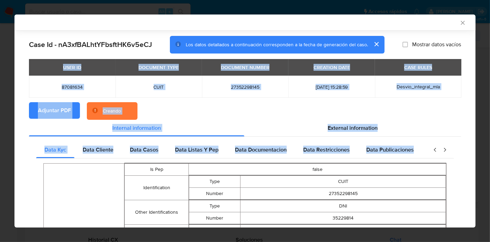
click at [245, 104] on section "Adjuntar PDF Creando" at bounding box center [245, 111] width 432 height 18
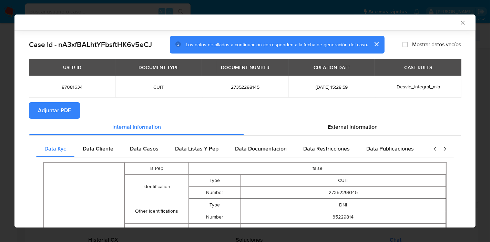
click at [459, 21] on icon "Cerrar ventana" at bounding box center [462, 22] width 7 height 7
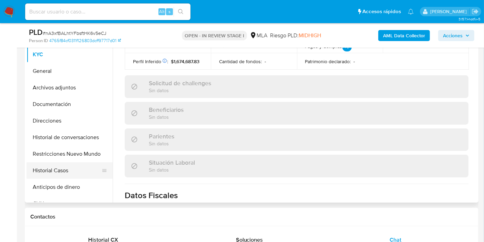
click at [50, 176] on button "Historial Casos" at bounding box center [67, 170] width 81 height 17
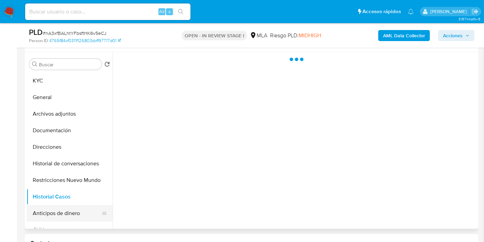
scroll to position [115, 0]
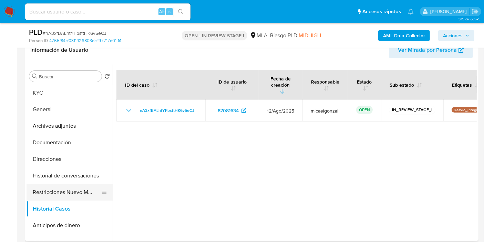
click at [58, 191] on button "Restricciones Nuevo Mundo" at bounding box center [67, 192] width 81 height 17
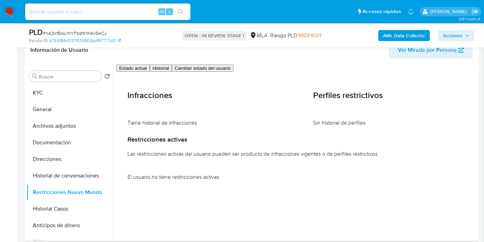
drag, startPoint x: 70, startPoint y: 178, endPoint x: 110, endPoint y: 185, distance: 40.6
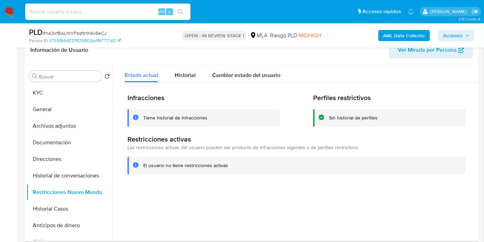
click at [109, 183] on ul "KYC General Archivos adjuntos Documentación Direcciones Historial de conversaci…" at bounding box center [70, 161] width 86 height 155
click at [193, 68] on div "Historial" at bounding box center [185, 73] width 21 height 18
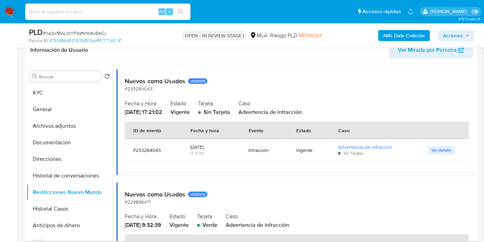
scroll to position [191, 0]
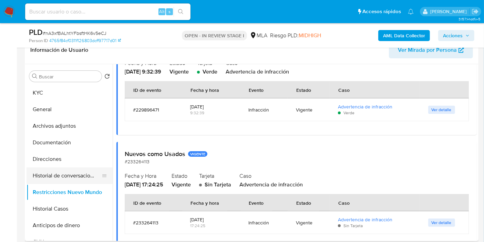
click at [71, 174] on button "Historial de conversaciones" at bounding box center [67, 175] width 81 height 17
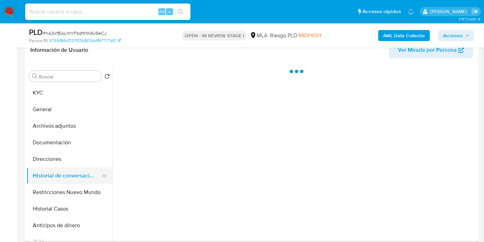
scroll to position [0, 0]
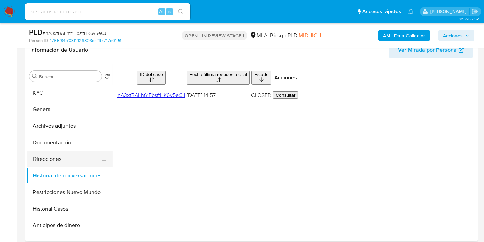
click at [76, 162] on button "Direcciones" at bounding box center [67, 159] width 81 height 17
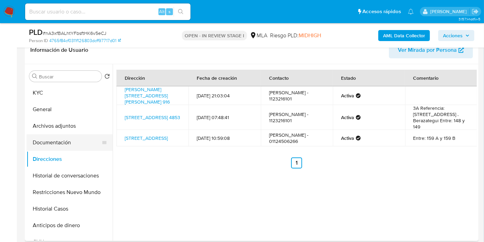
click at [71, 146] on button "Documentación" at bounding box center [67, 142] width 81 height 17
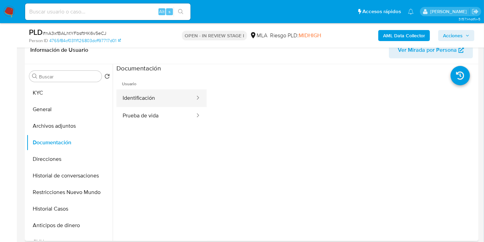
click at [137, 100] on button "Identificación" at bounding box center [155, 98] width 79 height 18
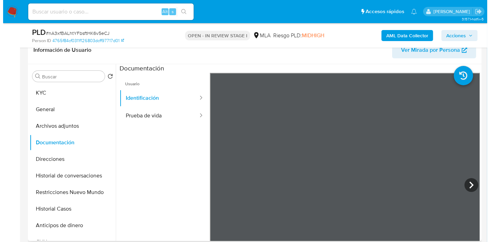
scroll to position [198, 0]
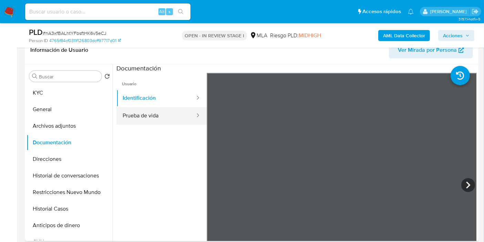
click at [174, 117] on button "Prueba de vida" at bounding box center [155, 116] width 79 height 18
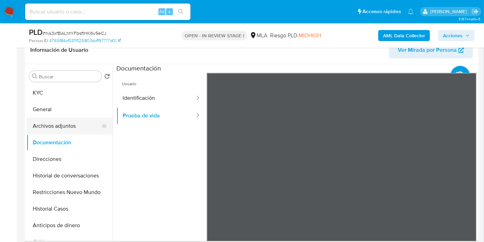
click at [88, 124] on button "Archivos adjuntos" at bounding box center [67, 126] width 81 height 17
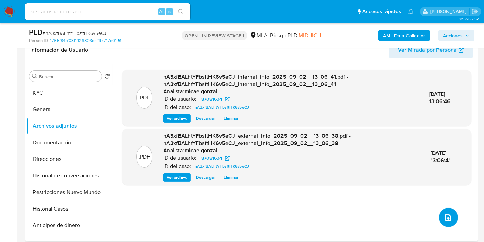
click at [439, 220] on button "upload-file" at bounding box center [448, 216] width 19 height 19
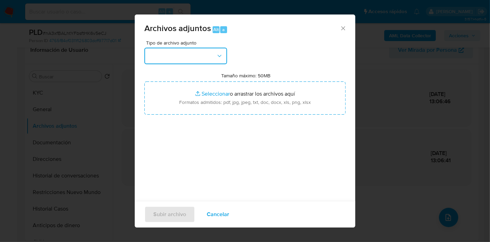
click at [196, 50] on button "button" at bounding box center [185, 56] width 83 height 17
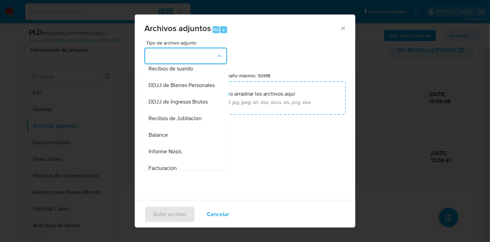
scroll to position [229, 0]
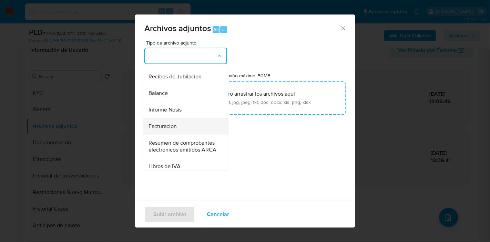
click at [185, 134] on div "Facturacion" at bounding box center [184, 126] width 70 height 17
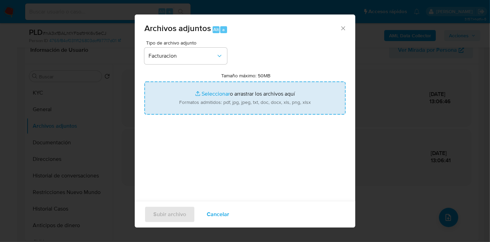
click at [230, 114] on input "Tamaño máximo: 50MB Seleccionar archivos" at bounding box center [244, 97] width 201 height 33
type input "C:\fakepath\Factura GRAN GANESH S.A. - Abril 2025.pdf"
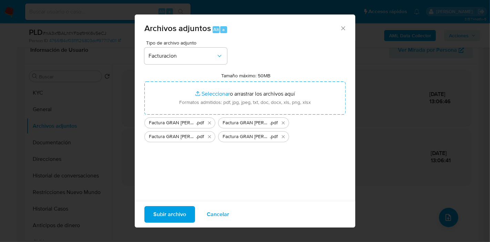
click at [164, 211] on span "Subir archivo" at bounding box center [169, 213] width 33 height 15
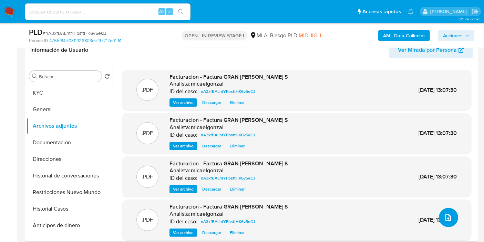
click at [453, 218] on button "upload-file" at bounding box center [448, 216] width 19 height 19
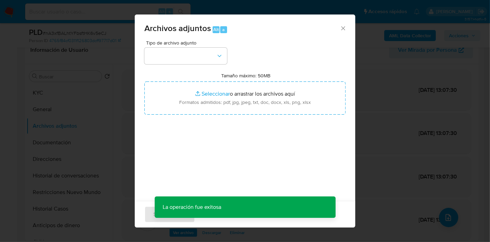
click at [170, 45] on div "Tipo de archivo adjunto" at bounding box center [185, 52] width 83 height 24
click at [171, 52] on button "button" at bounding box center [185, 56] width 83 height 17
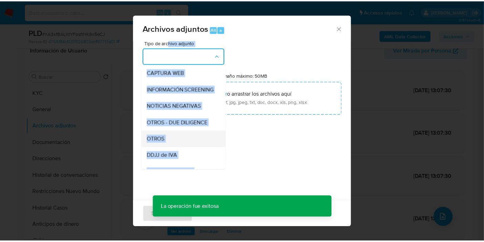
scroll to position [76, 0]
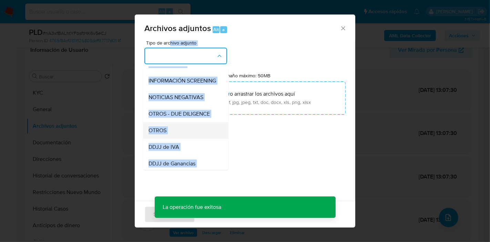
click at [191, 133] on div "OTROS" at bounding box center [184, 130] width 70 height 17
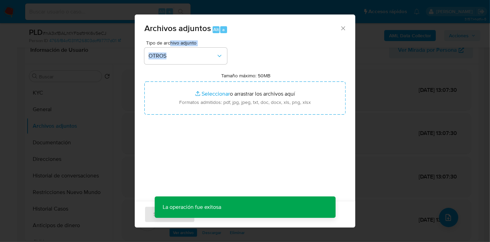
click at [292, 51] on div "Tipo de archivo adjunto OTROS Tamaño máximo: 50MB Seleccionar archivos Seleccio…" at bounding box center [244, 121] width 201 height 163
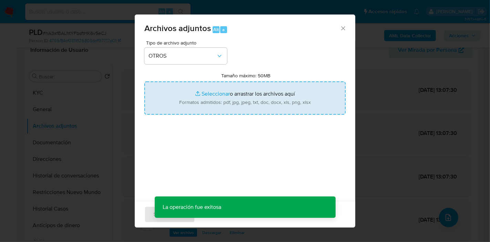
click at [250, 112] on input "Tamaño máximo: 50MB Seleccionar archivos" at bounding box center [244, 97] width 201 height 33
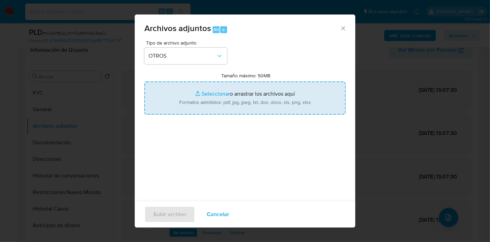
type input "C:\fakepath\Movimientos de Luciana Laura Valdes.xlsx"
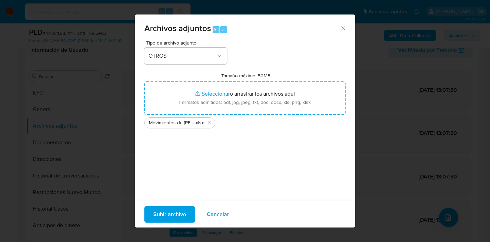
click at [171, 214] on span "Subir archivo" at bounding box center [169, 213] width 33 height 15
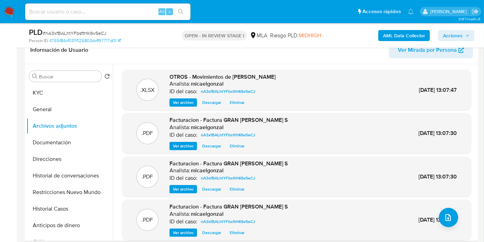
click at [57, 119] on button "Archivos adjuntos" at bounding box center [67, 126] width 81 height 17
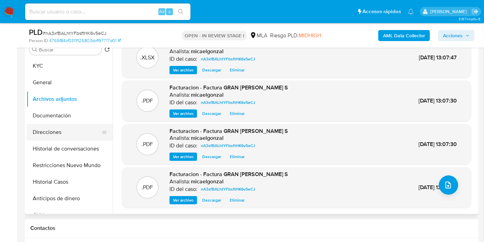
scroll to position [115, 0]
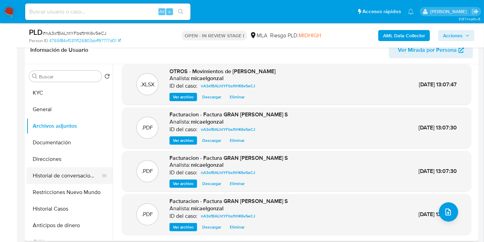
click at [57, 170] on button "Historial de conversaciones" at bounding box center [67, 175] width 81 height 17
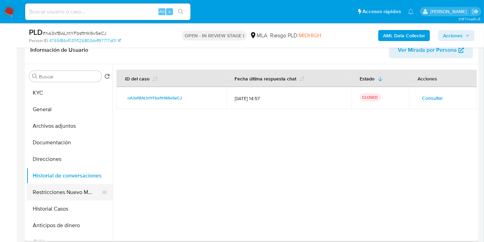
click at [52, 191] on button "Restricciones Nuevo Mundo" at bounding box center [67, 192] width 81 height 17
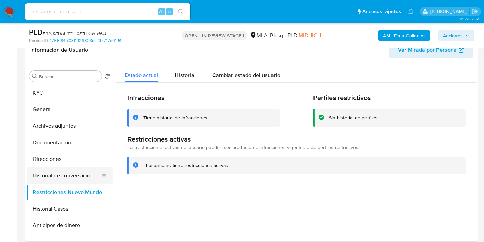
click at [79, 182] on button "Historial de conversaciones" at bounding box center [67, 175] width 81 height 17
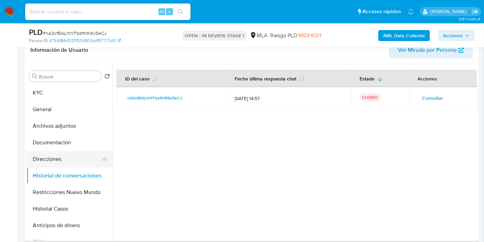
click at [62, 157] on button "Direcciones" at bounding box center [67, 159] width 81 height 17
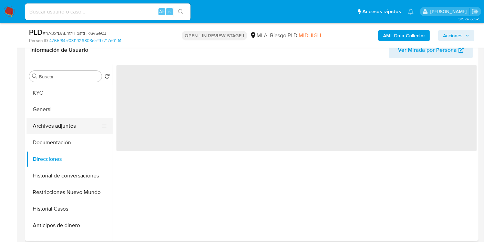
click at [58, 121] on button "Archivos adjuntos" at bounding box center [67, 126] width 81 height 17
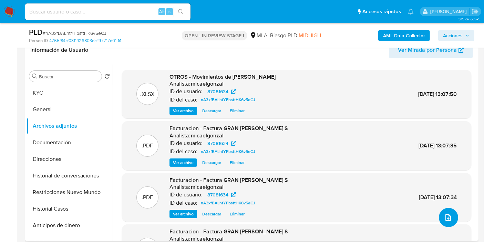
click at [448, 213] on icon "upload-file" at bounding box center [448, 217] width 8 height 8
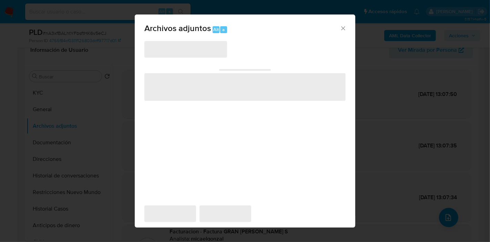
click at [211, 58] on div "‌ ‌ ‌ ‌ ‌" at bounding box center [244, 122] width 201 height 165
click at [210, 52] on span "‌" at bounding box center [185, 49] width 83 height 17
click at [343, 27] on icon "Cerrar" at bounding box center [343, 28] width 7 height 7
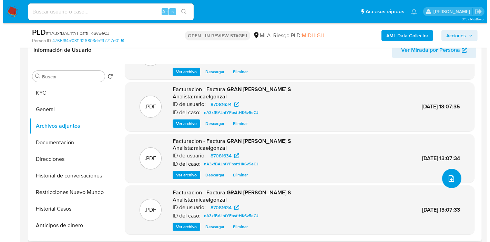
scroll to position [58, 0]
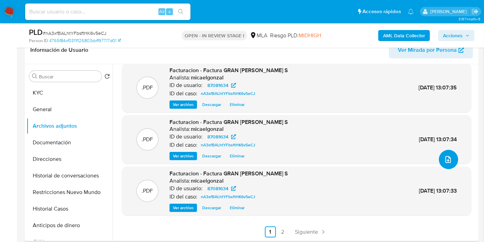
click at [448, 160] on icon "upload-file" at bounding box center [449, 159] width 6 height 7
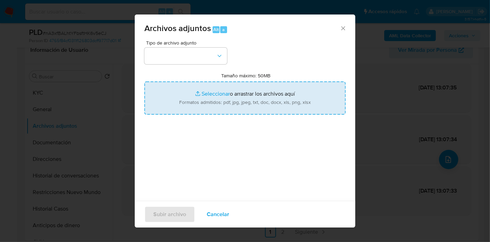
click at [196, 100] on input "Tamaño máximo: 50MB Seleccionar archivos" at bounding box center [244, 97] width 201 height 33
type input "C:\fakepath\Caselog nA3xfBALhtYFbsftHK6v5eCJ_2025_08_18_21_45_31.docx"
click at [234, 147] on div "Tipo de archivo adjunto Tamaño máximo: 50MB Seleccionar archivos Seleccionar o …" at bounding box center [244, 121] width 201 height 163
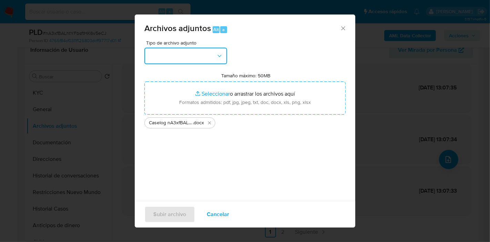
click at [168, 57] on button "button" at bounding box center [185, 56] width 83 height 17
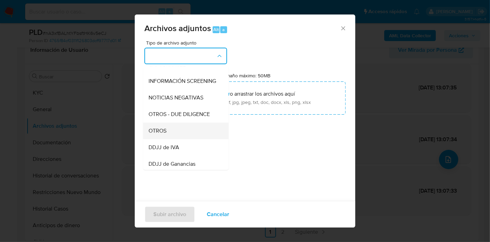
scroll to position [76, 0]
click at [178, 136] on div "OTROS" at bounding box center [184, 130] width 70 height 17
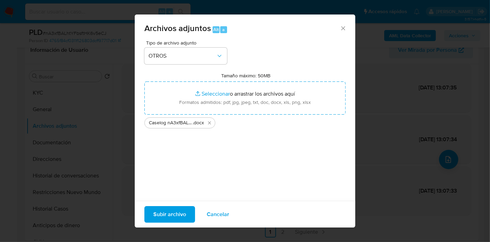
click at [180, 211] on span "Subir archivo" at bounding box center [169, 213] width 33 height 15
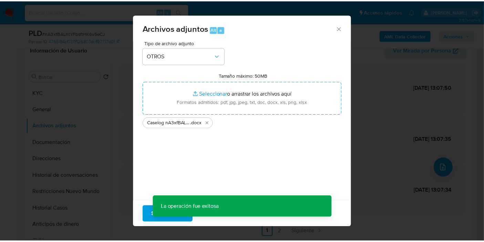
scroll to position [50, 0]
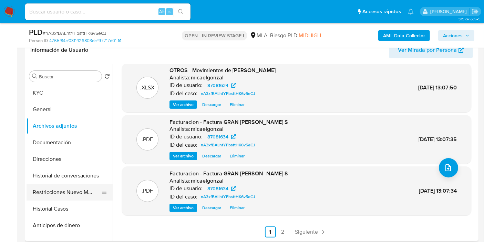
click at [56, 198] on button "Restricciones Nuevo Mundo" at bounding box center [67, 192] width 81 height 17
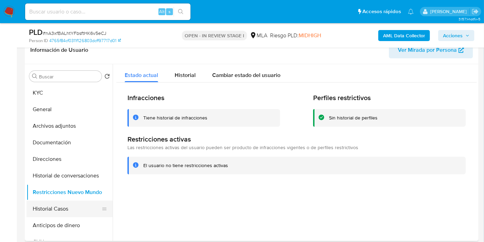
click at [50, 205] on button "Historial Casos" at bounding box center [67, 208] width 81 height 17
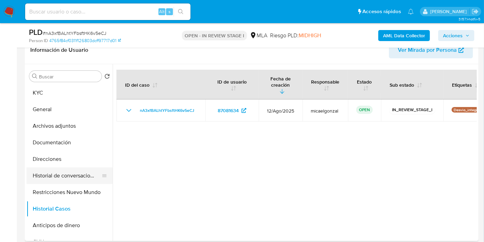
click at [76, 172] on button "Historial de conversaciones" at bounding box center [67, 175] width 81 height 17
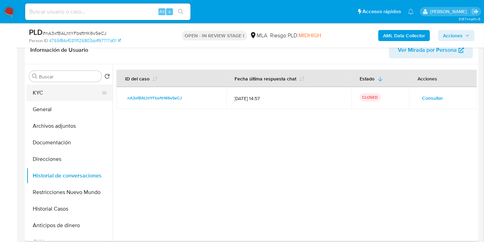
click at [72, 85] on button "KYC" at bounding box center [67, 92] width 81 height 17
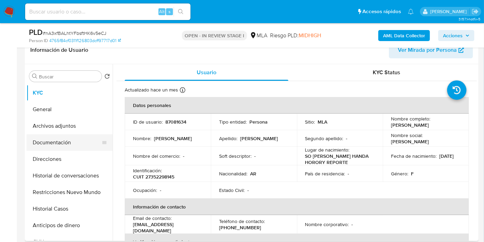
click at [44, 142] on button "Documentación" at bounding box center [67, 142] width 81 height 17
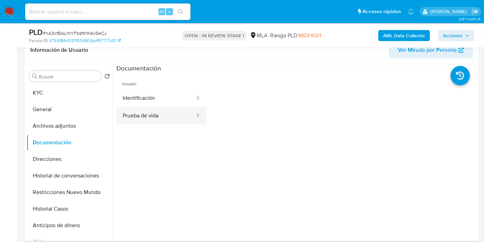
click at [166, 116] on button "Prueba de vida" at bounding box center [155, 116] width 79 height 18
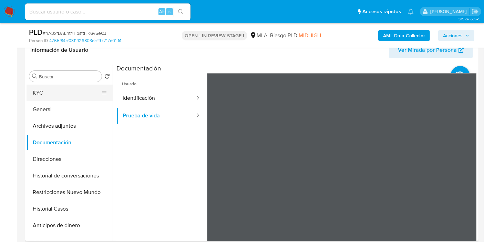
click at [66, 92] on button "KYC" at bounding box center [67, 92] width 81 height 17
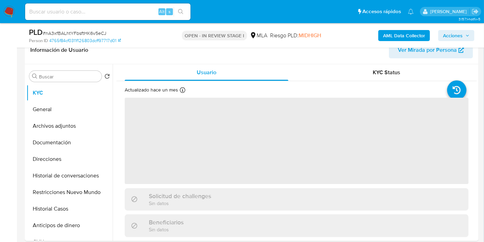
click at [454, 37] on span "Acciones" at bounding box center [453, 35] width 20 height 11
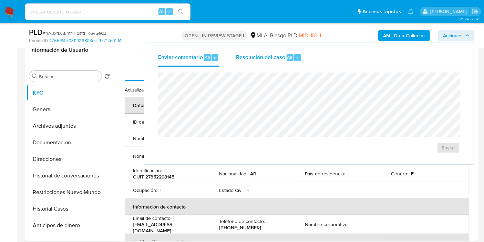
click at [268, 54] on span "Resolución del caso" at bounding box center [260, 57] width 49 height 8
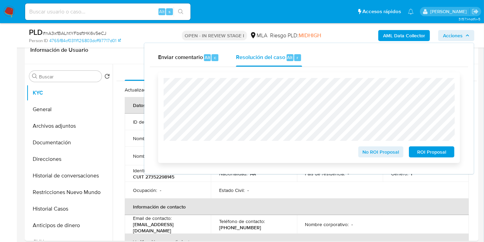
click at [392, 154] on span "No ROI Proposal" at bounding box center [381, 152] width 36 height 10
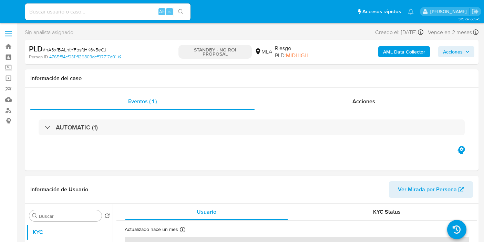
select select "10"
click at [13, 9] on img at bounding box center [9, 12] width 12 height 12
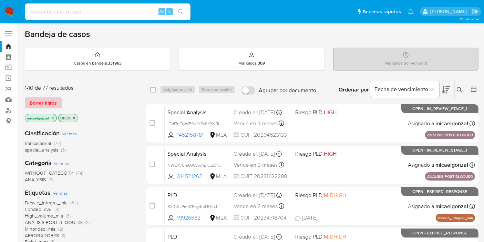
click at [49, 107] on span "Borrar filtros" at bounding box center [43, 103] width 27 height 10
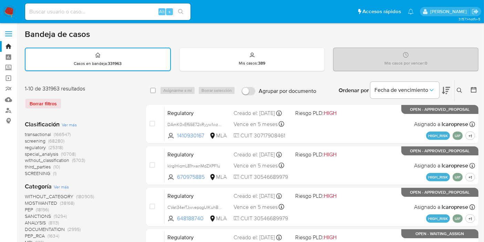
click at [462, 93] on button at bounding box center [460, 90] width 11 height 8
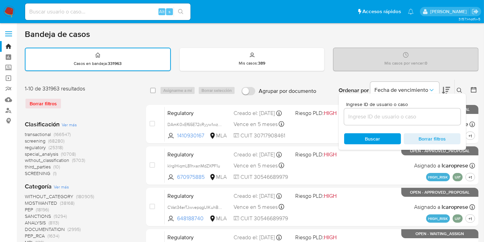
click at [384, 127] on div "Ingrese ID de usuario o caso Buscar Borrar filtros" at bounding box center [402, 121] width 127 height 56
click at [392, 118] on input at bounding box center [402, 116] width 116 height 9
paste input "pQw52d1Htm9AeSRKQTfMBop5"
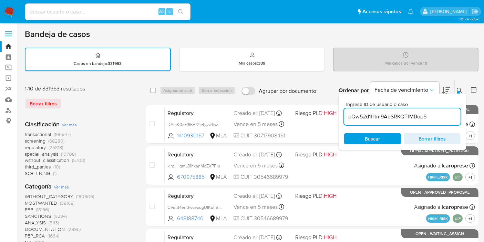
type input "pQw52d1Htm9AeSRKQTfMBop5"
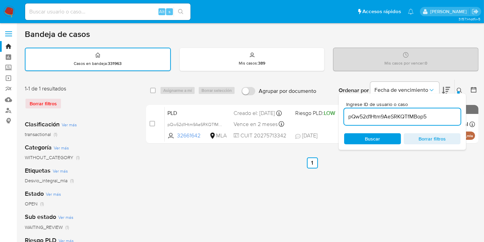
drag, startPoint x: 152, startPoint y: 88, endPoint x: 160, endPoint y: 90, distance: 7.9
click at [153, 89] on input "checkbox" at bounding box center [153, 91] width 6 height 6
checkbox input "true"
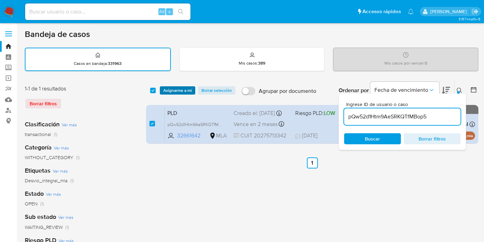
click at [163, 90] on span "Asignarme a mí" at bounding box center [177, 90] width 29 height 7
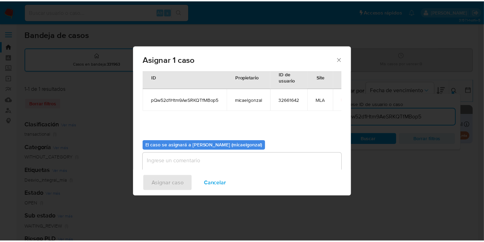
scroll to position [35, 0]
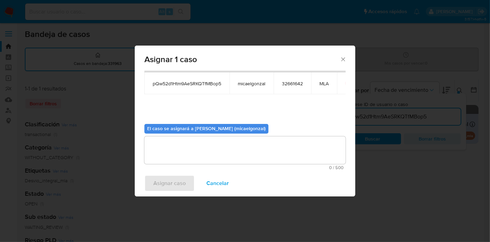
drag, startPoint x: 223, startPoint y: 150, endPoint x: 201, endPoint y: 169, distance: 29.6
click at [223, 150] on textarea "assign-modal" at bounding box center [244, 150] width 201 height 28
click at [178, 189] on span "Asignar caso" at bounding box center [169, 182] width 32 height 15
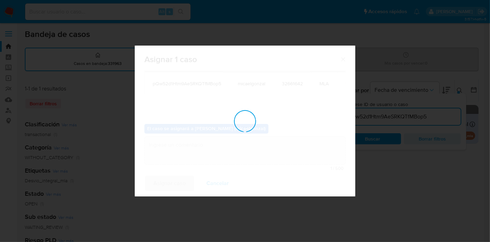
checkbox input "false"
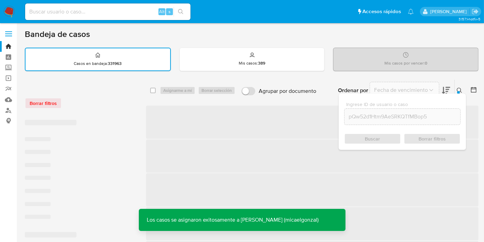
click at [109, 17] on div "Alt s" at bounding box center [107, 11] width 165 height 17
click at [113, 14] on input at bounding box center [107, 11] width 165 height 9
paste input "pQw52d1Htm9AeSRKQTfMBop5"
type input "pQw52d1Htm9AeSRKQTfMBop5"
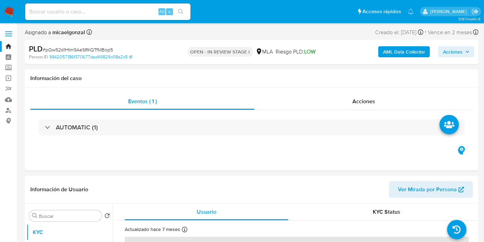
select select "10"
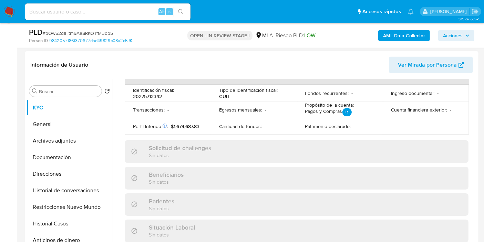
scroll to position [38, 0]
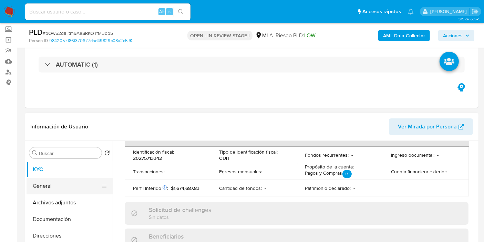
click at [34, 183] on button "General" at bounding box center [67, 185] width 81 height 17
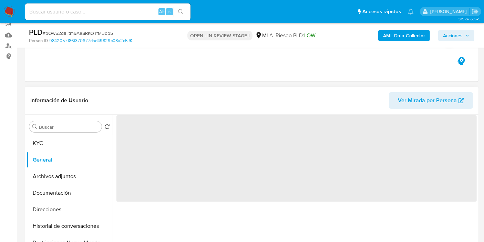
scroll to position [76, 0]
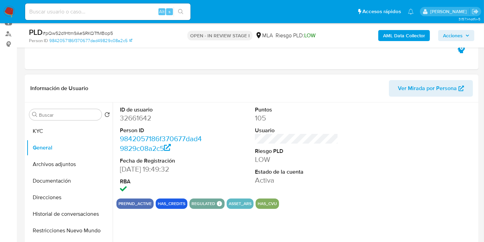
click at [142, 111] on dt "ID de usuario" at bounding box center [161, 110] width 83 height 8
click at [135, 115] on dd "32661642" at bounding box center [161, 118] width 83 height 10
copy dd "32661642"
click at [71, 131] on button "KYC" at bounding box center [67, 131] width 81 height 17
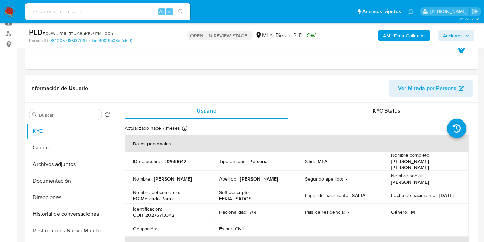
click at [417, 161] on p "[PERSON_NAME] [PERSON_NAME]" at bounding box center [424, 164] width 67 height 12
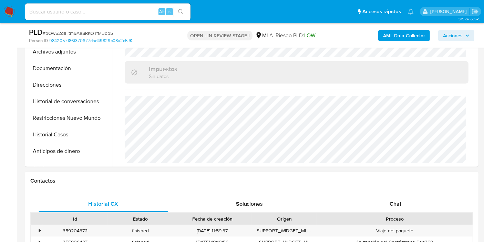
scroll to position [229, 0]
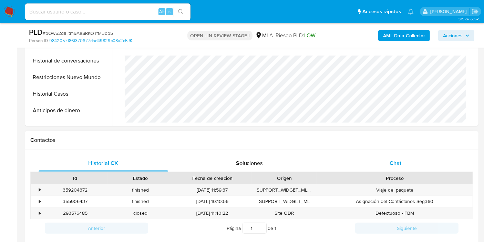
click at [395, 162] on span "Chat" at bounding box center [396, 163] width 12 height 8
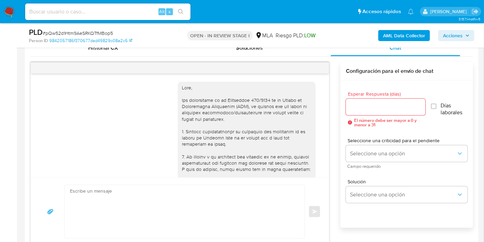
scroll to position [656, 0]
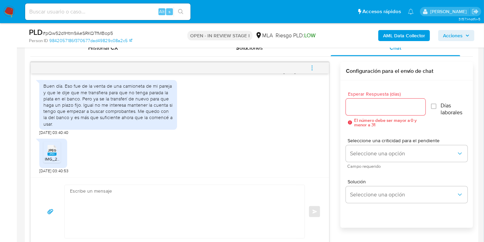
click at [58, 155] on div "JPEG JPEG" at bounding box center [52, 149] width 14 height 13
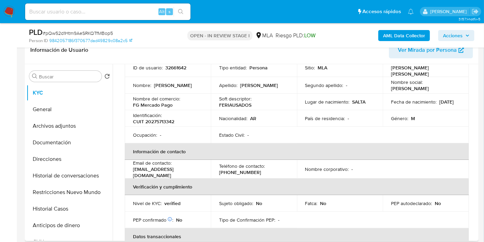
scroll to position [0, 0]
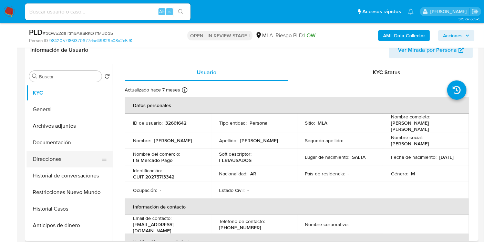
click at [73, 157] on button "Direcciones" at bounding box center [67, 159] width 81 height 17
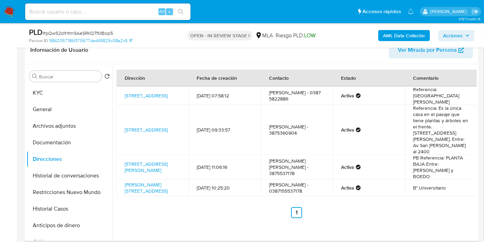
click at [443, 92] on td "Referencia: [GEOGRAPHIC_DATA][PERSON_NAME]" at bounding box center [441, 95] width 72 height 19
click at [69, 140] on button "Documentación" at bounding box center [67, 142] width 81 height 17
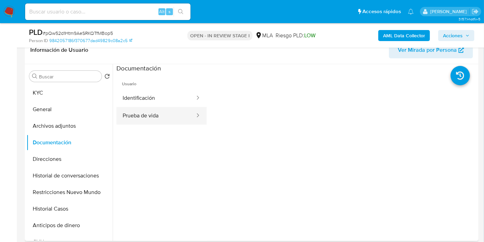
click at [159, 120] on button "Prueba de vida" at bounding box center [155, 116] width 79 height 18
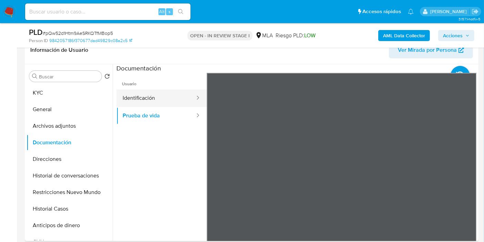
click at [168, 101] on button "Identificación" at bounding box center [155, 98] width 79 height 18
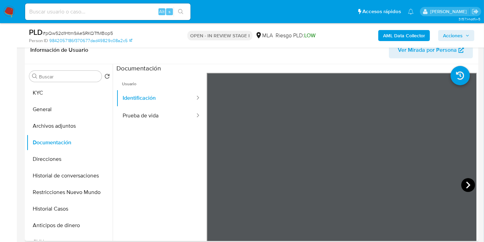
click at [463, 187] on icon at bounding box center [468, 185] width 14 height 14
click at [58, 154] on button "Direcciones" at bounding box center [67, 159] width 81 height 17
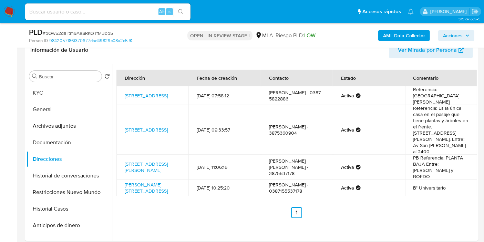
click at [442, 121] on td "Referencia: Es la única casa en el pasaje que tiene plantas y árboles en el fre…" at bounding box center [441, 130] width 72 height 50
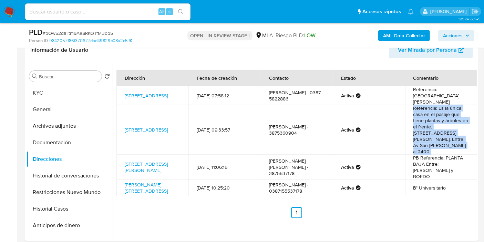
click at [442, 121] on td "Referencia: Es la única casa en el pasaje que tiene plantas y árboles en el fre…" at bounding box center [441, 130] width 72 height 50
click at [439, 126] on td "Referencia: Es la única casa en el pasaje que tiene plantas y árboles en el fre…" at bounding box center [441, 130] width 72 height 50
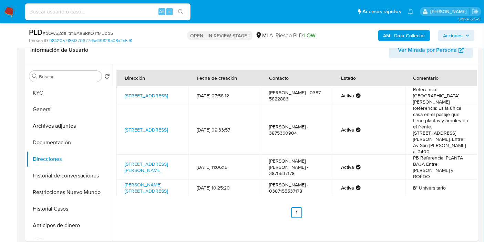
click at [442, 154] on td "PB Referencia: PLANTA BAJA Entre: [PERSON_NAME] y BOEDO" at bounding box center [441, 166] width 72 height 25
click at [439, 179] on td "B° Universitario" at bounding box center [441, 187] width 72 height 17
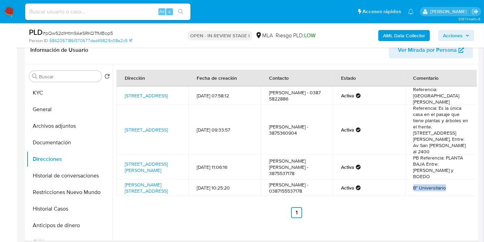
click at [439, 179] on td "B° Universitario" at bounding box center [441, 187] width 72 height 17
click at [103, 152] on div at bounding box center [105, 158] width 6 height 15
click at [85, 145] on button "Documentación" at bounding box center [67, 142] width 81 height 17
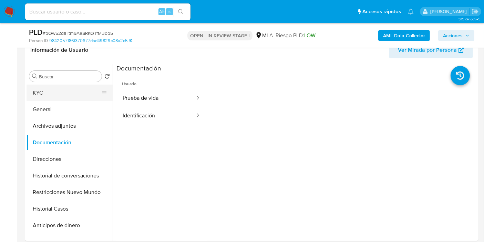
click at [89, 95] on button "KYC" at bounding box center [67, 92] width 81 height 17
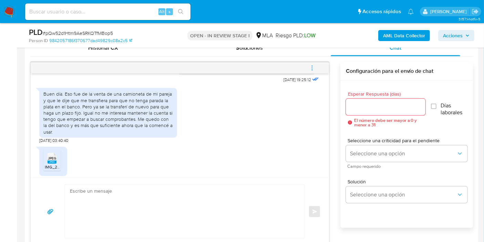
scroll to position [656, 0]
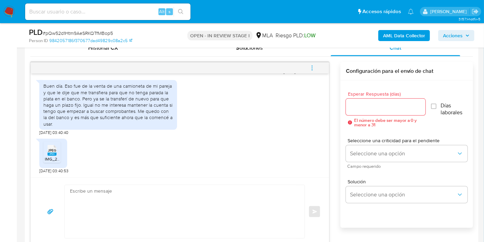
drag, startPoint x: 120, startPoint y: 46, endPoint x: 119, endPoint y: 94, distance: 48.3
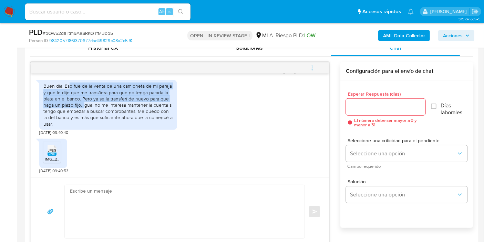
drag, startPoint x: 68, startPoint y: 86, endPoint x: 83, endPoint y: 104, distance: 23.5
click at [83, 104] on div "Buen día. Eso fue de la venta de una camioneta de mi pareja y que le dije que m…" at bounding box center [108, 105] width 130 height 44
copy div "o fue de la venta de una camioneta de mi pareja y que le dije que me transfiera…"
